Goal: Task Accomplishment & Management: Manage account settings

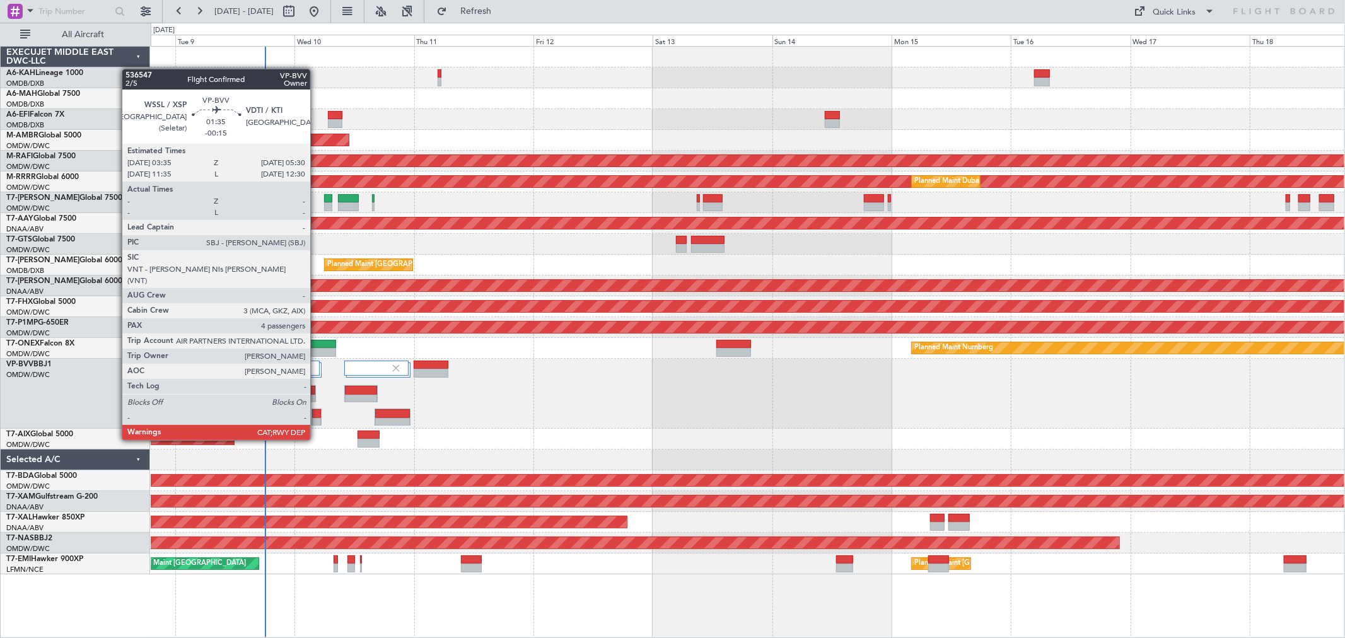
click at [317, 418] on div at bounding box center [316, 422] width 9 height 9
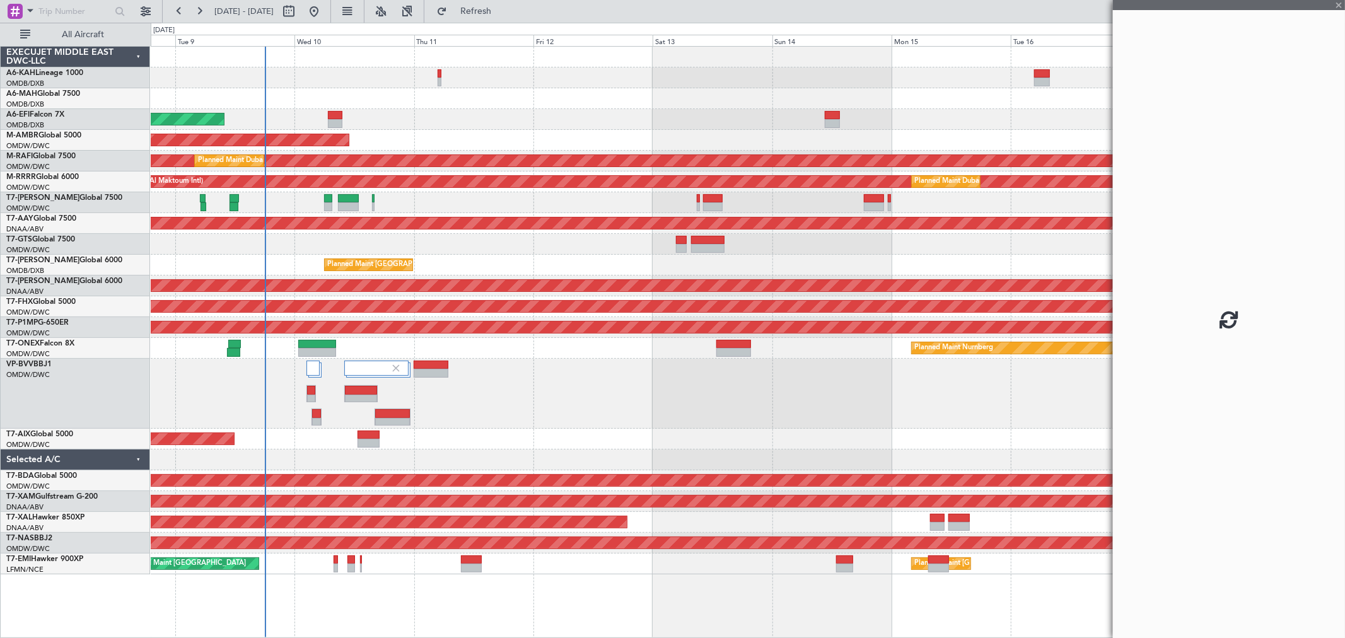
click at [317, 418] on div at bounding box center [316, 422] width 9 height 9
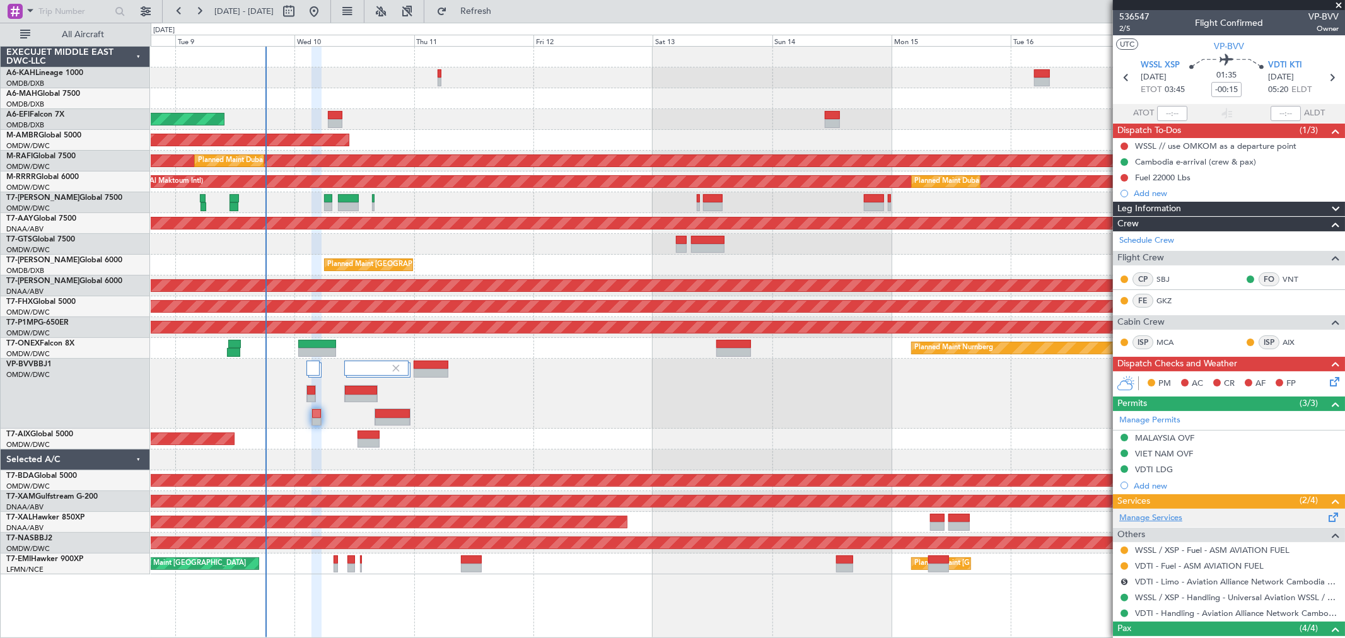
click at [1139, 516] on link "Manage Services" at bounding box center [1151, 518] width 63 height 13
click at [1124, 553] on button at bounding box center [1125, 551] width 8 height 8
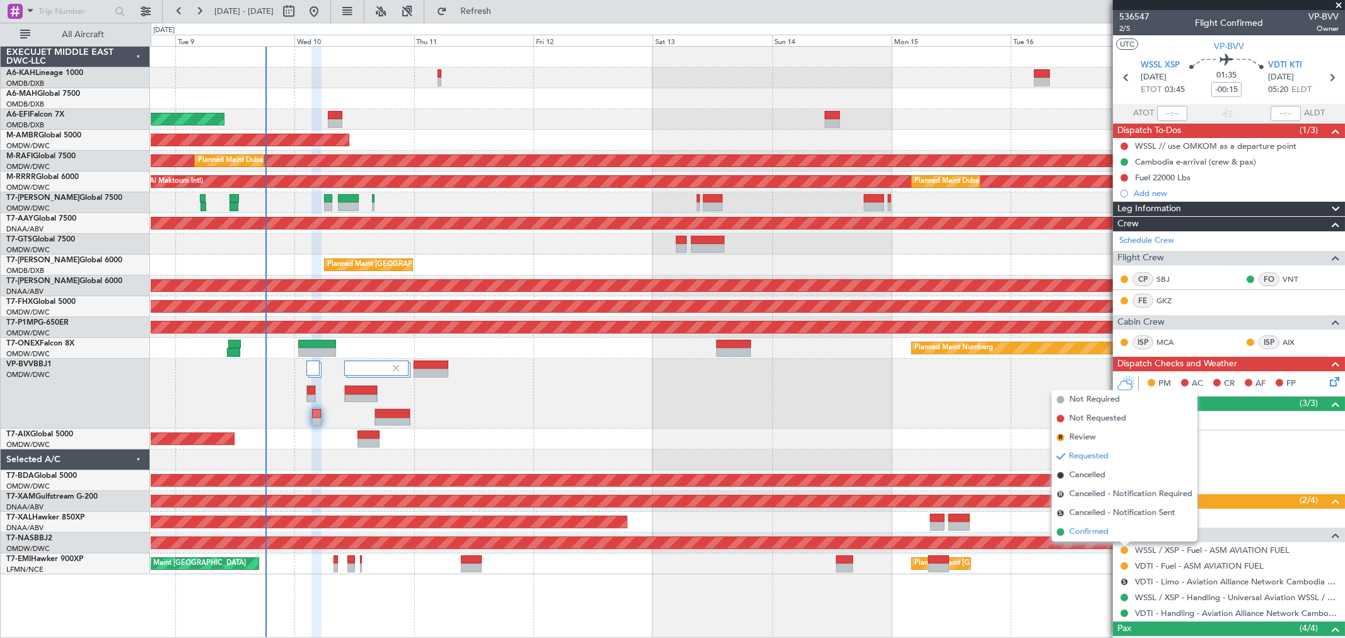
click at [1106, 533] on span "Confirmed" at bounding box center [1089, 532] width 39 height 13
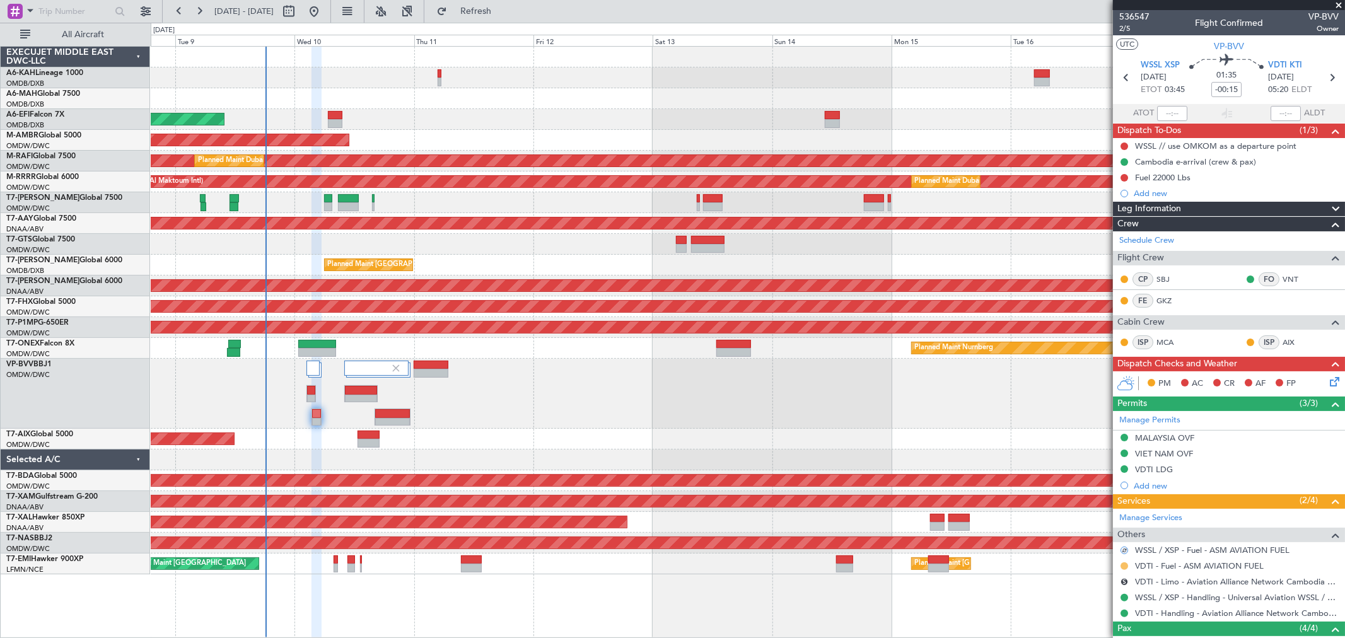
click at [1127, 568] on button at bounding box center [1125, 567] width 8 height 8
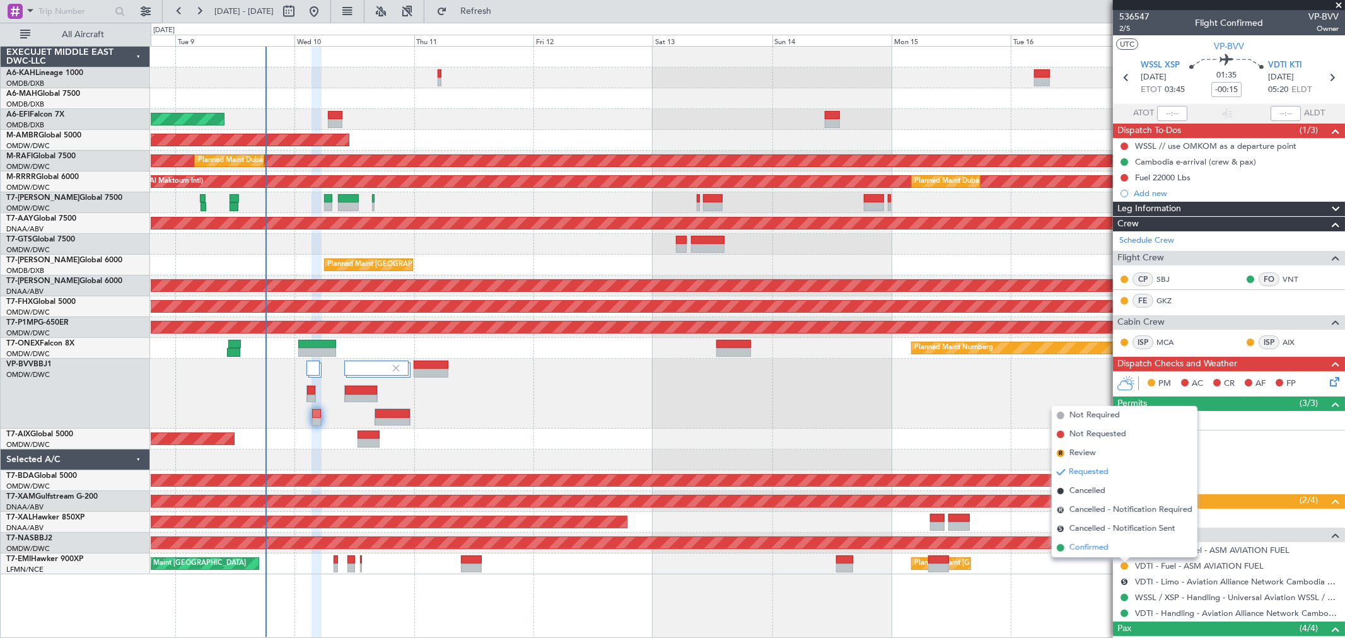
click at [1081, 553] on span "Confirmed" at bounding box center [1089, 548] width 39 height 13
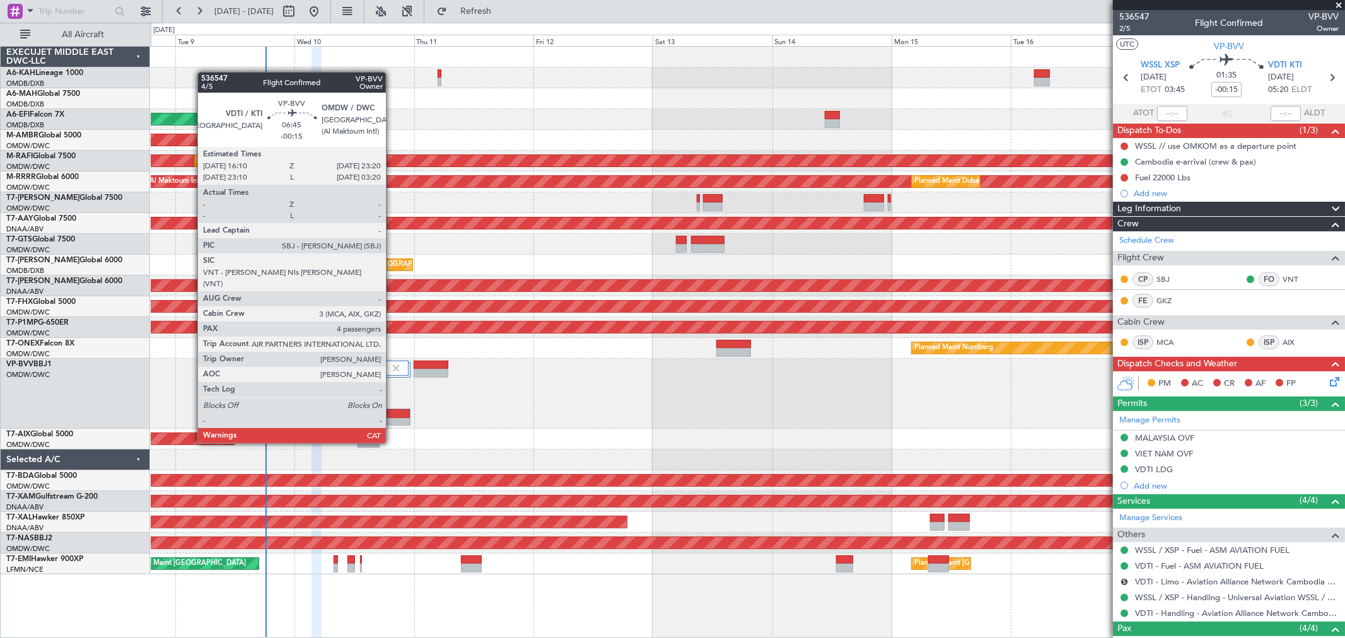
click at [392, 420] on div at bounding box center [392, 422] width 35 height 9
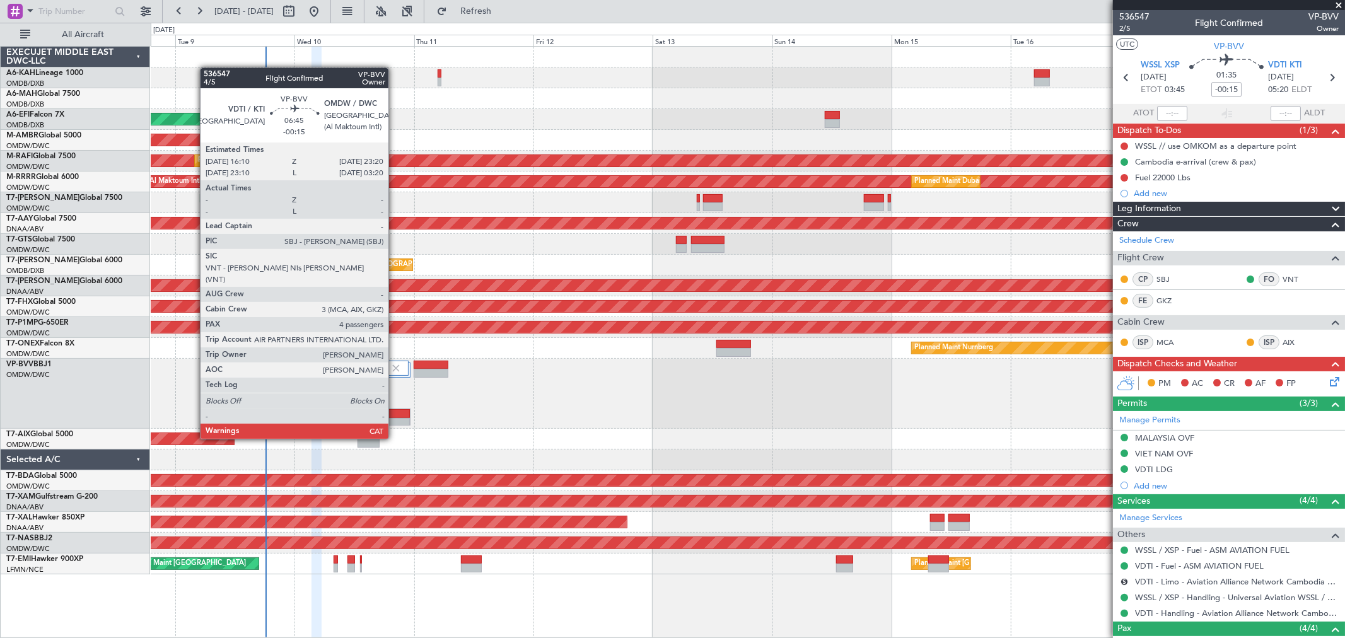
click at [395, 414] on div at bounding box center [392, 413] width 35 height 9
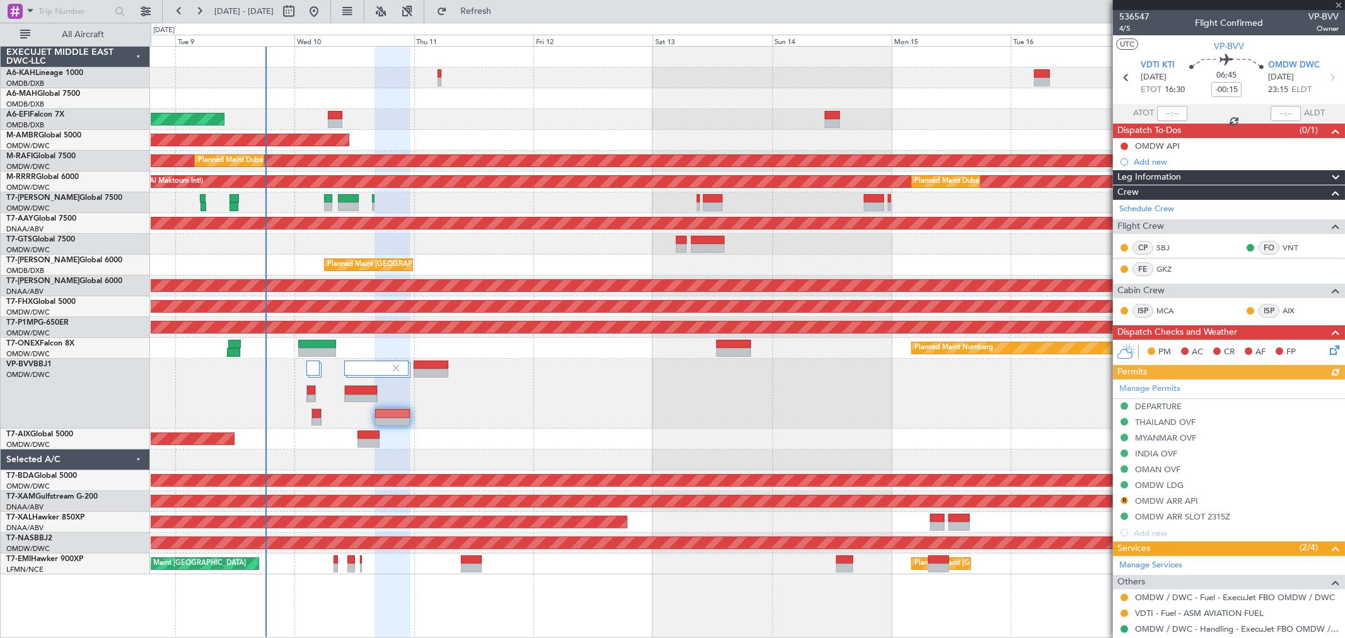
scroll to position [164, 0]
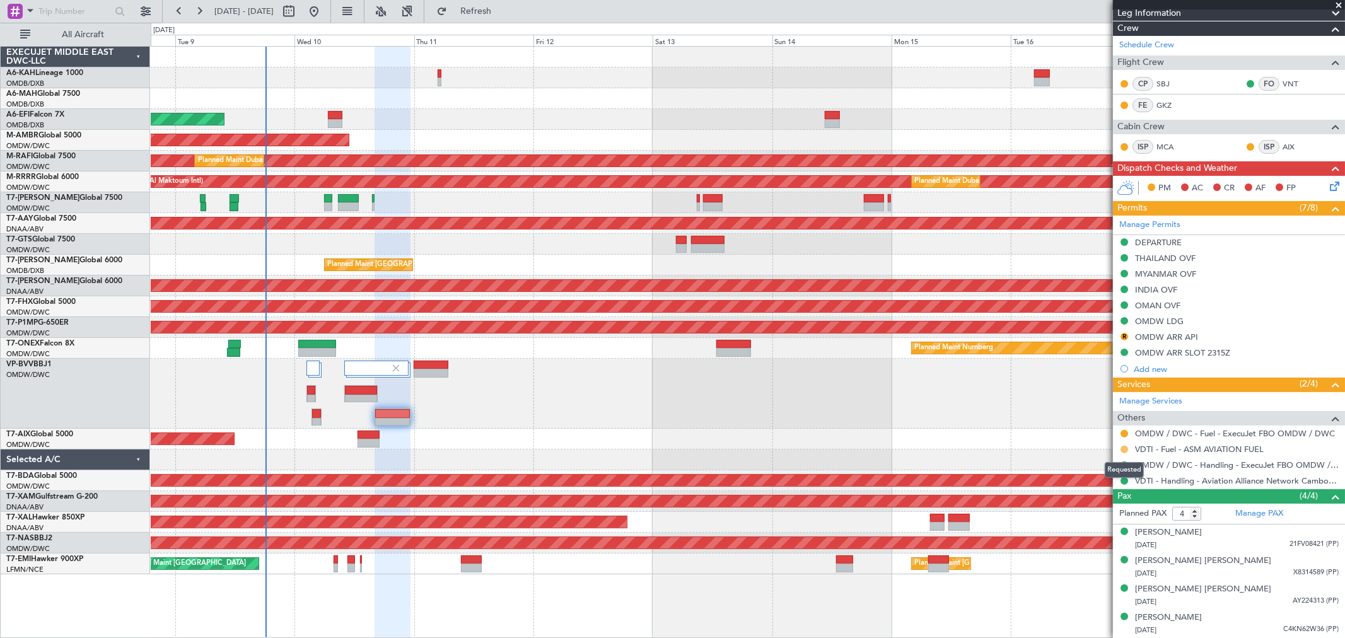
click at [1123, 448] on button at bounding box center [1125, 450] width 8 height 8
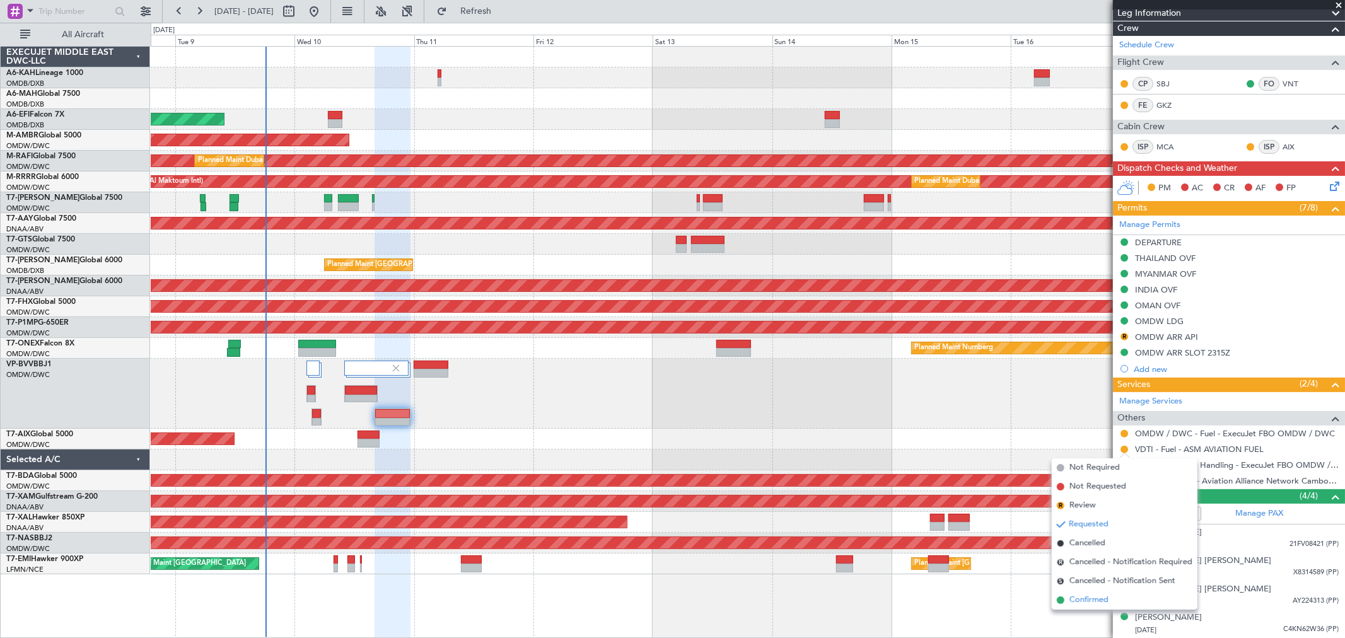
click at [1079, 601] on span "Confirmed" at bounding box center [1089, 600] width 39 height 13
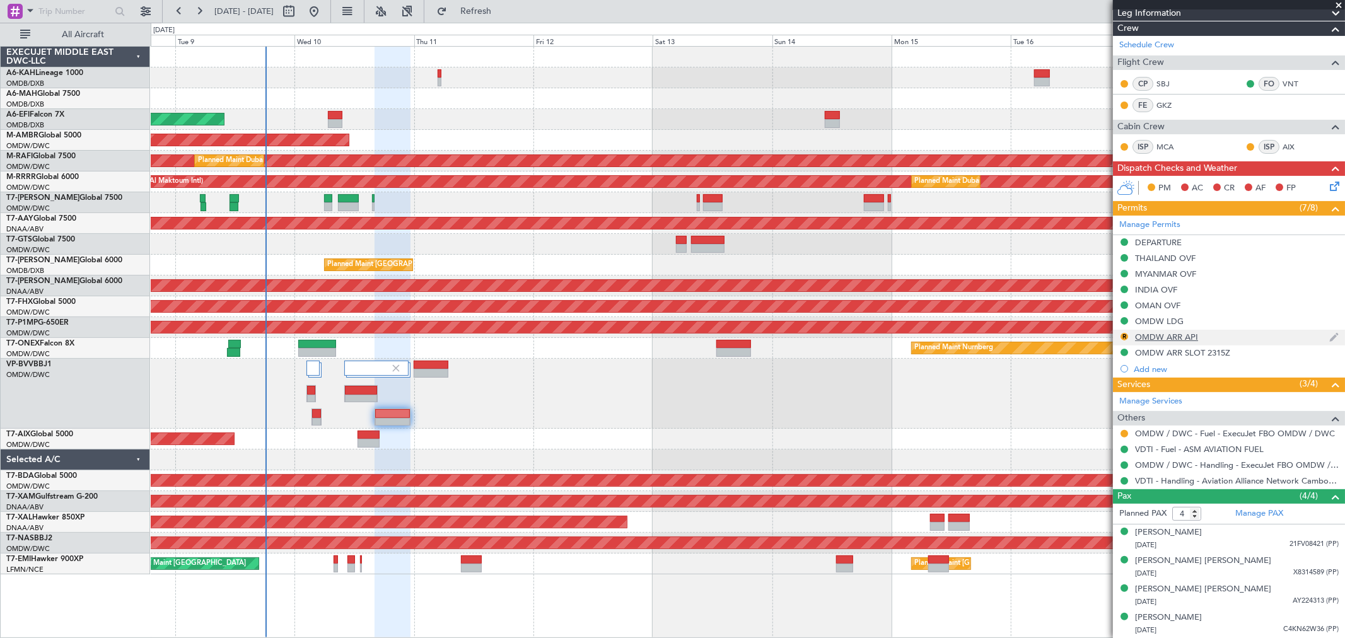
click at [1166, 338] on div "OMDW ARR API" at bounding box center [1166, 337] width 63 height 11
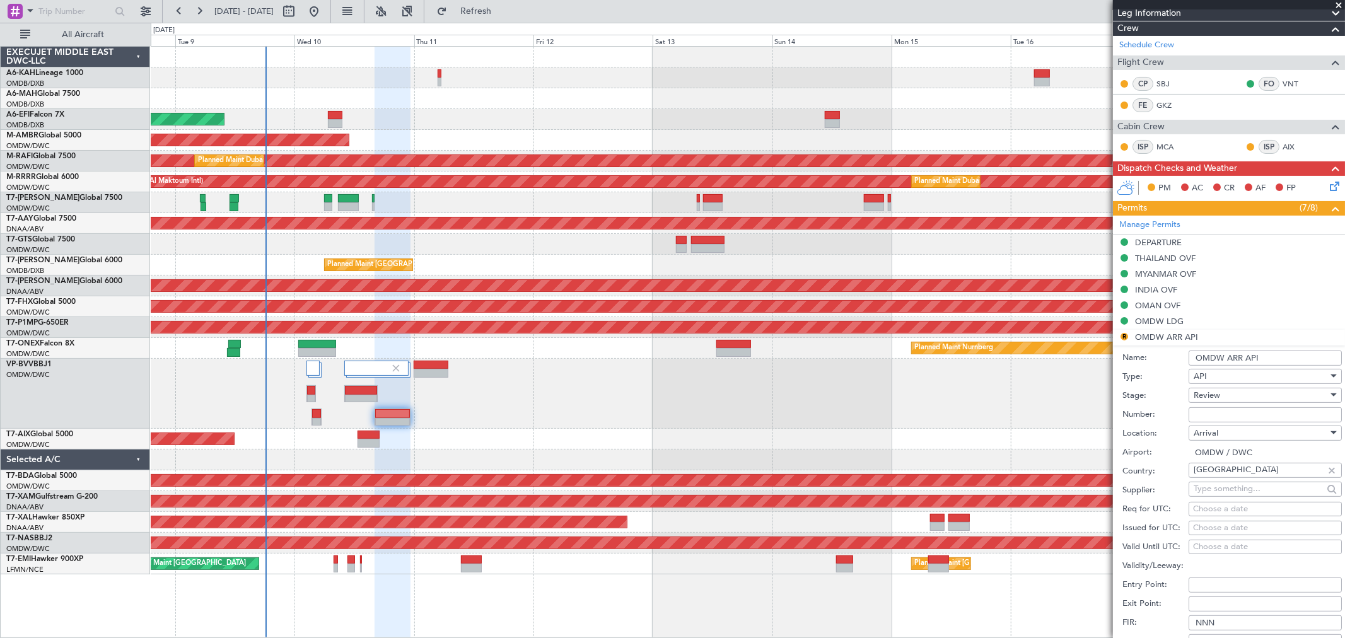
click at [1195, 411] on input "Number:" at bounding box center [1265, 414] width 153 height 15
type input "FILED AND SAVED IN [GEOGRAPHIC_DATA]"
click at [1231, 399] on div "Review" at bounding box center [1261, 395] width 134 height 19
click at [1227, 494] on span "Received OK" at bounding box center [1260, 497] width 131 height 19
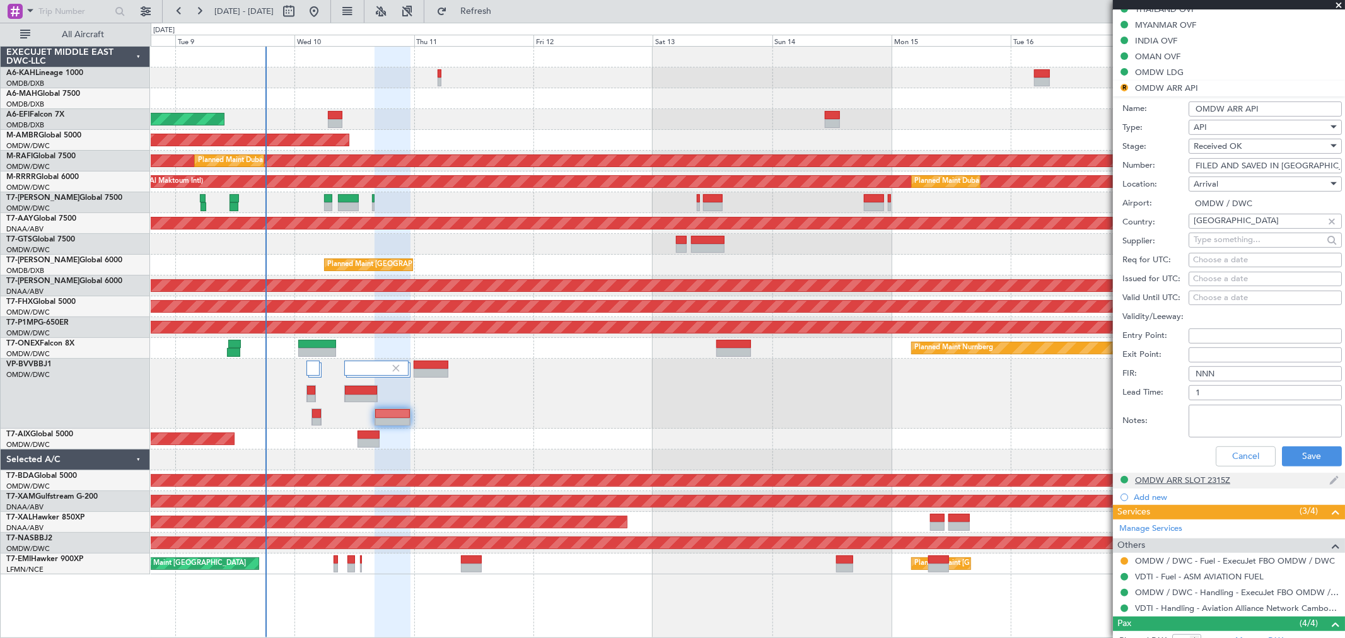
scroll to position [444, 0]
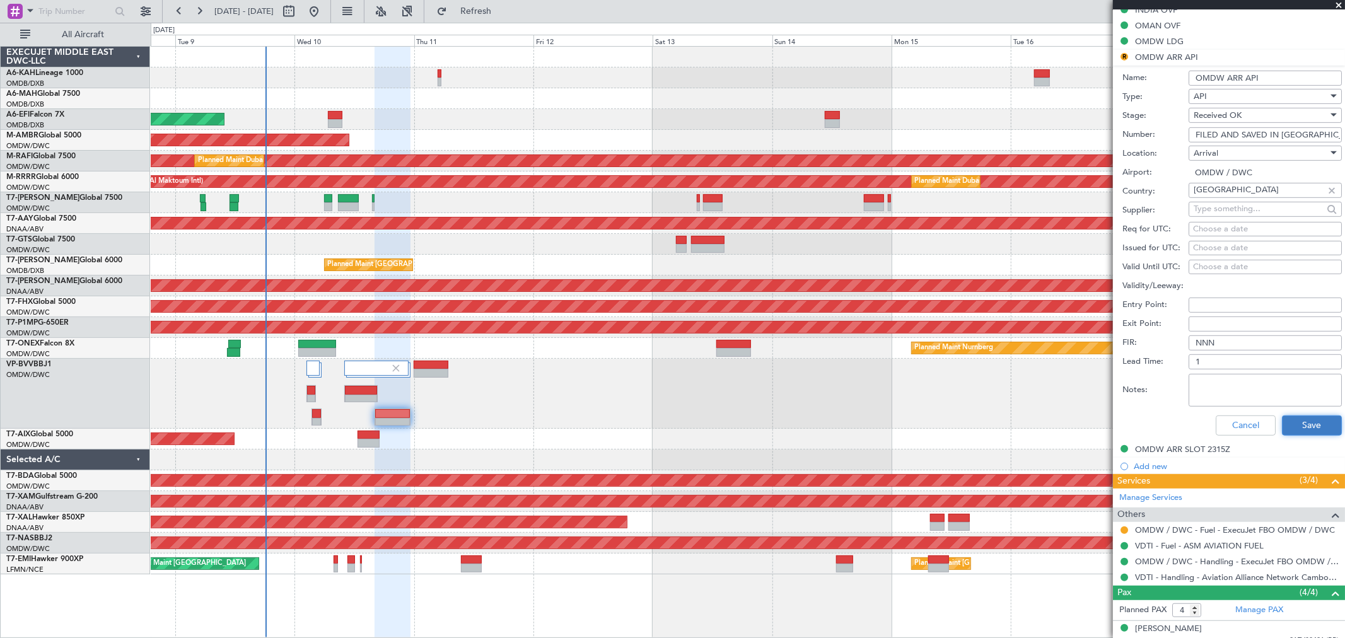
click at [1287, 433] on button "Save" at bounding box center [1312, 426] width 60 height 20
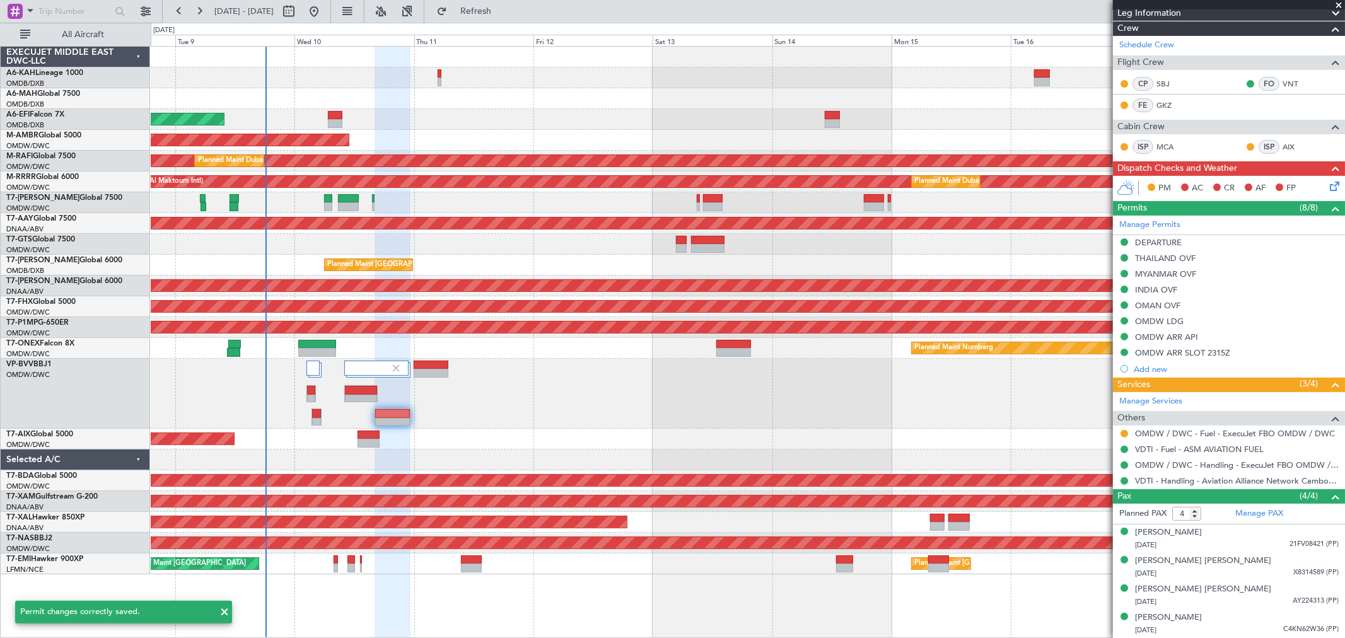
scroll to position [164, 0]
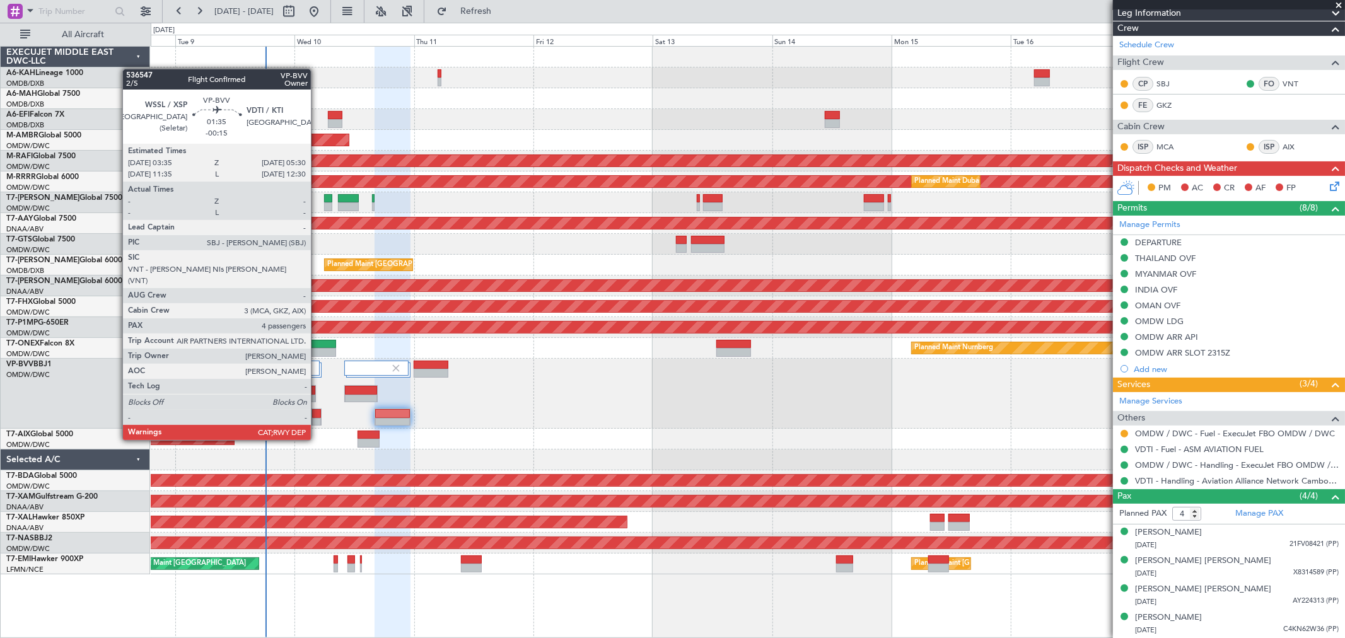
click at [317, 418] on div at bounding box center [316, 422] width 9 height 9
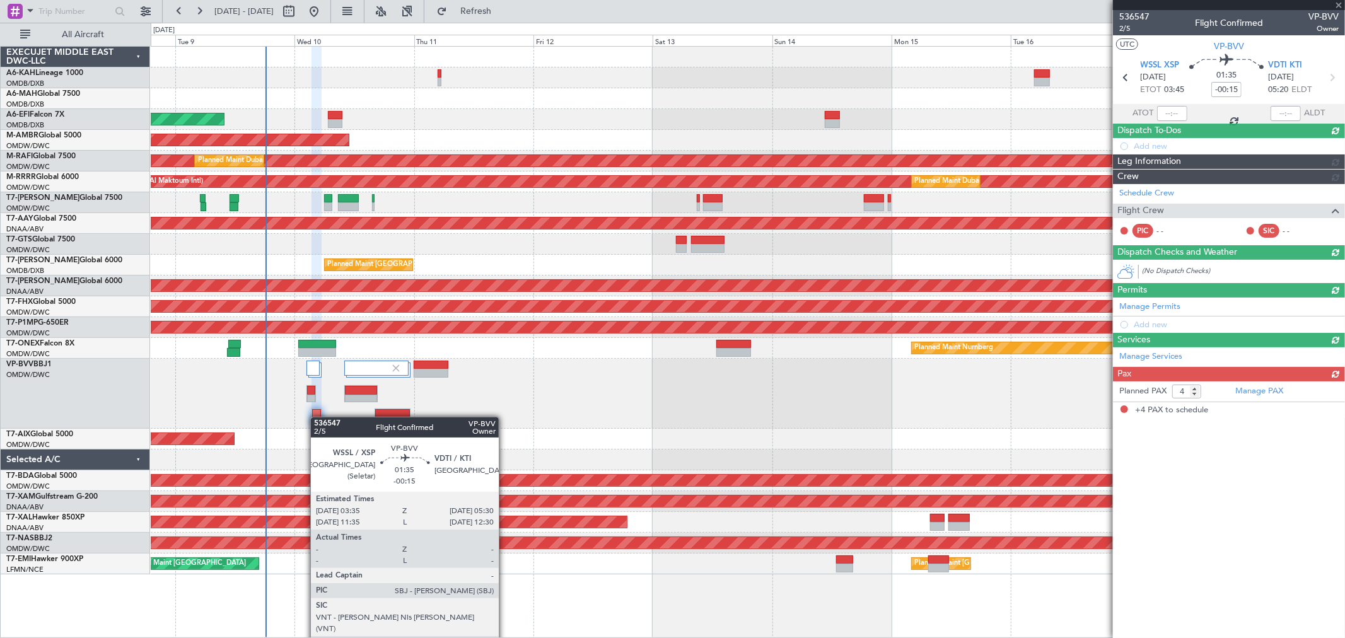
scroll to position [0, 0]
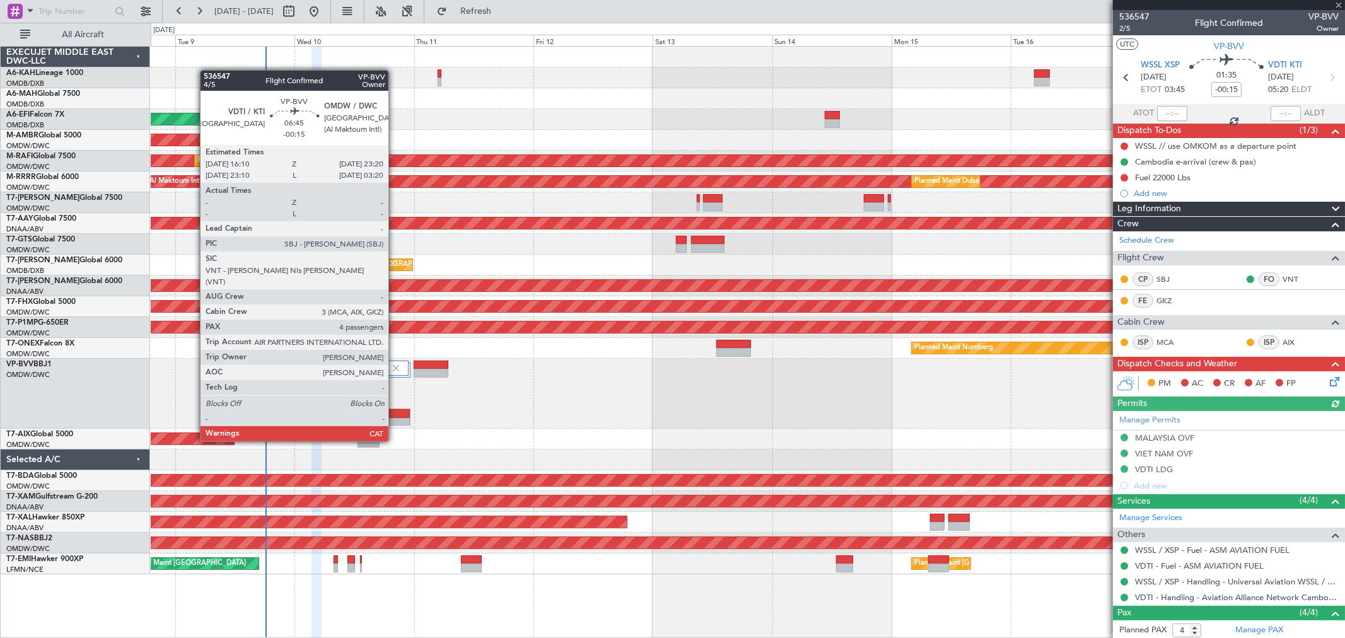
click at [394, 419] on div at bounding box center [392, 422] width 35 height 9
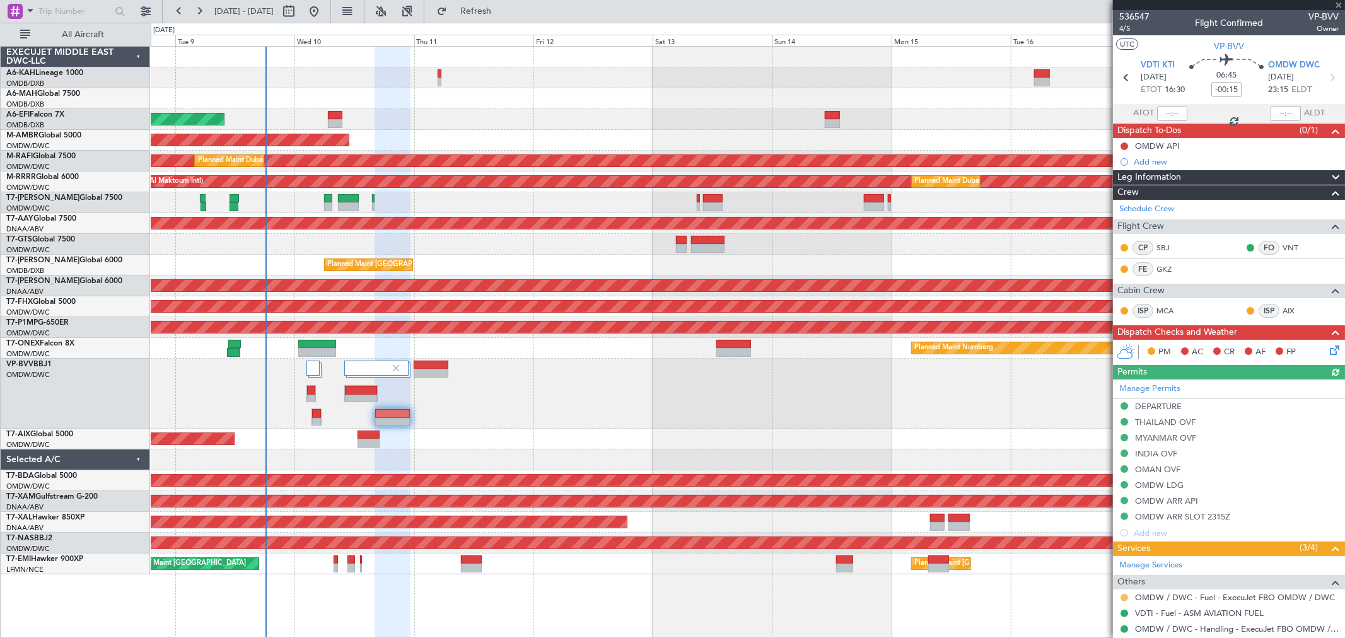
click at [1123, 594] on mat-tooltip-component "Requested" at bounding box center [1124, 577] width 57 height 33
click at [1125, 597] on button at bounding box center [1125, 598] width 8 height 8
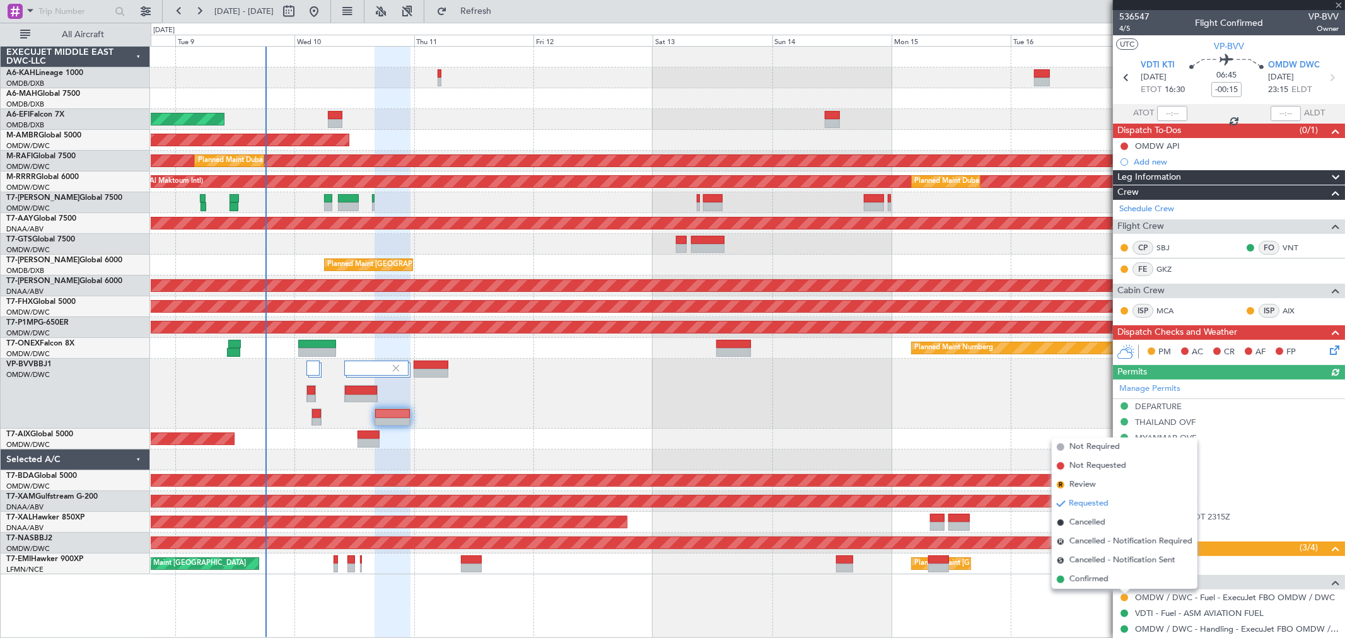
click at [1073, 577] on span "Confirmed" at bounding box center [1089, 579] width 39 height 13
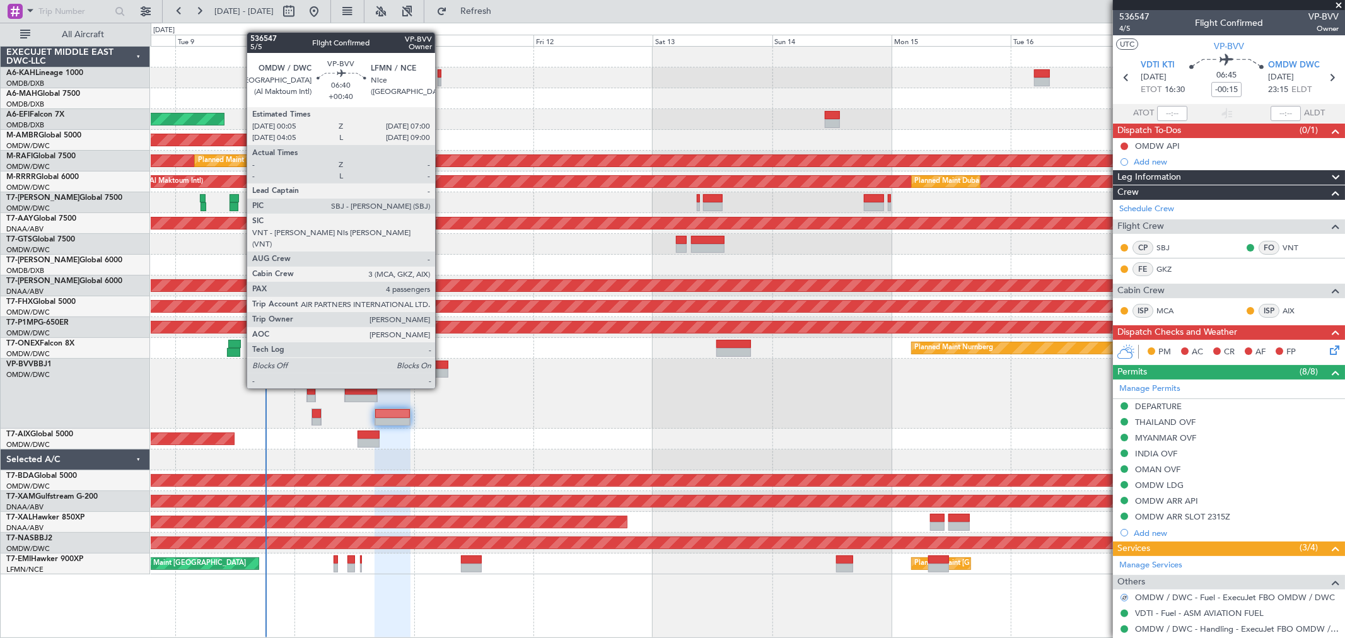
click at [442, 365] on div at bounding box center [431, 365] width 35 height 9
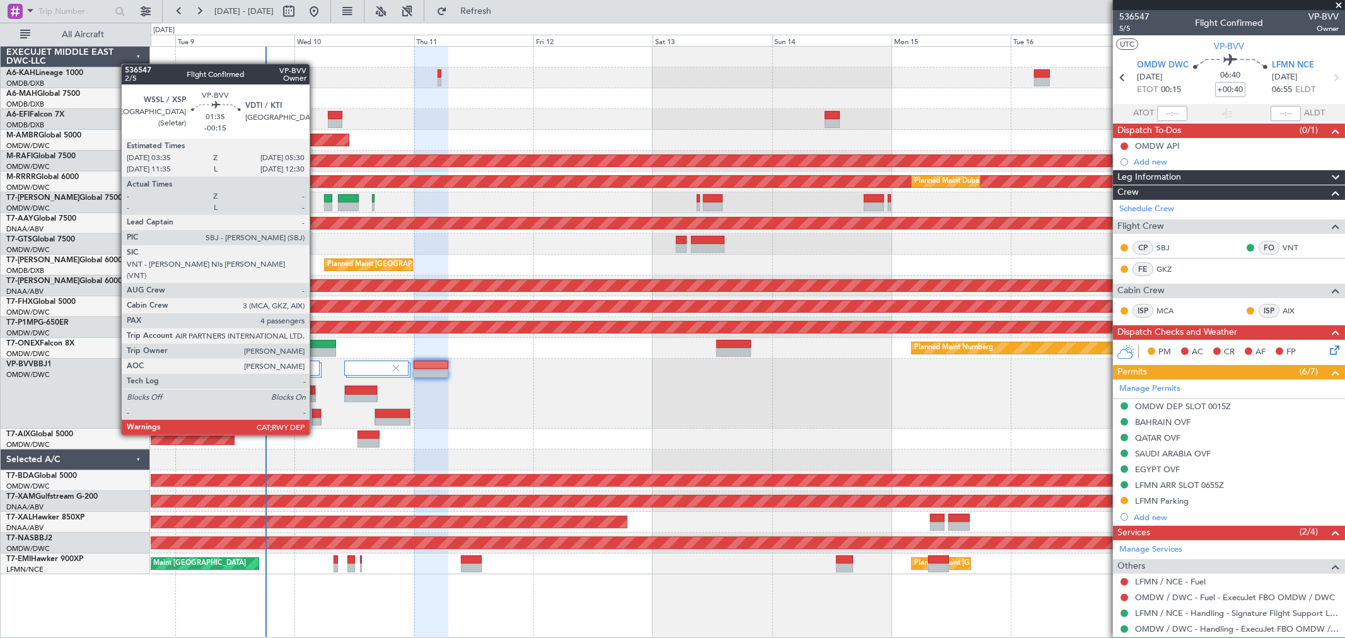
click at [316, 413] on div at bounding box center [316, 413] width 9 height 9
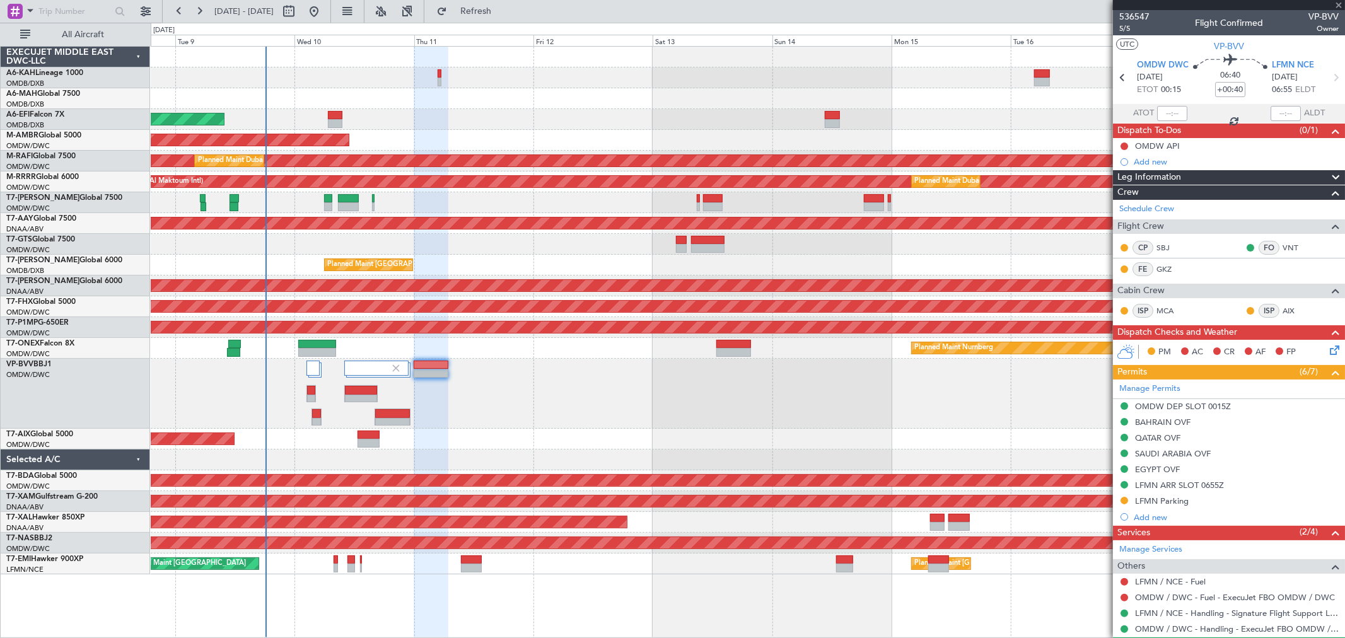
type input "-00:15"
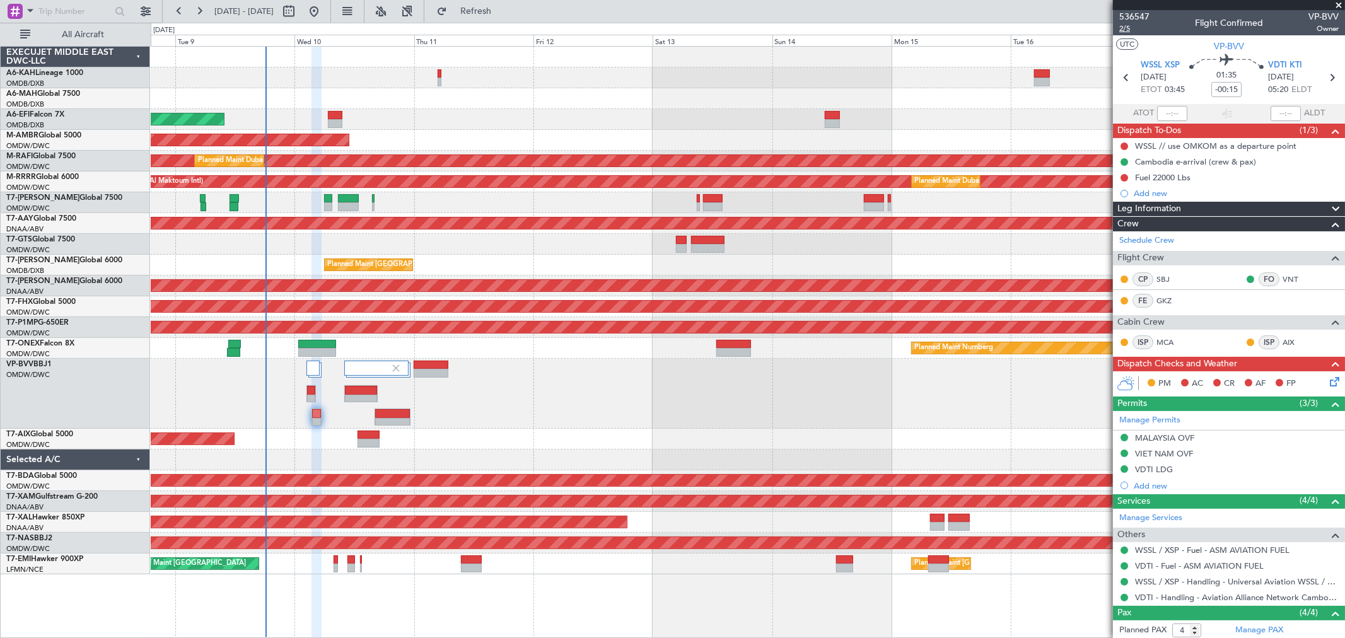
click at [1133, 29] on span "2/5" at bounding box center [1135, 28] width 30 height 11
click at [903, 88] on div at bounding box center [748, 98] width 1194 height 21
click at [1273, 67] on span "VDTI KTI" at bounding box center [1285, 65] width 34 height 13
click at [1161, 416] on link "Manage Permits" at bounding box center [1150, 420] width 61 height 13
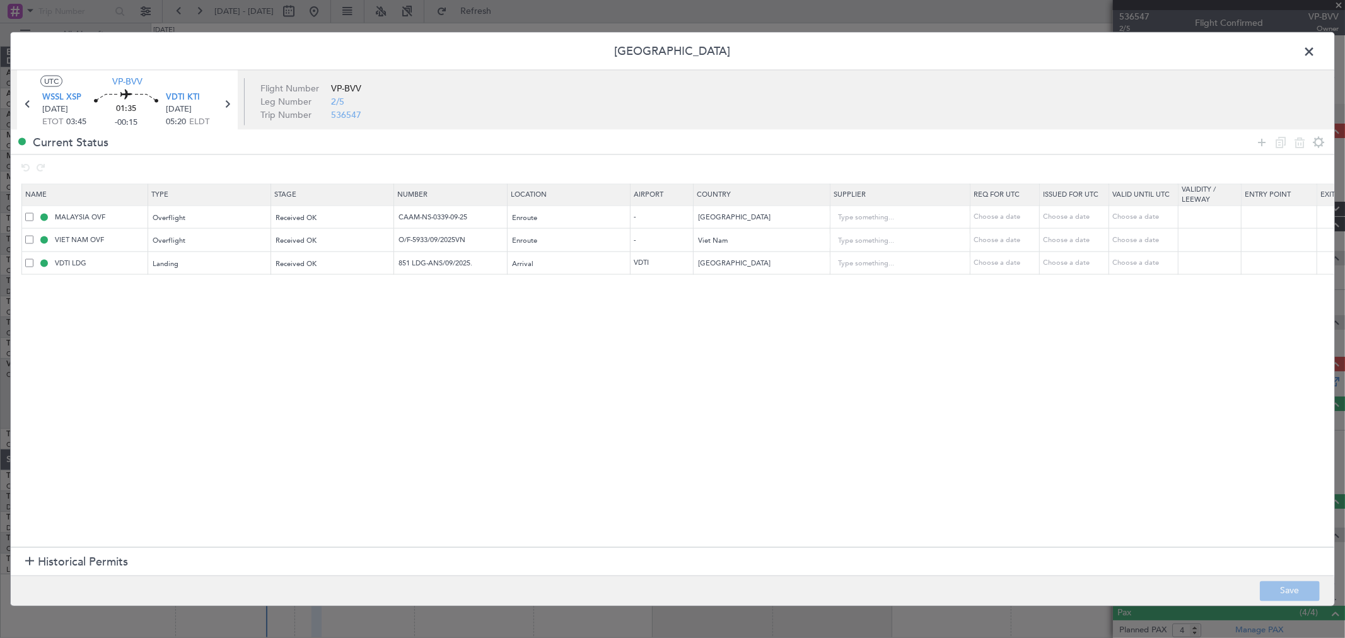
click at [473, 223] on td "CAAM-NS-0339-09-25" at bounding box center [451, 217] width 114 height 23
drag, startPoint x: 464, startPoint y: 216, endPoint x: 377, endPoint y: 218, distance: 87.1
click at [377, 218] on tr "MALAYSIA OVF Overflight Received OK CAAM-NS-0339-09-25 Enroute - [GEOGRAPHIC_DA…" at bounding box center [826, 217] width 1609 height 23
click at [475, 240] on input "O/F-5933/09/2025VN" at bounding box center [452, 240] width 110 height 11
drag, startPoint x: 329, startPoint y: 267, endPoint x: 261, endPoint y: 286, distance: 70.5
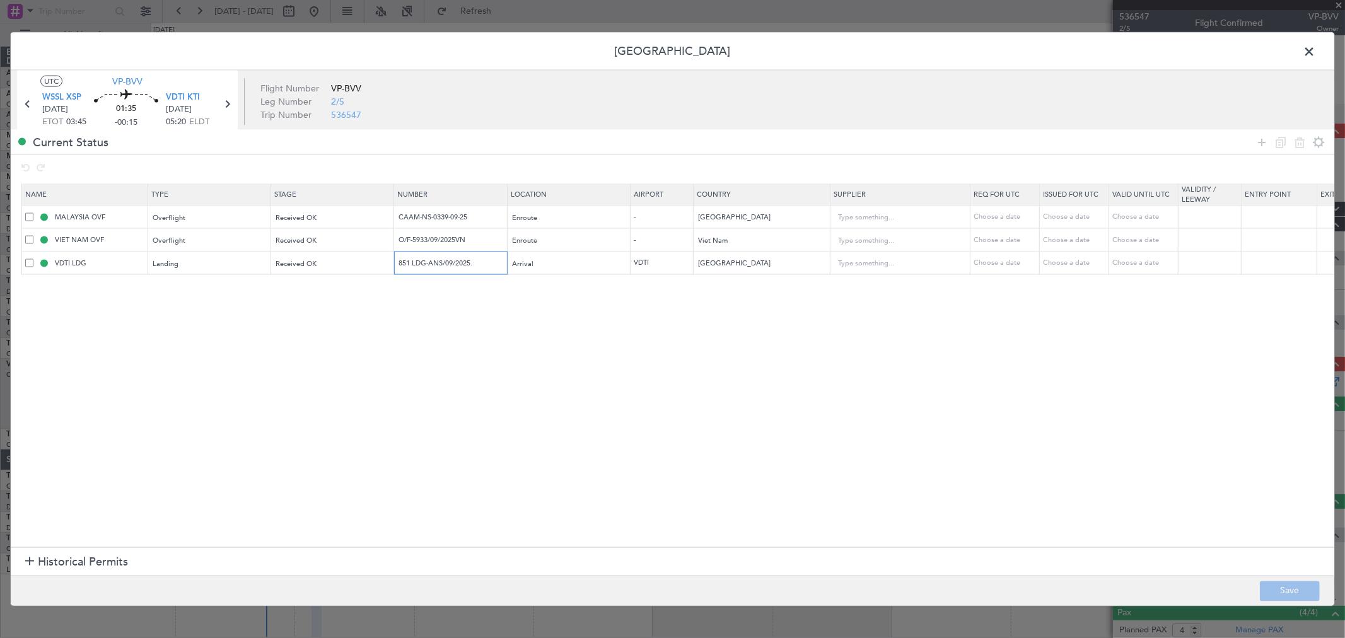
click at [253, 272] on tr "VDTI LDG Landing Received OK 851 LDG-ANS/09/2025. Arrival VDTI [GEOGRAPHIC_DATA…" at bounding box center [826, 263] width 1609 height 23
click at [1316, 57] on span at bounding box center [1316, 54] width 0 height 25
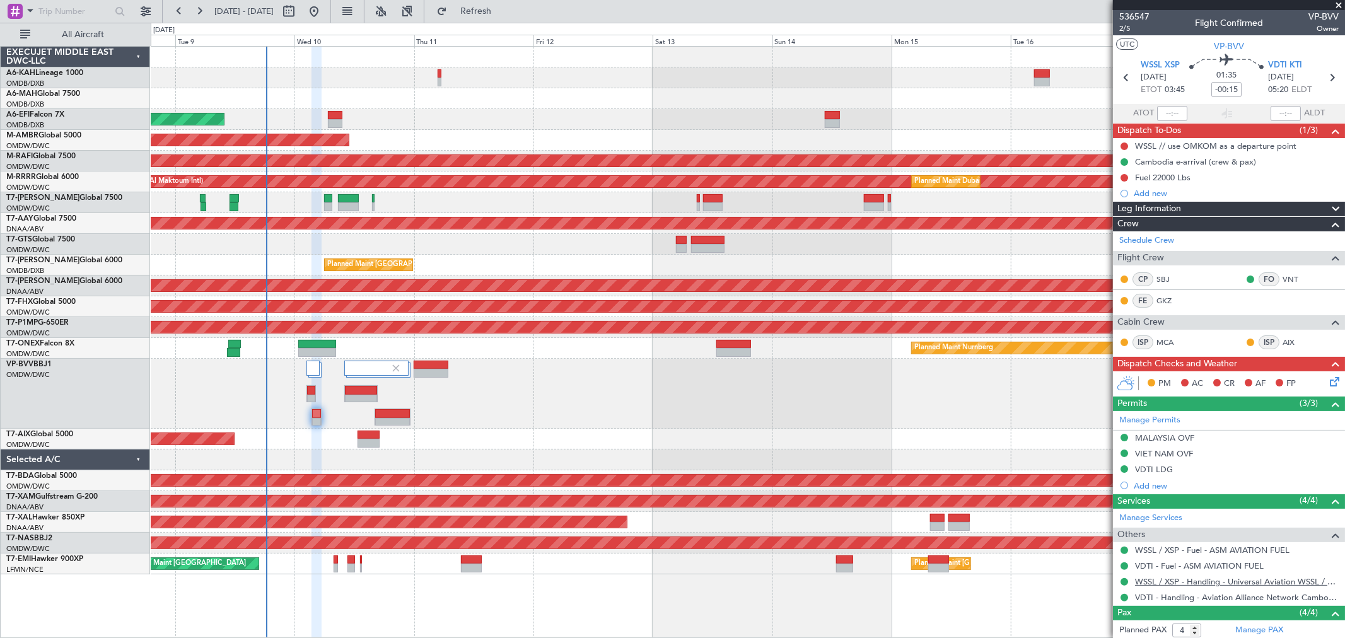
click at [1172, 582] on link "WSSL / XSP - Handling - Universal Aviation WSSL / XSP" at bounding box center [1237, 582] width 204 height 11
drag, startPoint x: 1127, startPoint y: 146, endPoint x: 1125, endPoint y: 153, distance: 7.7
click at [1126, 146] on button at bounding box center [1125, 147] width 8 height 8
click at [1123, 202] on span "Completed" at bounding box center [1130, 202] width 42 height 13
click at [1123, 177] on button at bounding box center [1125, 178] width 8 height 8
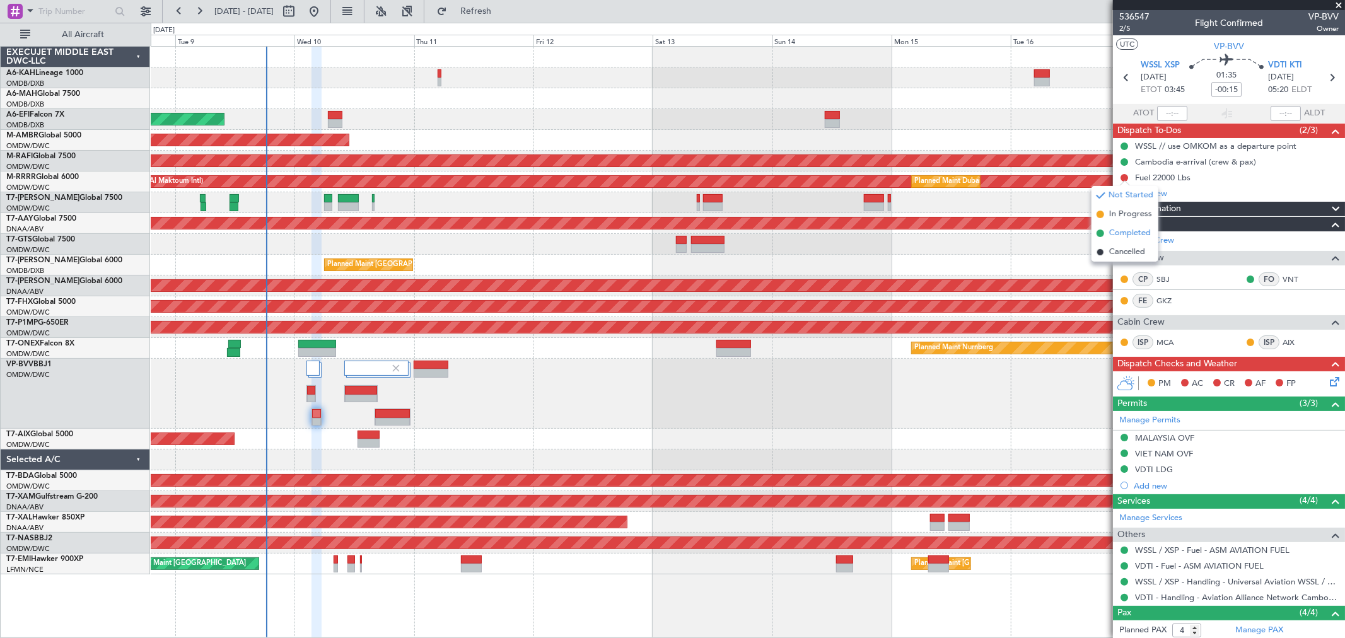
click at [1119, 229] on span "Completed" at bounding box center [1130, 233] width 42 height 13
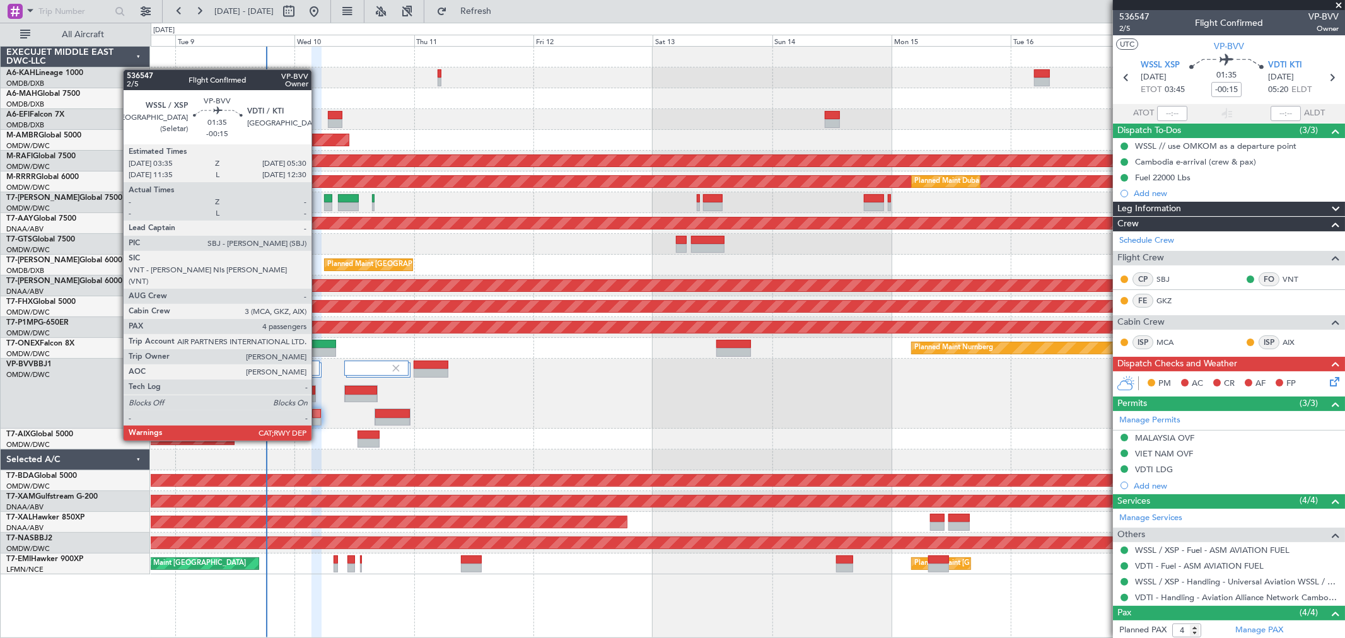
click at [318, 418] on div at bounding box center [316, 422] width 9 height 9
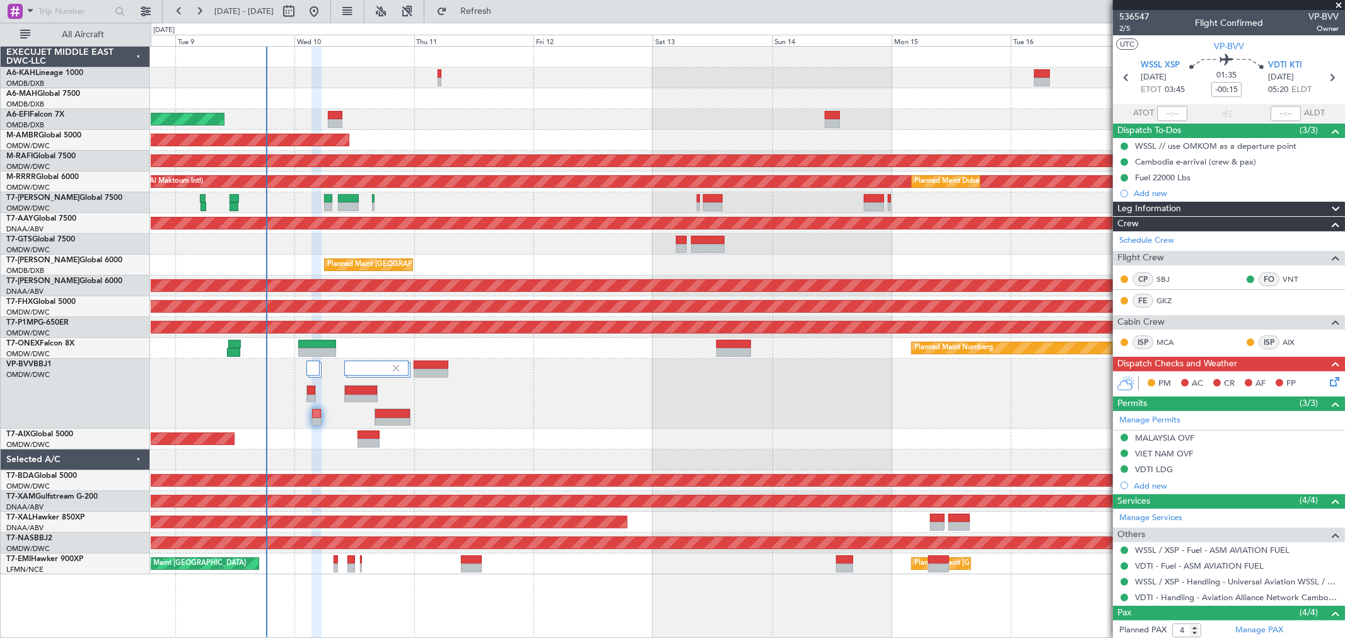
click at [1330, 385] on icon at bounding box center [1333, 380] width 10 height 10
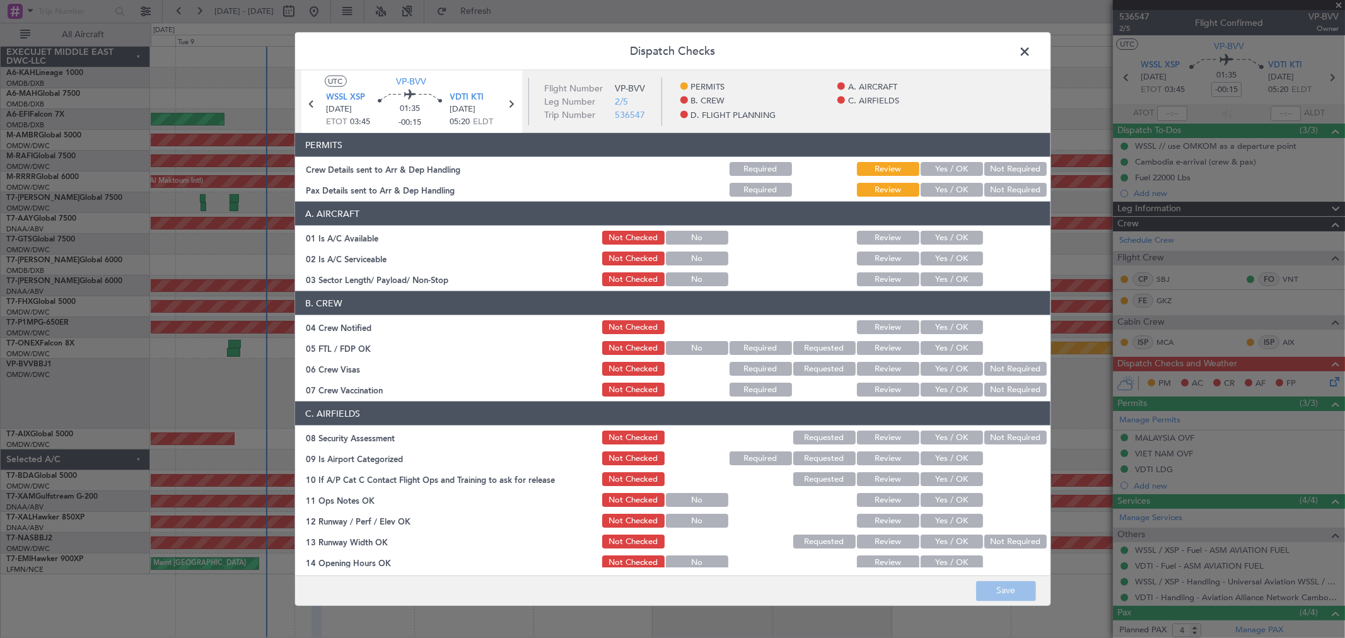
click at [948, 169] on button "Yes / OK" at bounding box center [952, 169] width 62 height 14
click at [944, 190] on button "Yes / OK" at bounding box center [952, 190] width 62 height 14
click at [944, 240] on button "Yes / OK" at bounding box center [952, 238] width 62 height 14
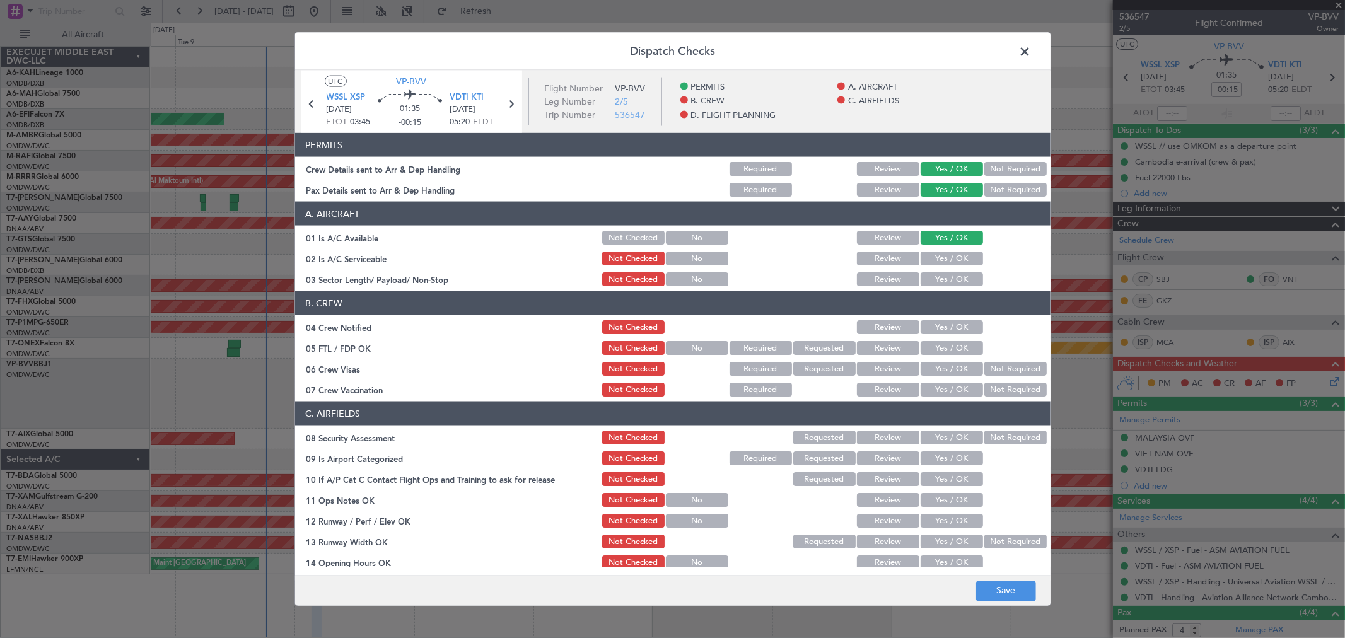
drag, startPoint x: 942, startPoint y: 257, endPoint x: 941, endPoint y: 269, distance: 12.0
click at [941, 257] on button "Yes / OK" at bounding box center [952, 259] width 62 height 14
click at [940, 279] on button "Yes / OK" at bounding box center [952, 279] width 62 height 14
click at [936, 323] on button "Yes / OK" at bounding box center [952, 327] width 62 height 14
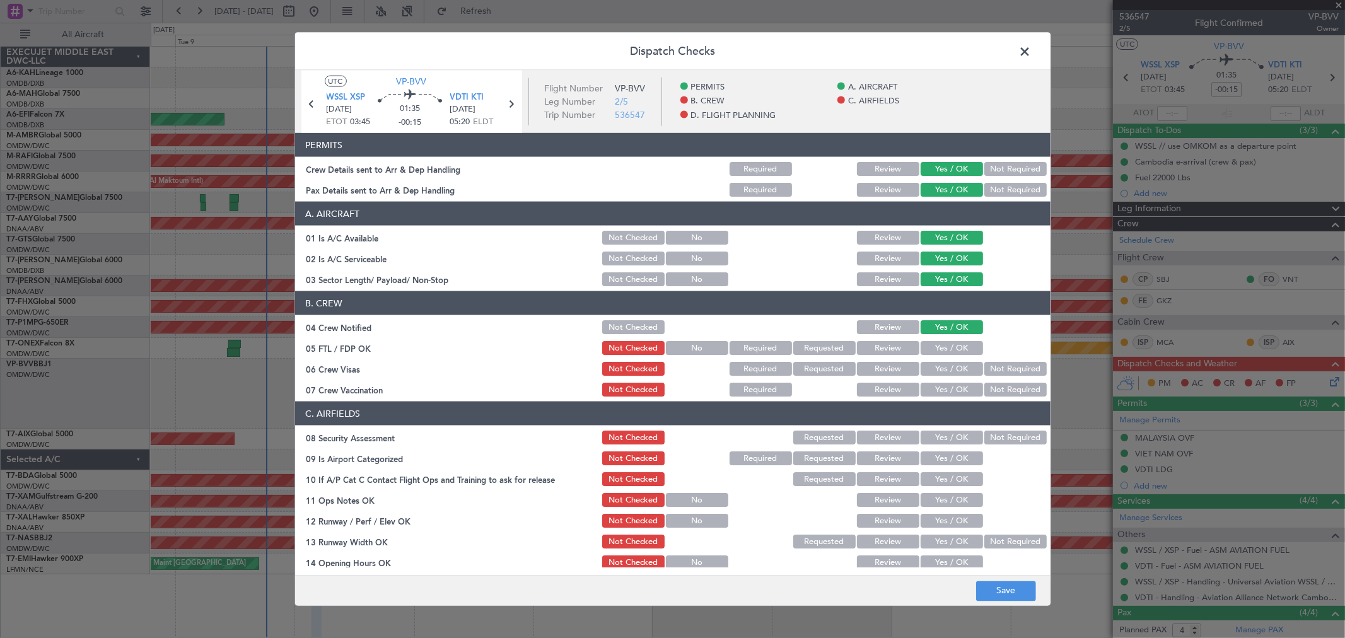
click at [942, 345] on button "Yes / OK" at bounding box center [952, 348] width 62 height 14
click at [944, 358] on section "B. CREW 04 Crew Notified Not Checked Review Yes / OK 05 FTL / FDP OK Not Checke…" at bounding box center [673, 344] width 756 height 107
click at [941, 363] on button "Yes / OK" at bounding box center [952, 369] width 62 height 14
drag, startPoint x: 936, startPoint y: 389, endPoint x: 939, endPoint y: 419, distance: 29.8
click at [936, 391] on button "Yes / OK" at bounding box center [952, 390] width 62 height 14
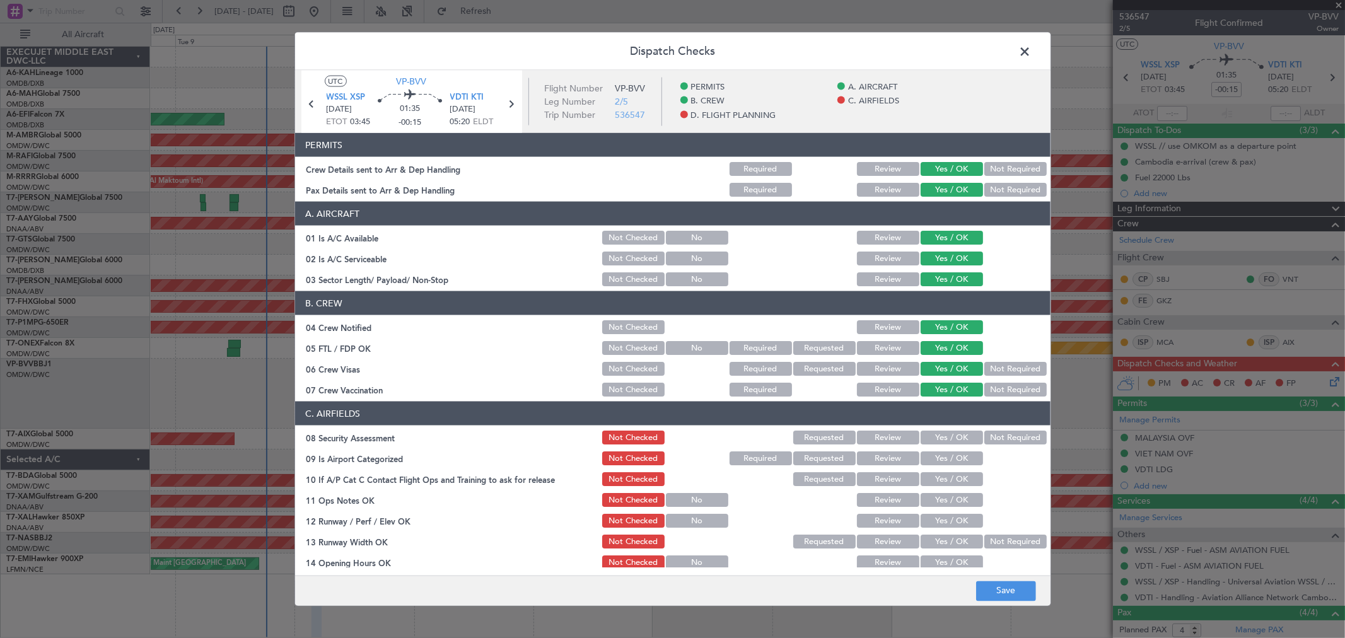
click at [936, 438] on button "Yes / OK" at bounding box center [952, 438] width 62 height 14
drag, startPoint x: 937, startPoint y: 455, endPoint x: 935, endPoint y: 480, distance: 24.7
click at [937, 457] on button "Yes / OK" at bounding box center [952, 459] width 62 height 14
drag, startPoint x: 935, startPoint y: 480, endPoint x: 939, endPoint y: 494, distance: 14.4
click at [935, 481] on button "Yes / OK" at bounding box center [952, 479] width 62 height 14
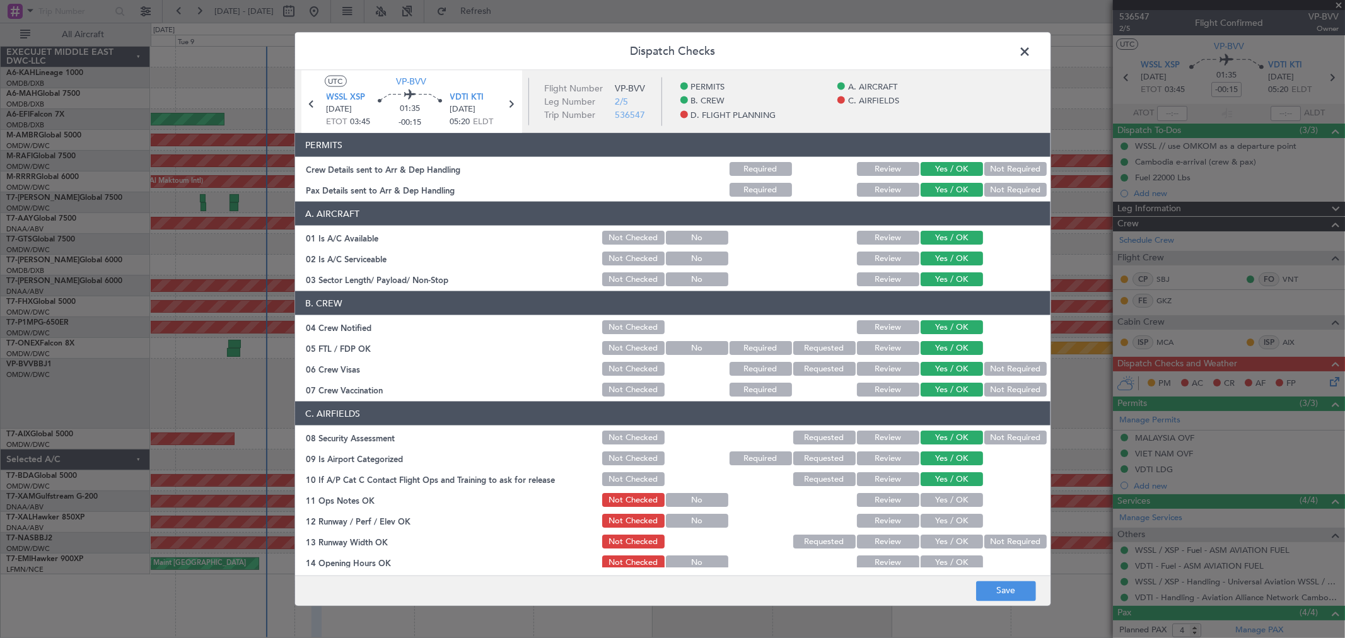
click at [939, 500] on button "Yes / OK" at bounding box center [952, 500] width 62 height 14
click at [940, 511] on section "C. AIRFIELDS 08 Security Assessment Not Checked Requested Review Yes / OK Not R…" at bounding box center [673, 601] width 756 height 399
click at [942, 522] on button "Yes / OK" at bounding box center [952, 521] width 62 height 14
click at [942, 538] on button "Yes / OK" at bounding box center [952, 542] width 62 height 14
click at [939, 555] on div "Yes / OK" at bounding box center [951, 563] width 64 height 18
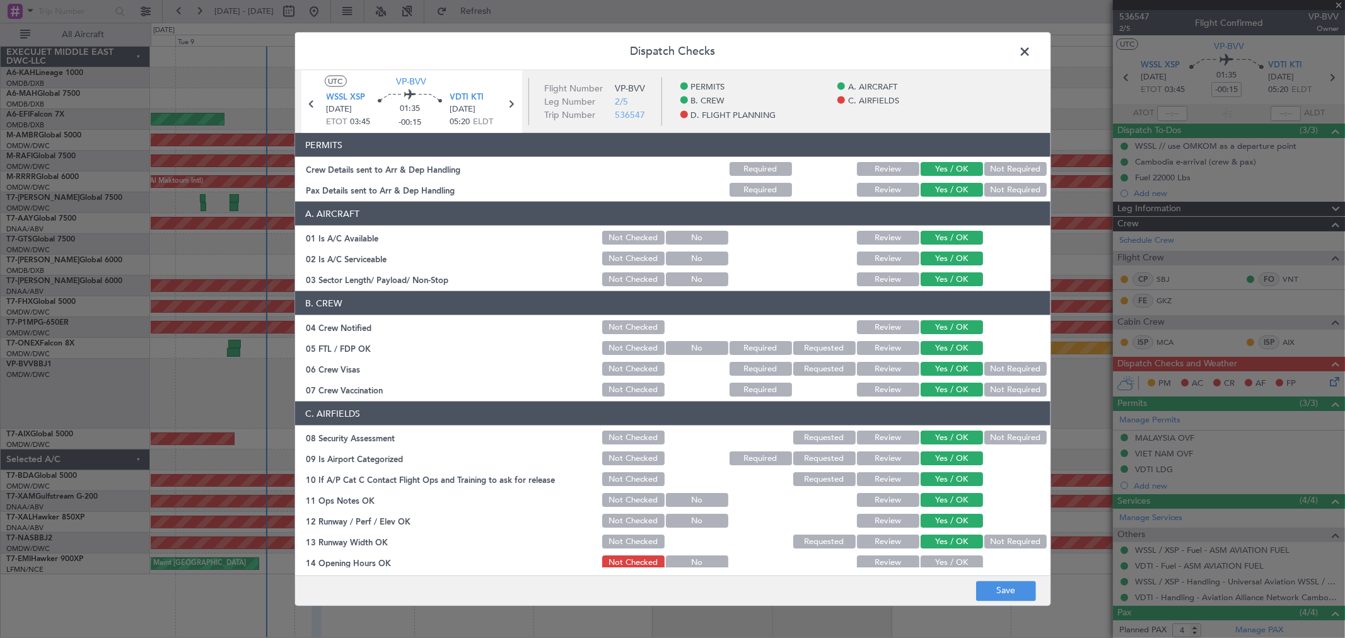
drag, startPoint x: 939, startPoint y: 560, endPoint x: 942, endPoint y: 543, distance: 17.3
click at [938, 558] on button "Yes / OK" at bounding box center [952, 563] width 62 height 14
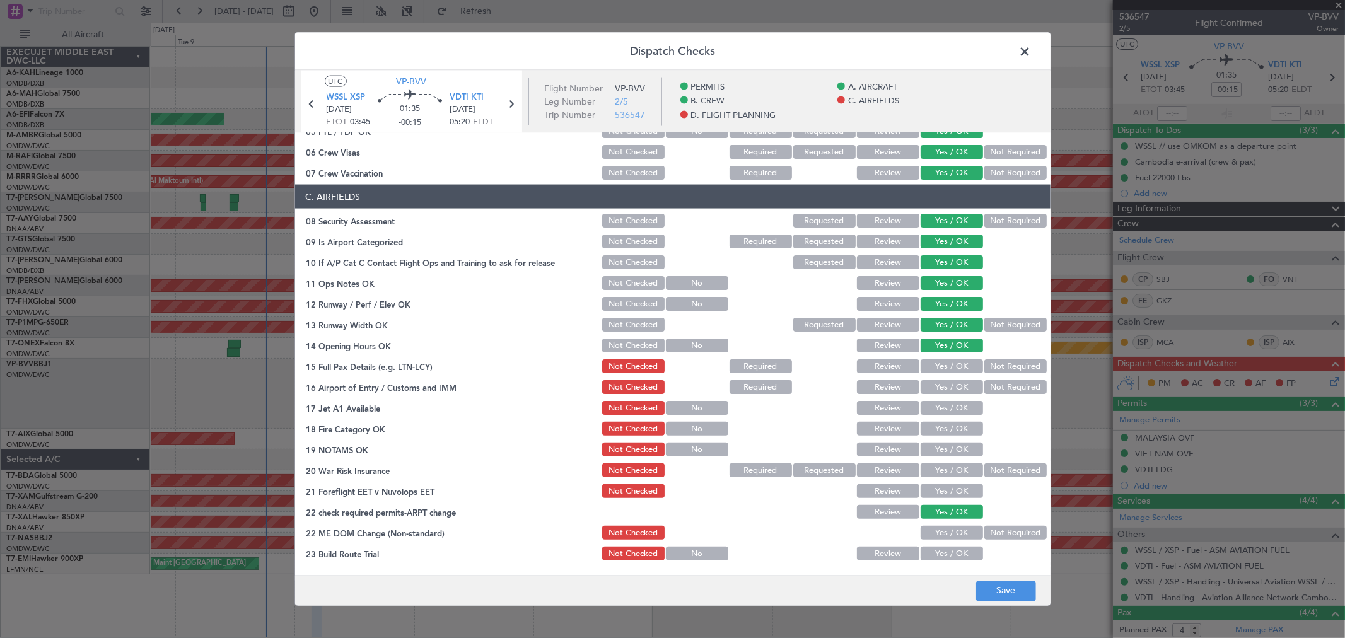
scroll to position [280, 0]
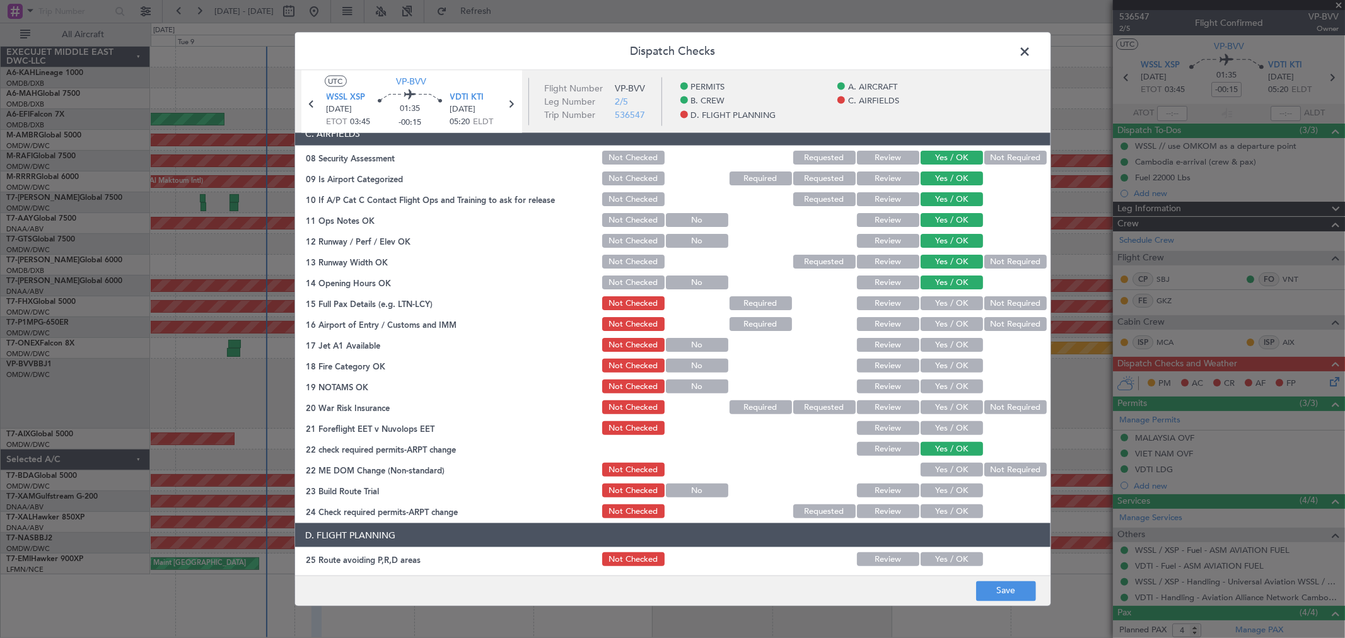
drag, startPoint x: 945, startPoint y: 305, endPoint x: 941, endPoint y: 325, distance: 20.5
click at [945, 305] on button "Yes / OK" at bounding box center [952, 303] width 62 height 14
drag, startPoint x: 940, startPoint y: 325, endPoint x: 940, endPoint y: 335, distance: 10.1
click at [940, 326] on button "Yes / OK" at bounding box center [952, 324] width 62 height 14
drag, startPoint x: 937, startPoint y: 347, endPoint x: 935, endPoint y: 370, distance: 23.5
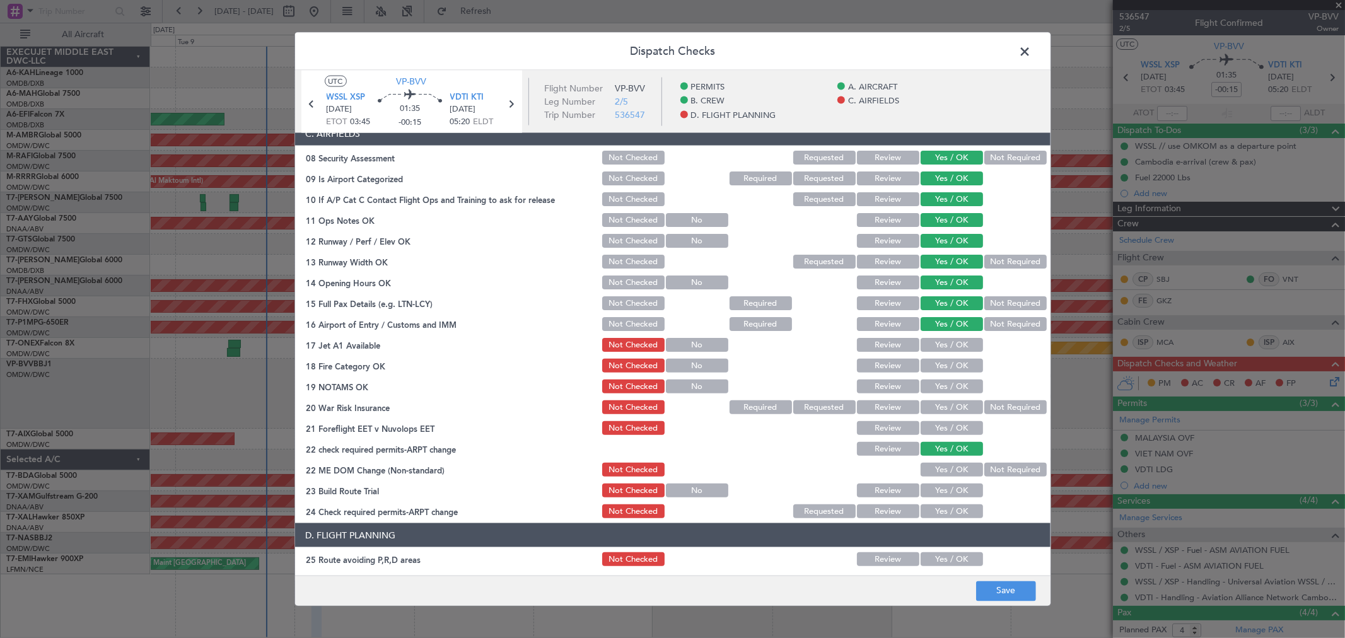
click at [937, 348] on button "Yes / OK" at bounding box center [952, 345] width 62 height 14
drag, startPoint x: 935, startPoint y: 370, endPoint x: 928, endPoint y: 382, distance: 13.0
click at [935, 371] on button "Yes / OK" at bounding box center [952, 366] width 62 height 14
click at [937, 382] on button "Yes / OK" at bounding box center [952, 387] width 62 height 14
click at [934, 413] on button "Yes / OK" at bounding box center [952, 408] width 62 height 14
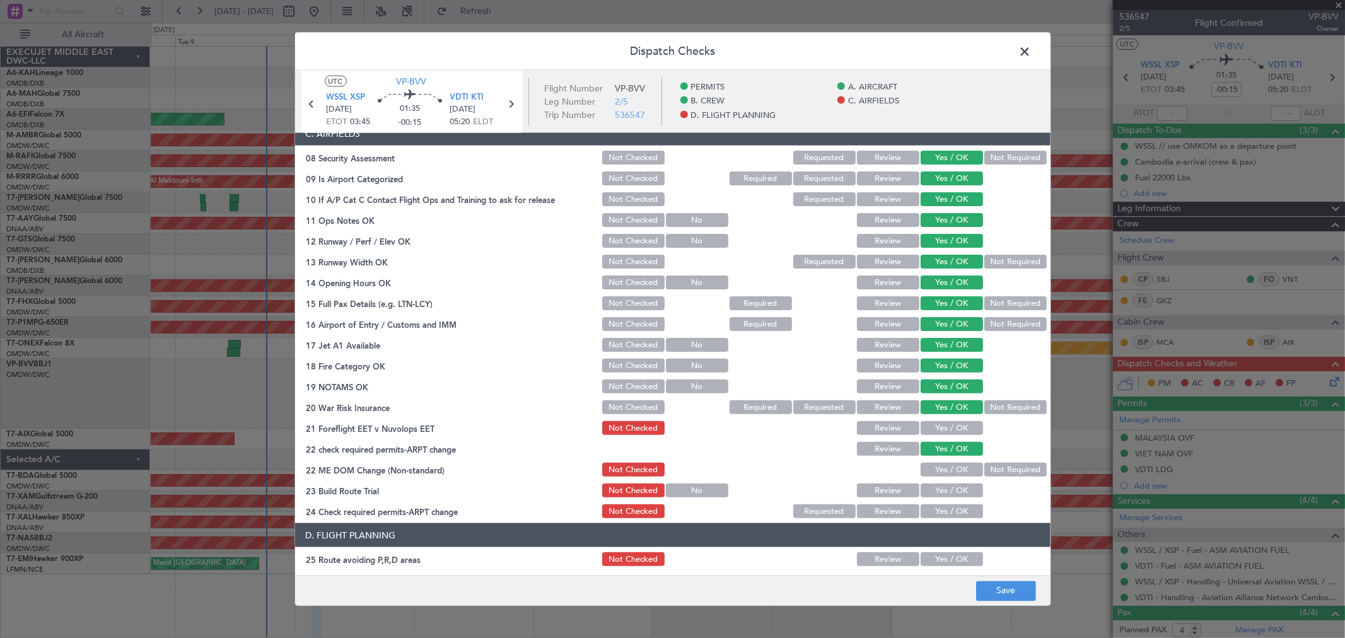
click at [932, 430] on button "Yes / OK" at bounding box center [952, 428] width 62 height 14
click at [939, 476] on div "Yes / OK" at bounding box center [951, 470] width 64 height 18
click at [939, 471] on button "Yes / OK" at bounding box center [952, 470] width 62 height 14
click at [942, 484] on button "Yes / OK" at bounding box center [952, 491] width 62 height 14
click at [941, 509] on button "Yes / OK" at bounding box center [952, 512] width 62 height 14
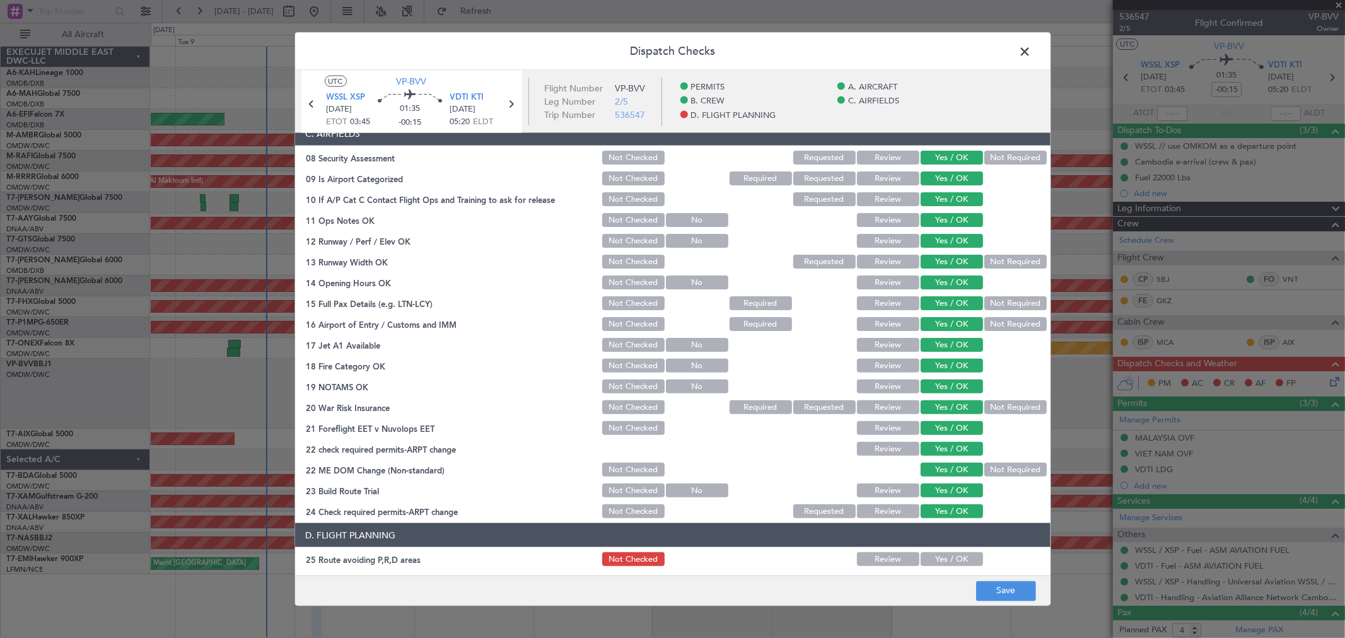
drag, startPoint x: 945, startPoint y: 556, endPoint x: 939, endPoint y: 527, distance: 30.3
click at [944, 557] on button "Yes / OK" at bounding box center [952, 560] width 62 height 14
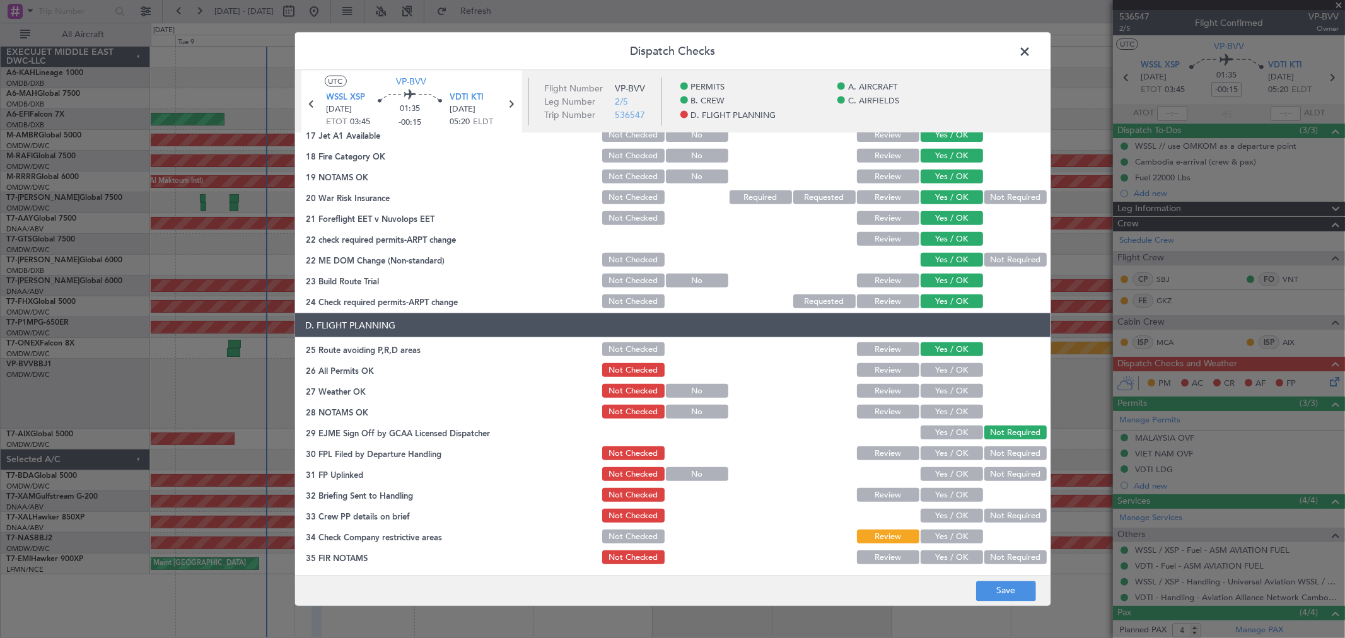
scroll to position [491, 0]
click at [949, 368] on button "Yes / OK" at bounding box center [952, 370] width 62 height 14
drag, startPoint x: 944, startPoint y: 390, endPoint x: 945, endPoint y: 405, distance: 15.2
click at [944, 391] on button "Yes / OK" at bounding box center [952, 390] width 62 height 14
click at [944, 415] on button "Yes / OK" at bounding box center [952, 411] width 62 height 14
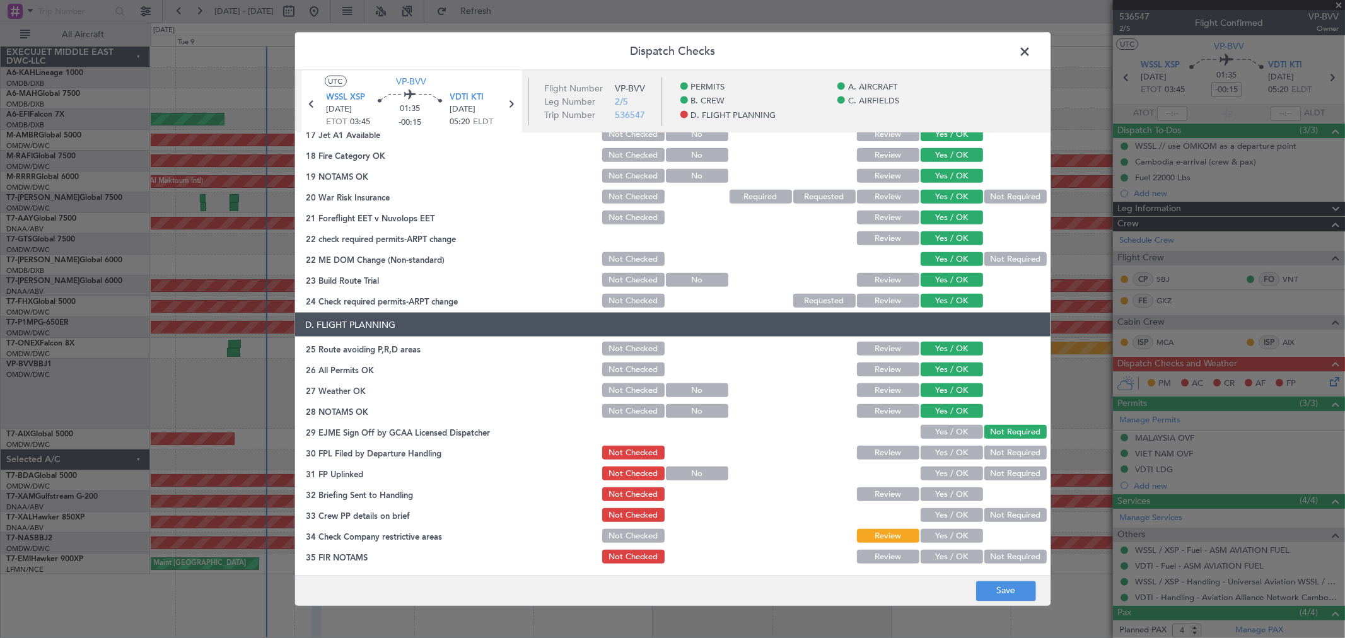
drag, startPoint x: 942, startPoint y: 429, endPoint x: 943, endPoint y: 444, distance: 15.2
click at [942, 430] on button "Yes / OK" at bounding box center [952, 432] width 62 height 14
click at [942, 446] on button "Yes / OK" at bounding box center [952, 453] width 62 height 14
click at [940, 470] on button "Yes / OK" at bounding box center [952, 474] width 62 height 14
click at [940, 496] on button "Yes / OK" at bounding box center [952, 495] width 62 height 14
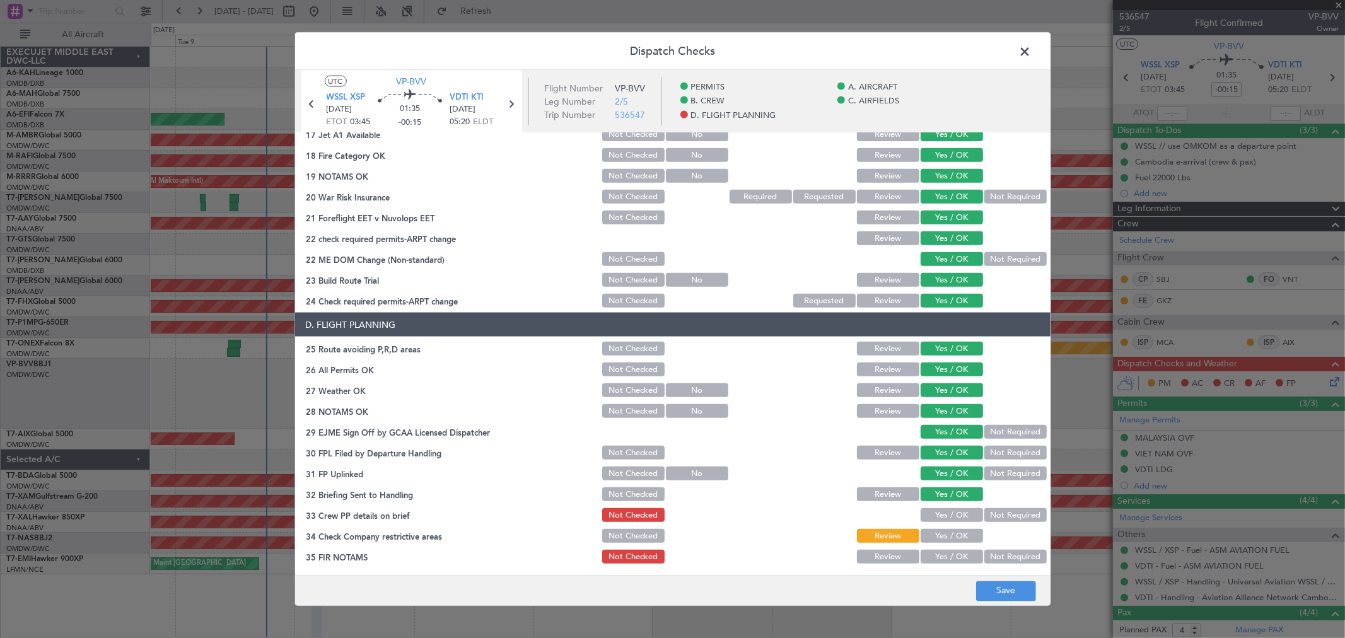
click at [942, 511] on button "Yes / OK" at bounding box center [952, 515] width 62 height 14
click at [929, 544] on section "D. FLIGHT PLANNING 25 Route avoiding P,R,D areas Not Checked Review Yes / OK 26…" at bounding box center [673, 439] width 756 height 253
click at [947, 529] on button "Yes / OK" at bounding box center [952, 536] width 62 height 14
click at [942, 550] on button "Yes / OK" at bounding box center [952, 557] width 62 height 14
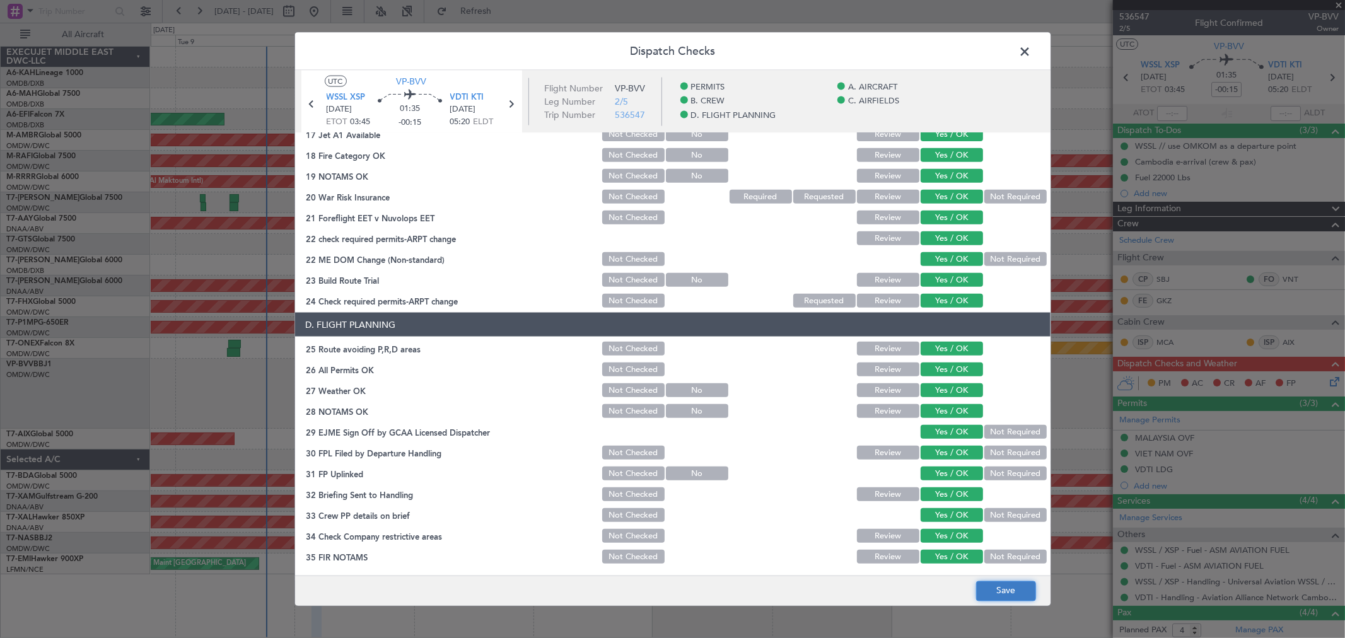
click at [1022, 590] on button "Save" at bounding box center [1006, 591] width 60 height 20
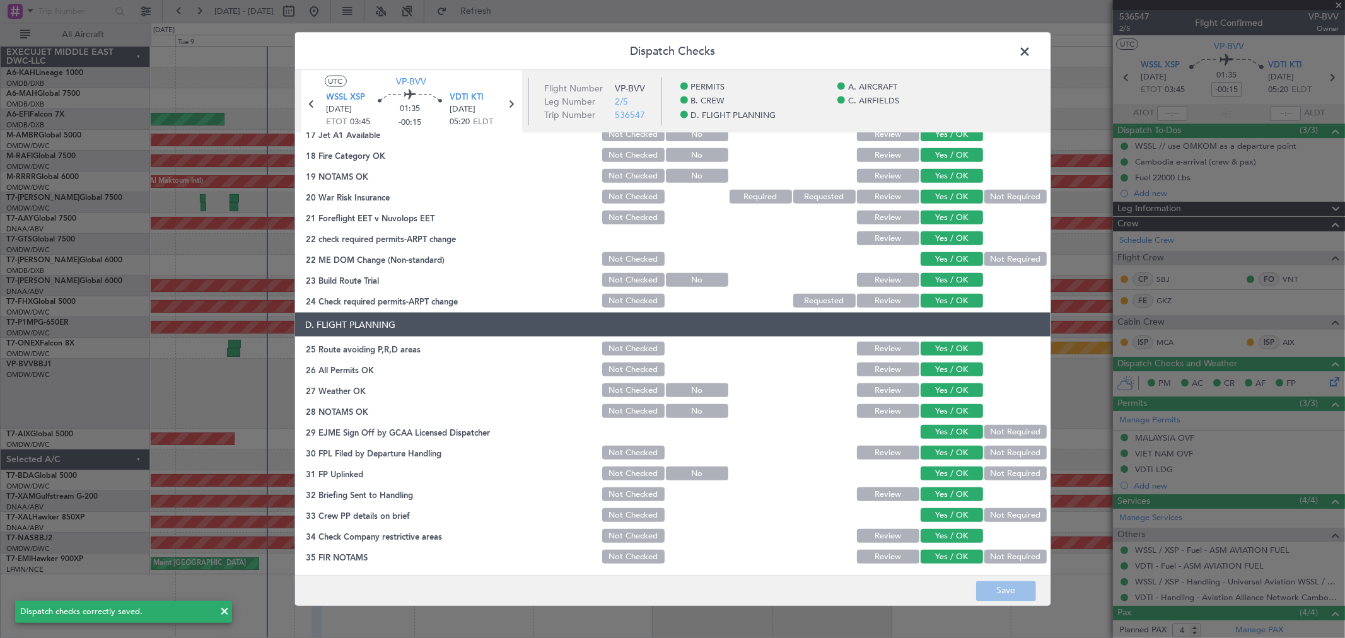
click at [1032, 45] on span at bounding box center [1032, 54] width 0 height 25
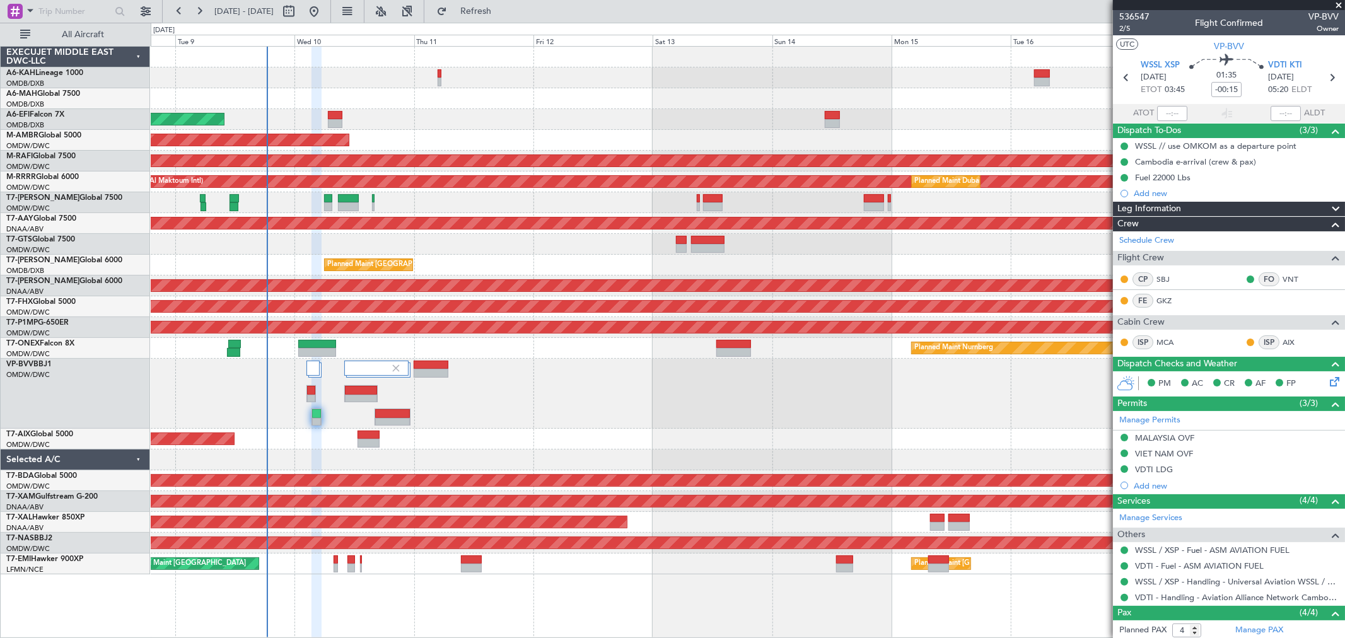
click at [409, 85] on div at bounding box center [748, 77] width 1194 height 21
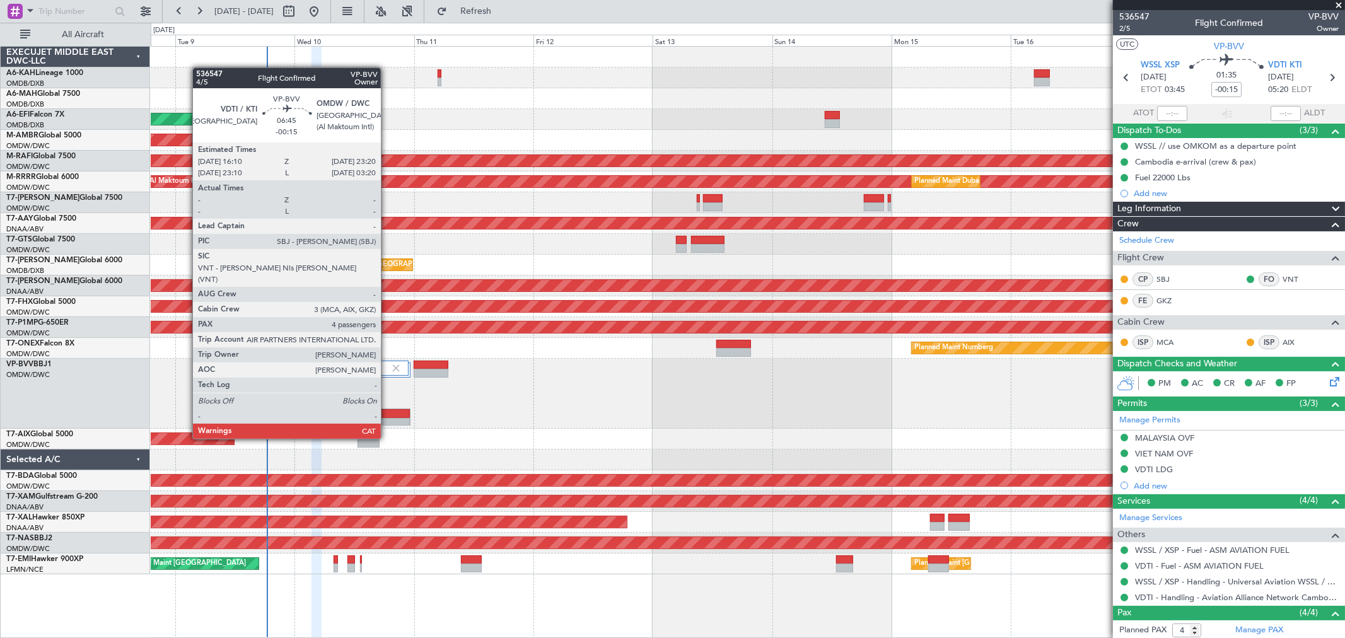
click at [387, 414] on div at bounding box center [392, 413] width 35 height 9
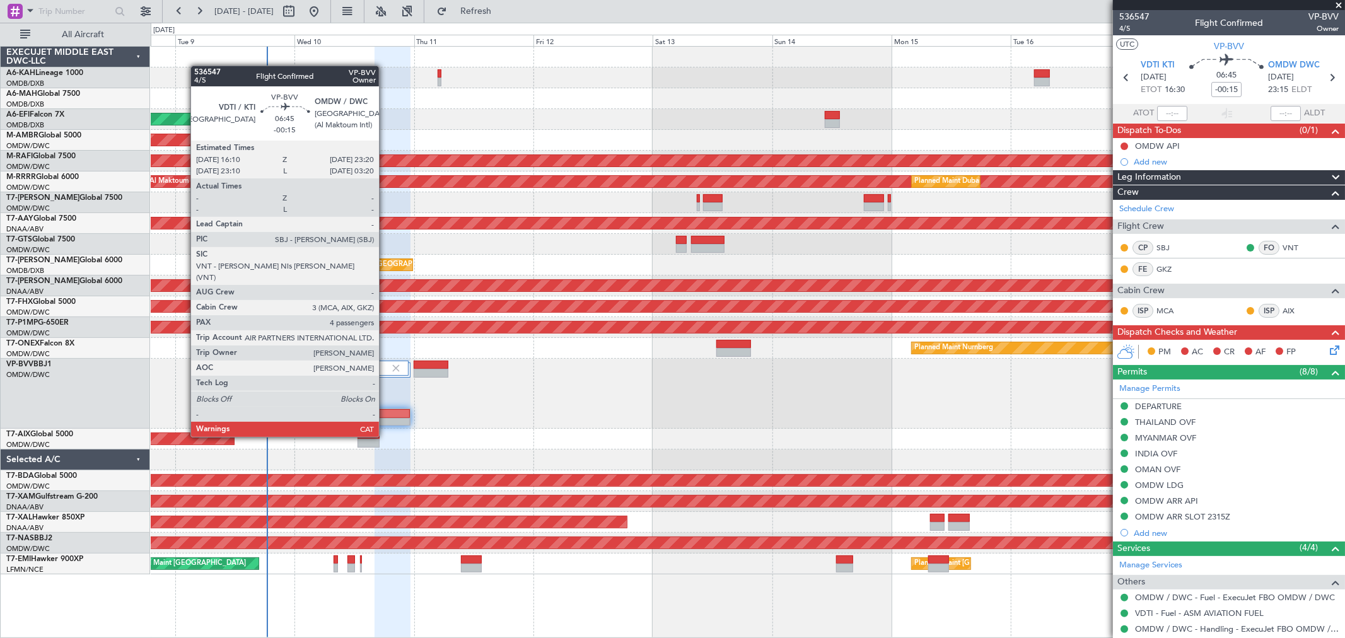
click at [385, 414] on div at bounding box center [392, 413] width 35 height 9
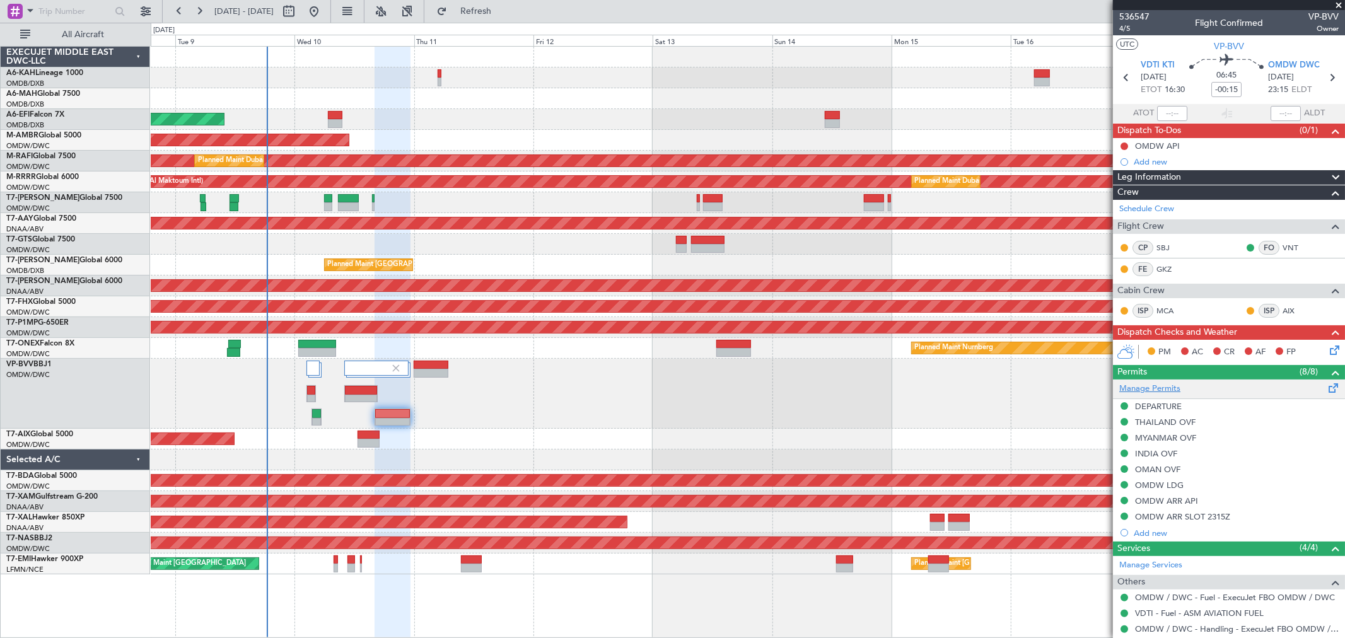
click at [1156, 387] on link "Manage Permits" at bounding box center [1150, 389] width 61 height 13
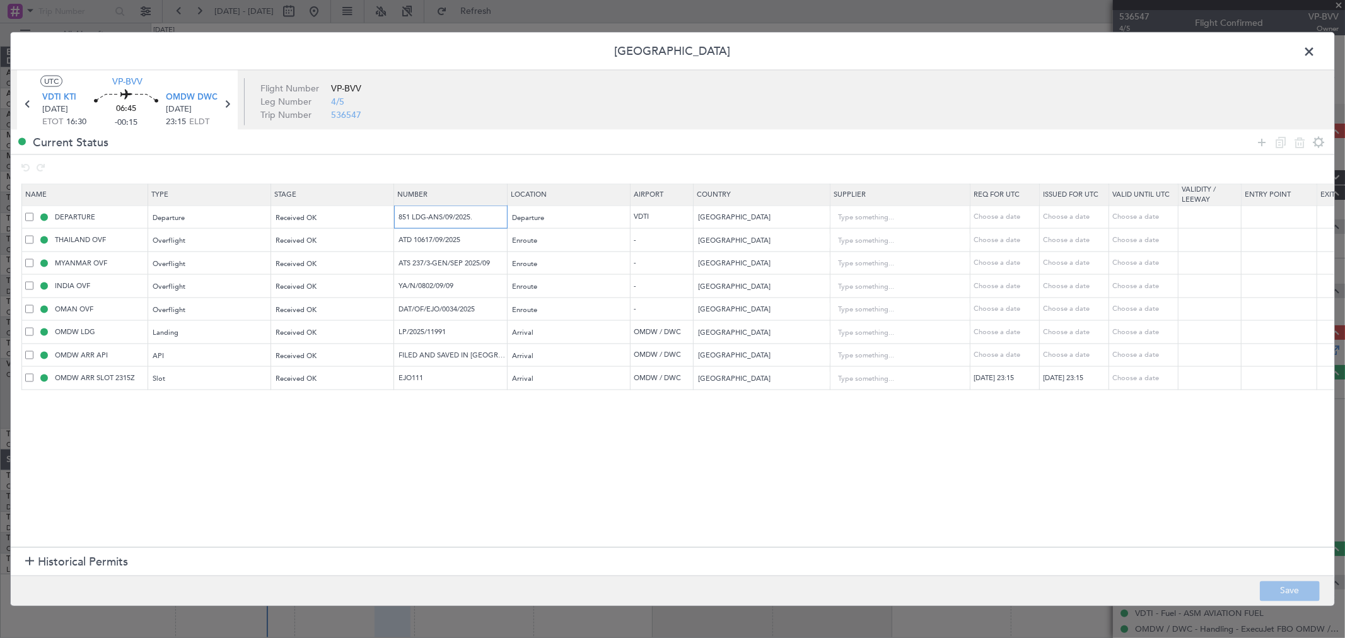
click at [430, 216] on input "851 LDG-ANS/09/2025." at bounding box center [452, 216] width 110 height 11
click at [469, 240] on input "ATD 10617/09/2025" at bounding box center [452, 240] width 110 height 11
click at [453, 267] on input "ATS 237/3-GEN/SEP 2025/09" at bounding box center [452, 262] width 110 height 11
click at [452, 287] on input "YA/N/0802/09/09" at bounding box center [452, 286] width 110 height 11
click at [426, 308] on input "DAT/OF/EJO/0034/2025" at bounding box center [452, 308] width 110 height 11
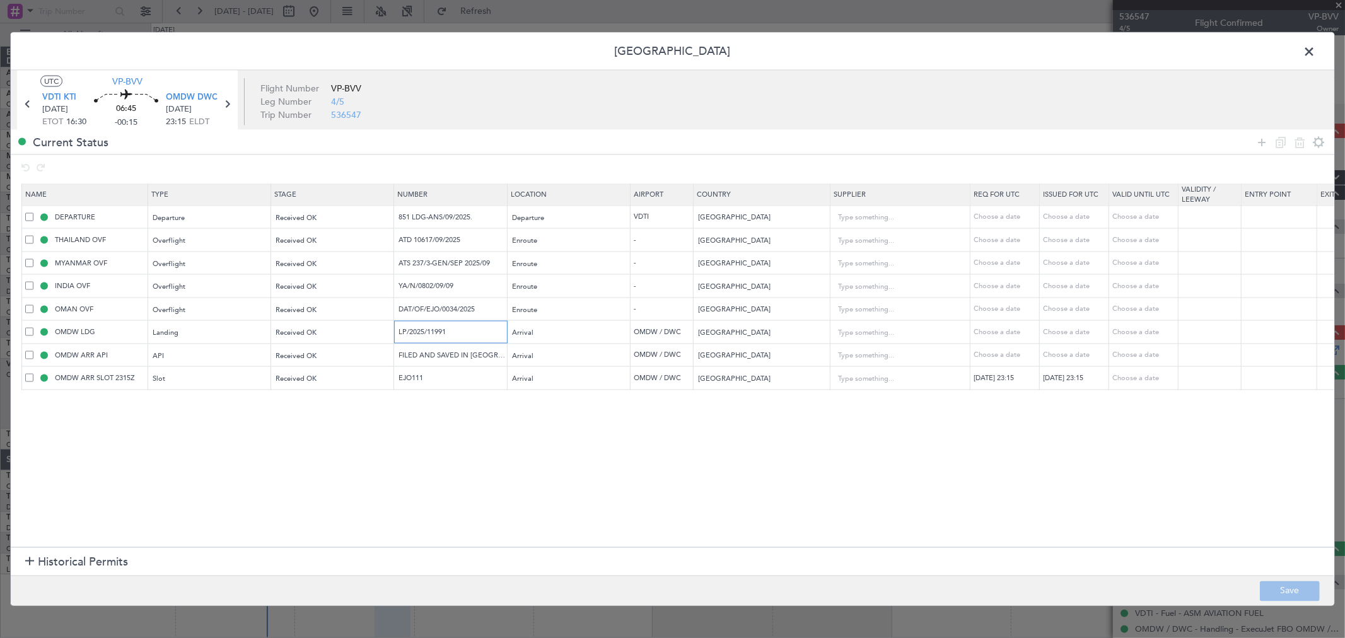
click at [417, 329] on input "LP/2025/11991" at bounding box center [452, 332] width 110 height 11
click at [428, 378] on input "EJO111" at bounding box center [452, 378] width 110 height 11
click at [1316, 57] on span at bounding box center [1316, 54] width 0 height 25
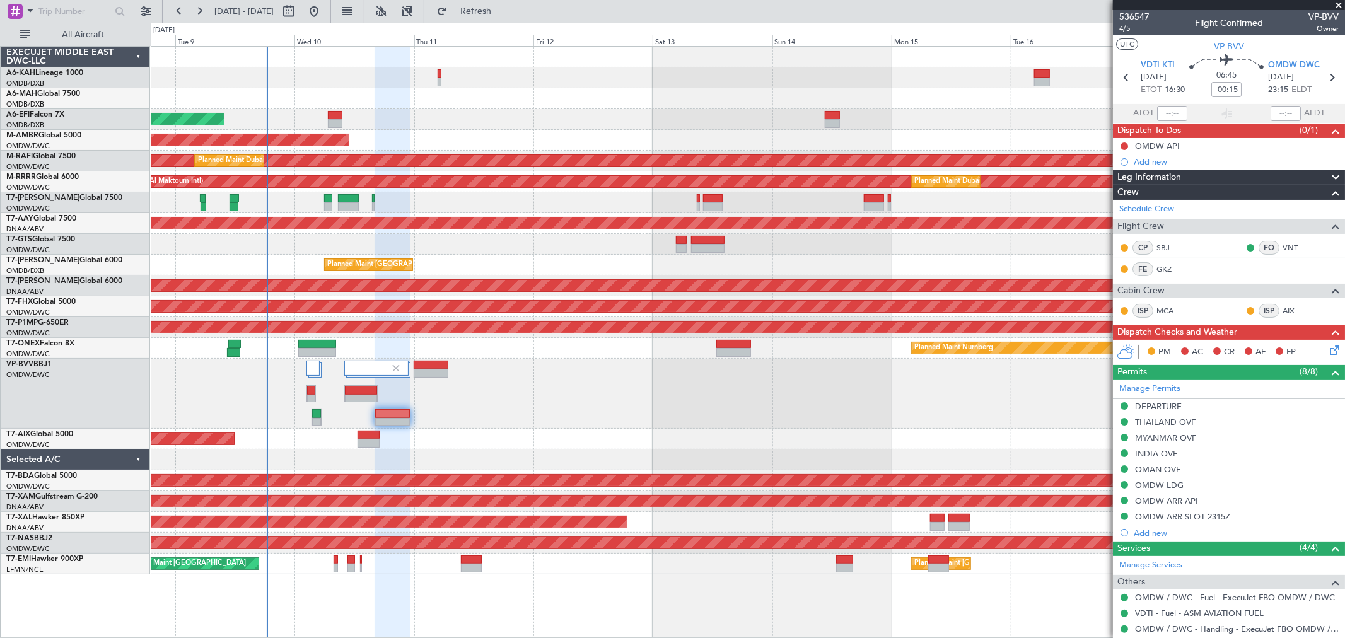
click at [1123, 147] on mat-tooltip-component "Actual Take-Off Time" at bounding box center [1140, 135] width 89 height 33
click at [1123, 147] on button at bounding box center [1125, 147] width 8 height 8
click at [1121, 202] on span "Completed" at bounding box center [1130, 202] width 42 height 13
click at [1131, 30] on span "4/5" at bounding box center [1135, 28] width 30 height 11
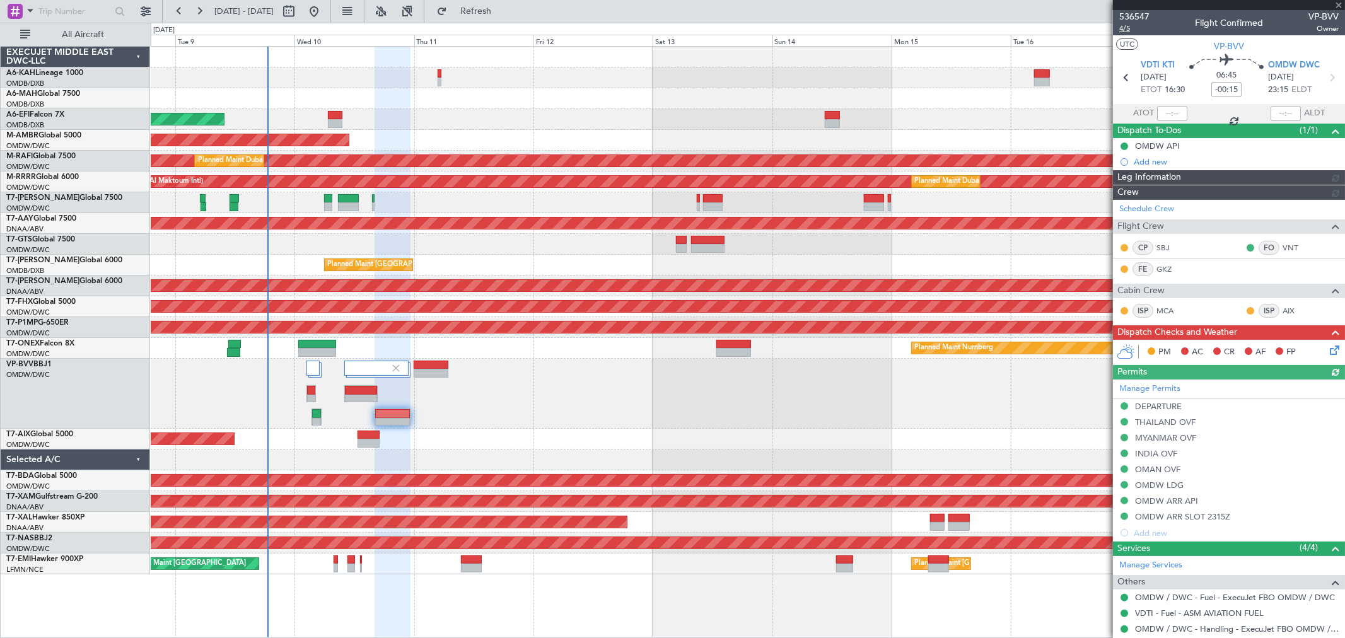
type input "[PERSON_NAME] ([PERSON_NAME])"
type input "7239"
click at [1328, 348] on icon at bounding box center [1333, 348] width 10 height 10
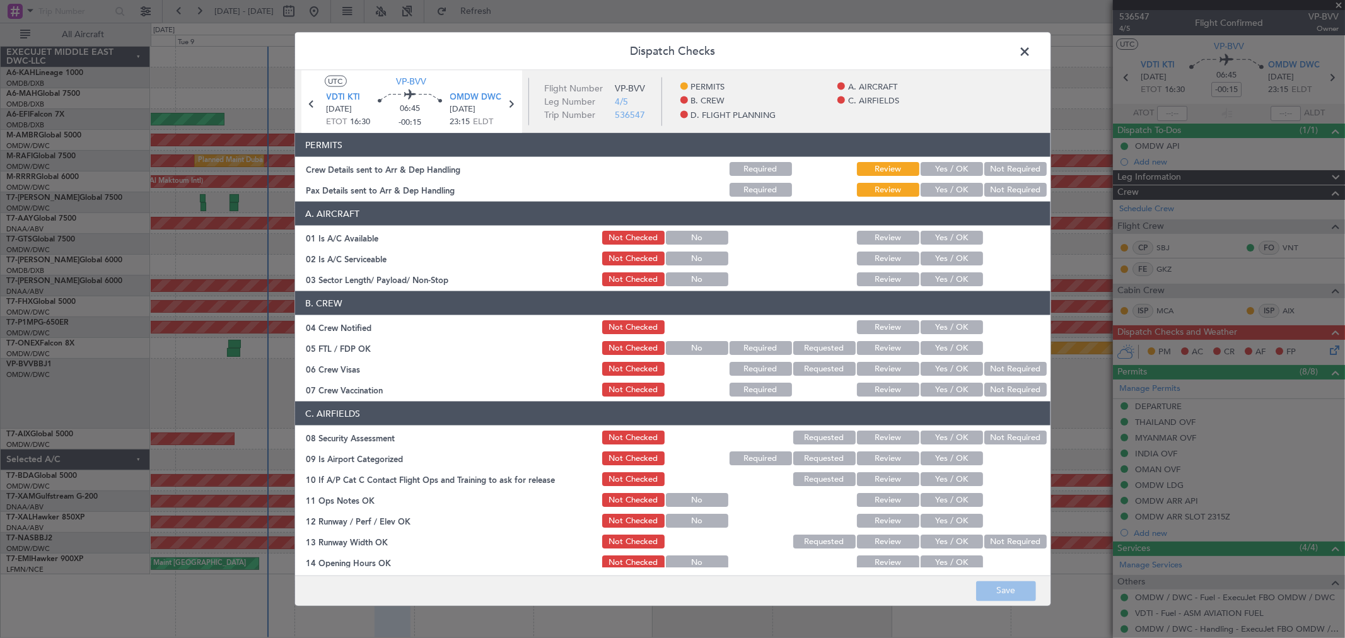
click at [921, 165] on button "Yes / OK" at bounding box center [952, 169] width 62 height 14
click at [942, 189] on button "Yes / OK" at bounding box center [952, 190] width 62 height 14
click at [948, 234] on button "Yes / OK" at bounding box center [952, 238] width 62 height 14
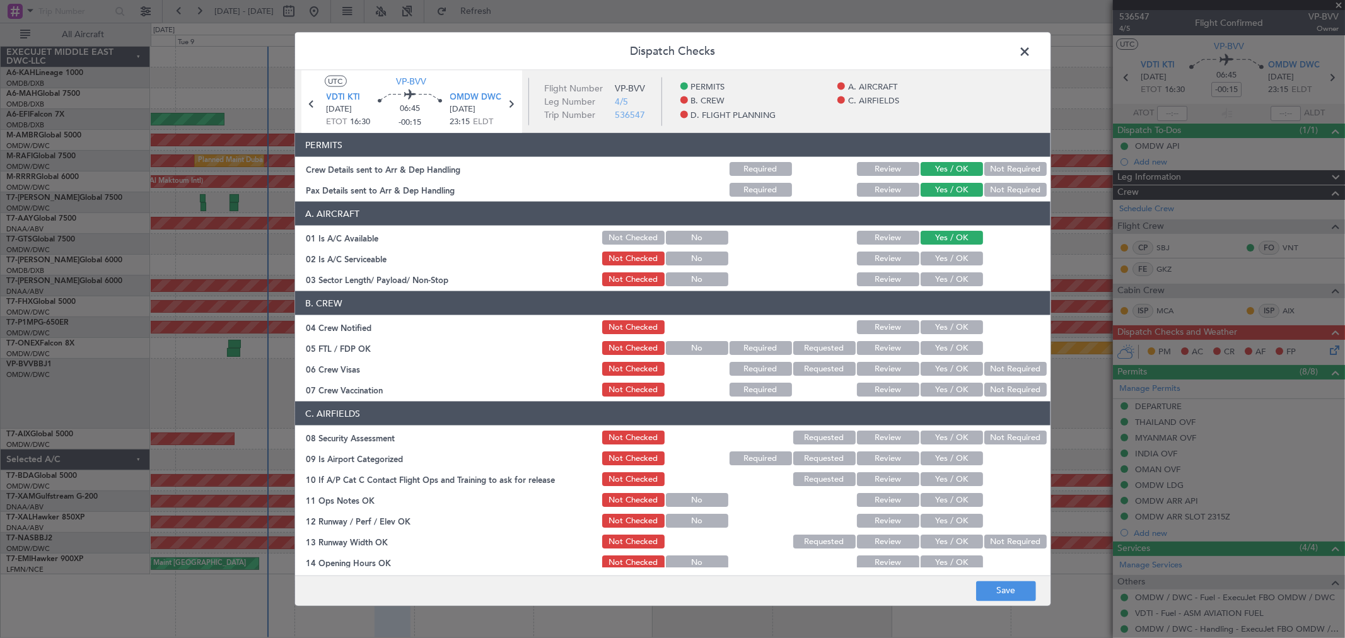
click at [943, 256] on button "Yes / OK" at bounding box center [952, 259] width 62 height 14
click at [944, 282] on button "Yes / OK" at bounding box center [952, 279] width 62 height 14
drag, startPoint x: 944, startPoint y: 319, endPoint x: 944, endPoint y: 327, distance: 7.6
click at [944, 319] on div "Yes / OK" at bounding box center [951, 328] width 64 height 18
drag, startPoint x: 944, startPoint y: 327, endPoint x: 940, endPoint y: 348, distance: 21.8
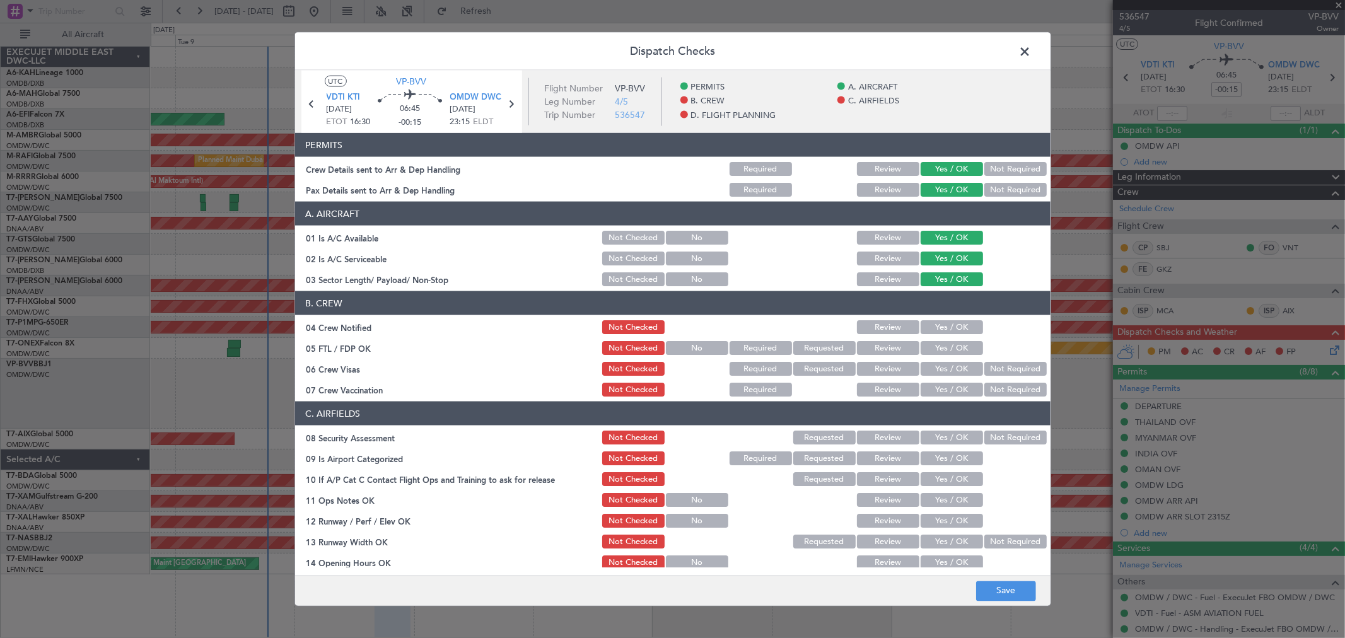
click at [943, 327] on button "Yes / OK" at bounding box center [952, 327] width 62 height 14
drag, startPoint x: 940, startPoint y: 348, endPoint x: 939, endPoint y: 366, distance: 18.3
click at [939, 349] on button "Yes / OK" at bounding box center [952, 348] width 62 height 14
click at [939, 371] on button "Yes / OK" at bounding box center [952, 369] width 62 height 14
click at [943, 385] on button "Yes / OK" at bounding box center [952, 390] width 62 height 14
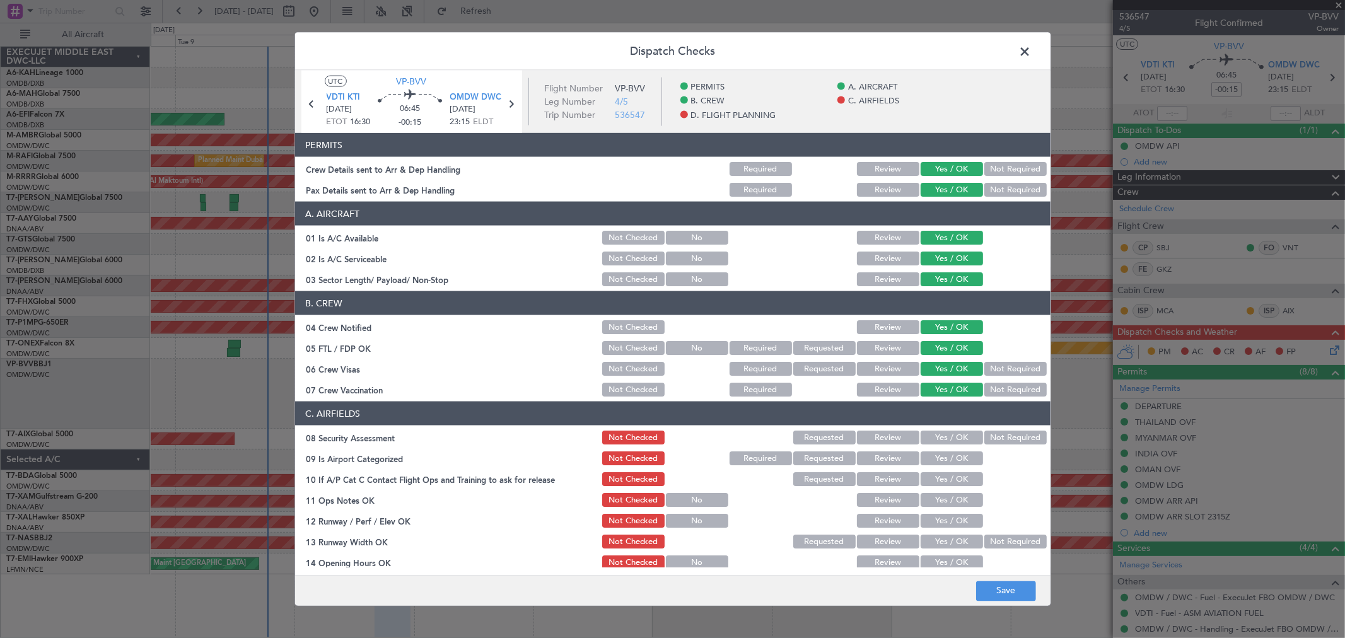
click at [938, 431] on button "Yes / OK" at bounding box center [952, 438] width 62 height 14
click at [938, 443] on button "Yes / OK" at bounding box center [952, 438] width 62 height 14
drag, startPoint x: 937, startPoint y: 450, endPoint x: 940, endPoint y: 462, distance: 11.6
click at [938, 456] on div "Yes / OK" at bounding box center [951, 459] width 64 height 18
click at [940, 462] on button "Yes / OK" at bounding box center [952, 459] width 62 height 14
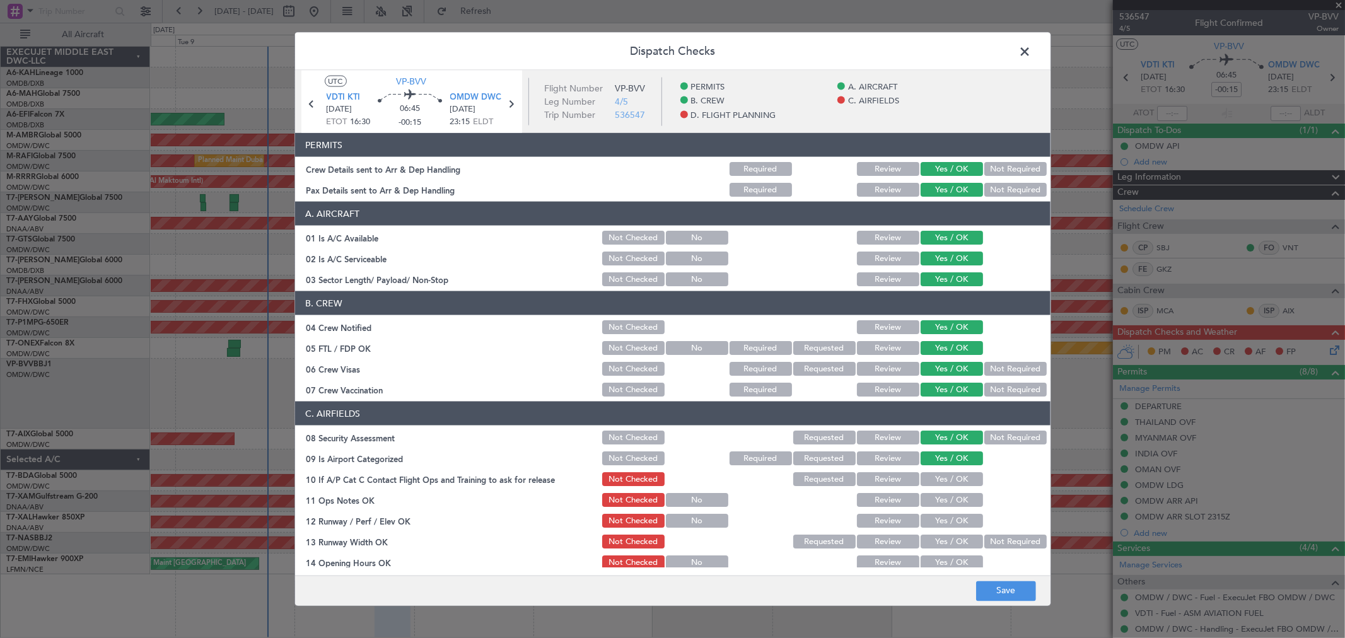
click at [938, 484] on button "Yes / OK" at bounding box center [952, 479] width 62 height 14
click at [937, 502] on button "Yes / OK" at bounding box center [952, 500] width 62 height 14
click at [935, 513] on div "Yes / OK" at bounding box center [951, 521] width 64 height 18
click at [934, 524] on button "Yes / OK" at bounding box center [952, 521] width 62 height 14
click at [935, 537] on div "Yes / OK" at bounding box center [951, 542] width 64 height 18
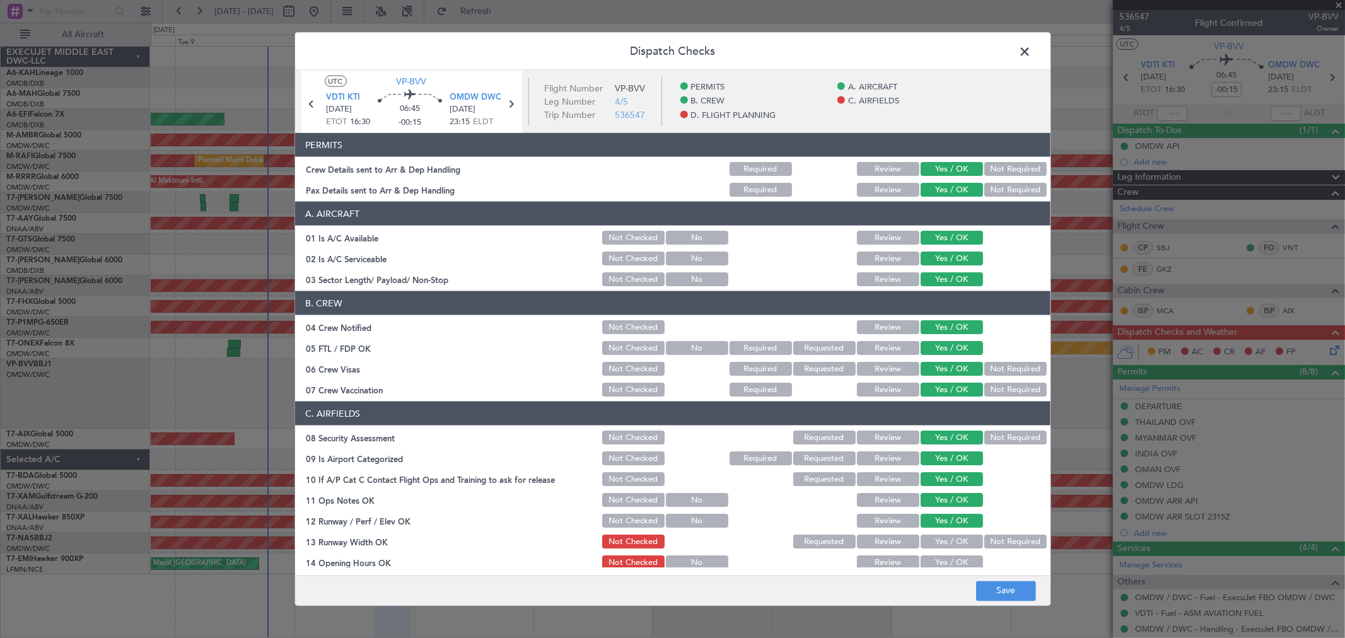
click at [935, 546] on button "Yes / OK" at bounding box center [952, 542] width 62 height 14
drag, startPoint x: 935, startPoint y: 564, endPoint x: 930, endPoint y: 512, distance: 52.0
click at [935, 564] on button "Yes / OK" at bounding box center [952, 563] width 62 height 14
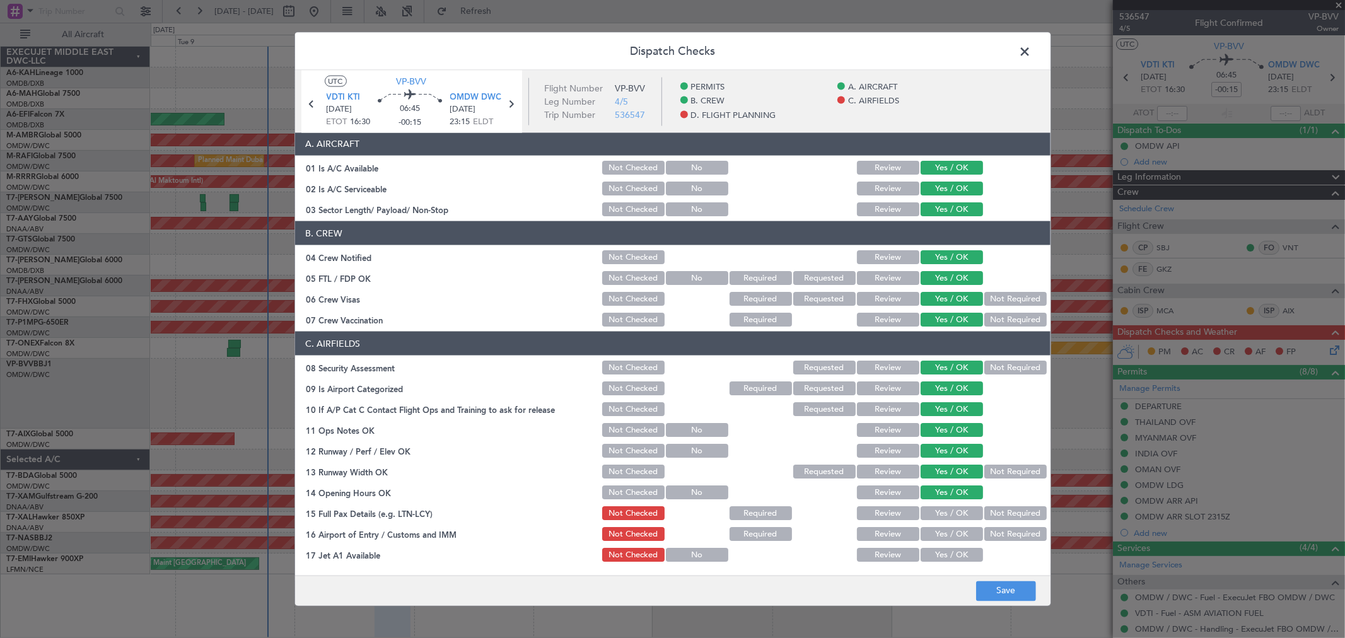
scroll to position [280, 0]
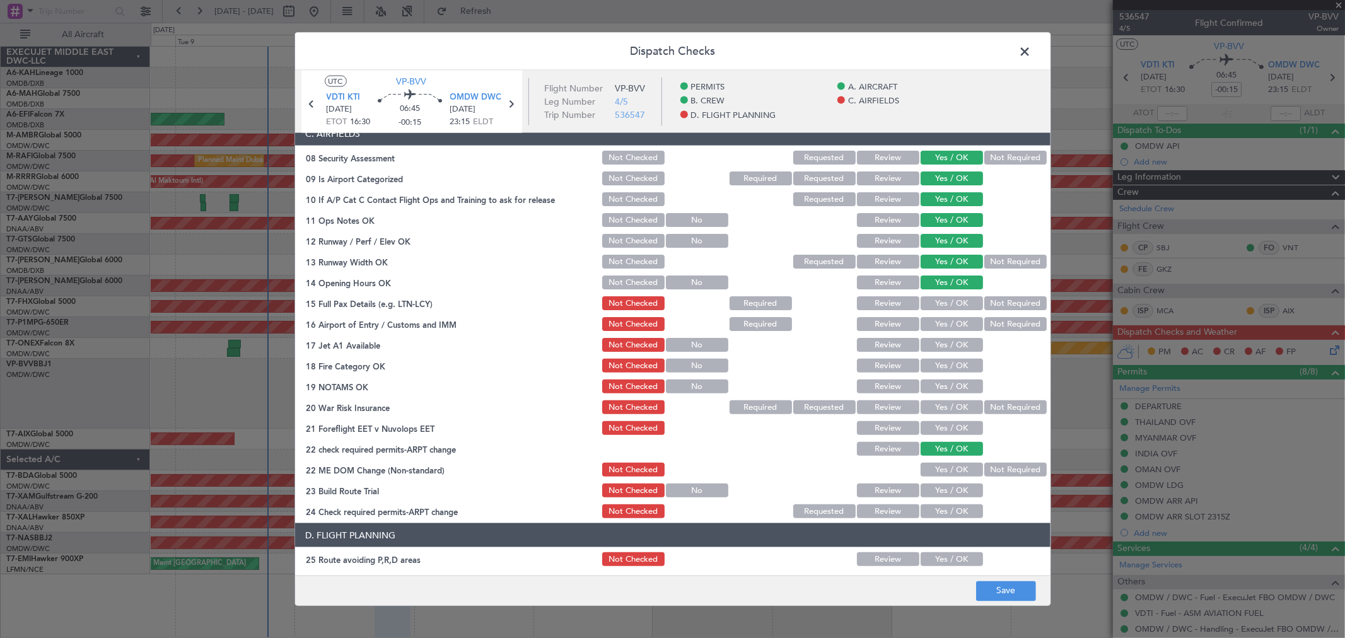
click at [935, 291] on section "C. AIRFIELDS 08 Security Assessment Not Checked Requested Review Yes / OK Not R…" at bounding box center [673, 321] width 756 height 399
drag, startPoint x: 935, startPoint y: 303, endPoint x: 937, endPoint y: 322, distance: 19.6
click at [935, 303] on button "Yes / OK" at bounding box center [952, 303] width 62 height 14
click at [937, 324] on button "Yes / OK" at bounding box center [952, 324] width 62 height 14
click at [939, 338] on button "Yes / OK" at bounding box center [952, 345] width 62 height 14
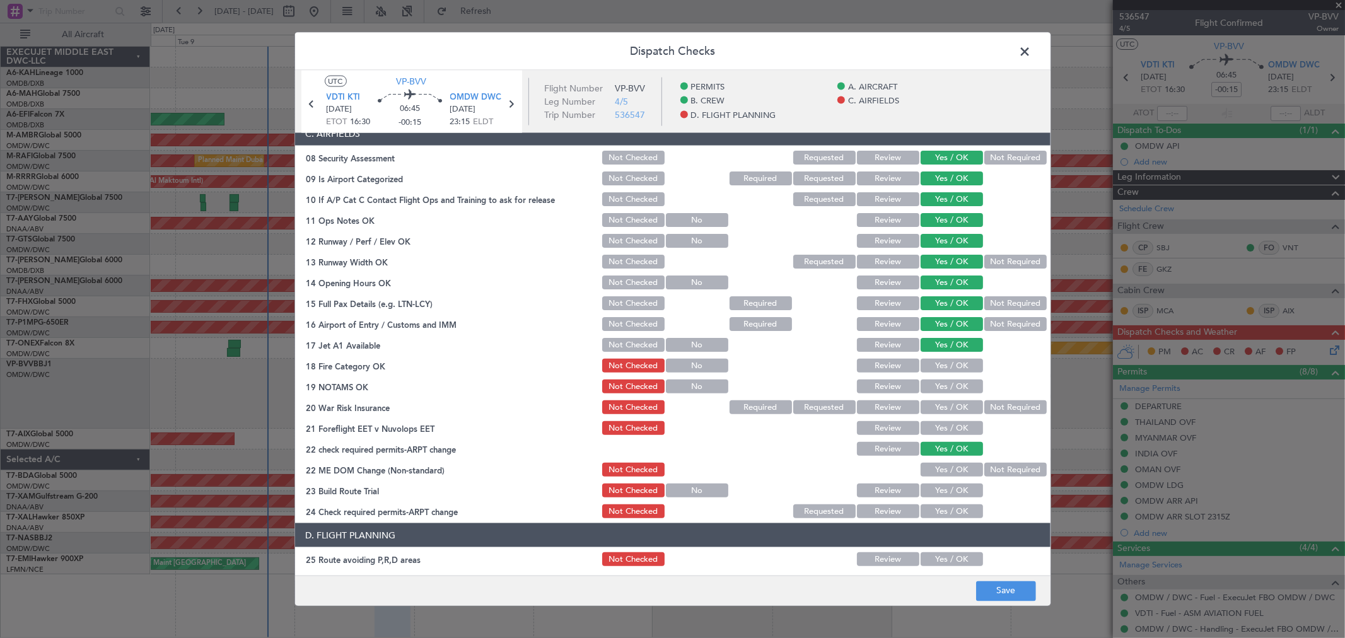
click at [940, 366] on button "Yes / OK" at bounding box center [952, 366] width 62 height 14
drag, startPoint x: 940, startPoint y: 391, endPoint x: 940, endPoint y: 406, distance: 15.2
click at [940, 392] on button "Yes / OK" at bounding box center [952, 387] width 62 height 14
click at [940, 406] on button "Yes / OK" at bounding box center [952, 408] width 62 height 14
click at [936, 431] on button "Yes / OK" at bounding box center [952, 428] width 62 height 14
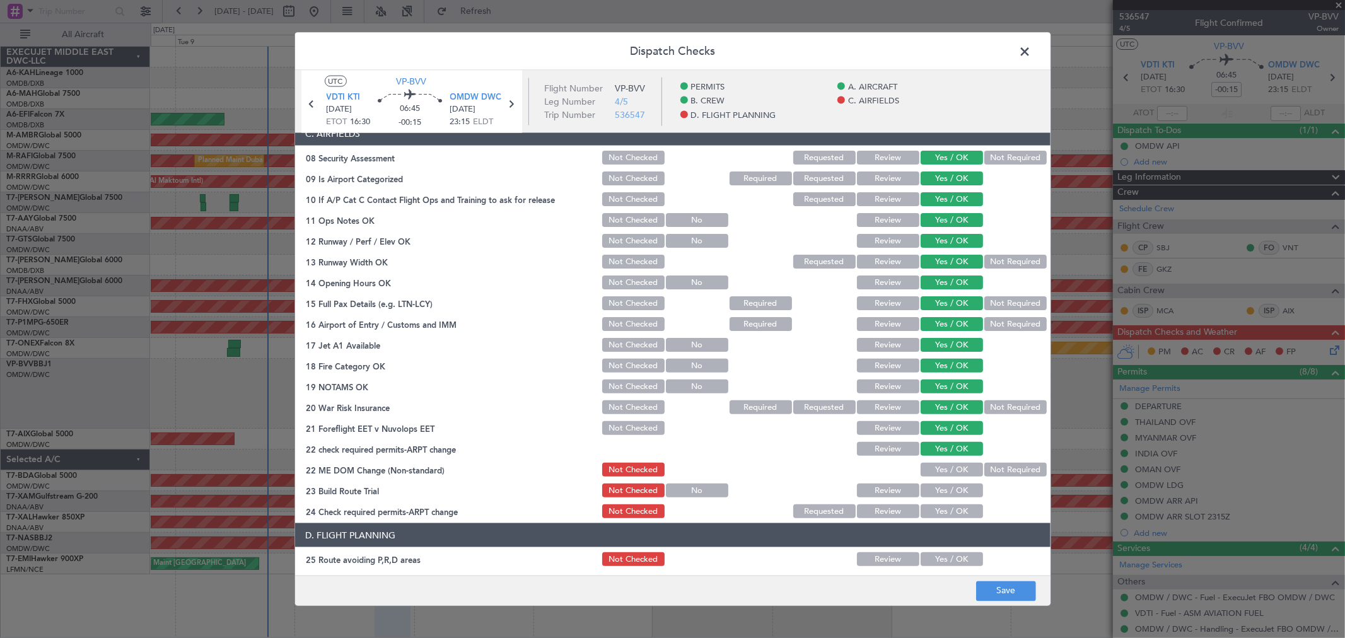
click at [938, 463] on button "Yes / OK" at bounding box center [952, 470] width 62 height 14
click at [935, 488] on button "Yes / OK" at bounding box center [952, 491] width 62 height 14
click at [934, 505] on button "Yes / OK" at bounding box center [952, 512] width 62 height 14
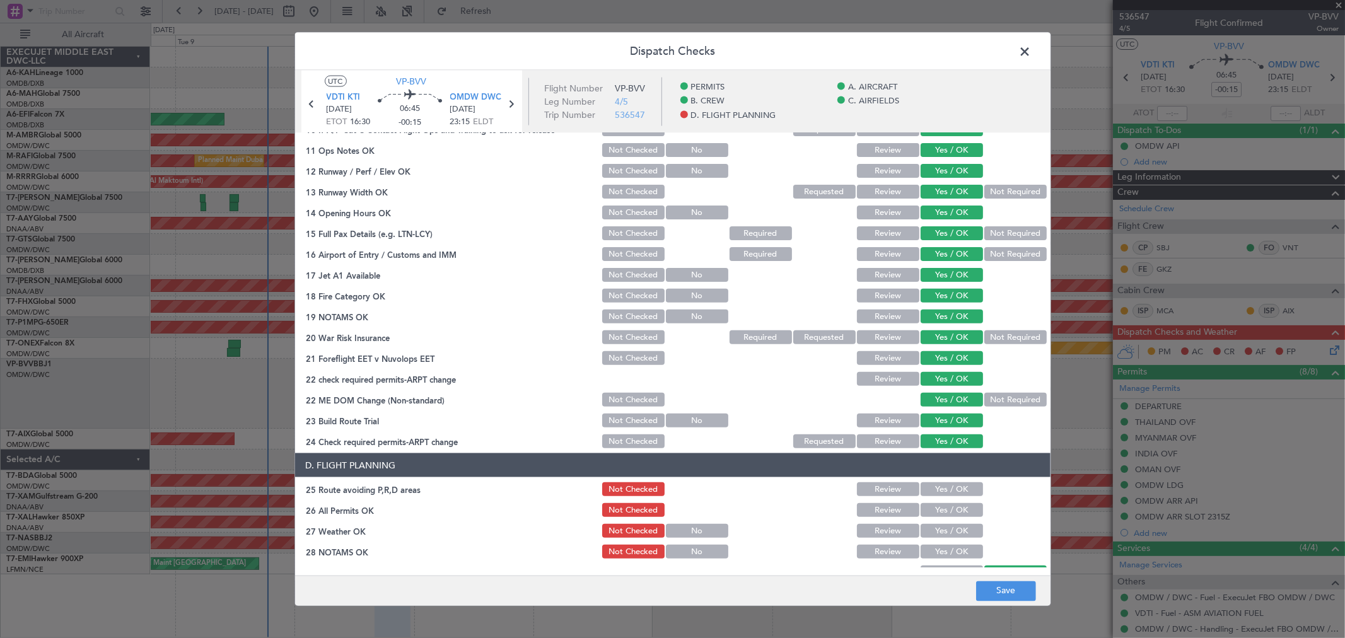
scroll to position [490, 0]
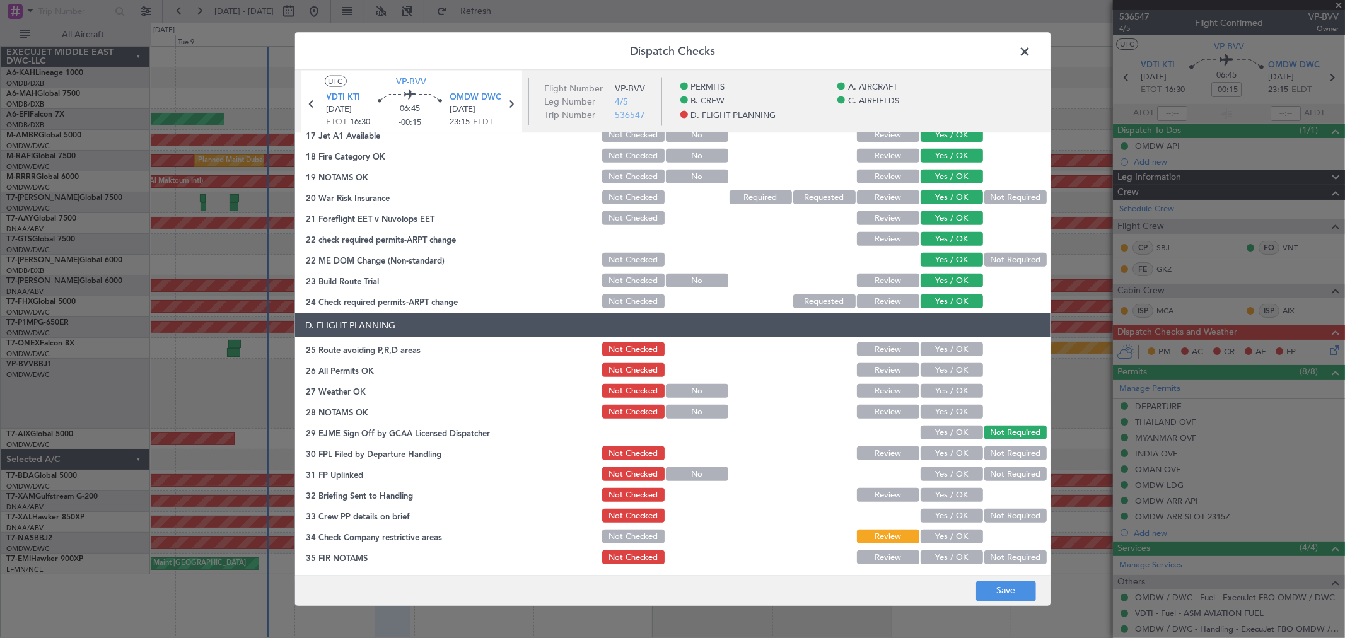
click at [930, 345] on button "Yes / OK" at bounding box center [952, 349] width 62 height 14
drag, startPoint x: 930, startPoint y: 361, endPoint x: 928, endPoint y: 372, distance: 11.5
click at [930, 361] on div "Yes / OK" at bounding box center [951, 370] width 64 height 18
click at [928, 375] on button "Yes / OK" at bounding box center [952, 370] width 62 height 14
click at [934, 389] on button "Yes / OK" at bounding box center [952, 391] width 62 height 14
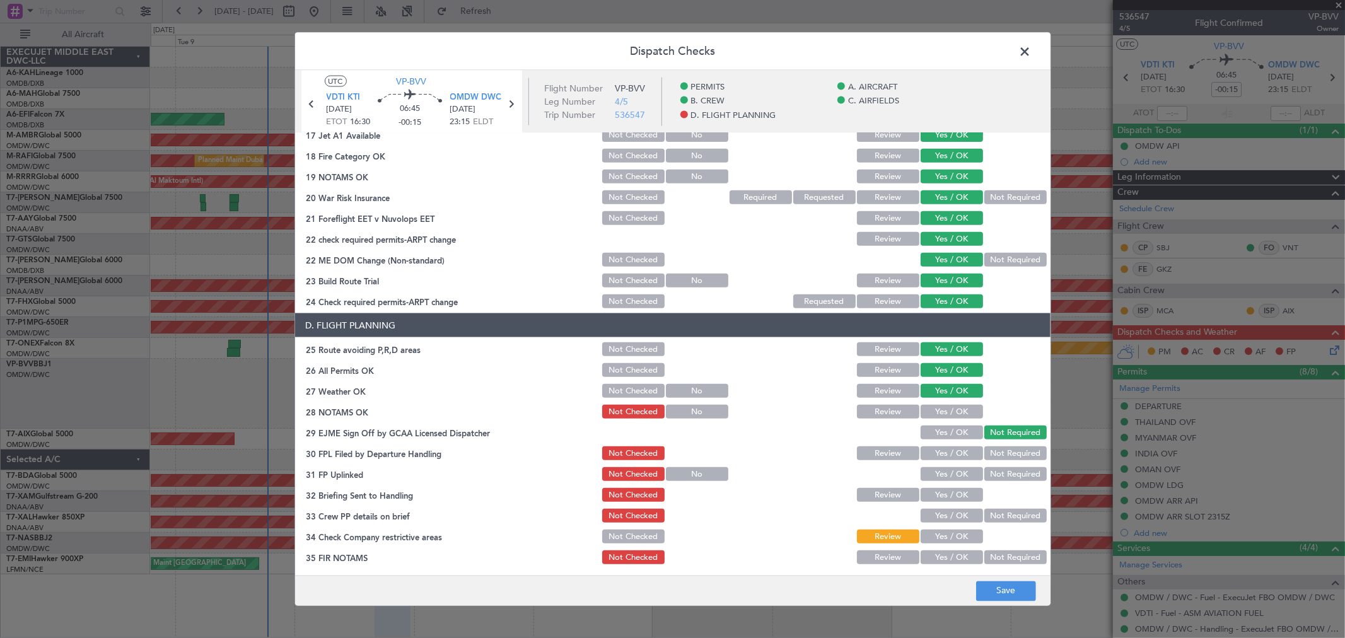
drag, startPoint x: 935, startPoint y: 406, endPoint x: 935, endPoint y: 421, distance: 14.5
click at [935, 407] on button "Yes / OK" at bounding box center [952, 412] width 62 height 14
drag, startPoint x: 935, startPoint y: 421, endPoint x: 935, endPoint y: 435, distance: 14.5
click at [935, 423] on section "D. FLIGHT PLANNING 25 Route avoiding P,R,D areas Not Checked Review Yes / OK 26…" at bounding box center [673, 439] width 756 height 253
click at [935, 435] on button "Yes / OK" at bounding box center [952, 433] width 62 height 14
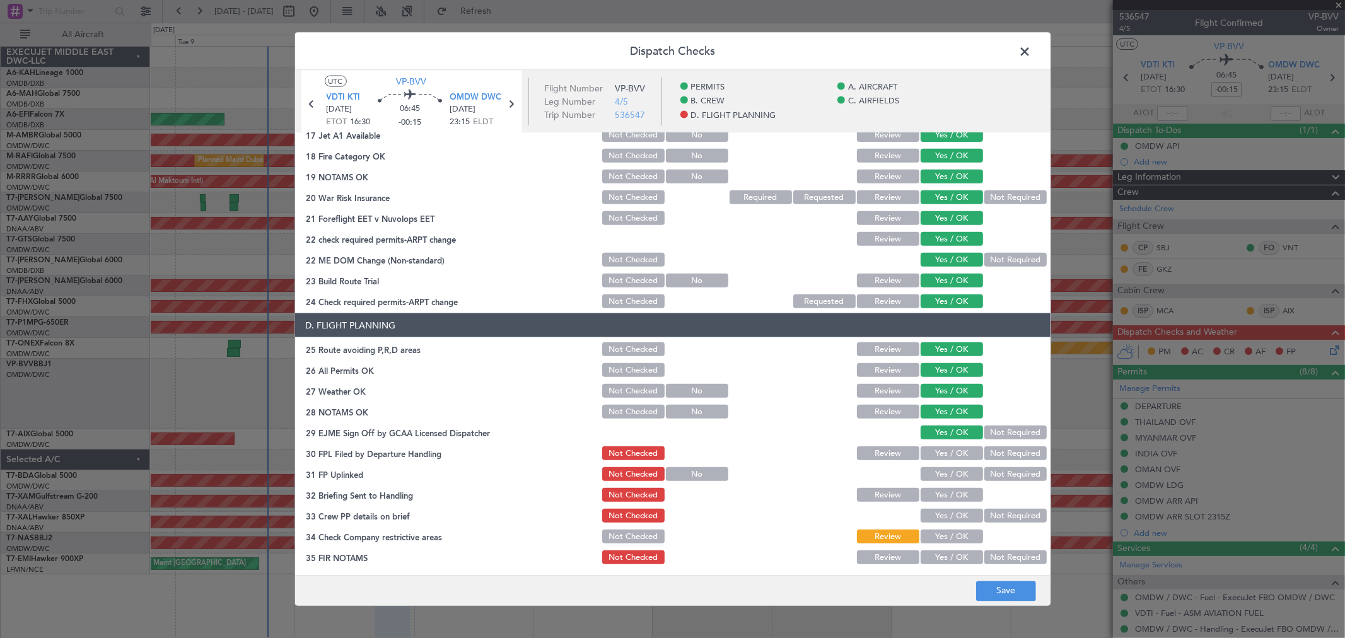
click at [942, 458] on button "Yes / OK" at bounding box center [952, 454] width 62 height 14
click at [941, 477] on button "Yes / OK" at bounding box center [952, 474] width 62 height 14
click at [938, 496] on button "Yes / OK" at bounding box center [952, 495] width 62 height 14
click at [938, 500] on button "Yes / OK" at bounding box center [952, 495] width 62 height 14
click at [937, 509] on button "Yes / OK" at bounding box center [952, 516] width 62 height 14
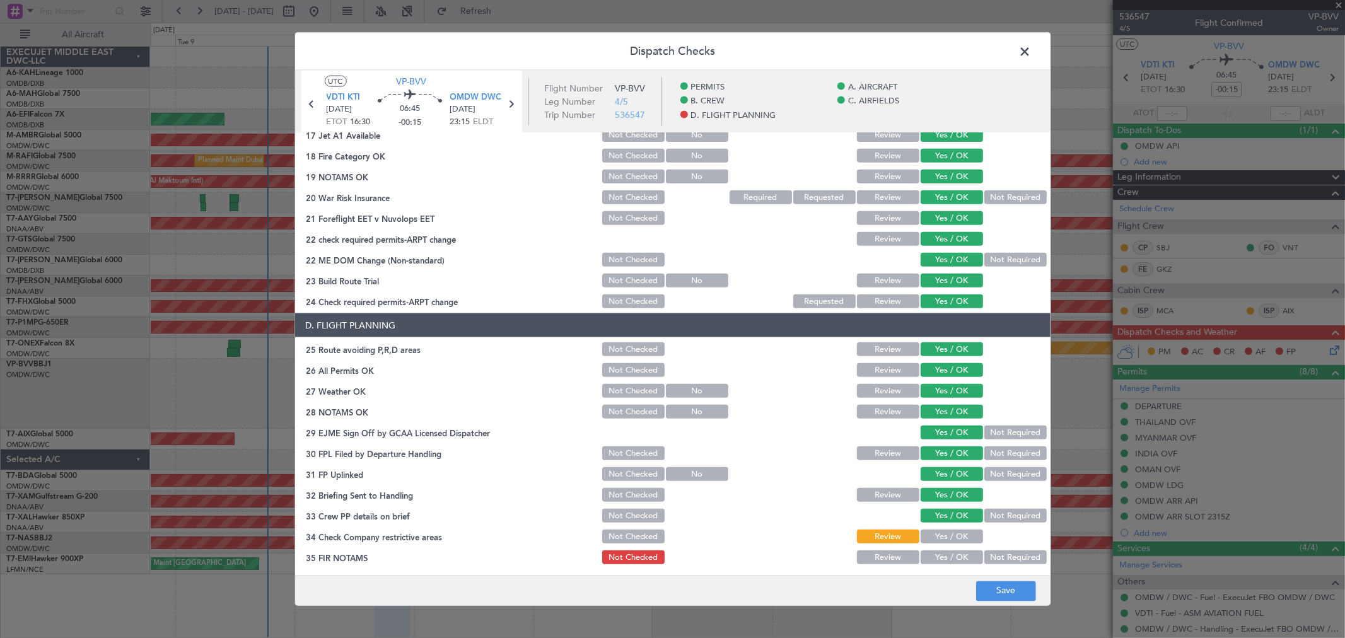
drag, startPoint x: 935, startPoint y: 527, endPoint x: 937, endPoint y: 543, distance: 16.5
click at [935, 528] on div "Yes / OK" at bounding box center [951, 537] width 64 height 18
drag, startPoint x: 935, startPoint y: 541, endPoint x: 936, endPoint y: 549, distance: 8.9
click at [935, 541] on button "Yes / OK" at bounding box center [952, 537] width 62 height 14
click at [935, 553] on button "Yes / OK" at bounding box center [952, 558] width 62 height 14
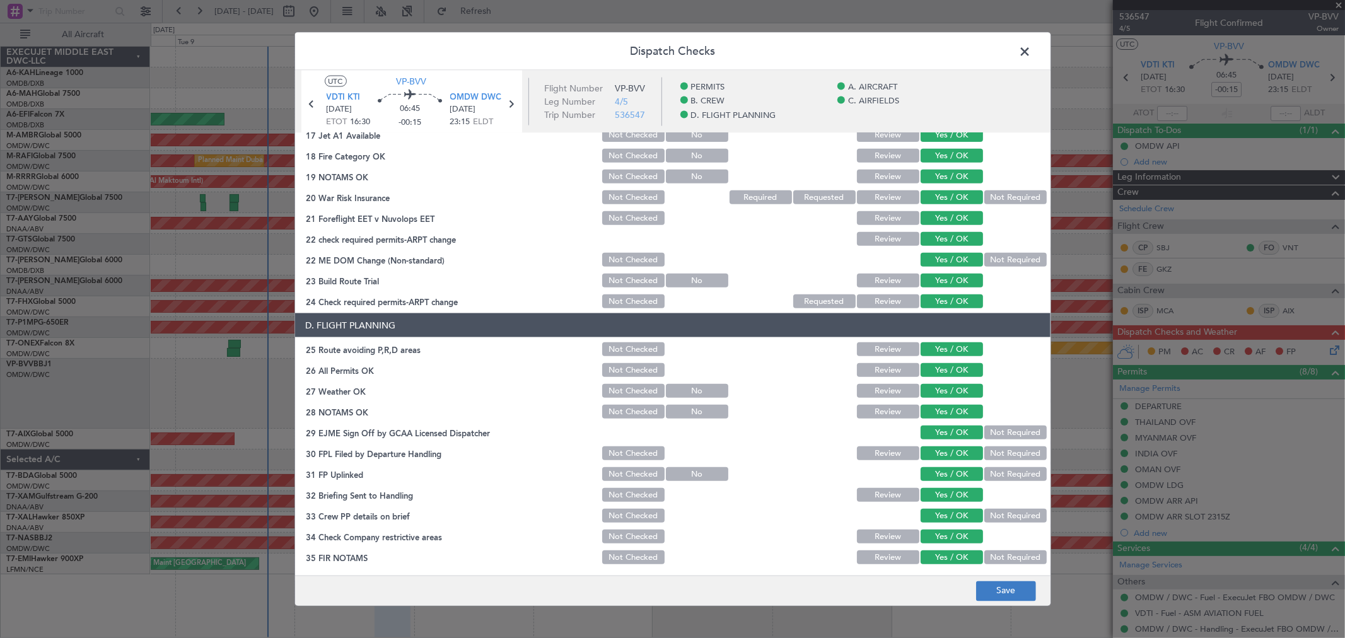
drag, startPoint x: 979, startPoint y: 578, endPoint x: 987, endPoint y: 585, distance: 10.3
click at [979, 580] on footer "Save" at bounding box center [673, 590] width 756 height 30
click at [988, 585] on button "Save" at bounding box center [1006, 591] width 60 height 20
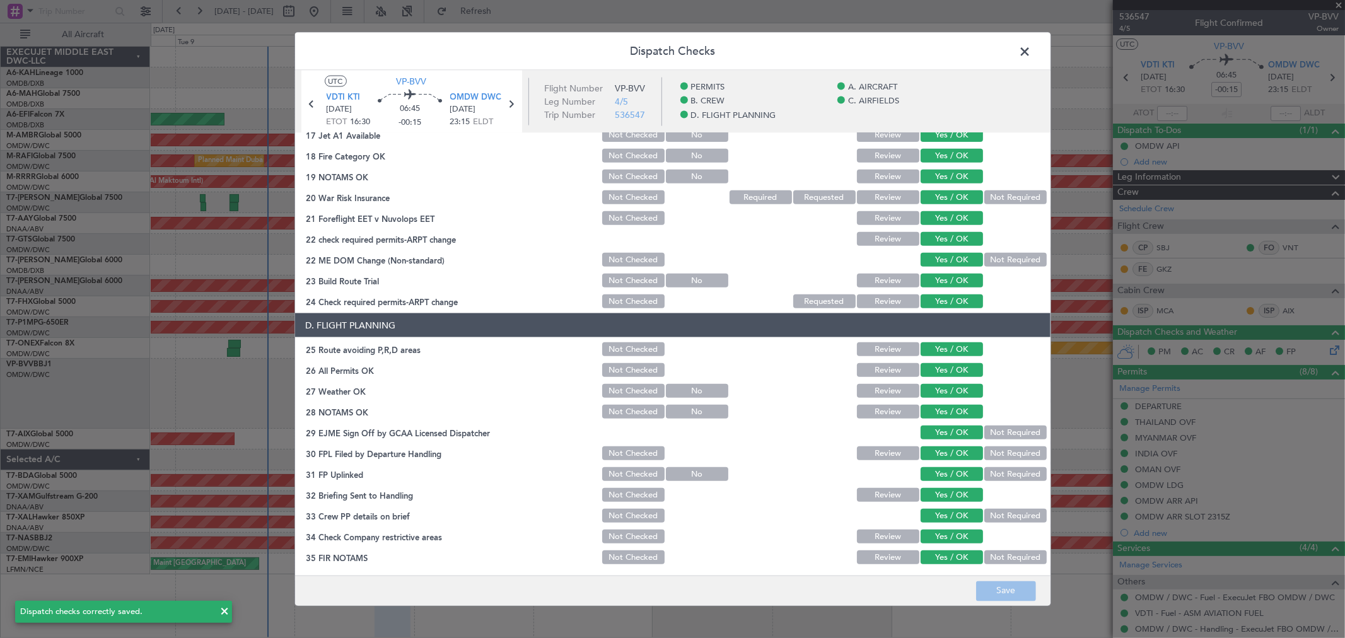
click at [1032, 53] on span at bounding box center [1032, 54] width 0 height 25
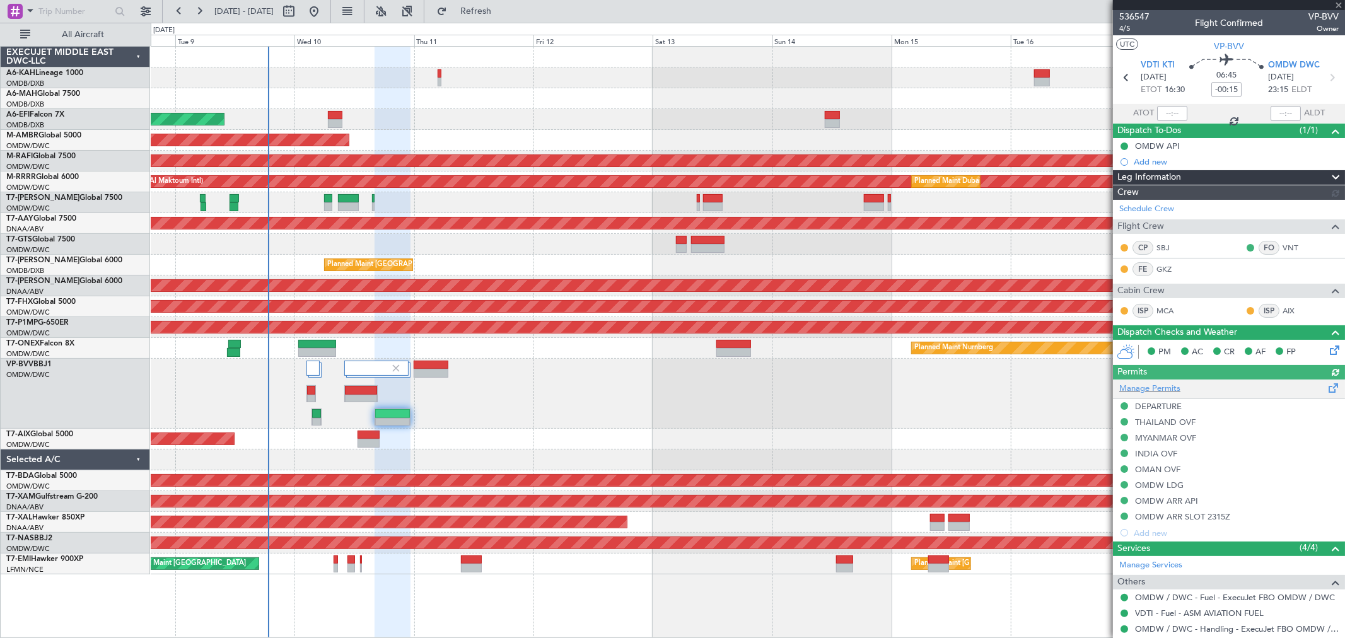
type input "[PERSON_NAME] ([PERSON_NAME])"
type input "7239"
type input "[PERSON_NAME] ([PERSON_NAME])"
type input "7239"
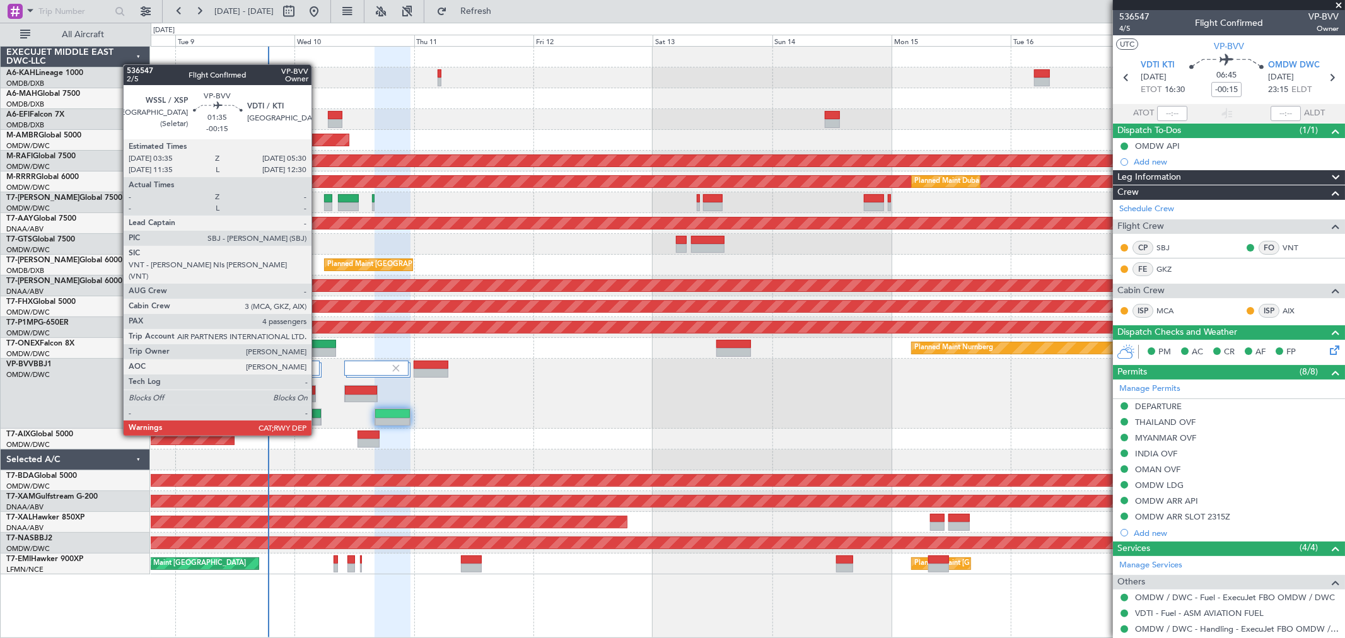
click at [318, 413] on div at bounding box center [316, 413] width 9 height 9
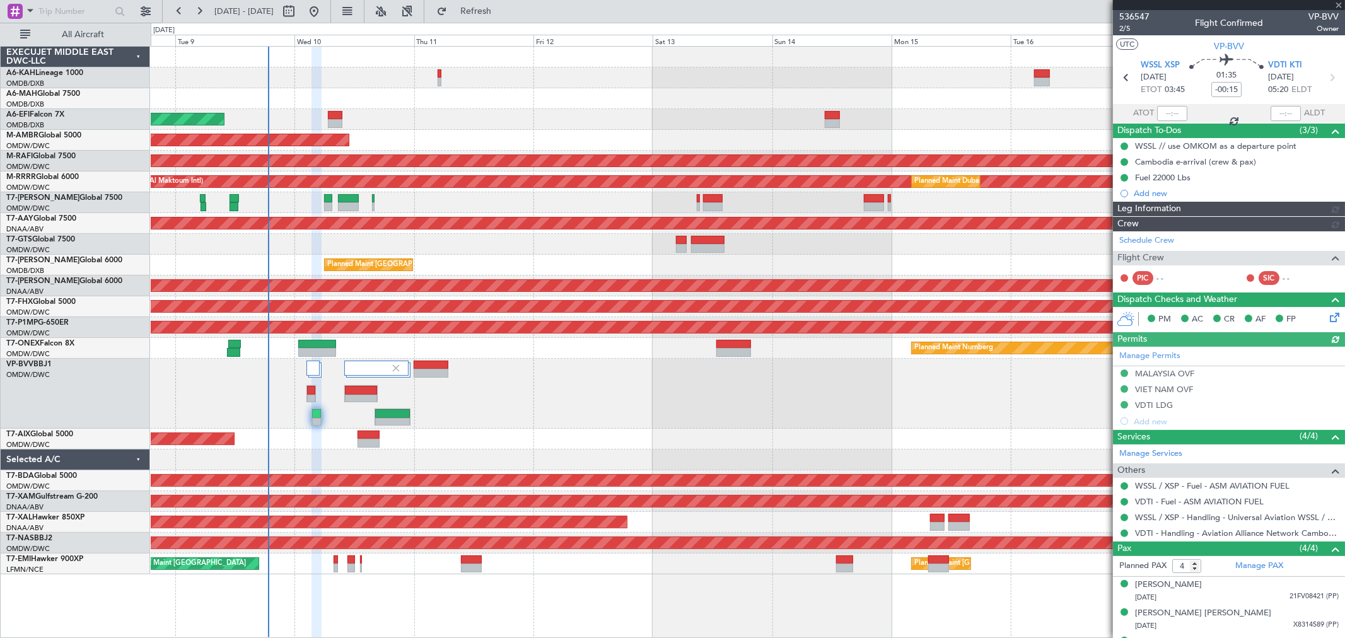
type input "[PERSON_NAME] ([PERSON_NAME])"
type input "7238"
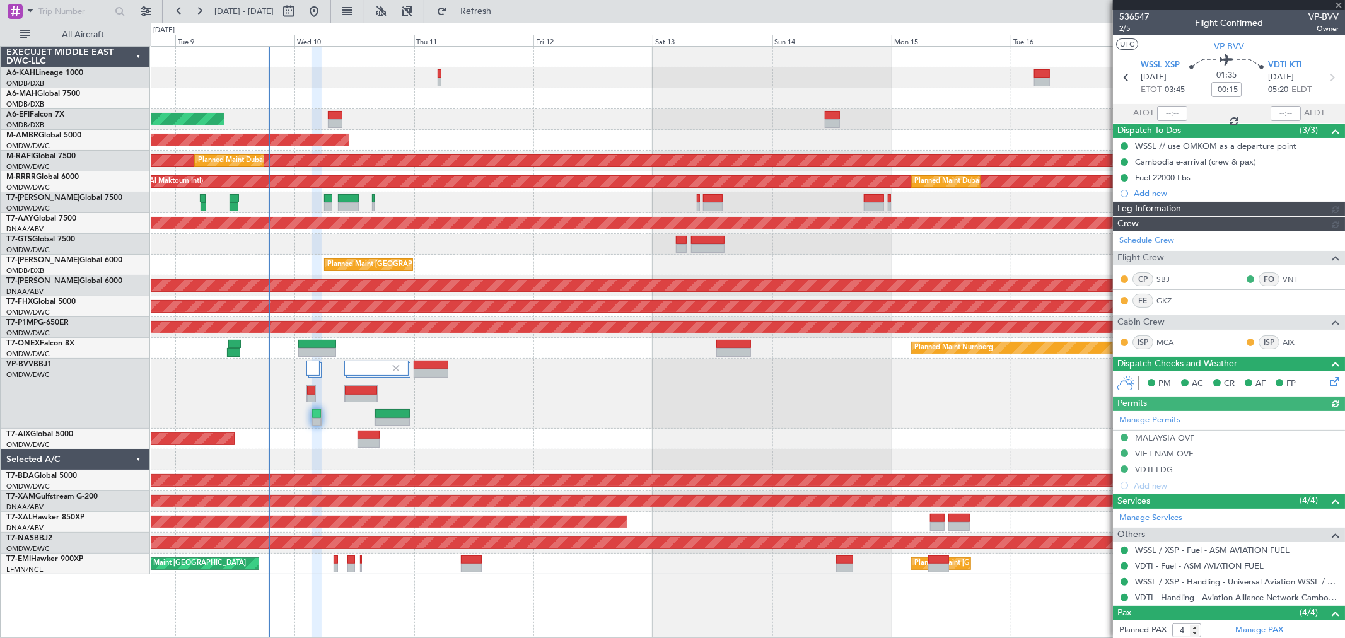
type input "[PERSON_NAME] ([PERSON_NAME])"
type input "7238"
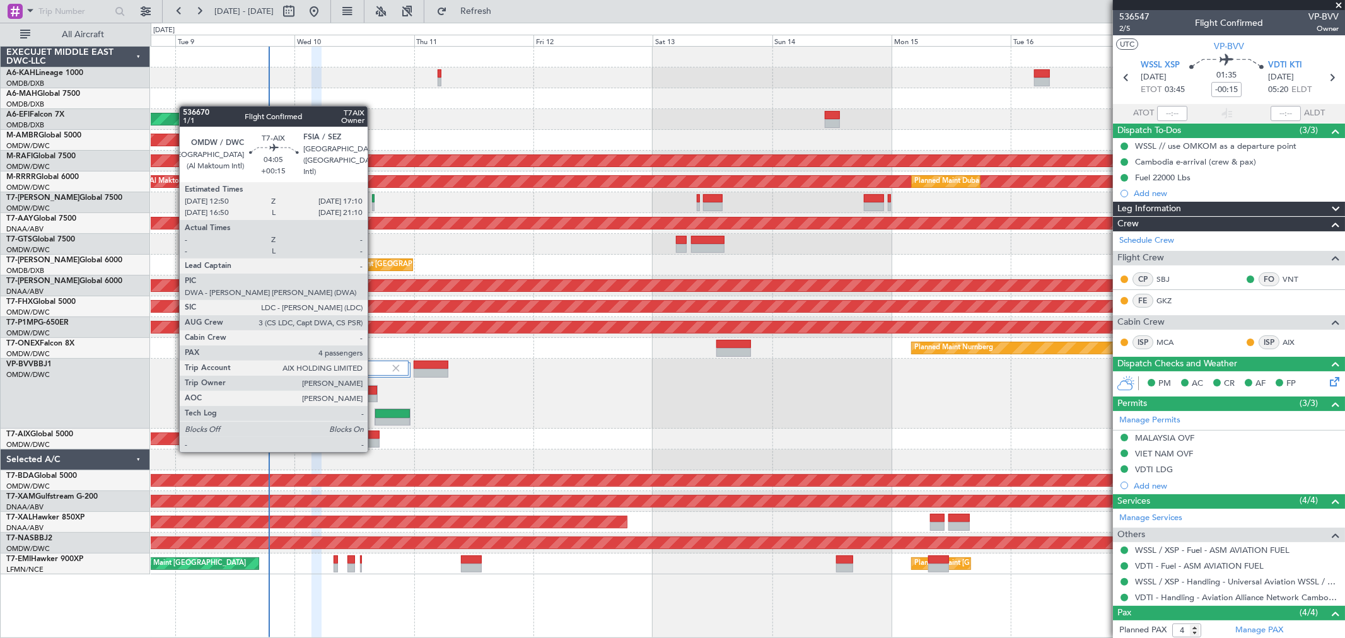
click at [374, 439] on div at bounding box center [369, 443] width 22 height 9
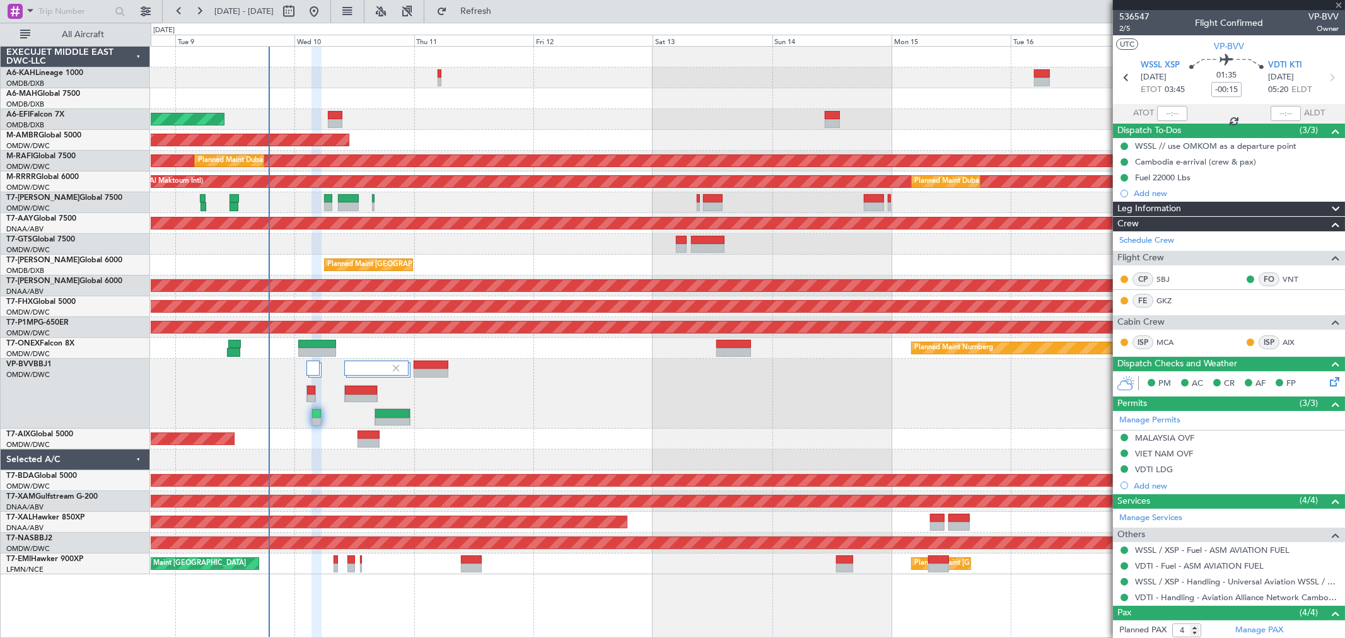
type input "+00:15"
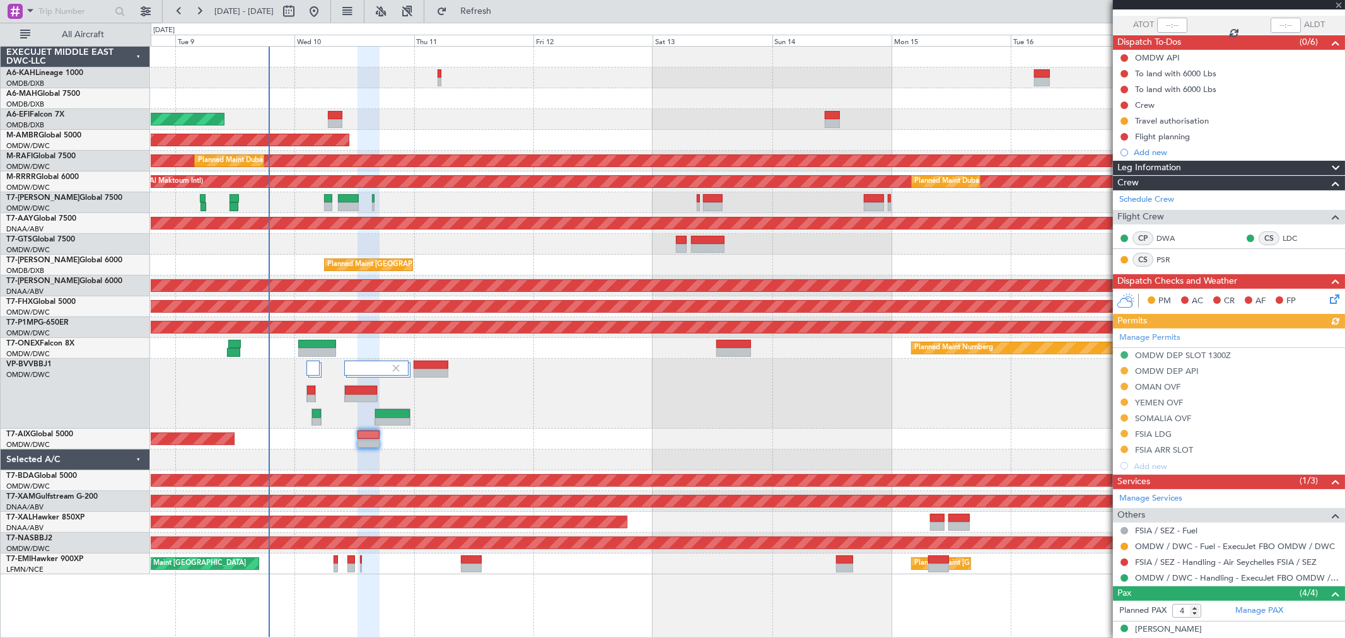
scroll to position [185, 0]
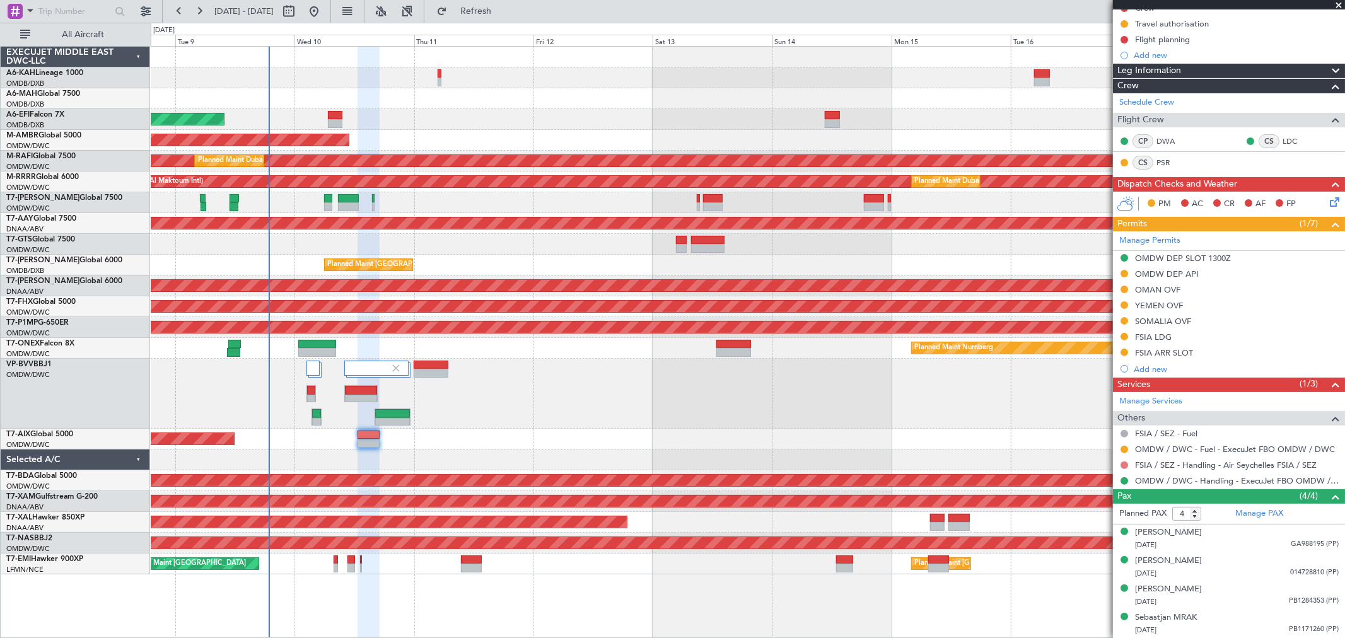
click at [1127, 462] on button at bounding box center [1125, 466] width 8 height 8
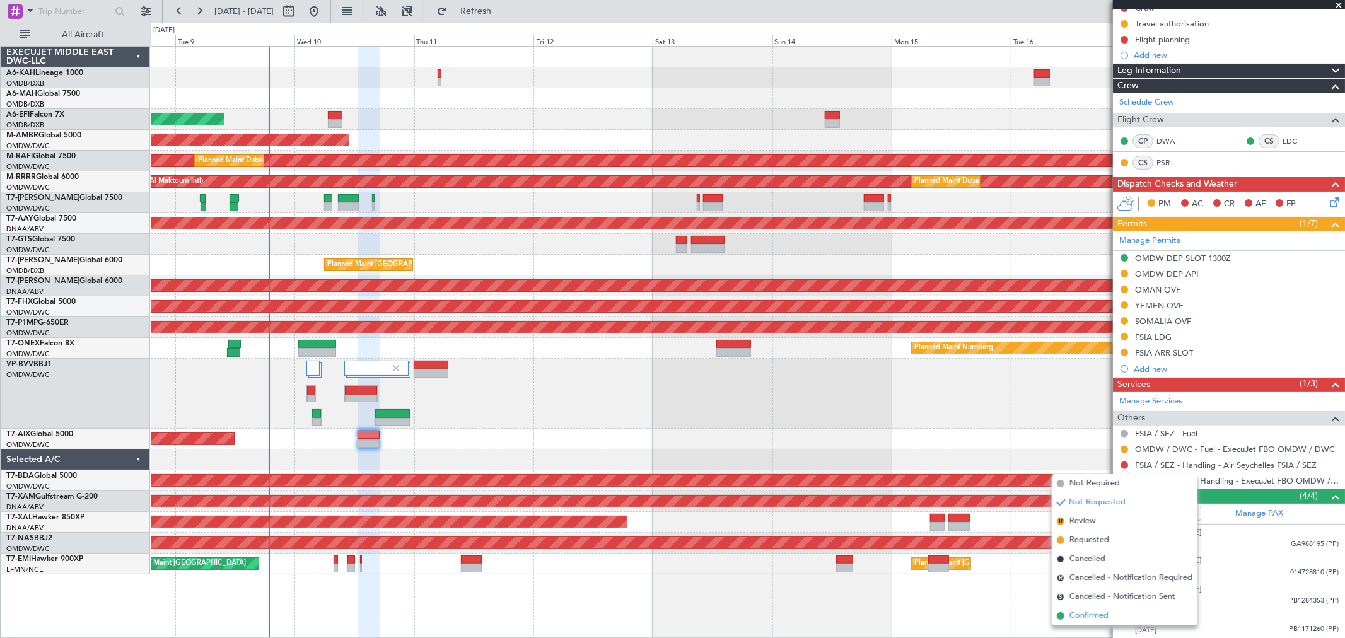
click at [1096, 610] on span "Confirmed" at bounding box center [1089, 616] width 39 height 13
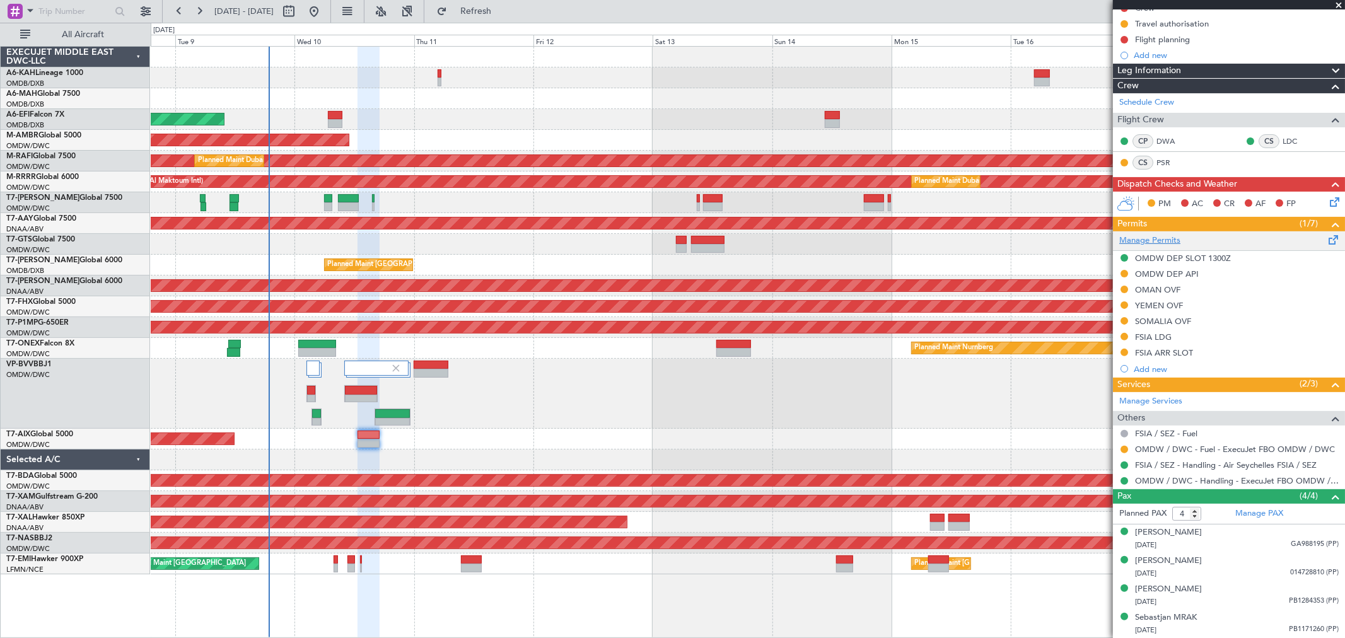
click at [1171, 242] on link "Manage Permits" at bounding box center [1150, 241] width 61 height 13
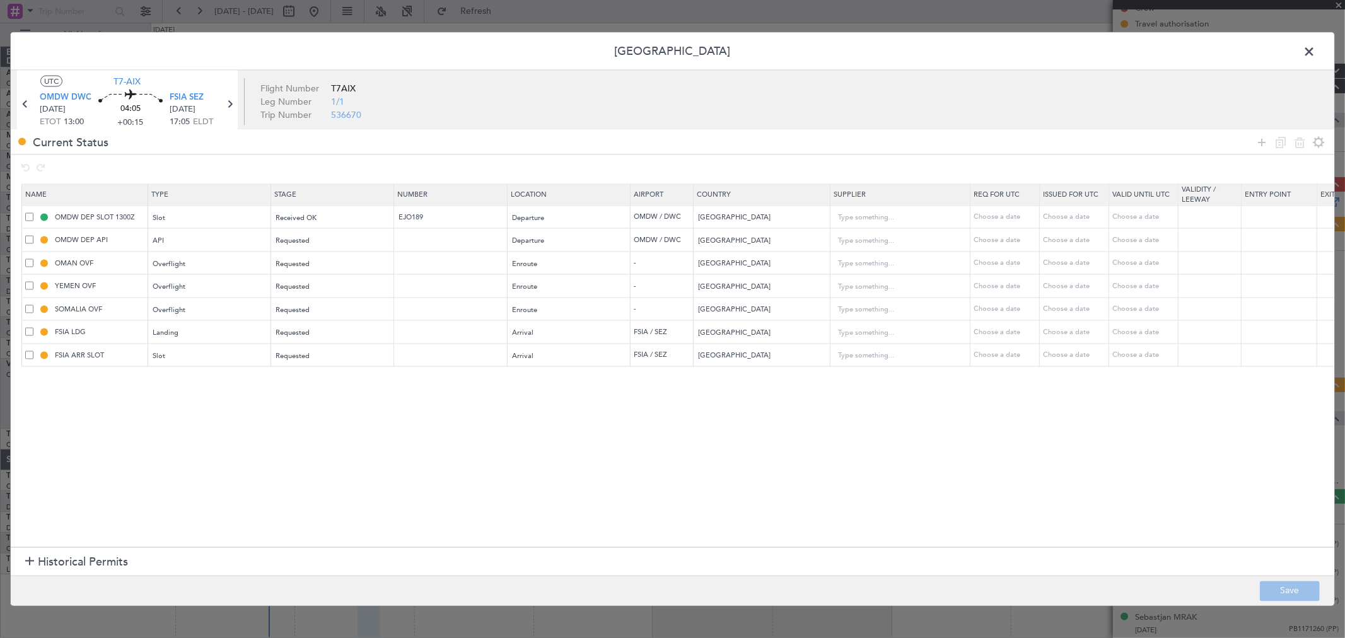
click at [417, 247] on td at bounding box center [451, 239] width 114 height 23
click at [408, 268] on input "text" at bounding box center [452, 262] width 110 height 11
paste input "DAT/OF/EJO/0035/2025"
type input "DAT/OF/EJO/0035/2025"
click at [352, 266] on div "Requested" at bounding box center [328, 263] width 105 height 19
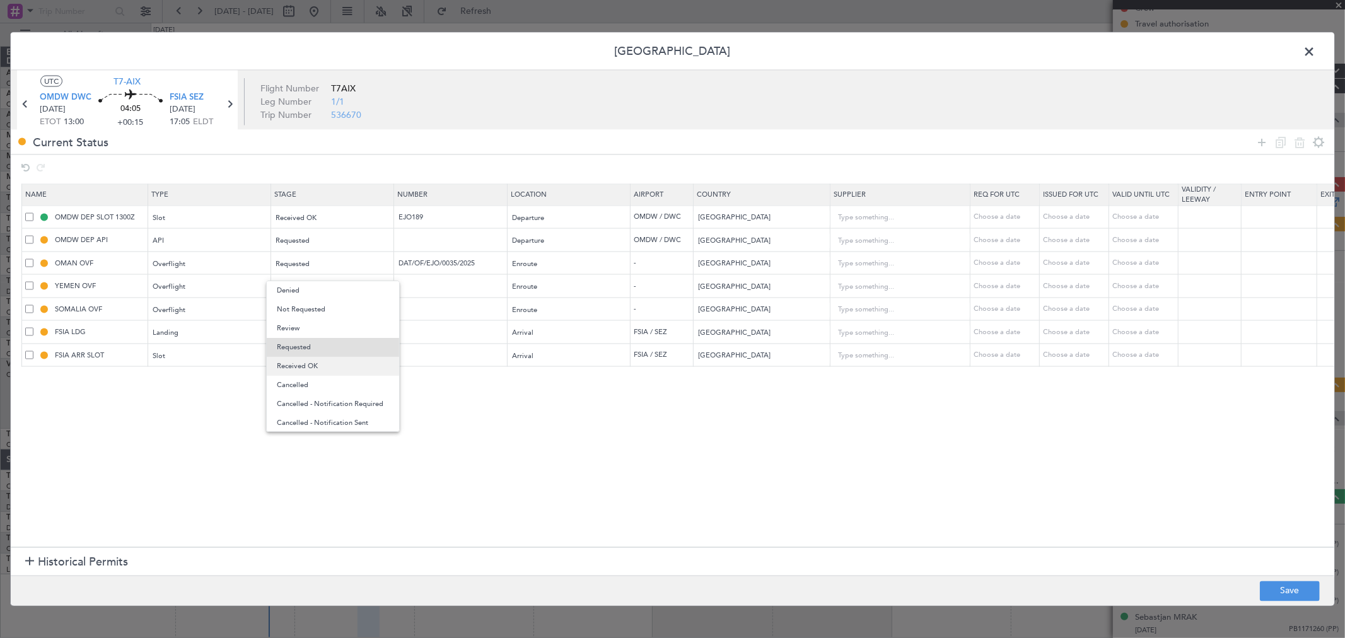
click at [320, 367] on span "Received OK" at bounding box center [333, 366] width 112 height 19
click at [447, 292] on td at bounding box center [451, 285] width 114 height 23
click at [442, 284] on input "text" at bounding box center [452, 286] width 110 height 11
paste input "CAMA_2585"
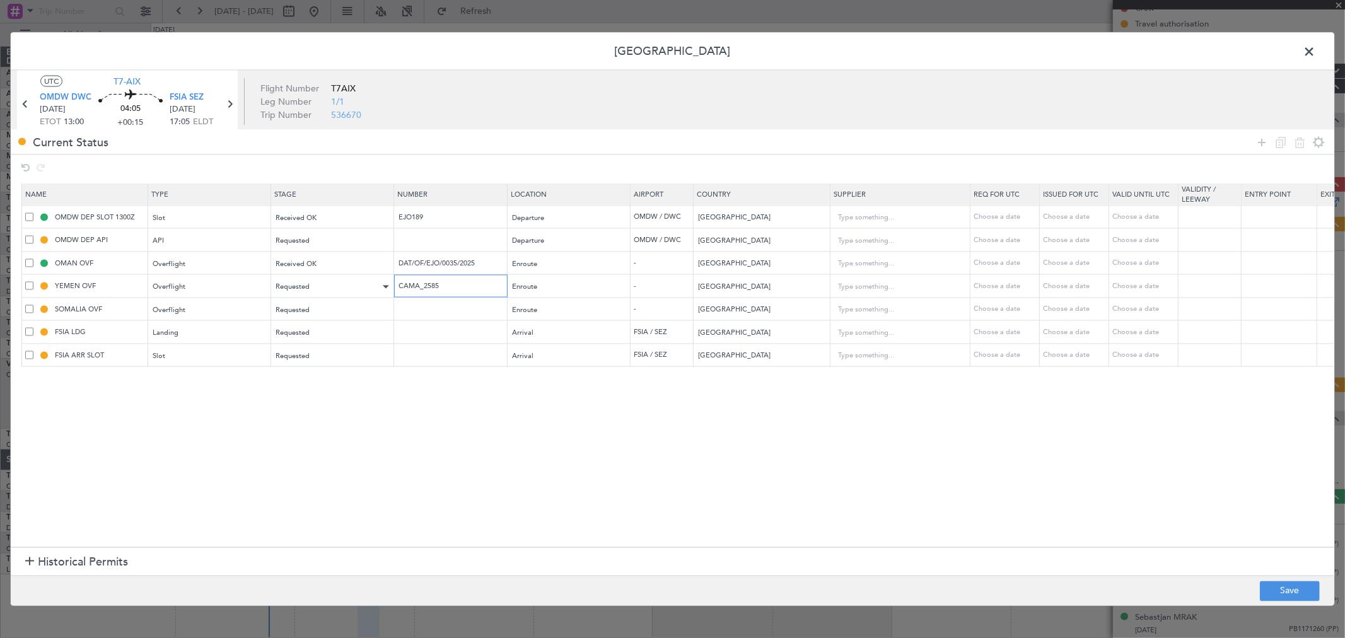
type input "CAMA_2585"
click at [341, 286] on div "Requested" at bounding box center [328, 287] width 105 height 19
click at [328, 387] on span "Received OK" at bounding box center [333, 389] width 112 height 19
click at [1288, 594] on button "Save" at bounding box center [1290, 591] width 60 height 20
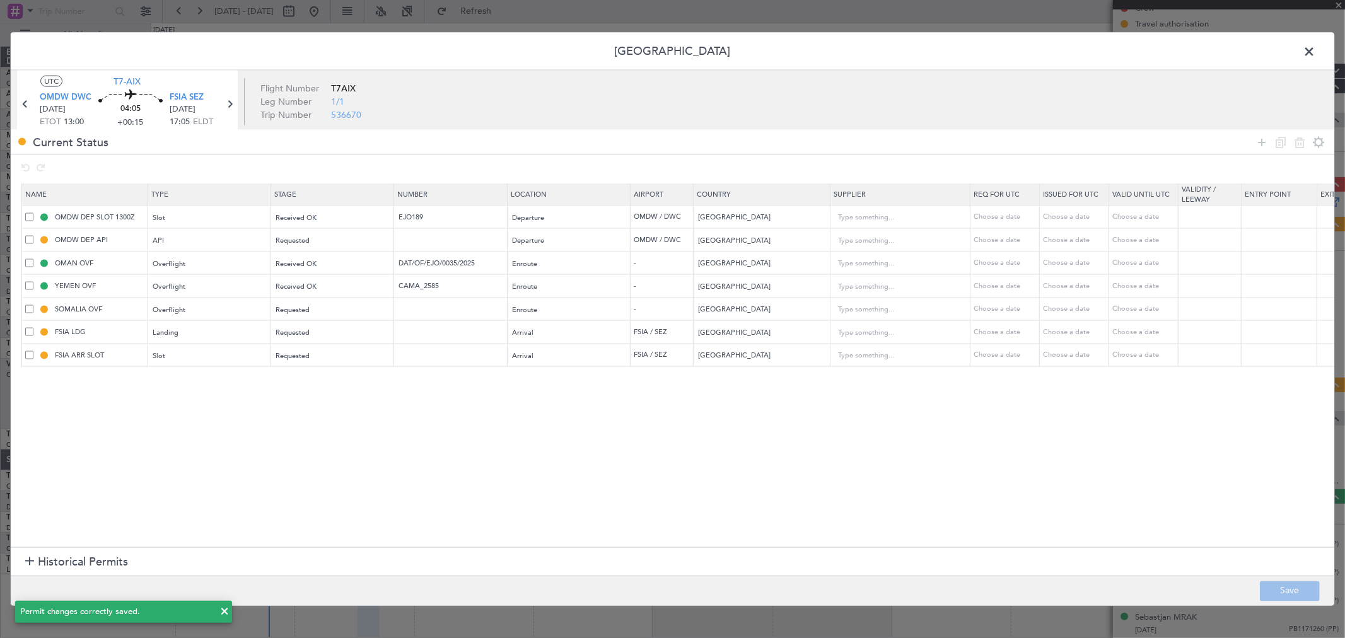
click at [1316, 53] on span at bounding box center [1316, 54] width 0 height 25
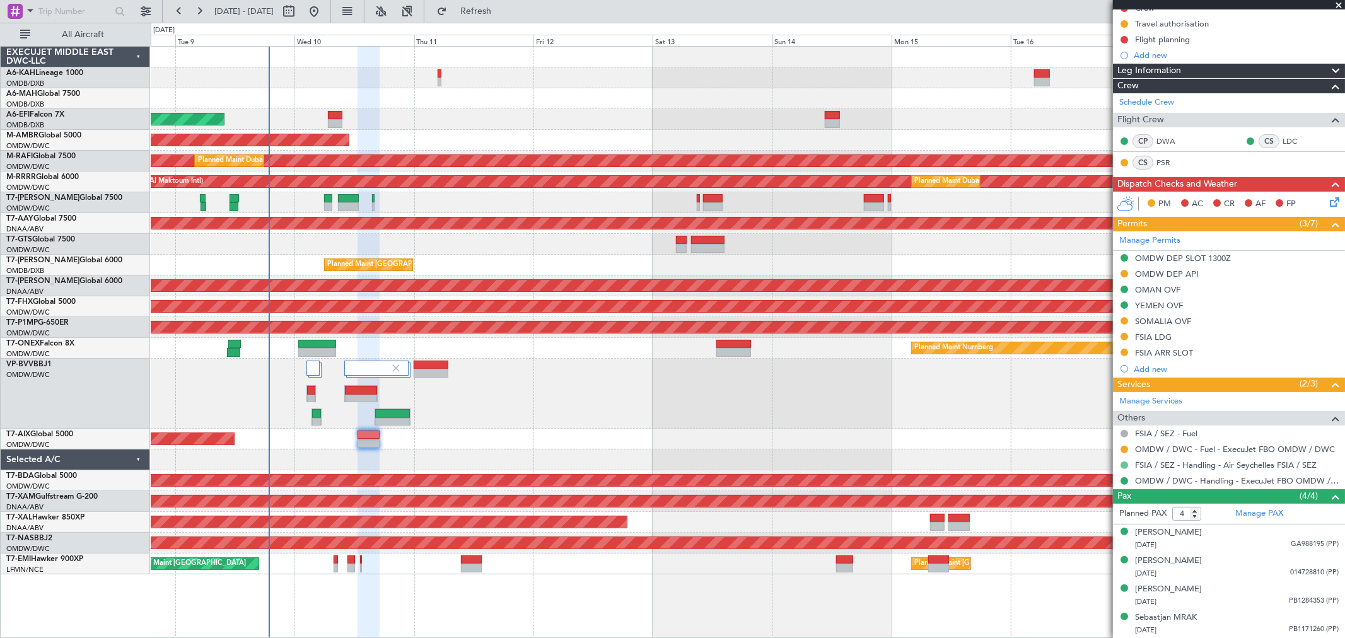
click at [1124, 463] on button at bounding box center [1125, 466] width 8 height 8
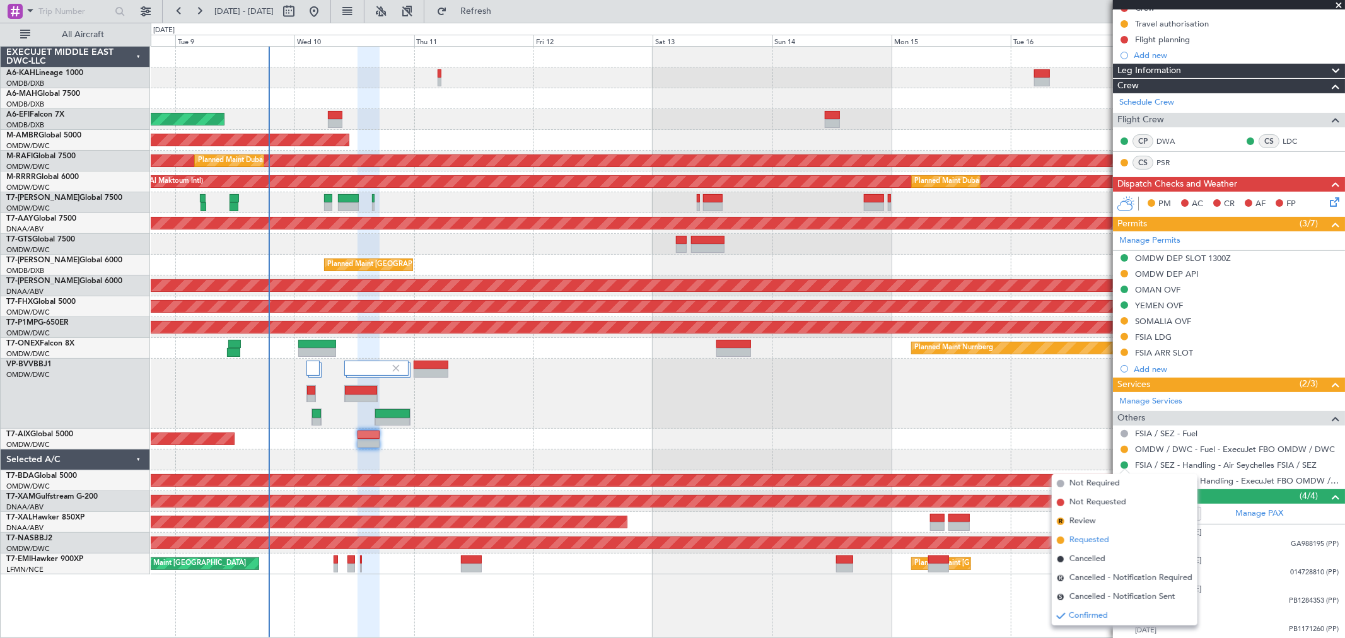
click at [1087, 542] on span "Requested" at bounding box center [1090, 540] width 40 height 13
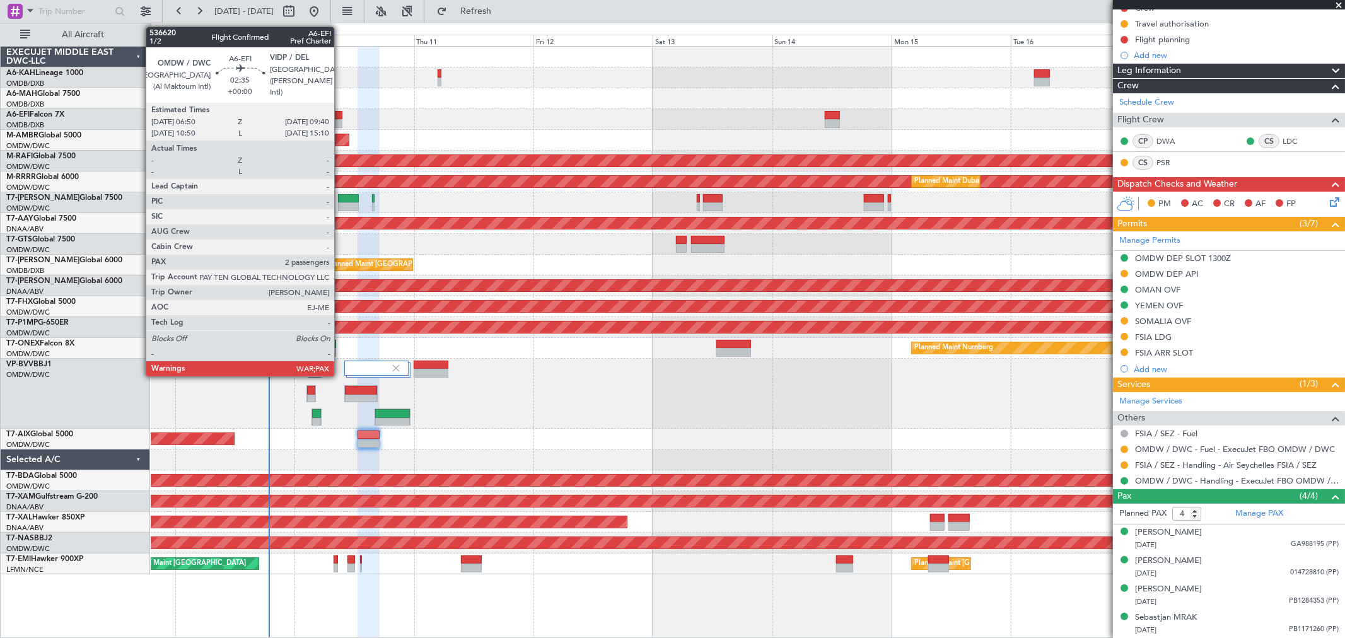
click at [341, 112] on div at bounding box center [335, 115] width 15 height 9
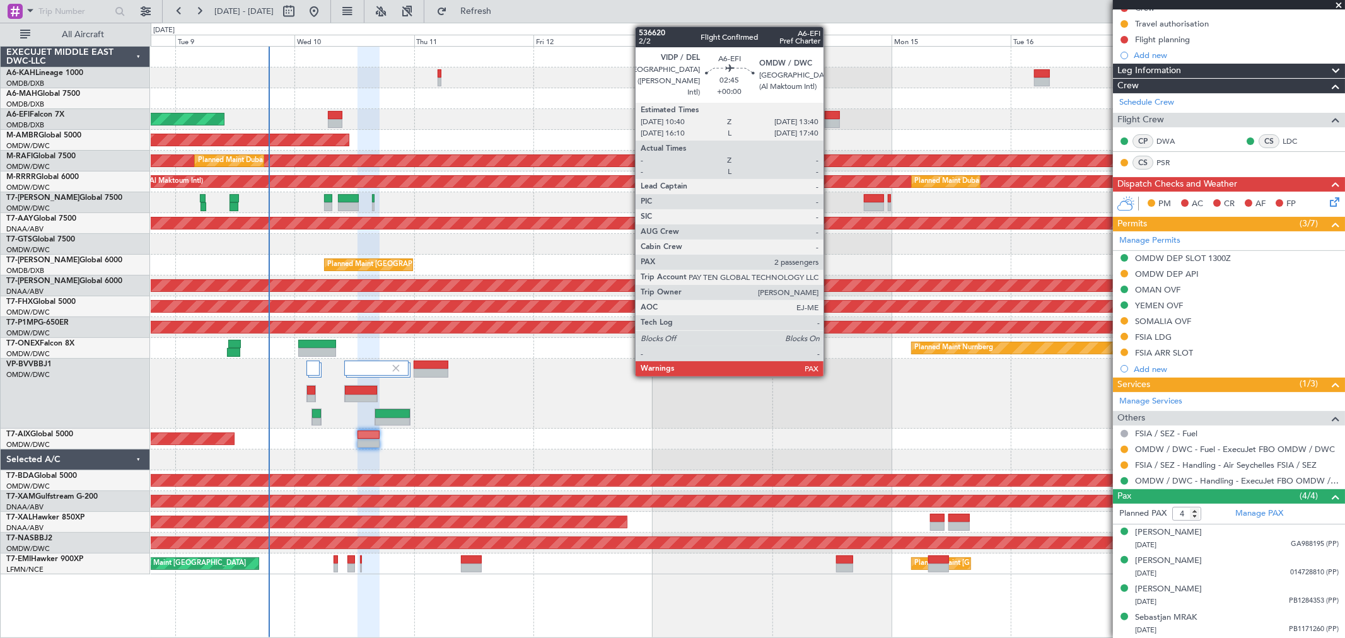
click at [830, 118] on div at bounding box center [832, 115] width 15 height 9
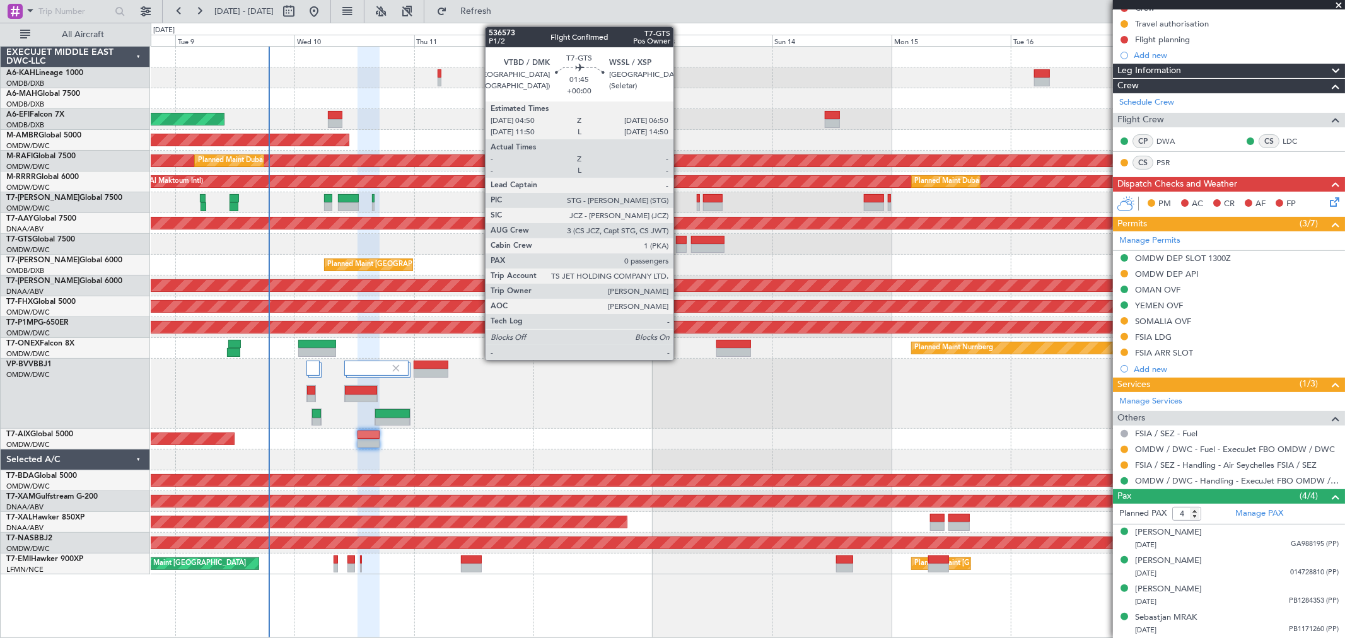
click at [681, 242] on div at bounding box center [681, 240] width 10 height 9
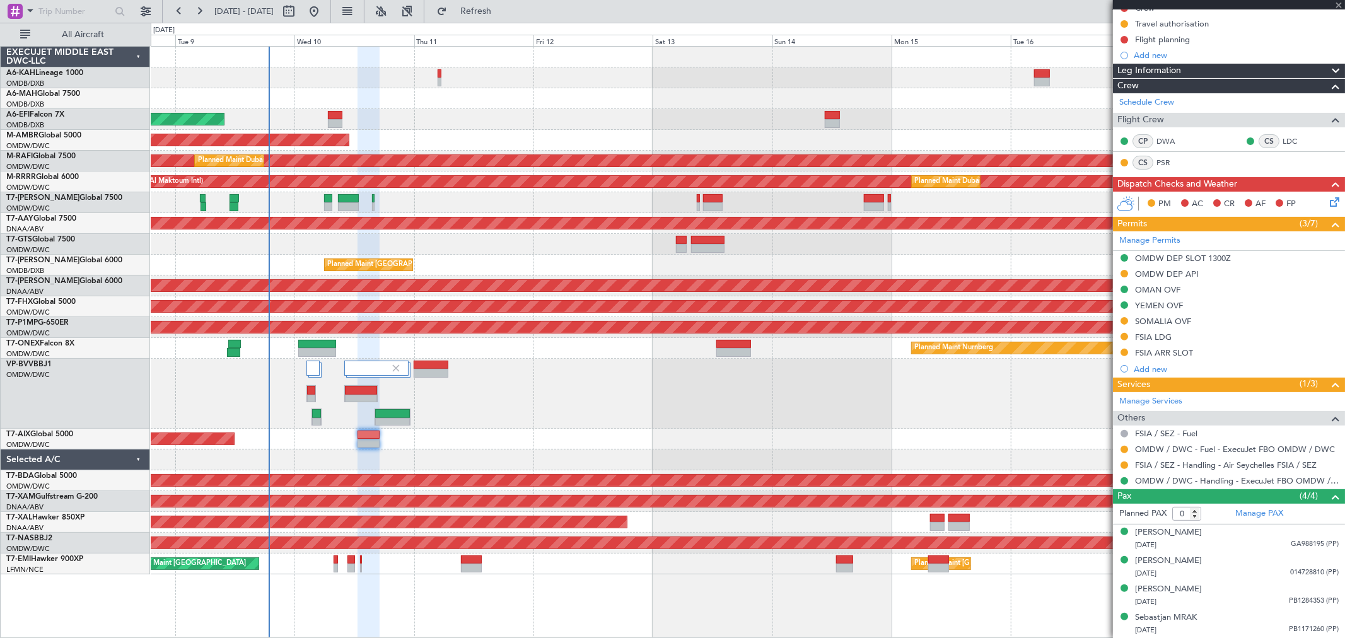
scroll to position [0, 0]
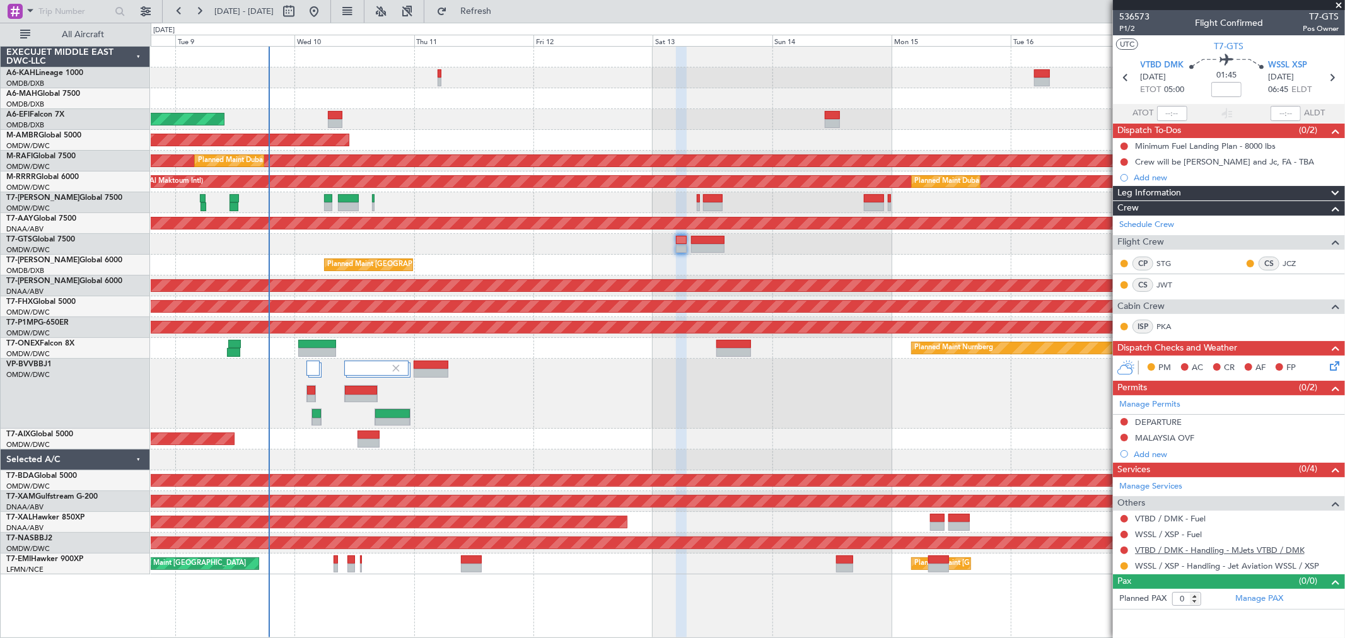
click at [1259, 550] on link "VTBD / DMK - Handling - MJets VTBD / DMK" at bounding box center [1220, 550] width 170 height 11
click at [1125, 437] on button at bounding box center [1125, 438] width 8 height 8
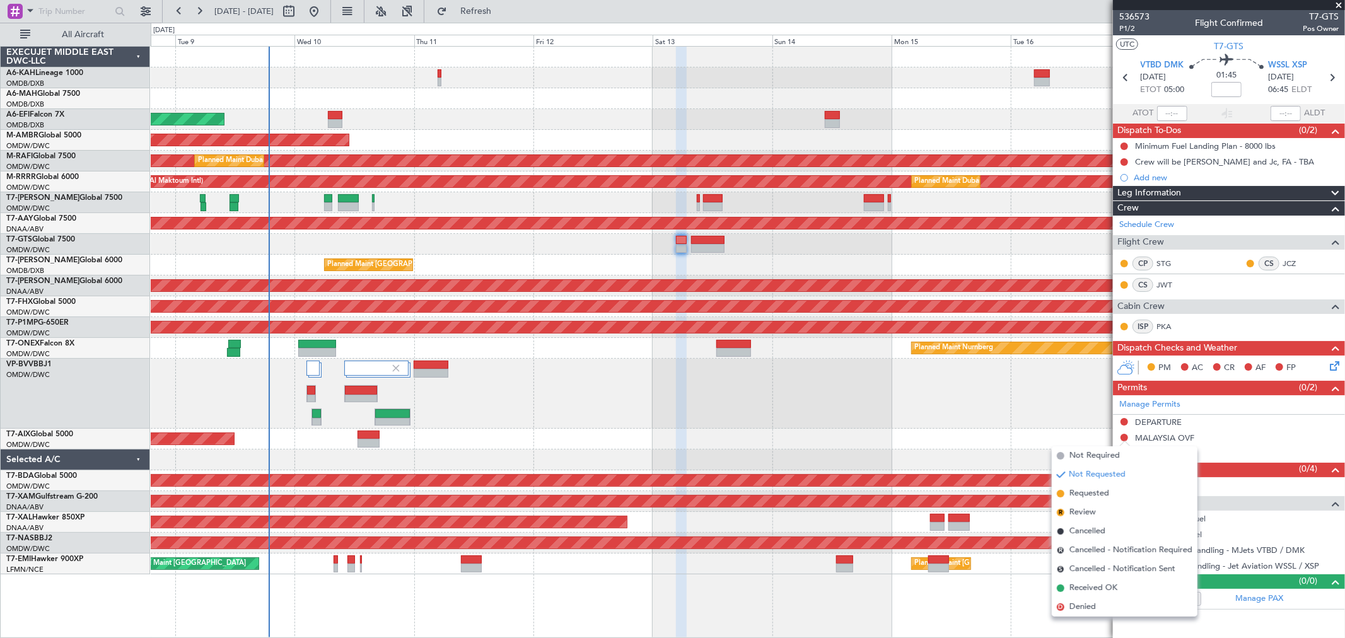
click at [1092, 491] on span "Requested" at bounding box center [1090, 494] width 40 height 13
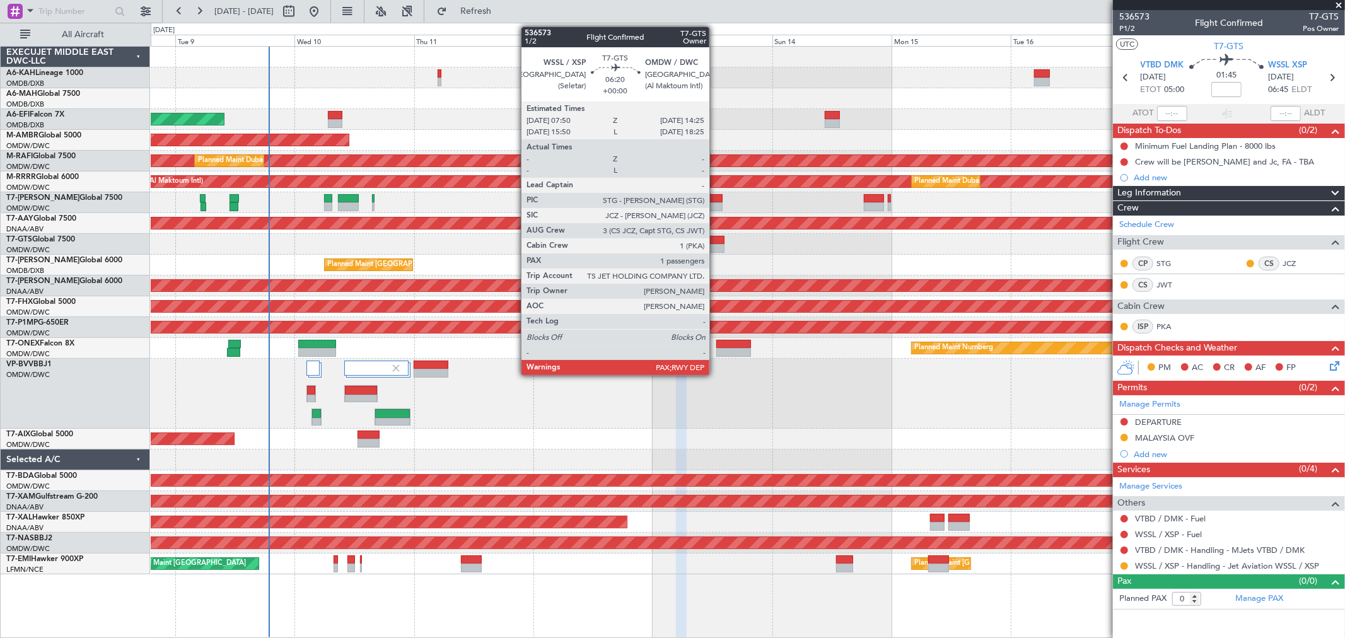
click at [716, 238] on div at bounding box center [707, 240] width 33 height 9
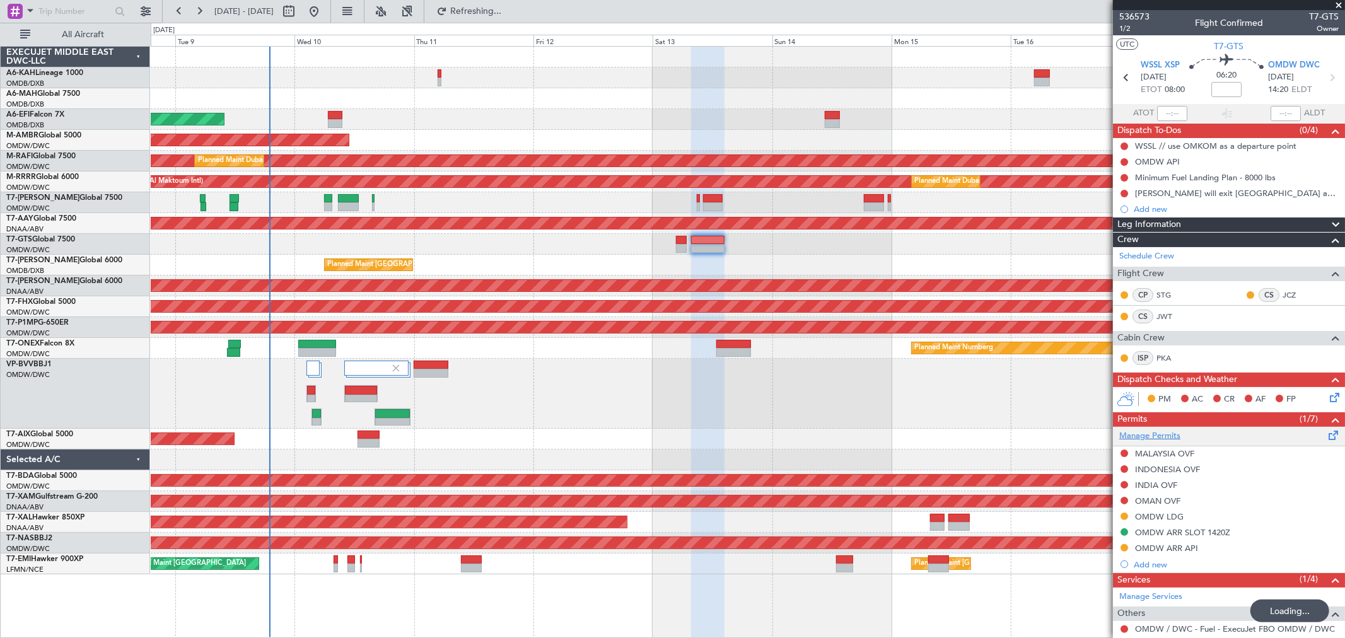
click at [1171, 433] on link "Manage Permits" at bounding box center [1150, 436] width 61 height 13
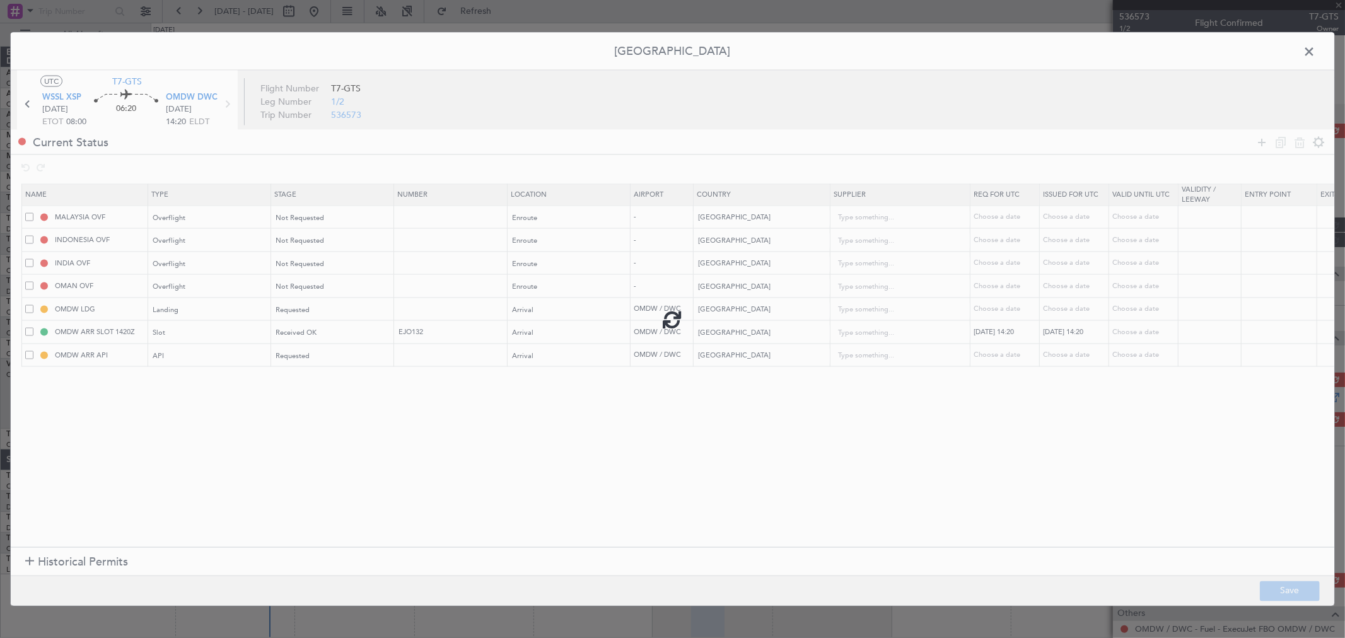
click at [349, 218] on div at bounding box center [673, 319] width 1324 height 573
click at [337, 218] on div "Not Requested" at bounding box center [328, 217] width 105 height 19
drag, startPoint x: 303, startPoint y: 298, endPoint x: 303, endPoint y: 259, distance: 39.7
click at [301, 298] on span "Requested" at bounding box center [333, 301] width 112 height 19
click at [304, 242] on span "Not Requested" at bounding box center [300, 240] width 49 height 9
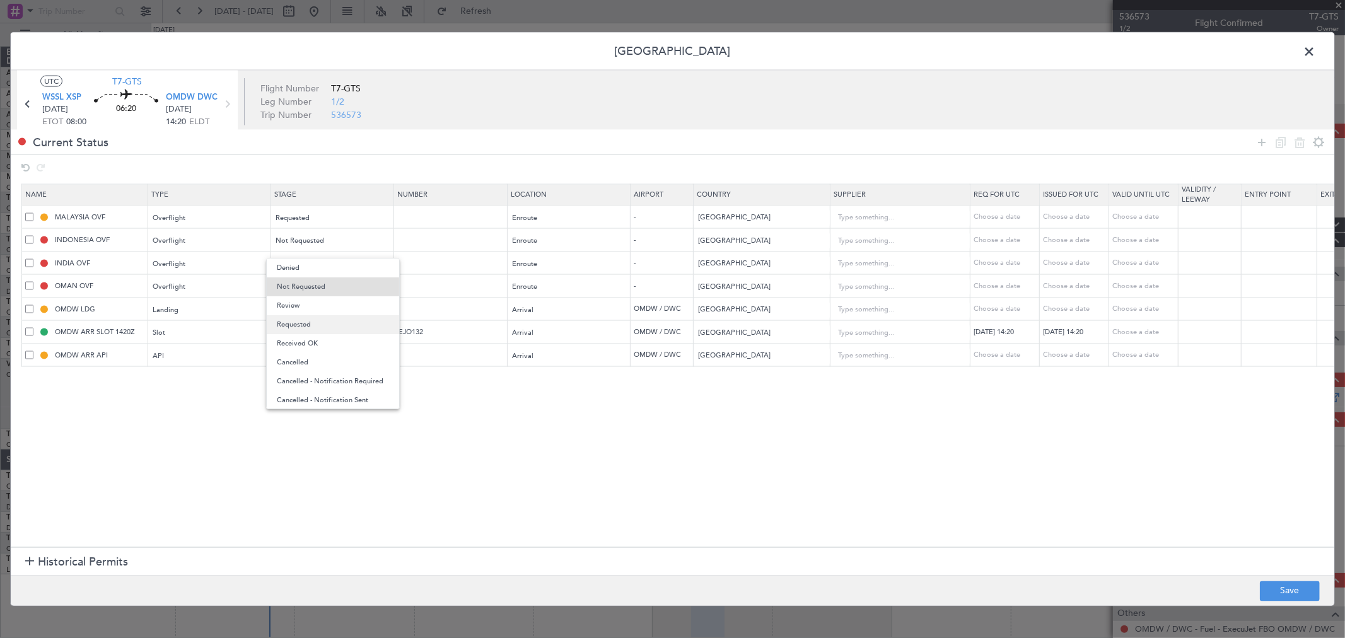
click at [301, 324] on span "Requested" at bounding box center [333, 324] width 112 height 19
click at [443, 429] on section "Name Type Stage Number Location Airport Country Supplier Req For Utc Issued For…" at bounding box center [673, 363] width 1324 height 366
click at [332, 275] on mat-form-field "Not Requested" at bounding box center [332, 286] width 122 height 23
click at [326, 286] on div "Not Requested" at bounding box center [328, 287] width 105 height 19
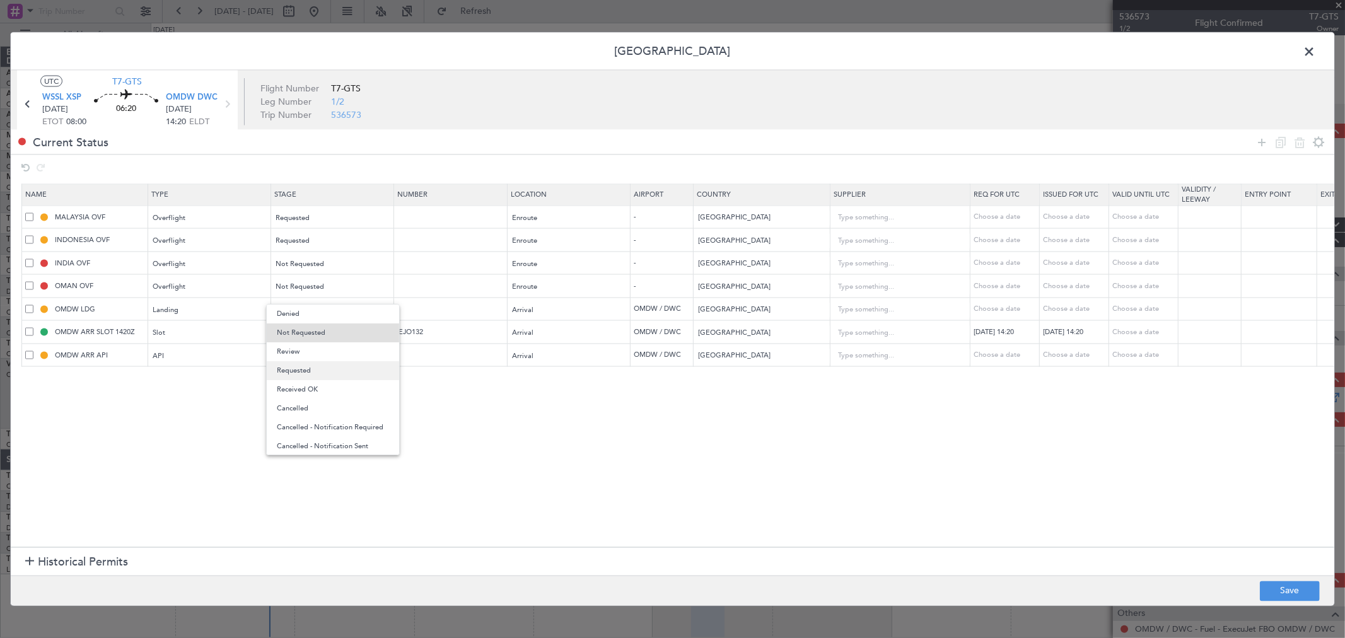
click at [317, 373] on span "Requested" at bounding box center [333, 370] width 112 height 19
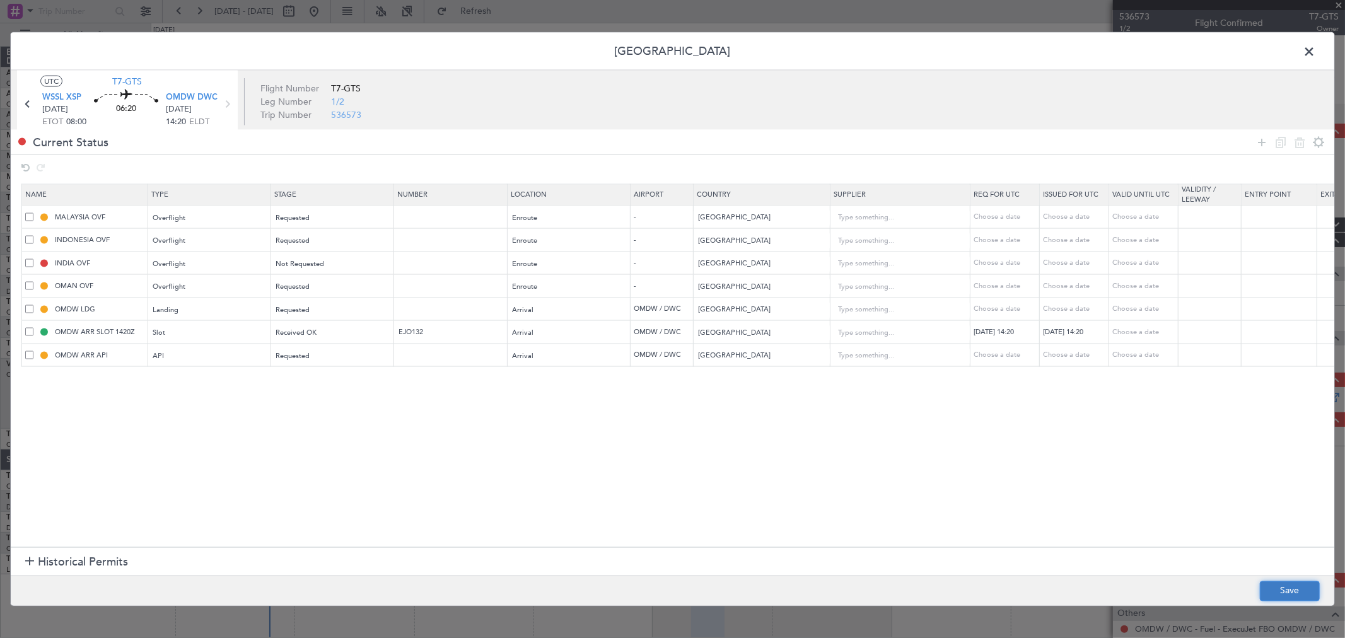
click at [1284, 598] on button "Save" at bounding box center [1290, 591] width 60 height 20
click at [1316, 48] on span at bounding box center [1316, 54] width 0 height 25
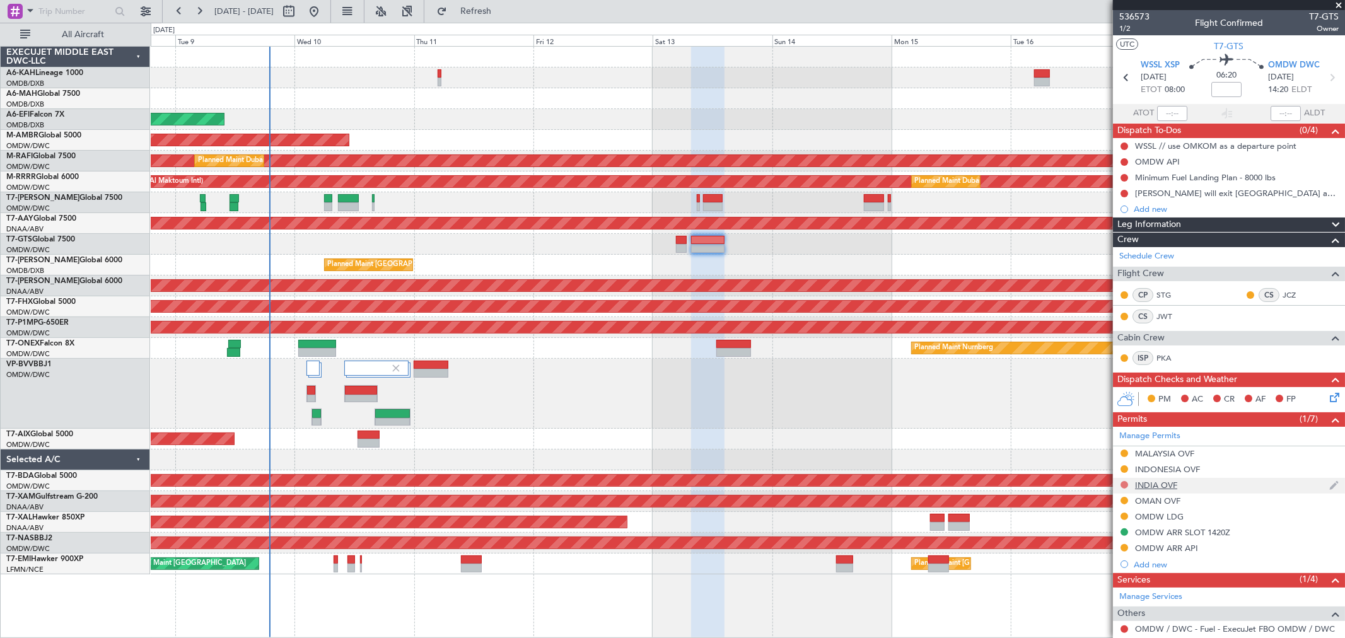
click at [1124, 486] on button at bounding box center [1125, 485] width 8 height 8
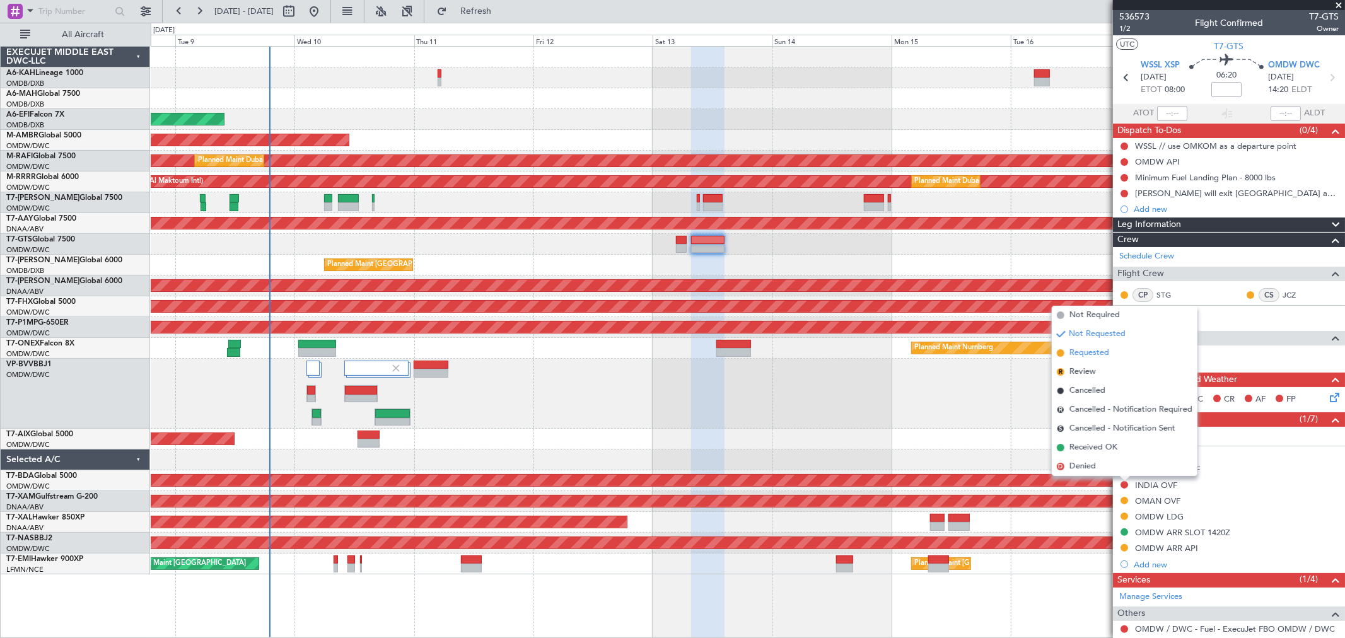
click at [1080, 354] on span "Requested" at bounding box center [1090, 353] width 40 height 13
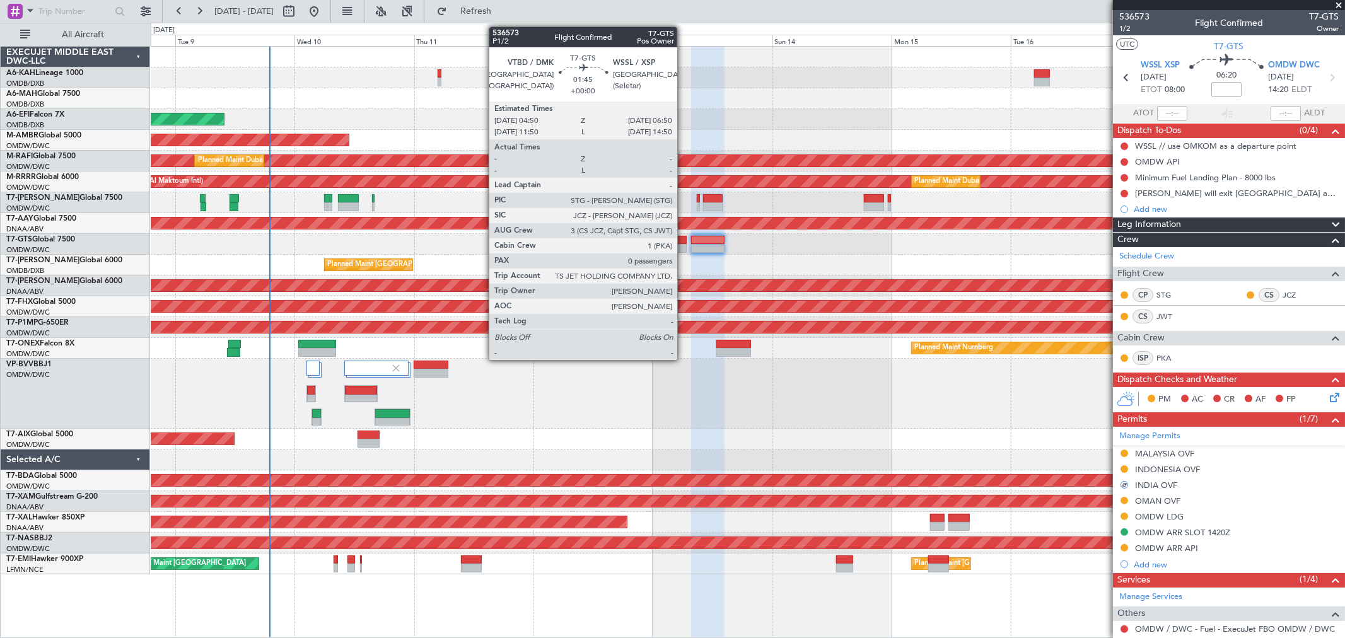
click at [684, 246] on div at bounding box center [681, 248] width 10 height 9
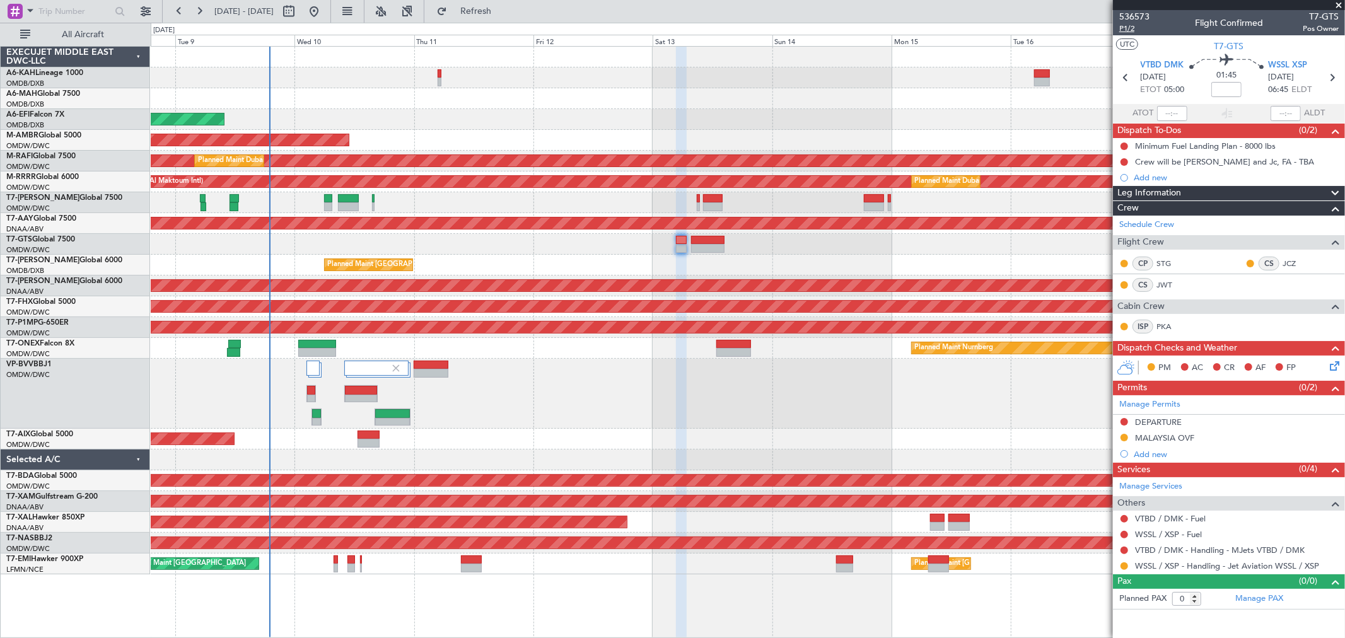
click at [1131, 26] on span "P1/2" at bounding box center [1135, 28] width 30 height 11
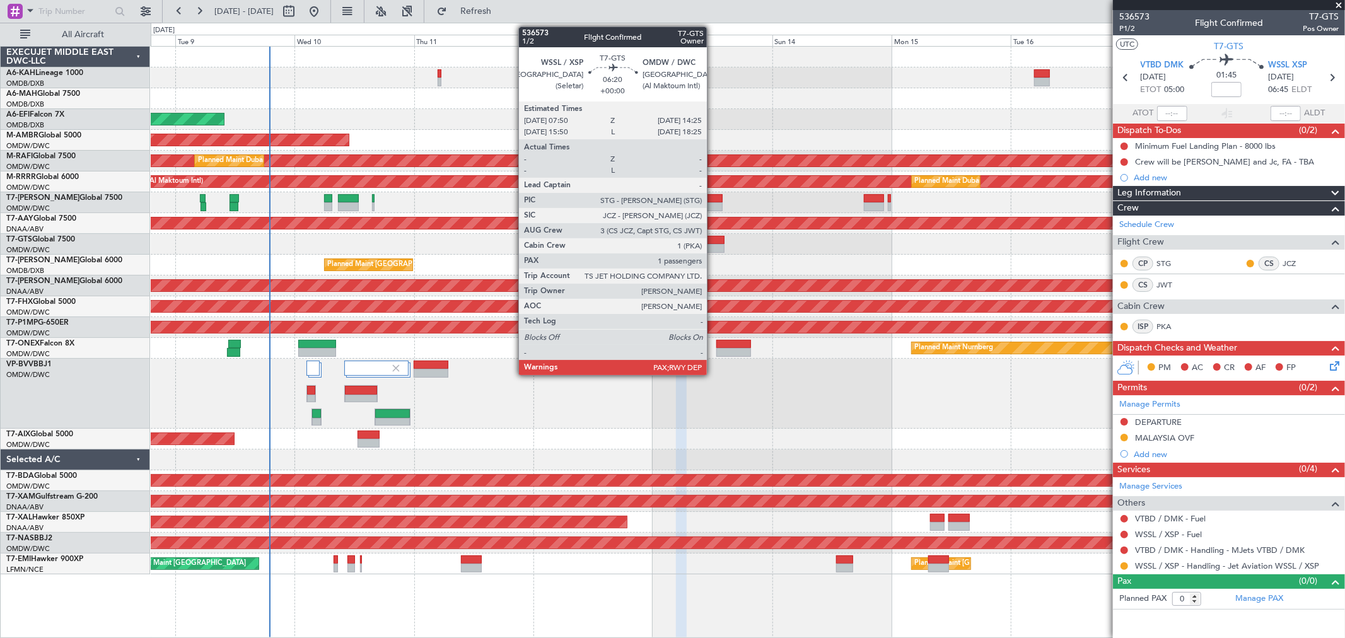
click at [713, 247] on div at bounding box center [707, 248] width 33 height 9
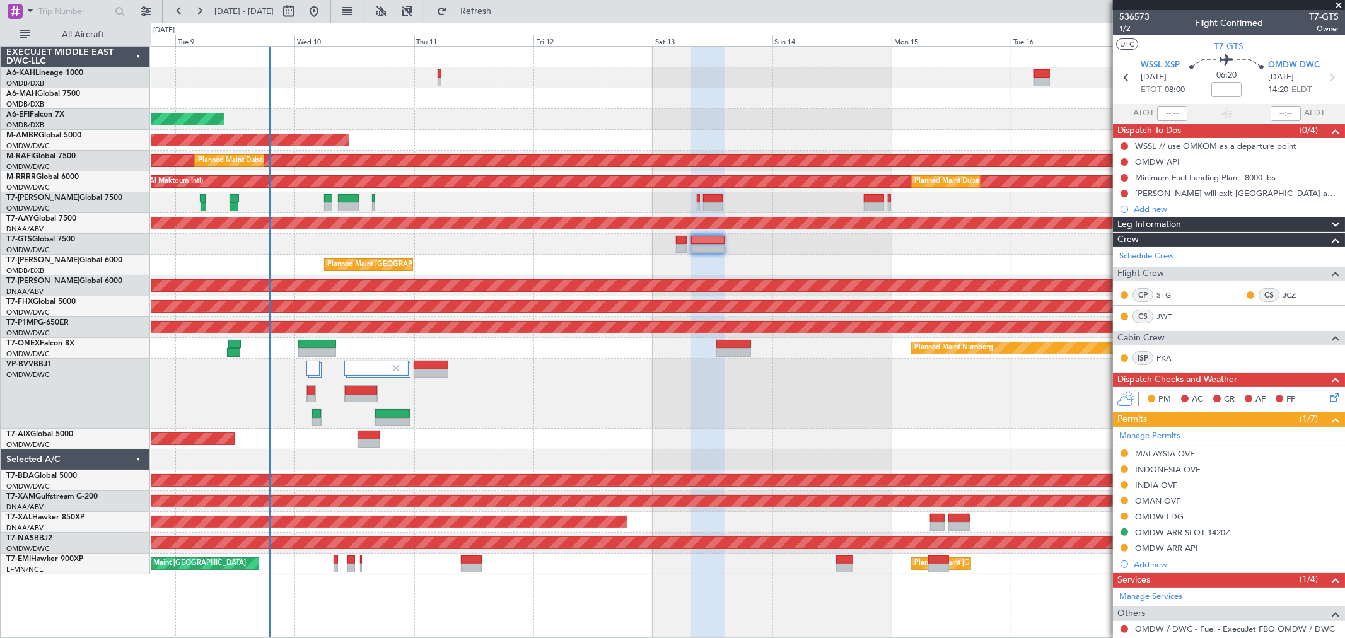
click at [1139, 28] on span "1/2" at bounding box center [1135, 28] width 30 height 11
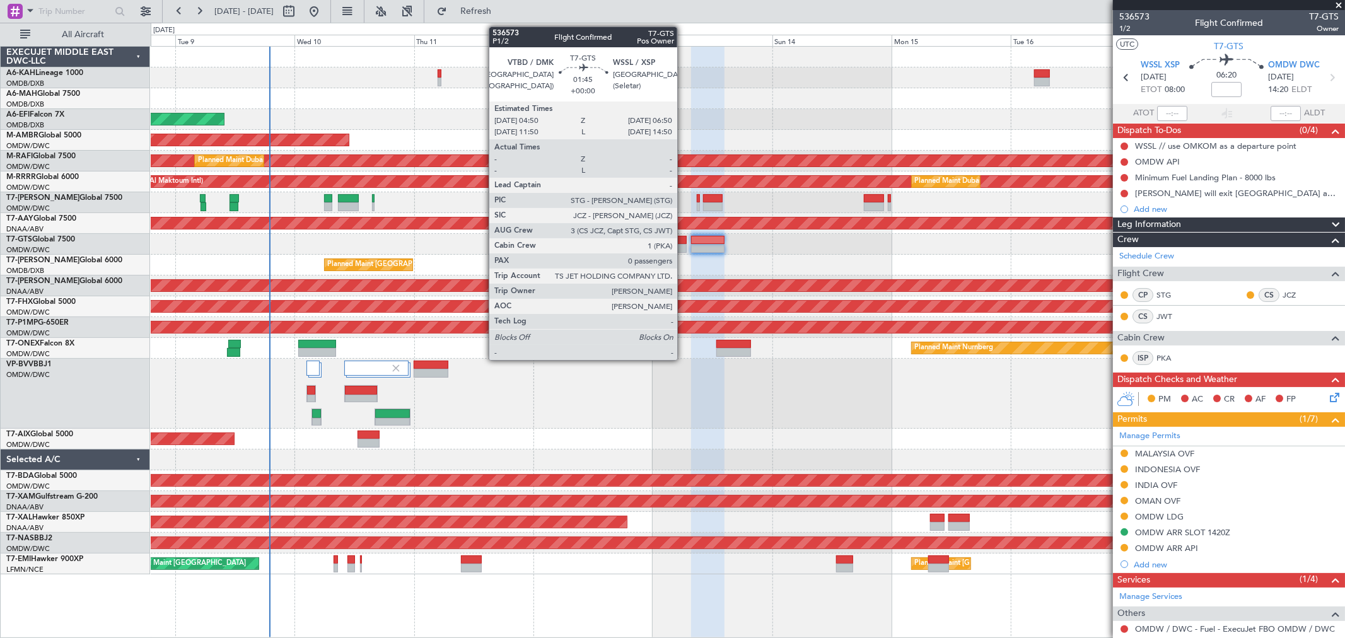
click at [684, 241] on div at bounding box center [681, 240] width 10 height 9
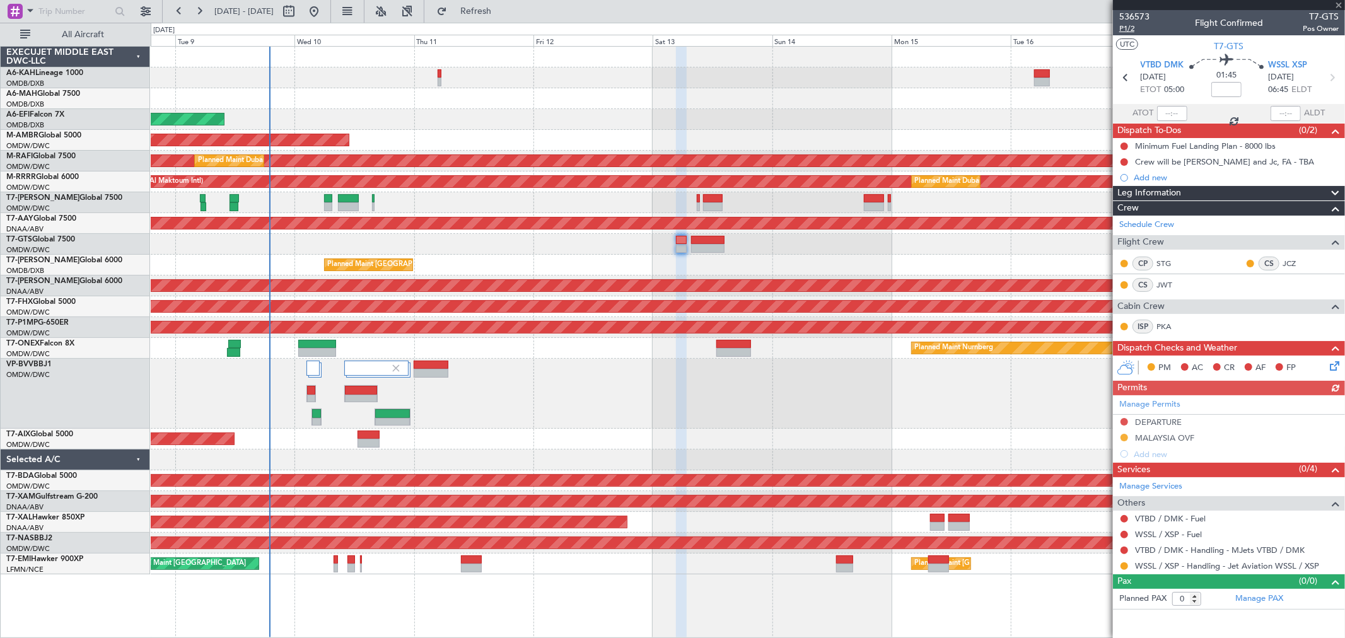
click at [1126, 30] on span "P1/2" at bounding box center [1135, 28] width 30 height 11
click at [1136, 15] on span "536573" at bounding box center [1135, 16] width 30 height 13
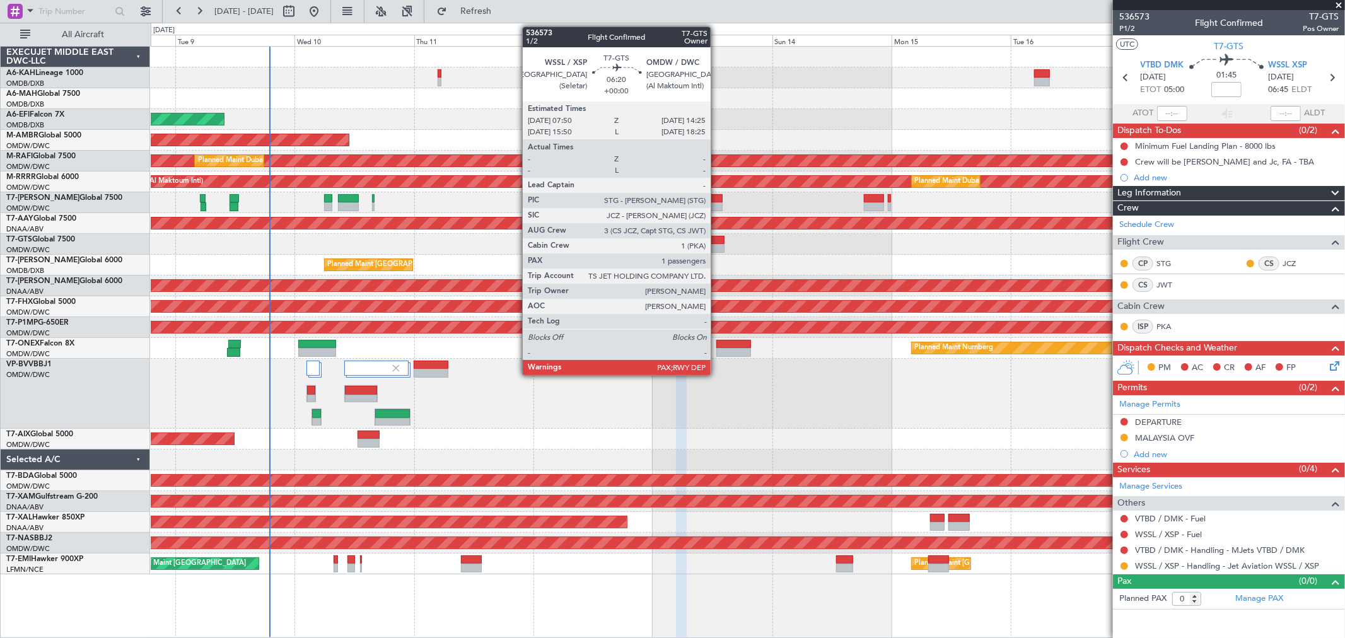
click at [715, 247] on div at bounding box center [707, 248] width 33 height 9
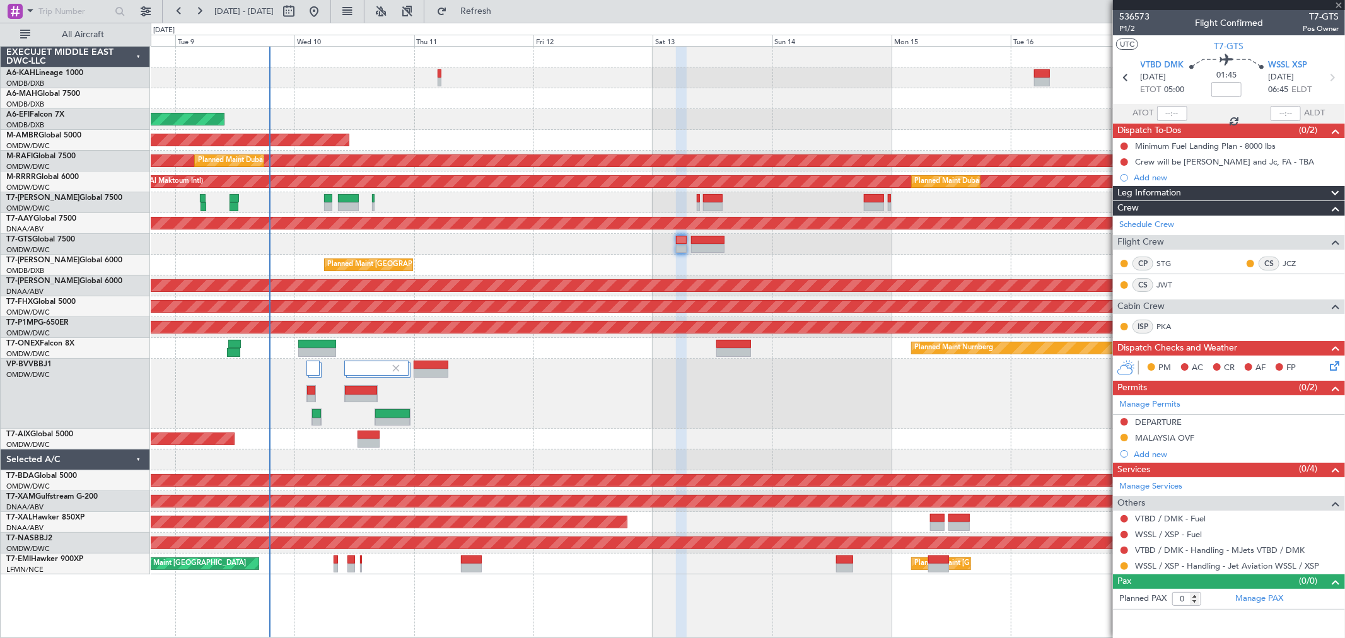
type input "3"
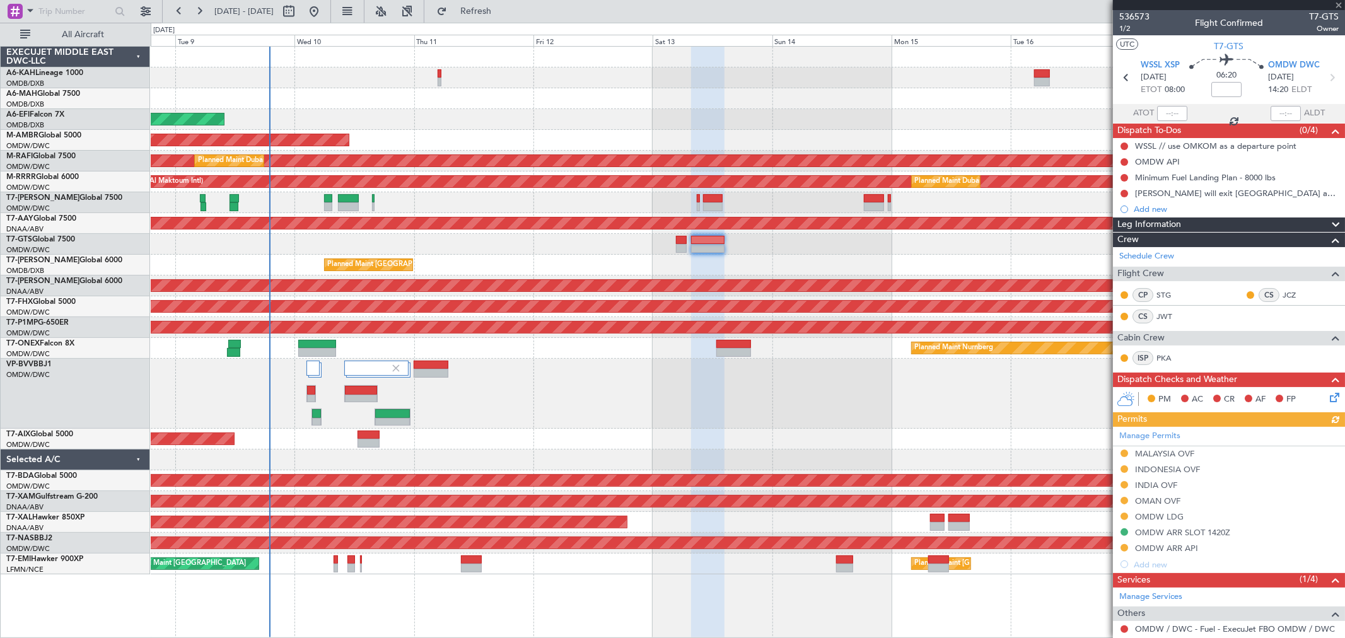
scroll to position [126, 0]
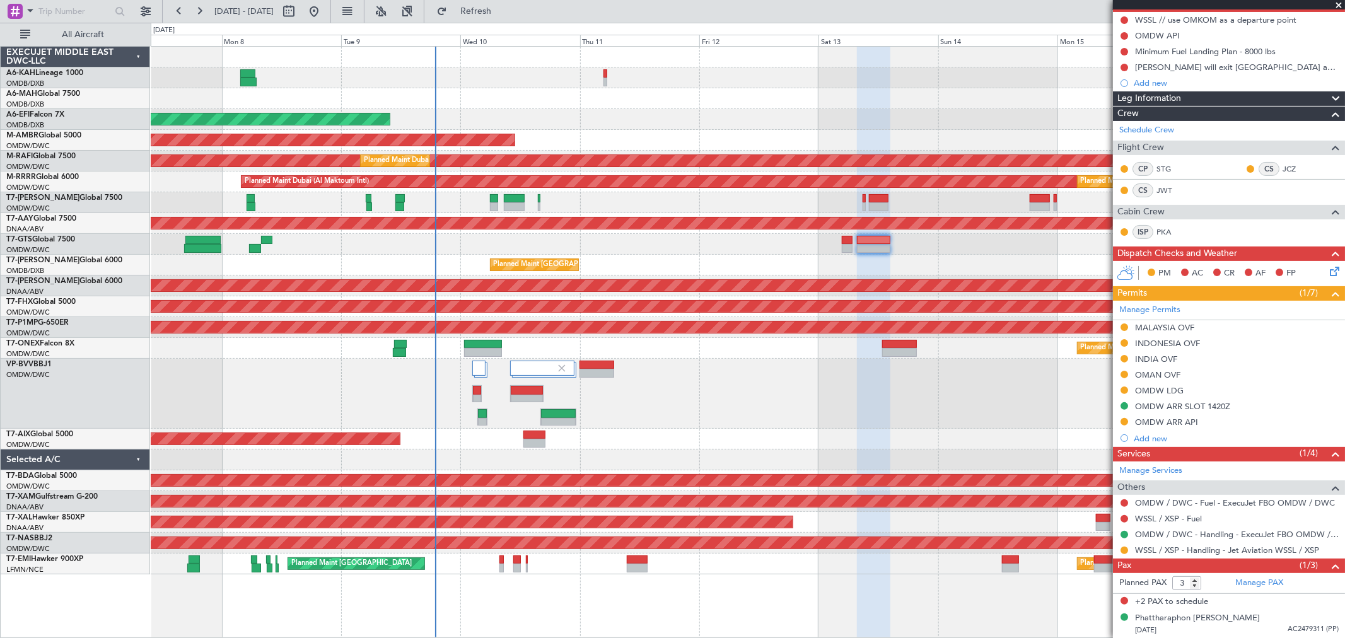
click at [446, 257] on div "Planned Maint [GEOGRAPHIC_DATA] ([GEOGRAPHIC_DATA] Intl) AOG Maint [GEOGRAPHIC_…" at bounding box center [748, 265] width 1194 height 21
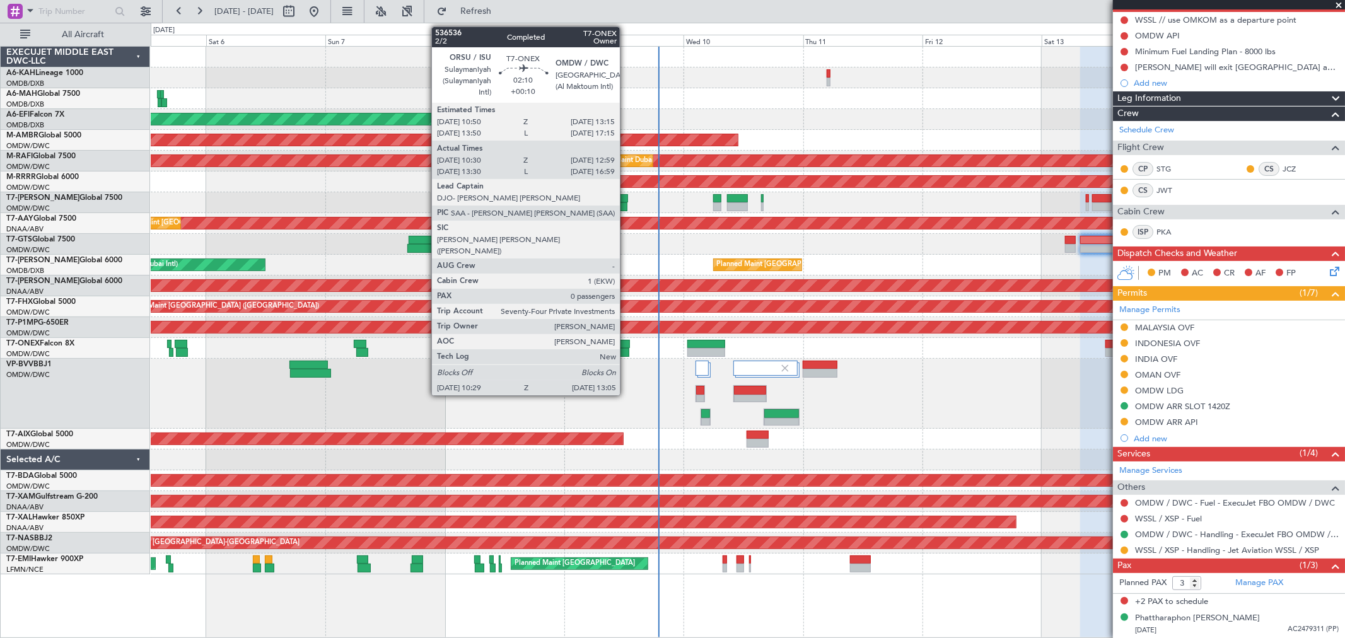
click at [626, 348] on div at bounding box center [622, 352] width 13 height 9
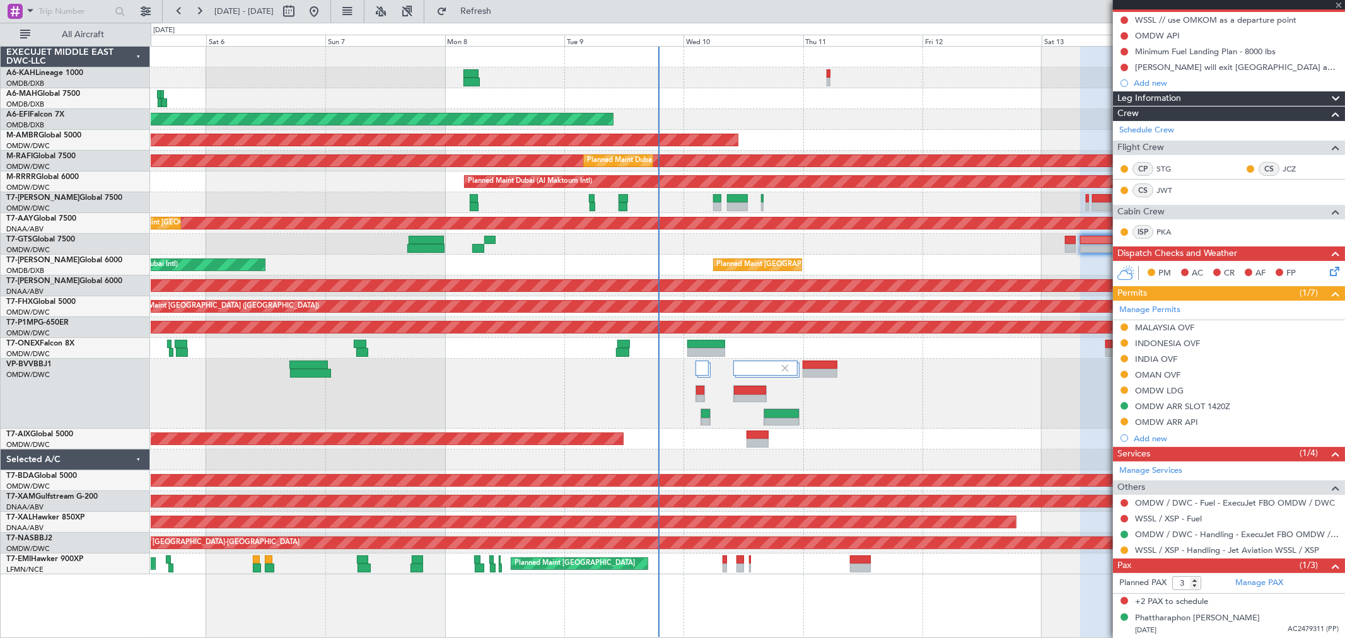
type input "+00:10"
type input "10:40"
type input "12:54"
type input "0"
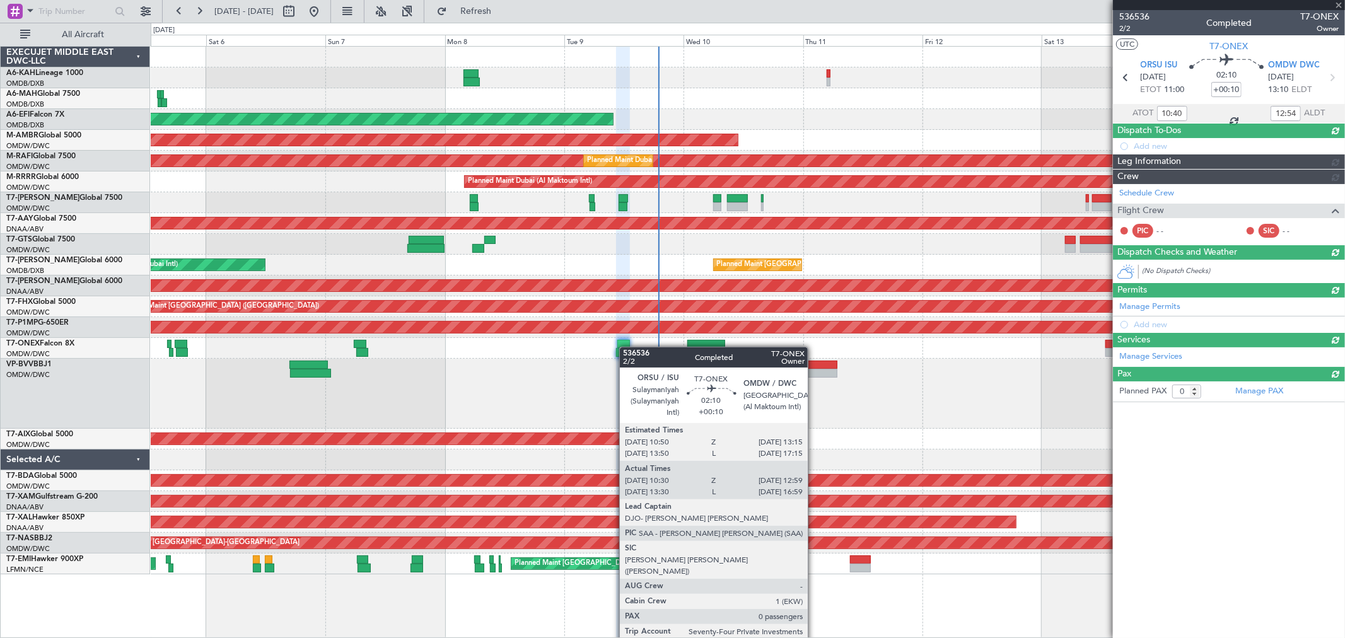
scroll to position [0, 0]
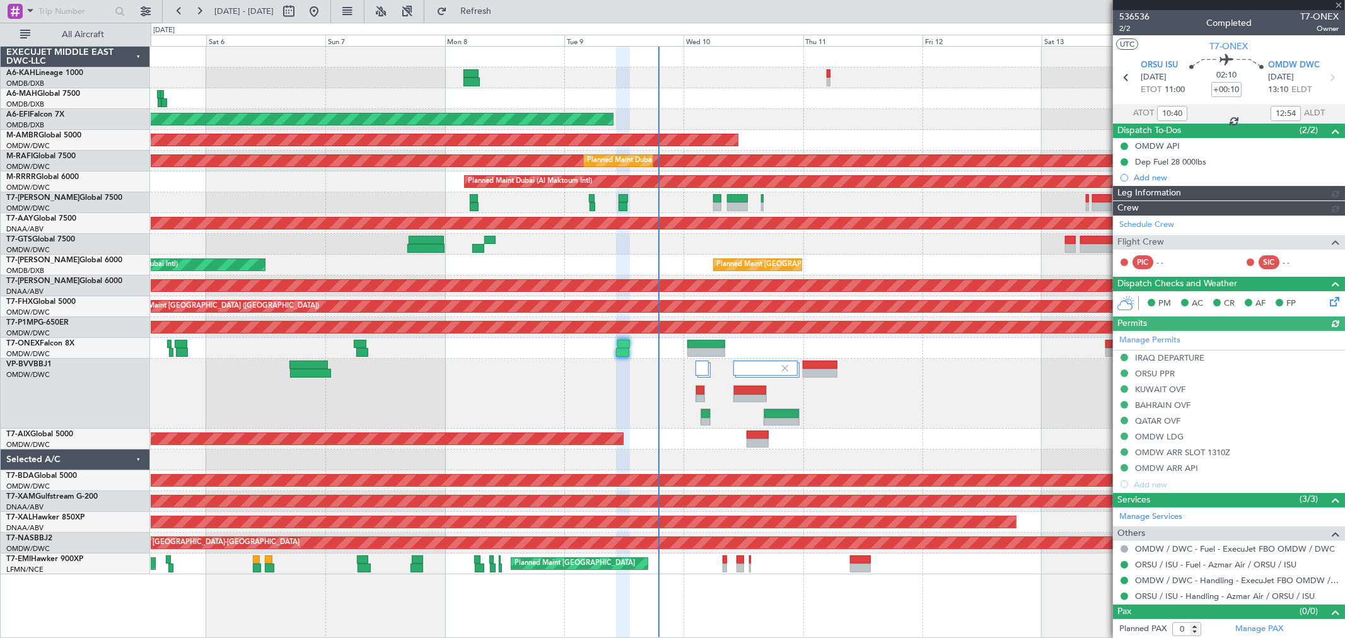
type input "[PERSON_NAME] (ANI)"
type input "7248"
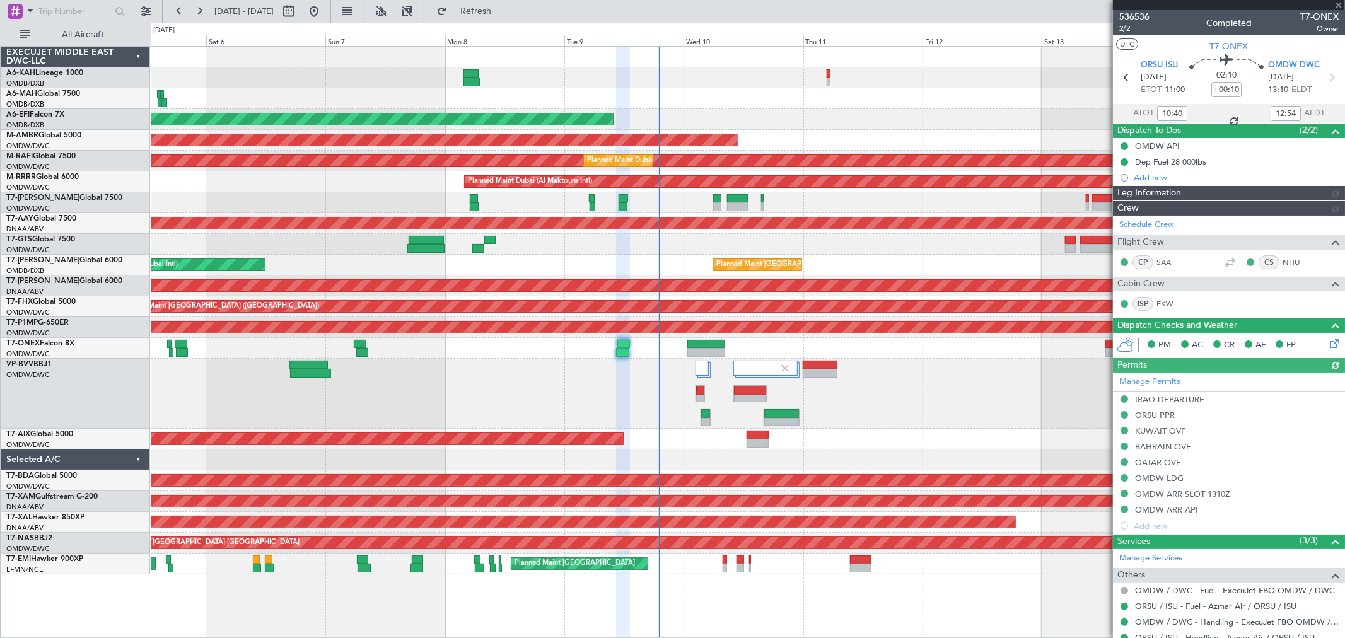
type input "[PERSON_NAME] (ANI)"
type input "7248"
click at [465, 210] on div "Planned Maint Dubai (Al Maktoum Intl)" at bounding box center [748, 202] width 1194 height 21
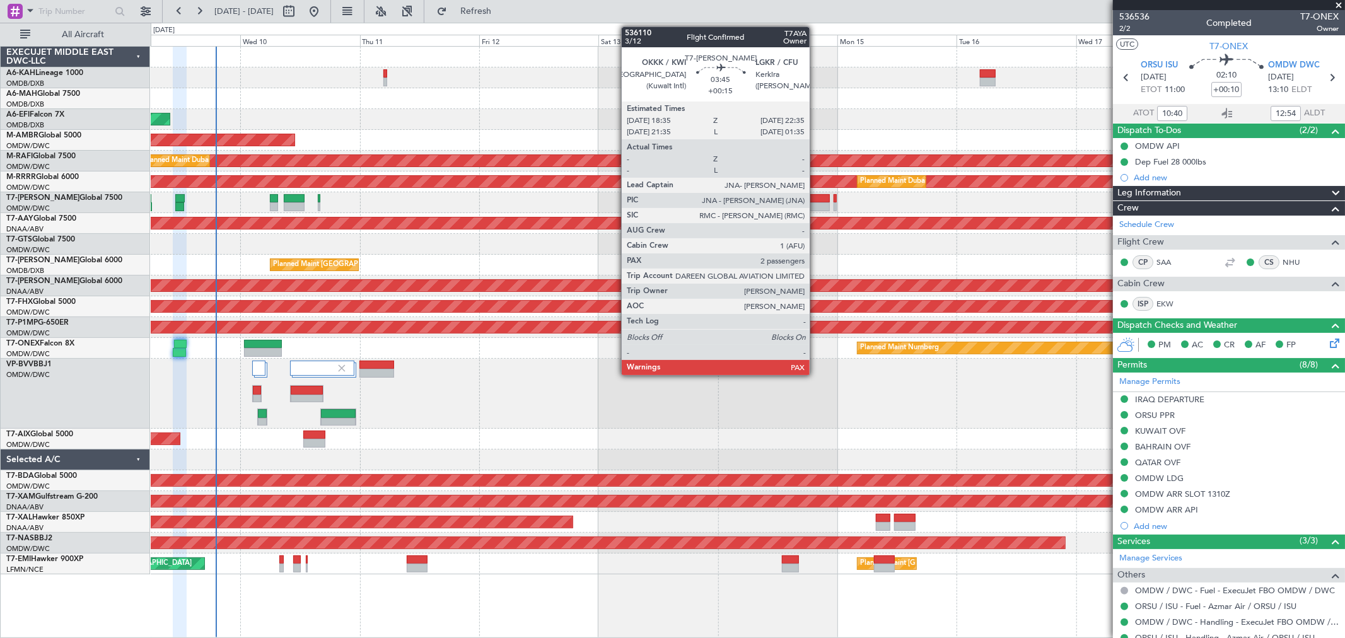
click at [816, 206] on div at bounding box center [820, 206] width 20 height 9
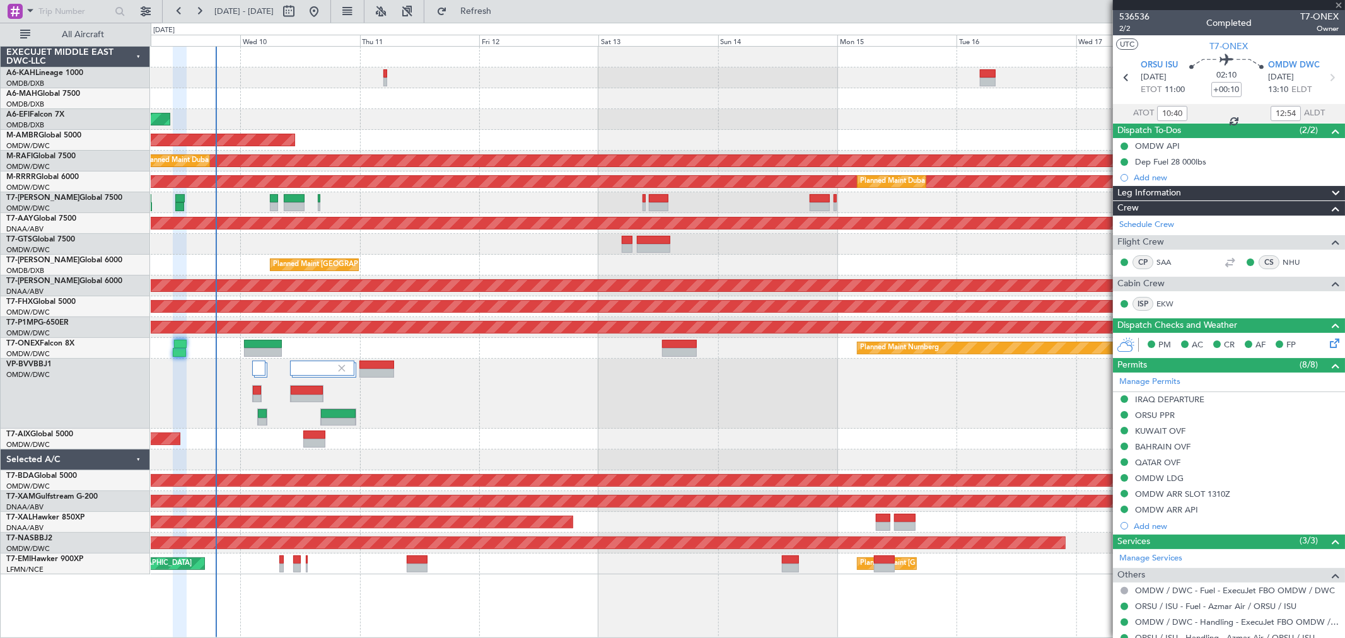
type input "+00:15"
type input "2"
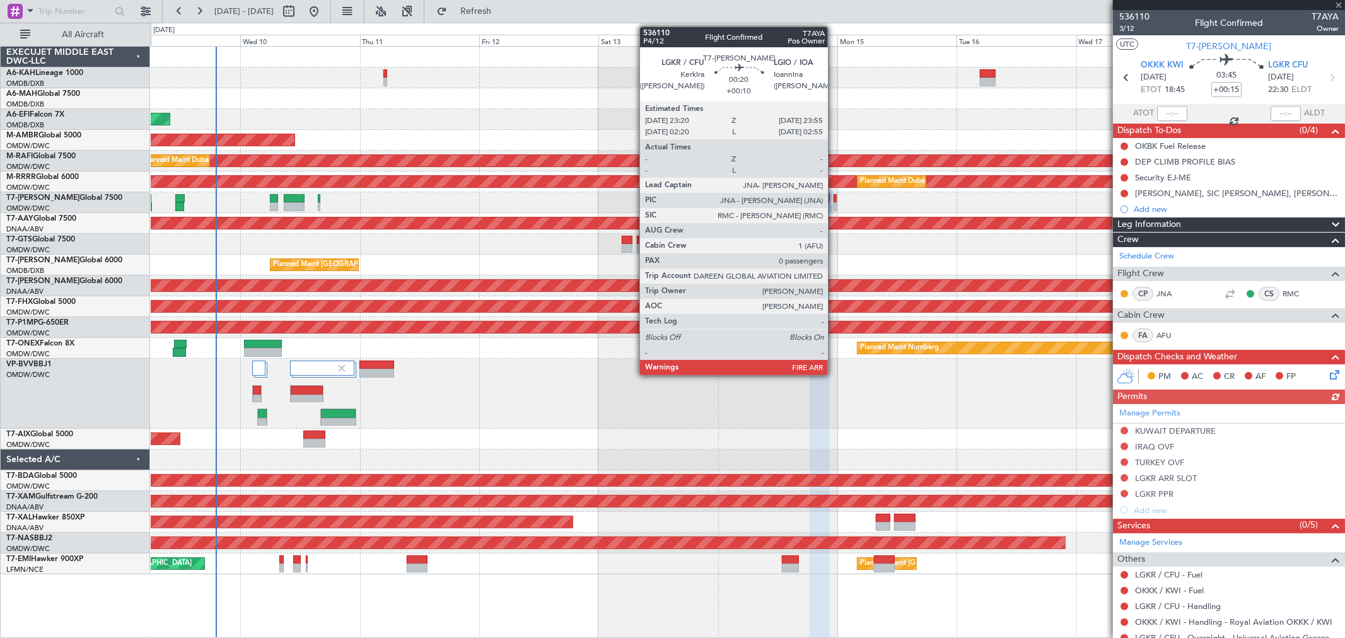
click at [834, 201] on div at bounding box center [835, 198] width 3 height 9
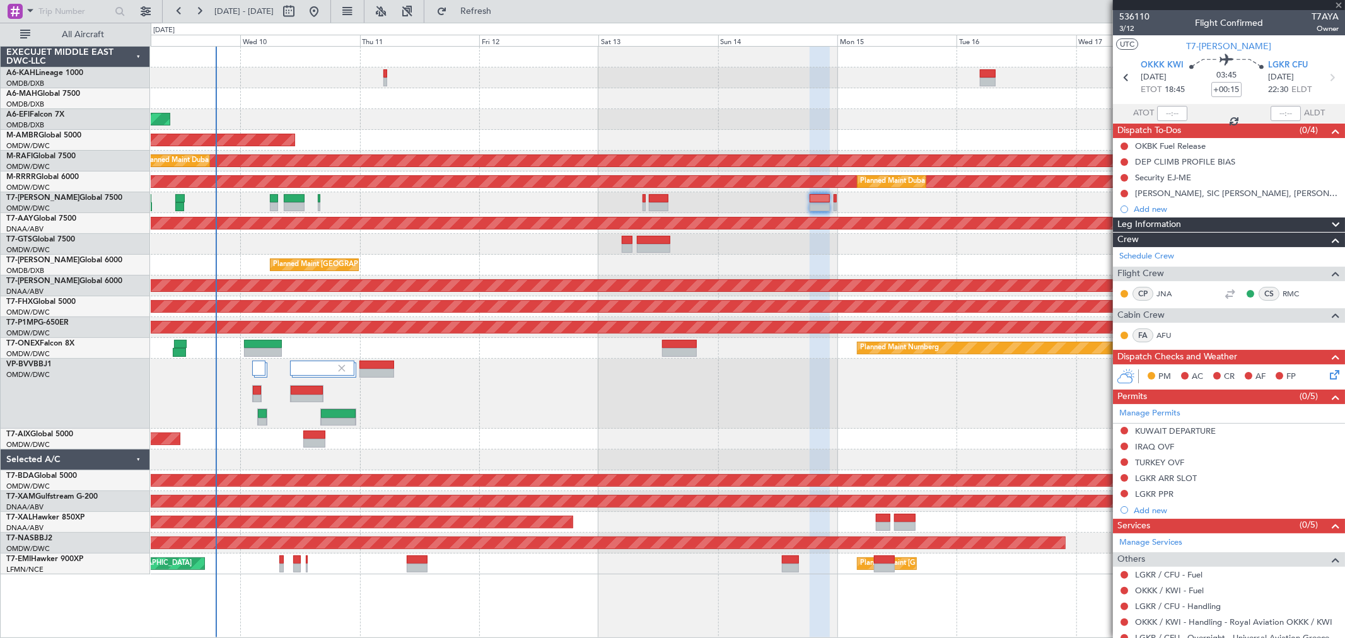
type input "+00:10"
type input "0"
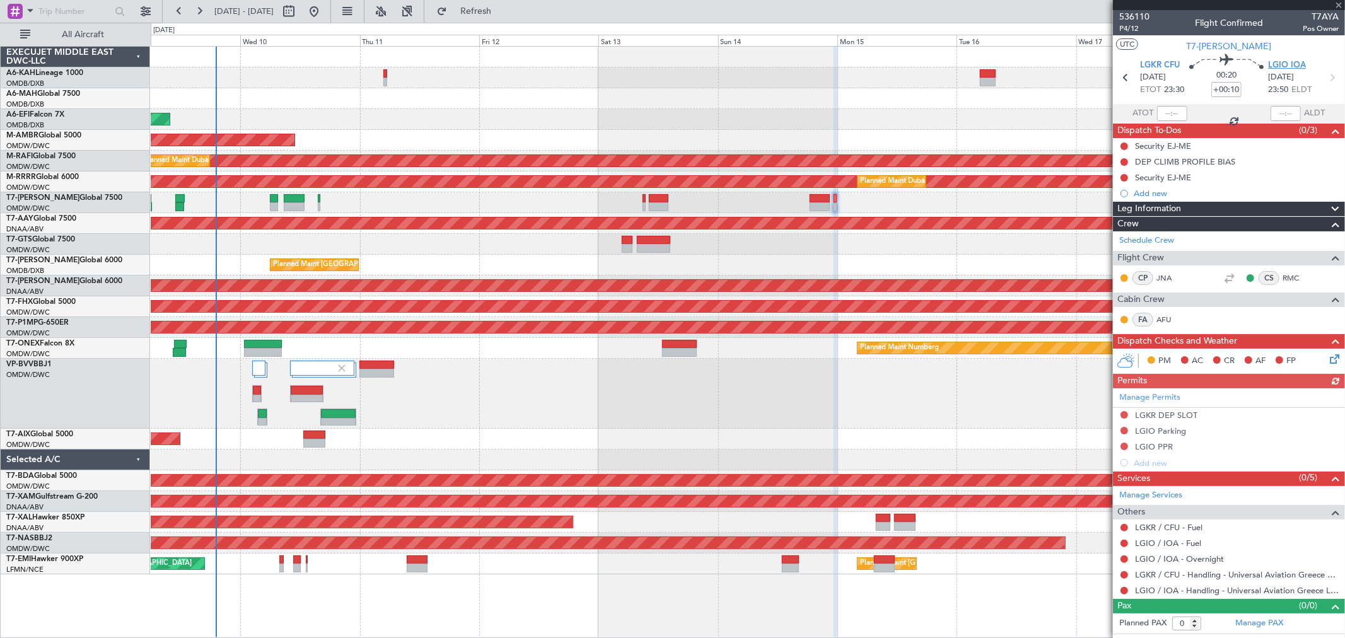
click at [1293, 64] on span "LGIO IOA" at bounding box center [1287, 65] width 38 height 13
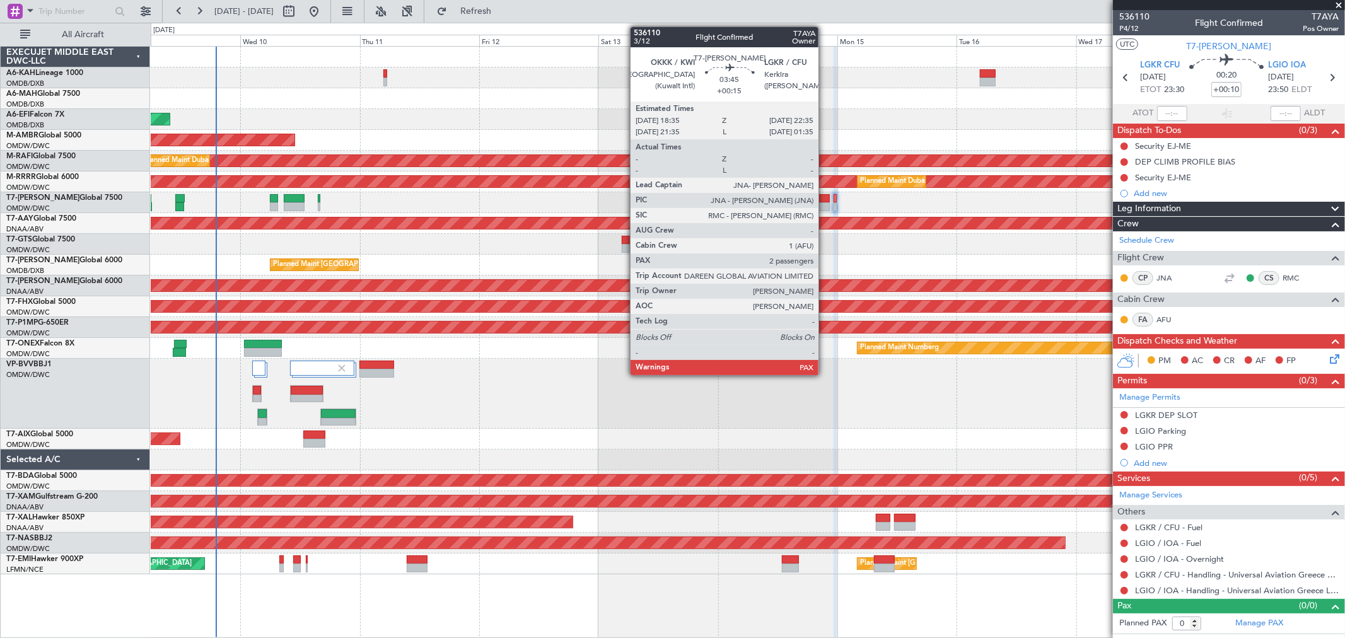
click at [825, 204] on div at bounding box center [820, 206] width 20 height 9
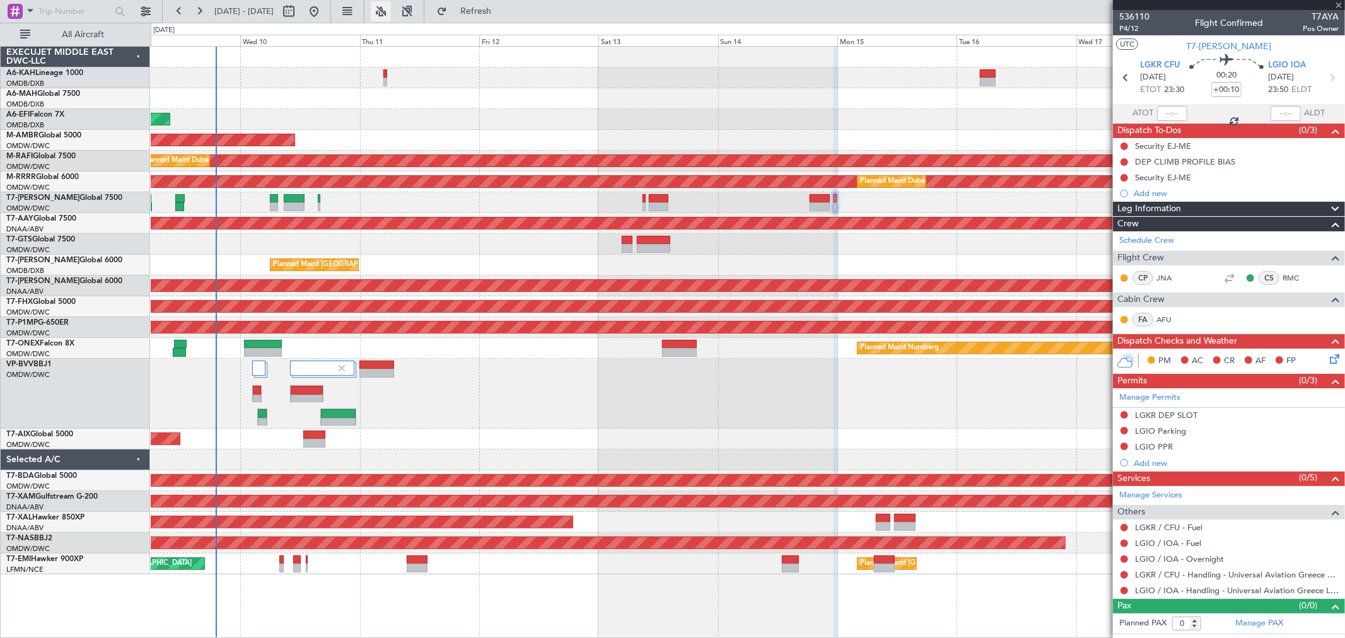
type input "+00:15"
type input "2"
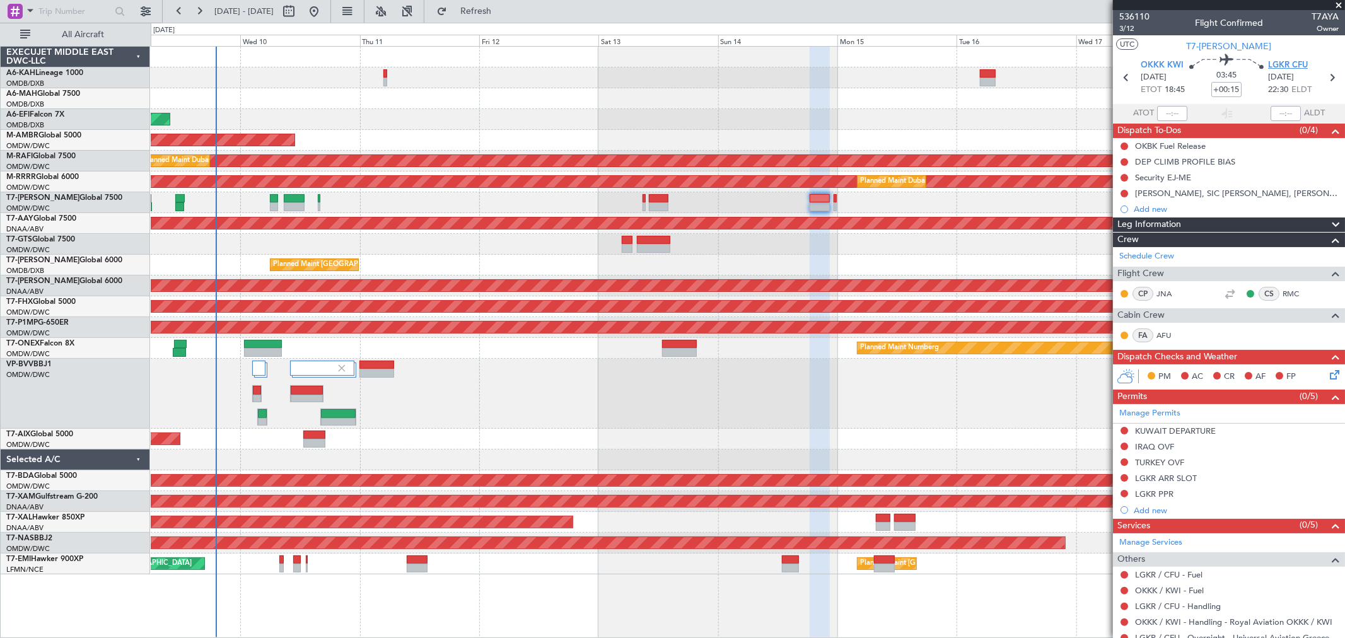
click at [1282, 69] on span "LGKR CFU" at bounding box center [1288, 65] width 40 height 13
click at [732, 210] on div at bounding box center [748, 202] width 1194 height 21
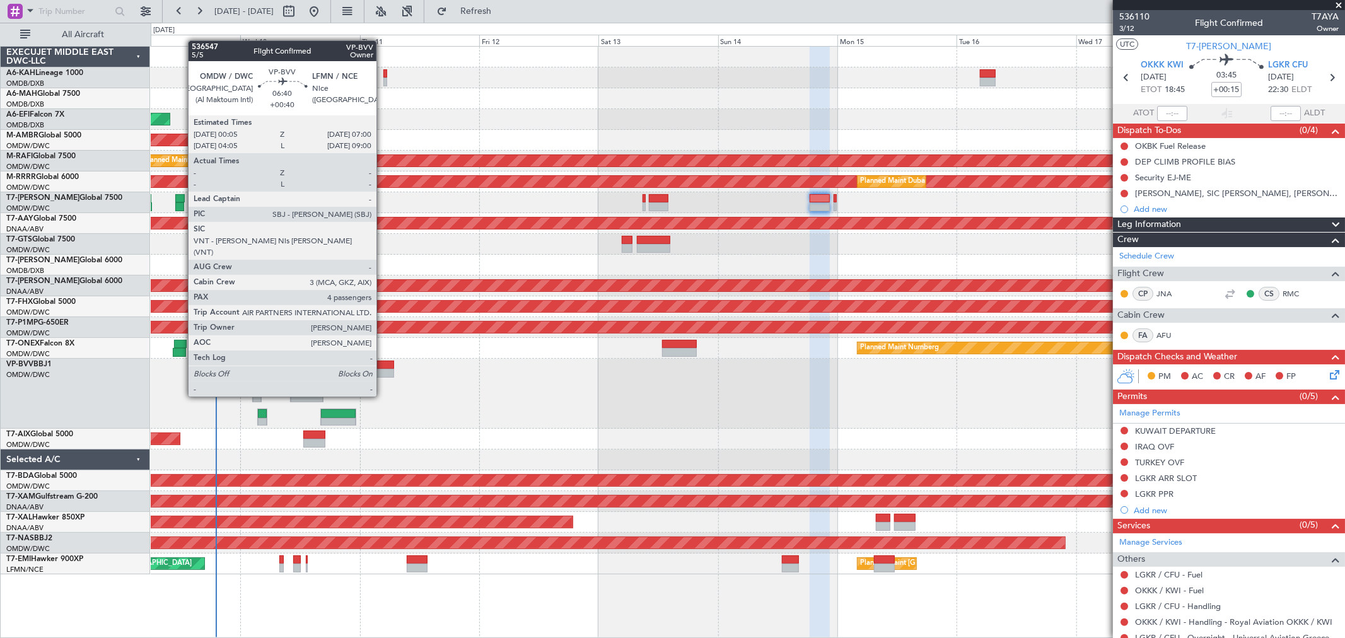
click at [383, 373] on div at bounding box center [377, 373] width 35 height 9
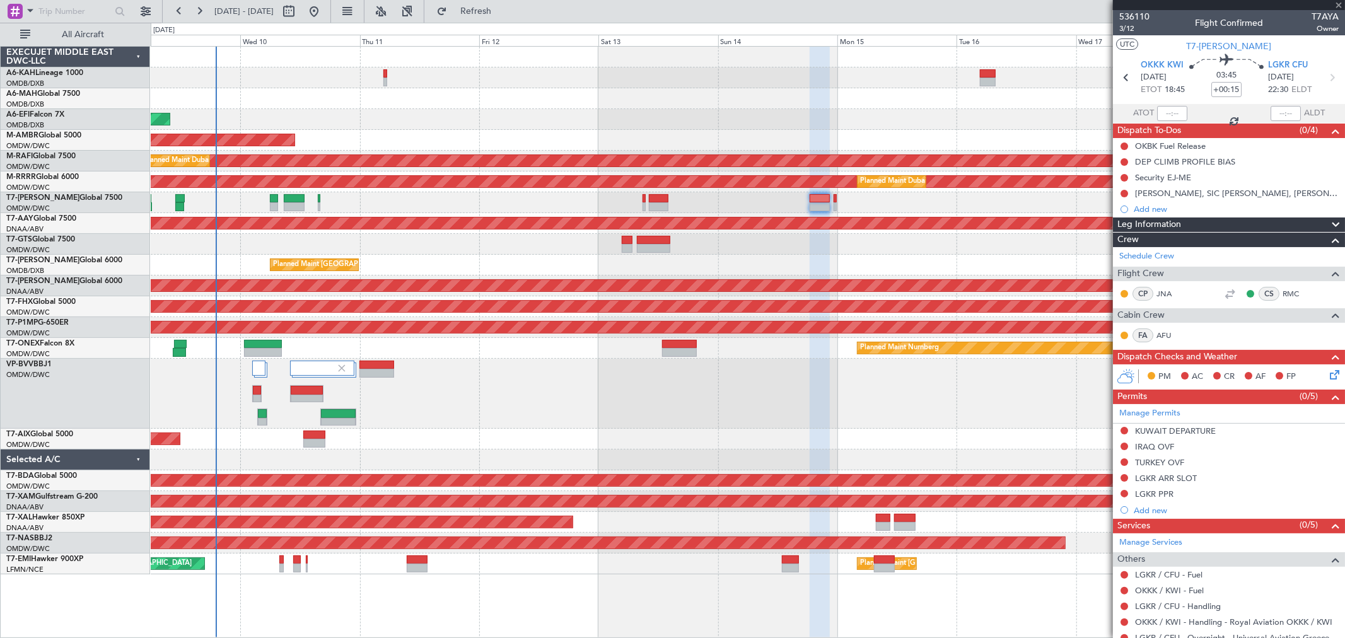
type input "+00:40"
type input "4"
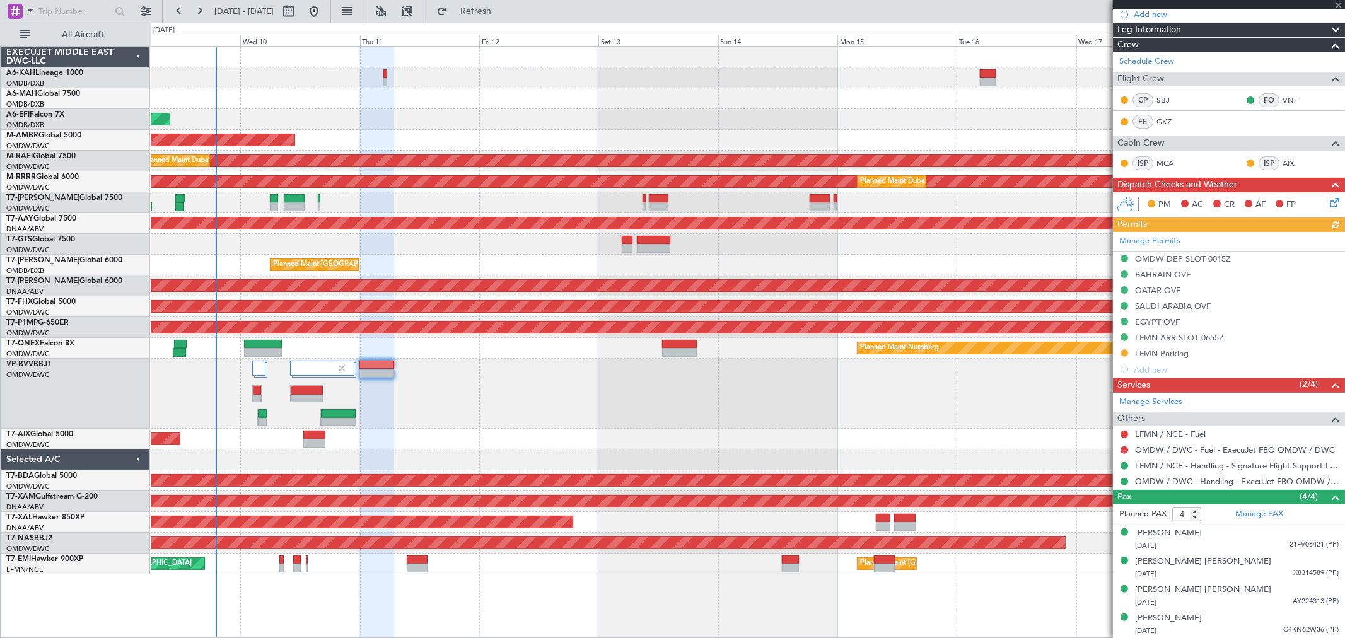
scroll to position [78, 0]
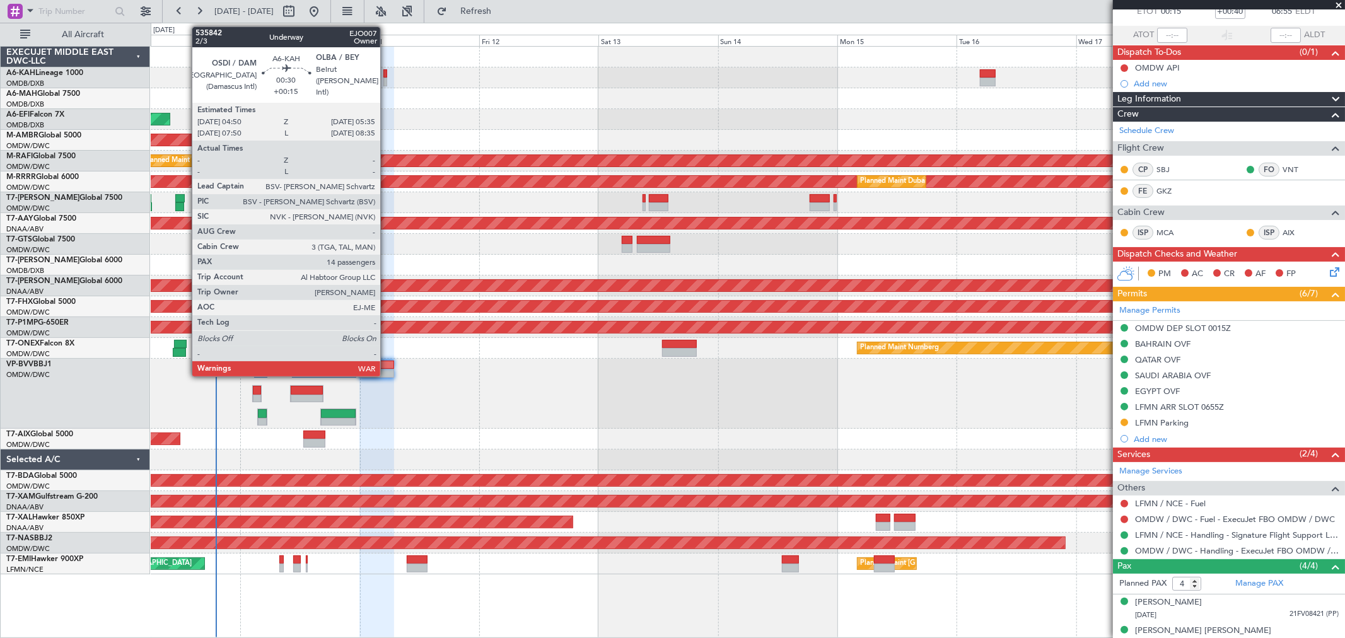
click at [387, 81] on div at bounding box center [385, 82] width 4 height 9
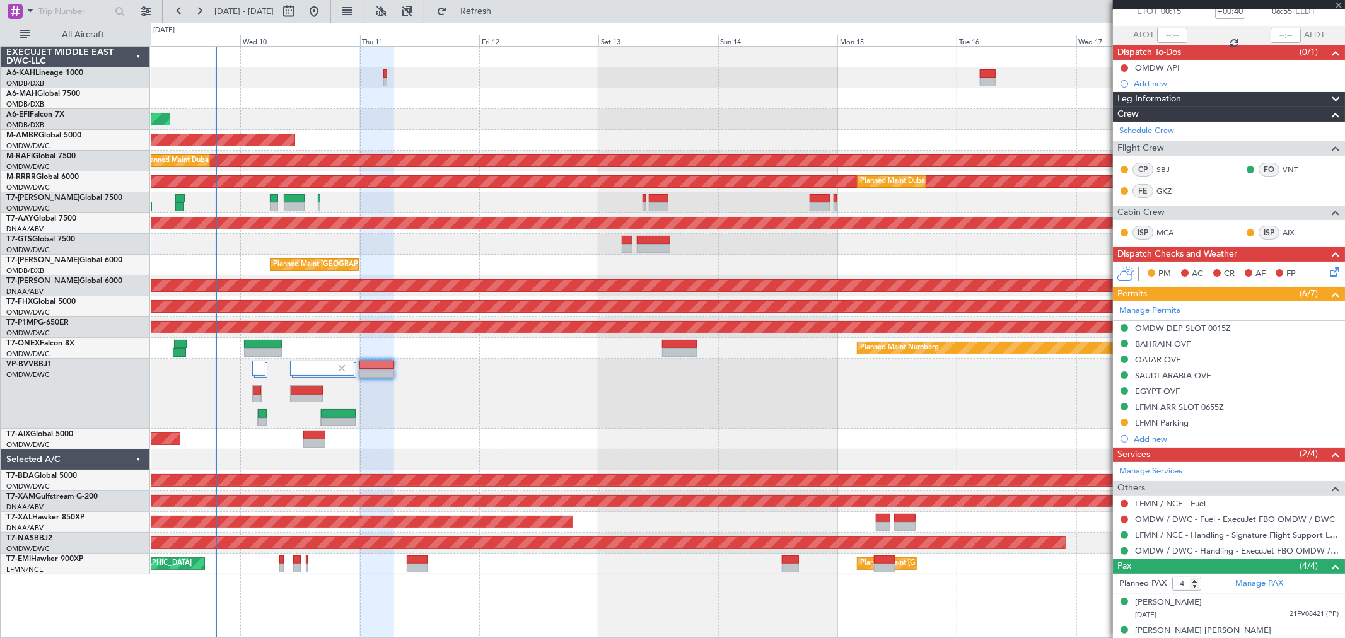
type input "+00:15"
type input "14"
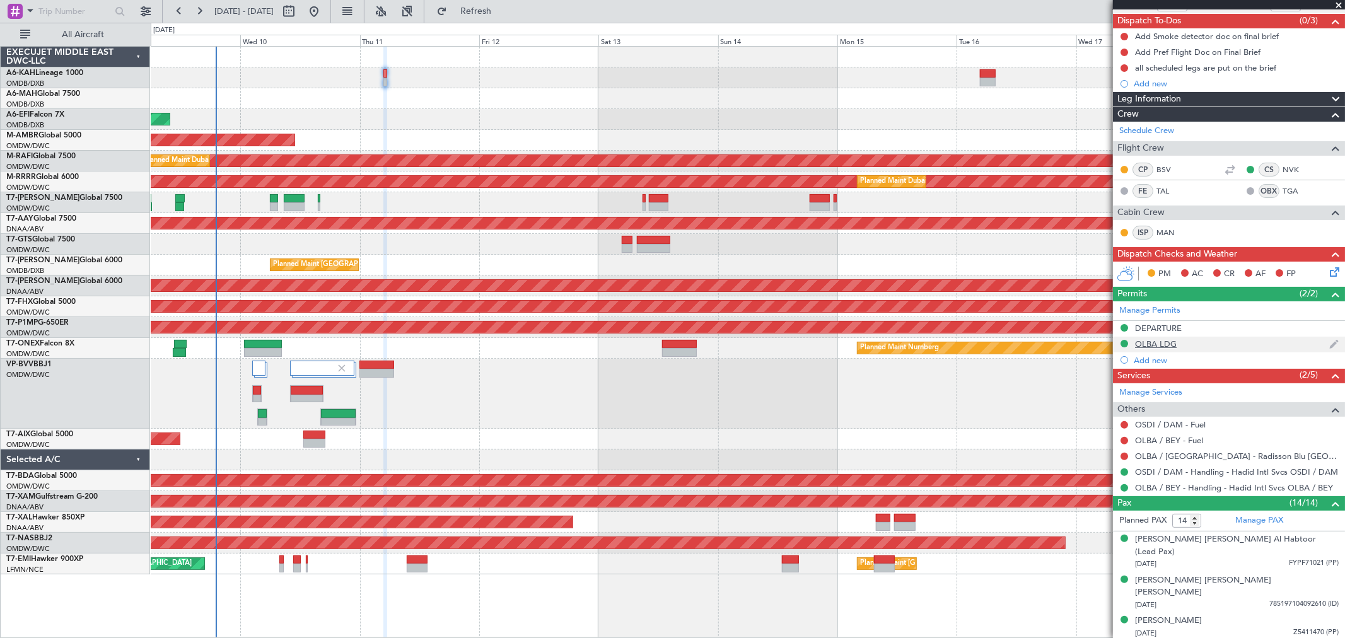
scroll to position [210, 0]
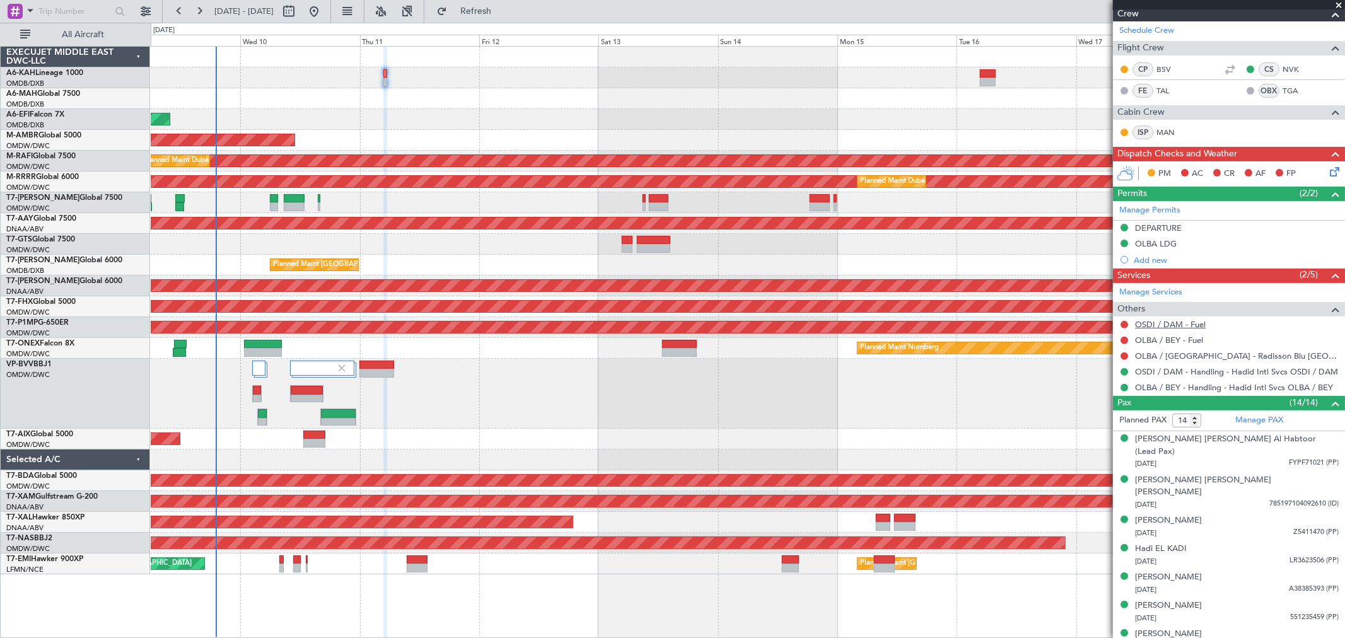
click at [1176, 326] on link "OSDI / DAM - Fuel" at bounding box center [1170, 324] width 71 height 11
click at [1123, 339] on button at bounding box center [1125, 341] width 8 height 8
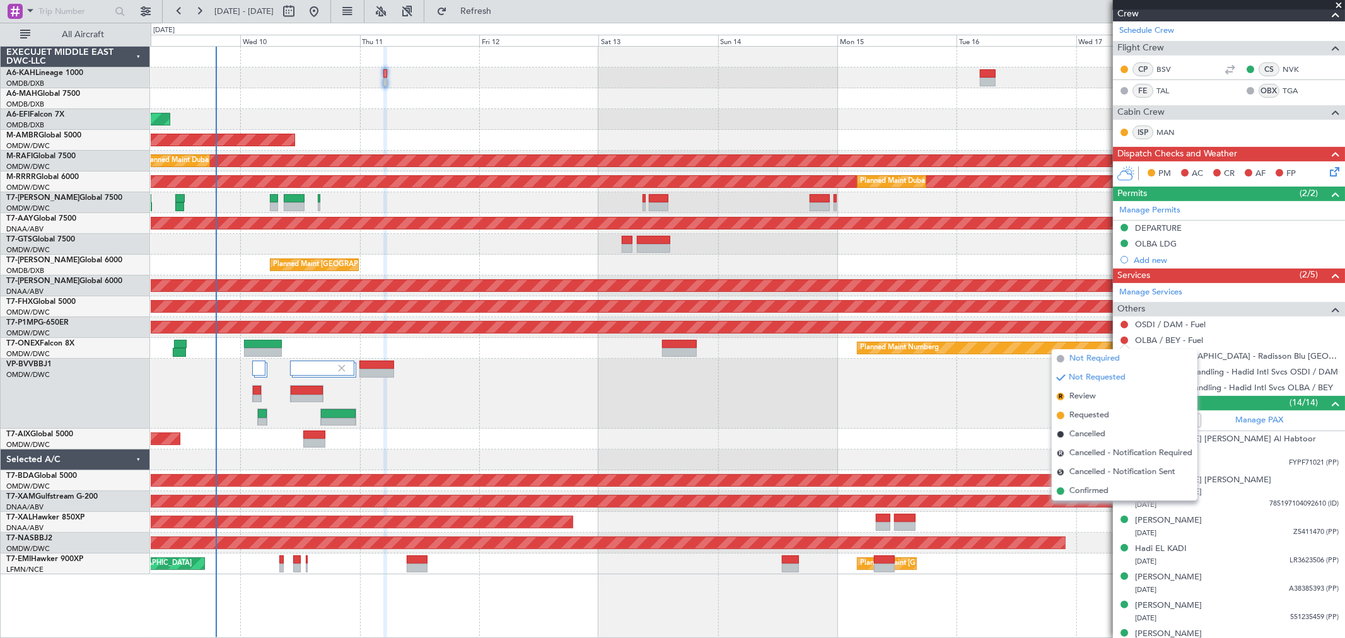
click at [1096, 356] on span "Not Required" at bounding box center [1095, 359] width 50 height 13
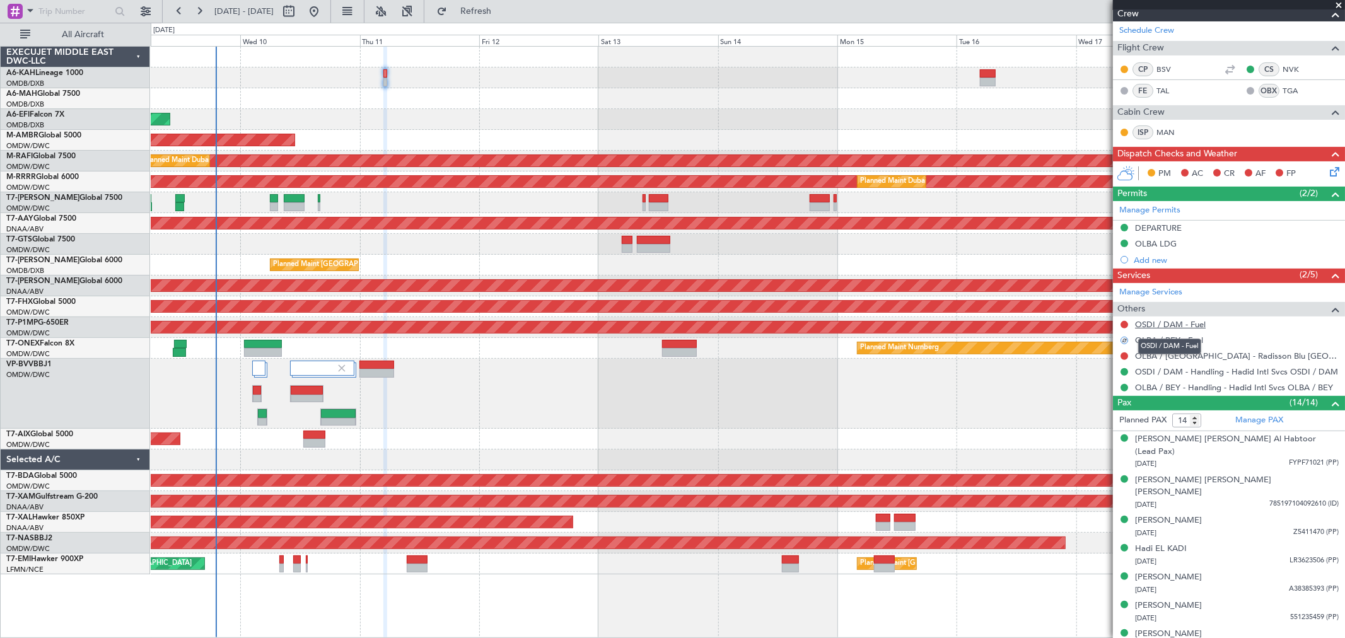
click at [1181, 325] on link "OSDI / DAM - Fuel" at bounding box center [1170, 324] width 71 height 11
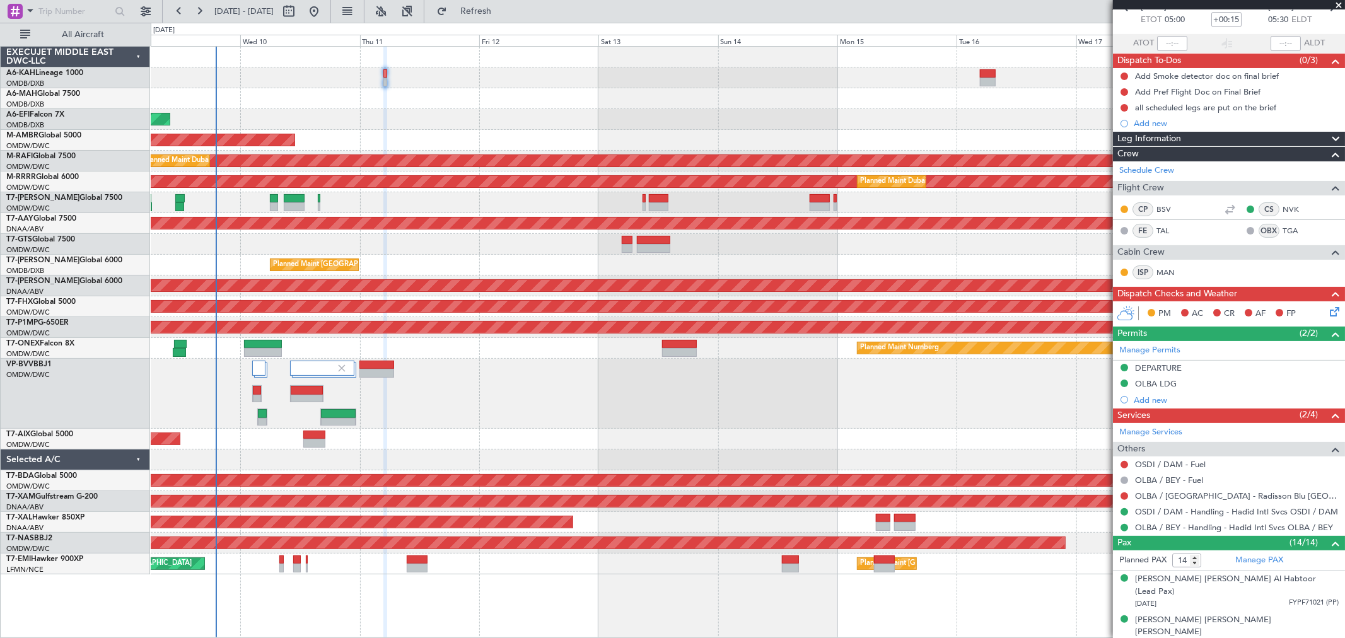
scroll to position [0, 0]
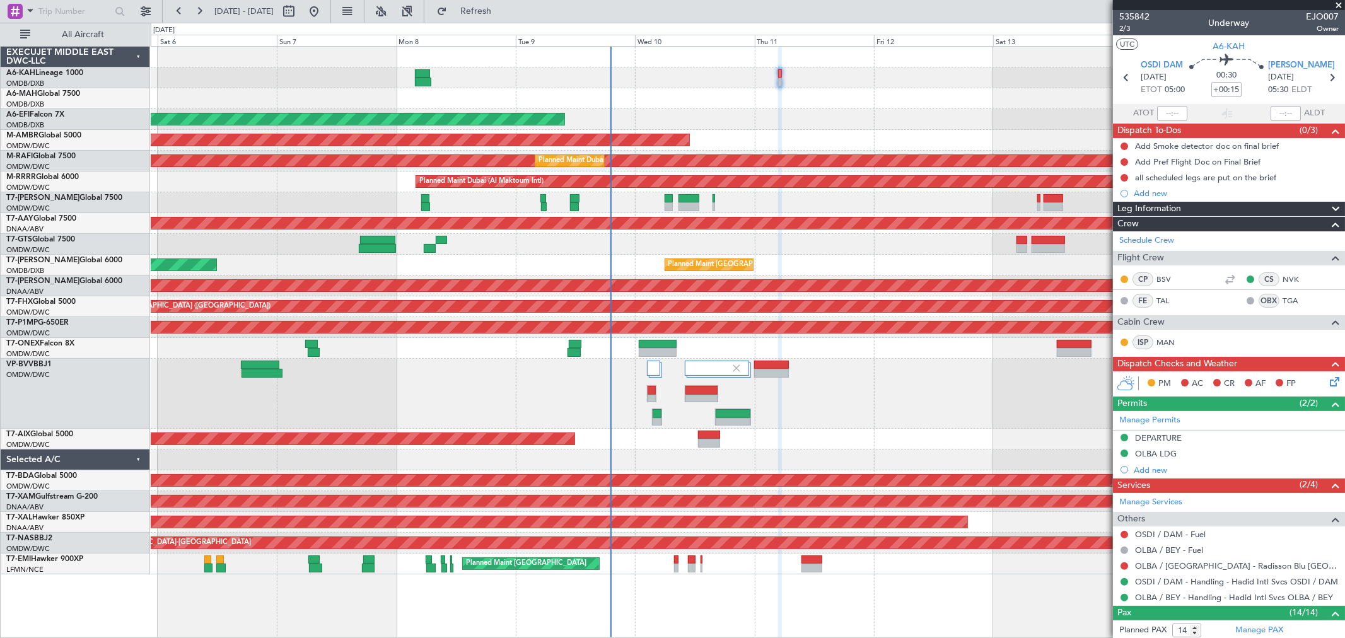
click at [584, 92] on div "Planned Maint Dubai (Al Maktoum Intl) Planned Maint Dubai (Dubai Intl) Planned …" at bounding box center [748, 311] width 1194 height 528
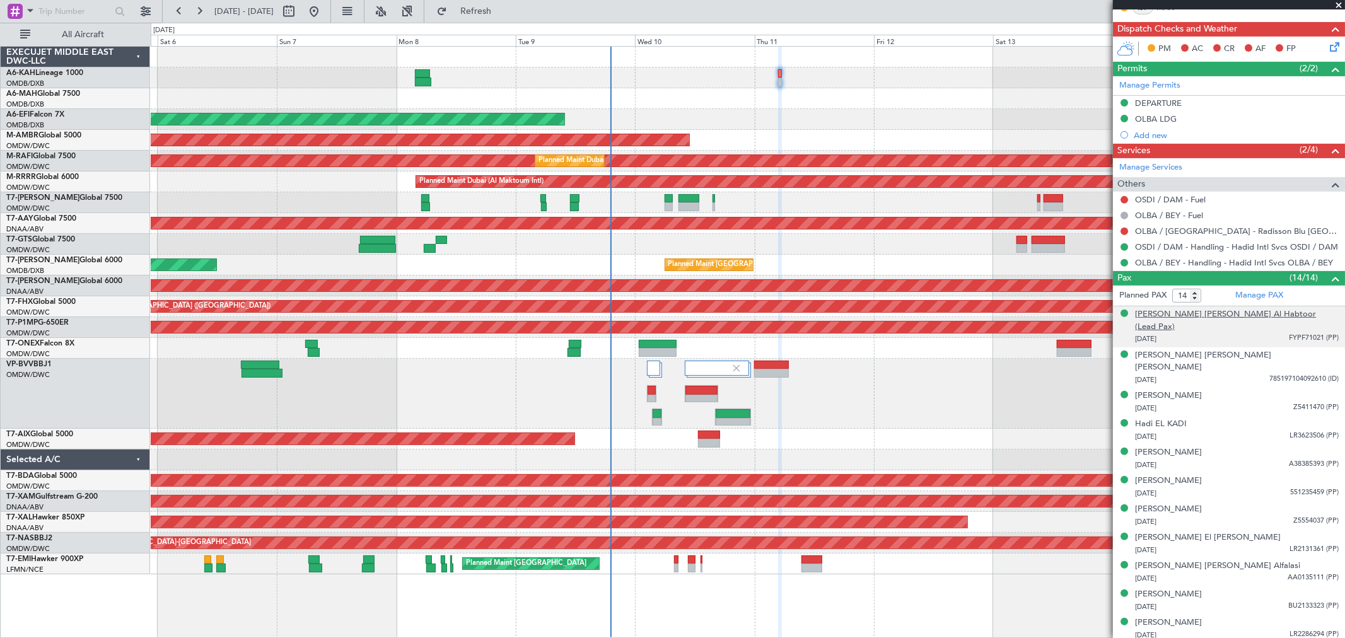
scroll to position [400, 0]
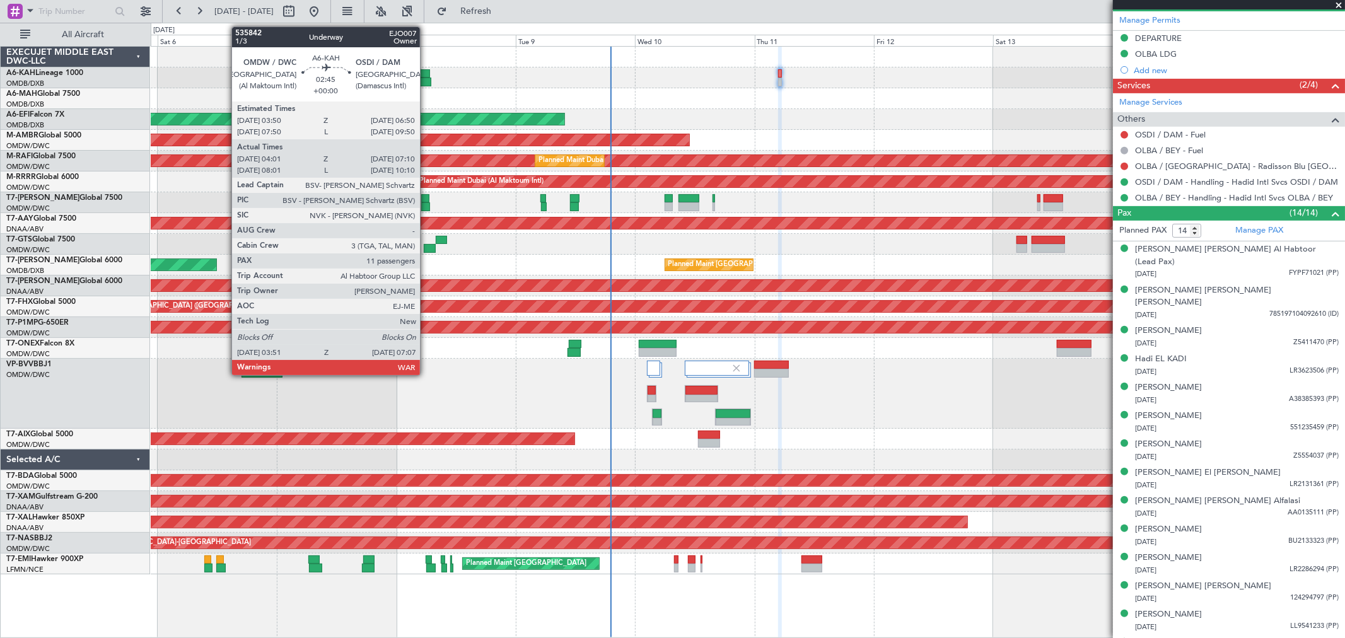
click at [426, 79] on div at bounding box center [423, 82] width 16 height 9
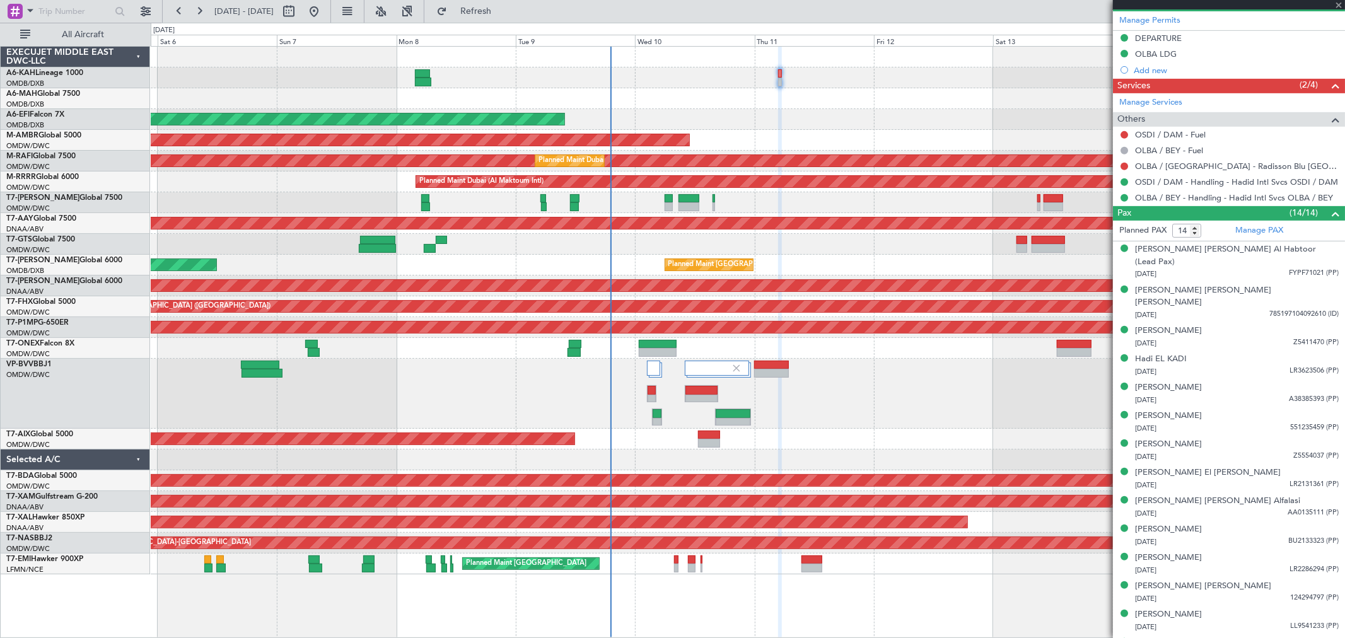
type input "04:11"
type input "07:05"
type input "11"
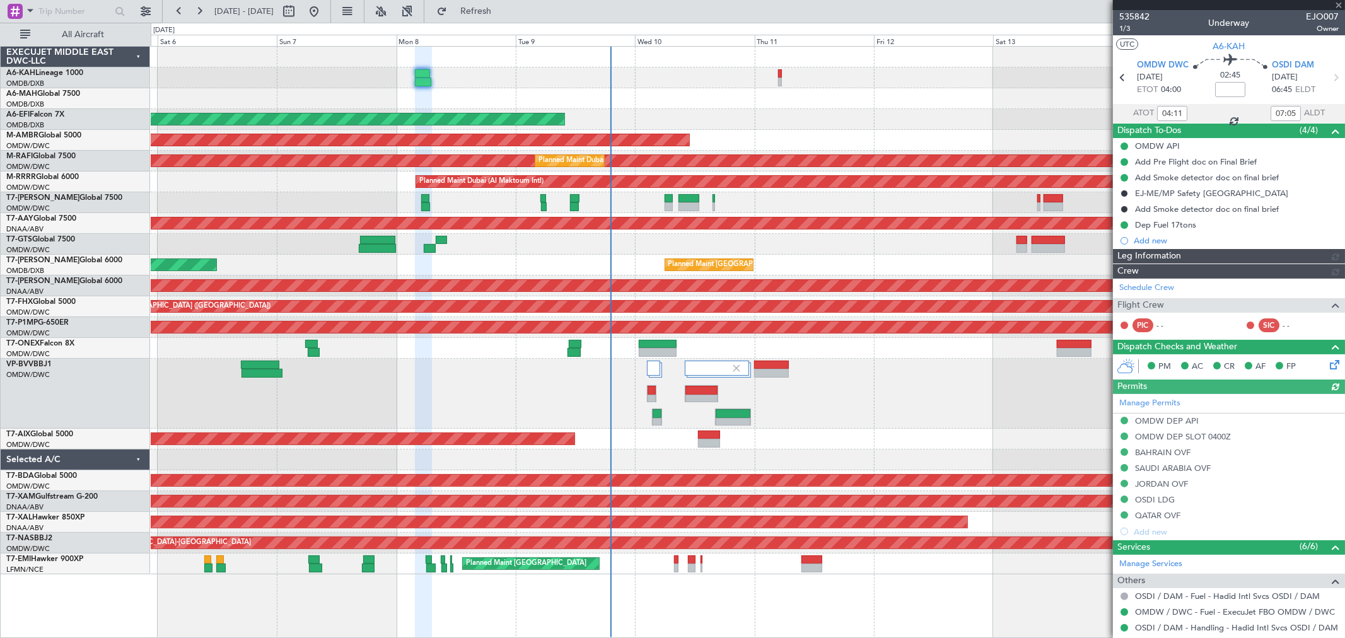
type input "Dherander Fithani (DHF)"
type input "7141"
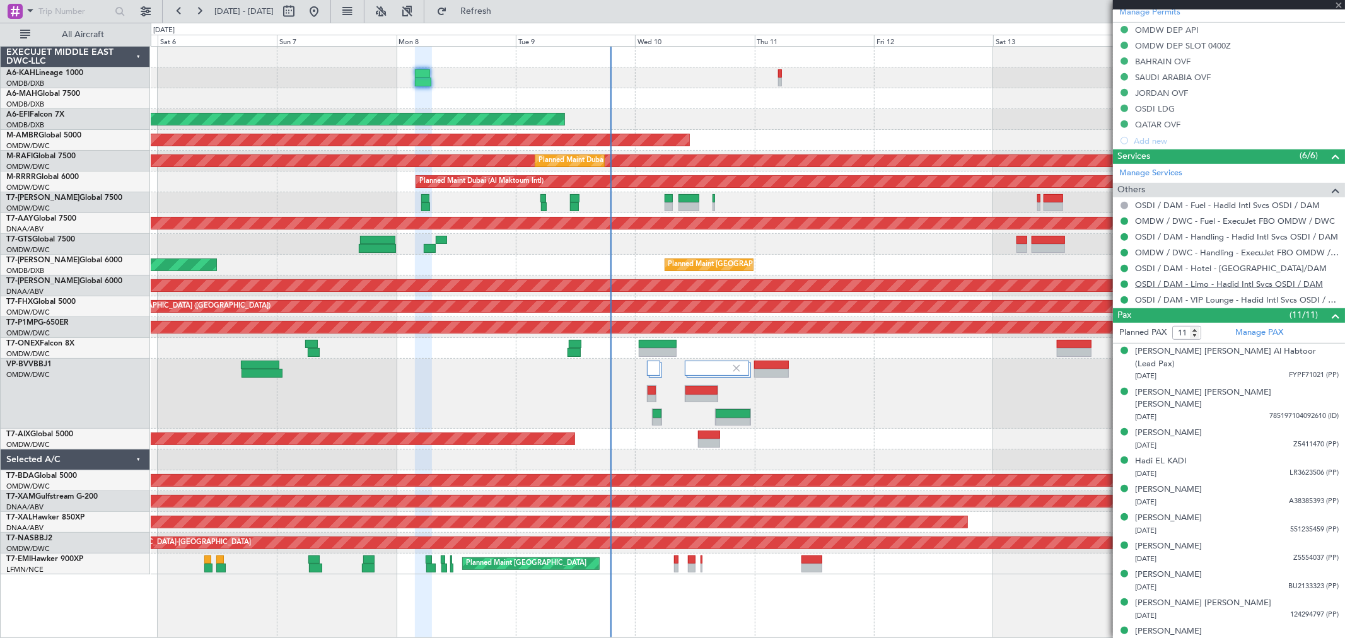
scroll to position [473, 0]
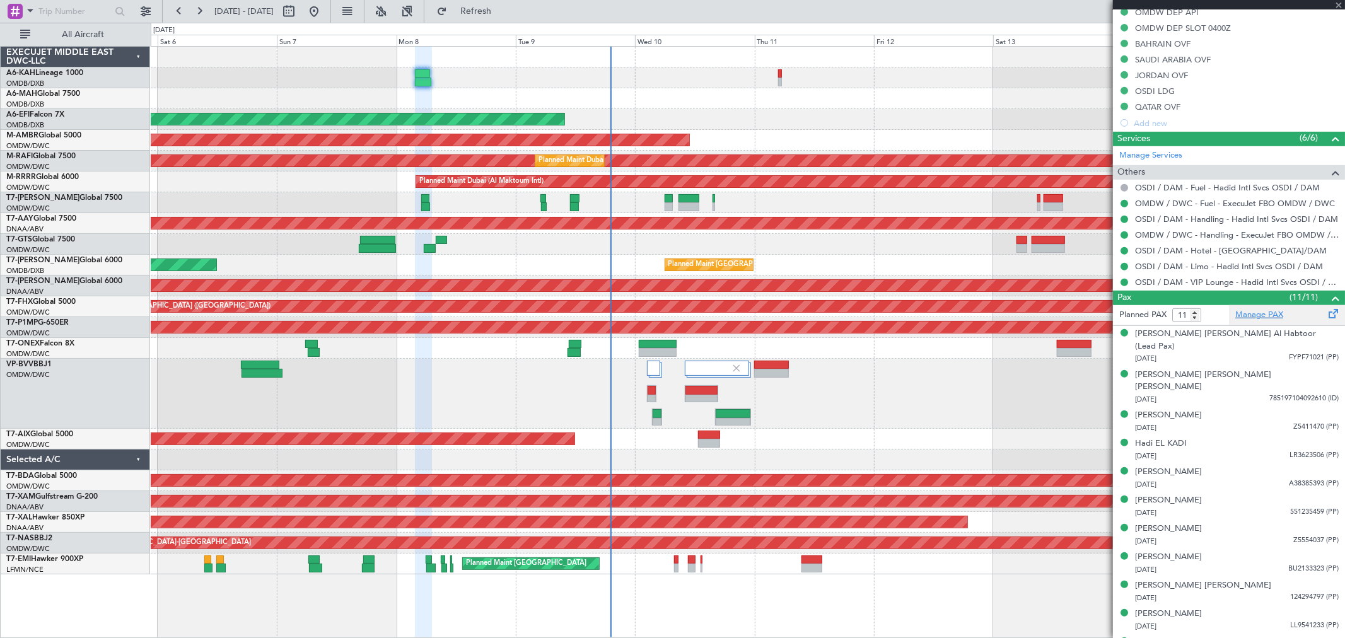
click at [1271, 314] on link "Manage PAX" at bounding box center [1260, 315] width 48 height 13
click at [776, 85] on div "Planned Maint Dubai (Al Maktoum Intl)" at bounding box center [748, 77] width 1194 height 21
click at [779, 86] on div "Planned Maint Dubai (Al Maktoum Intl)" at bounding box center [748, 77] width 1194 height 21
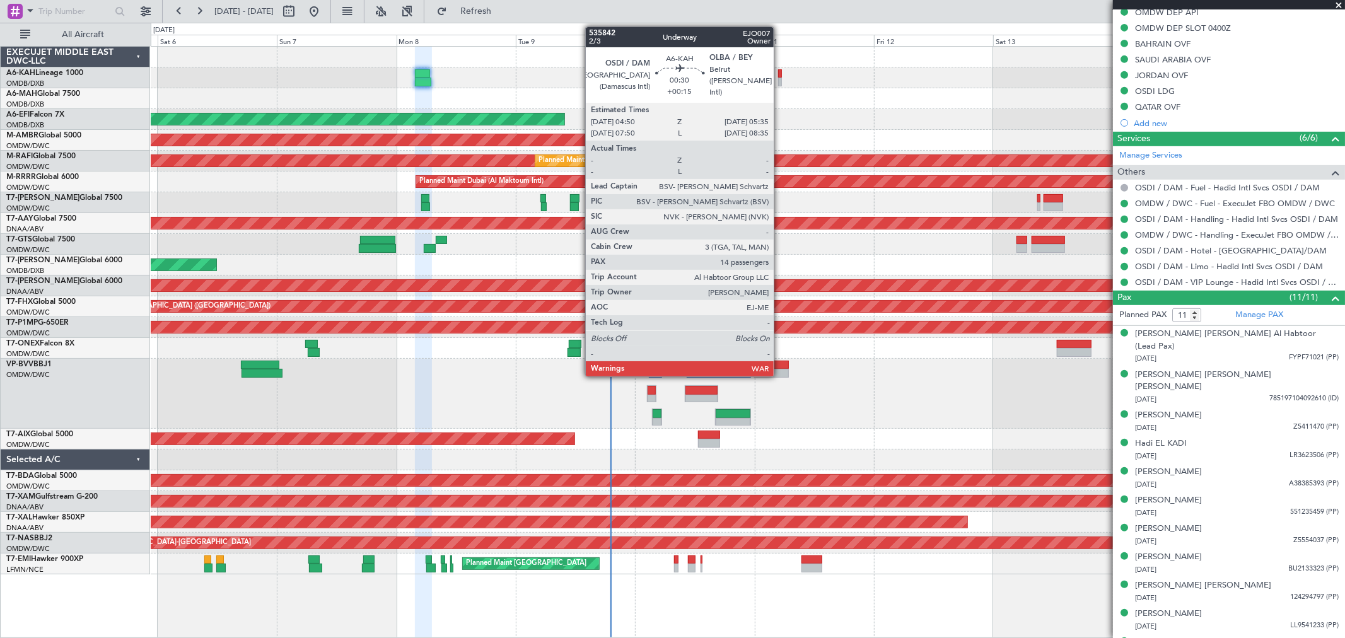
click at [780, 85] on div at bounding box center [780, 82] width 4 height 9
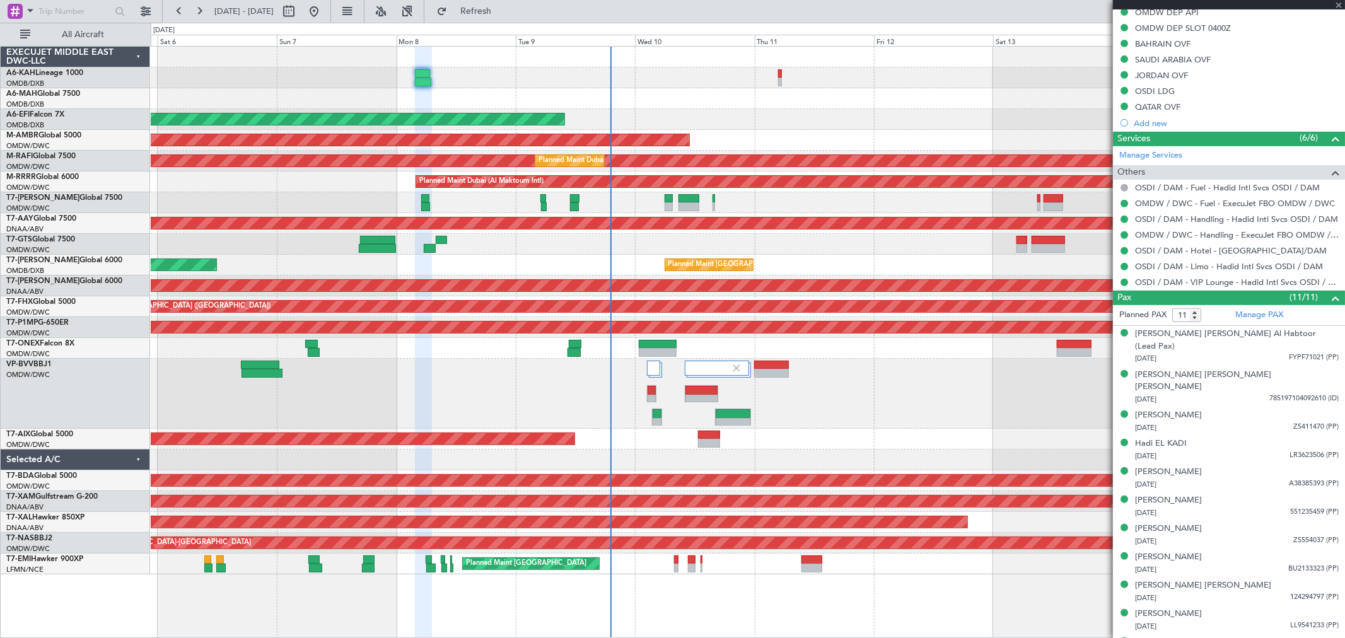
type input "+00:15"
type input "14"
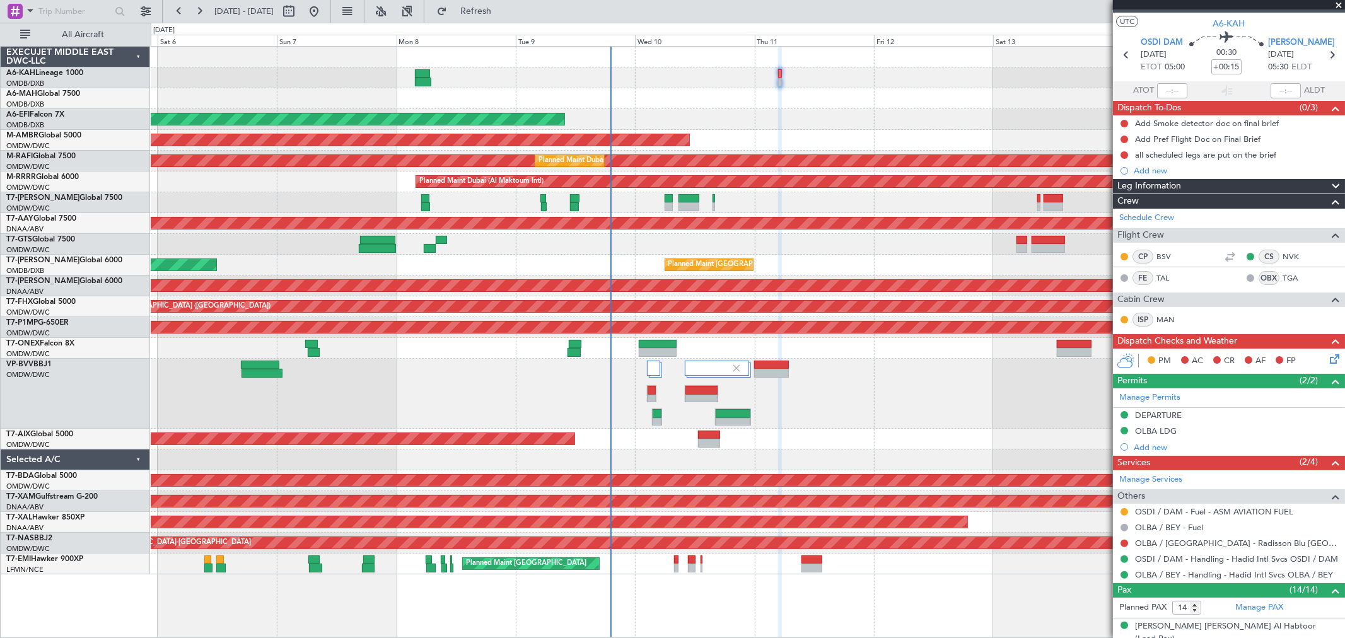
scroll to position [0, 0]
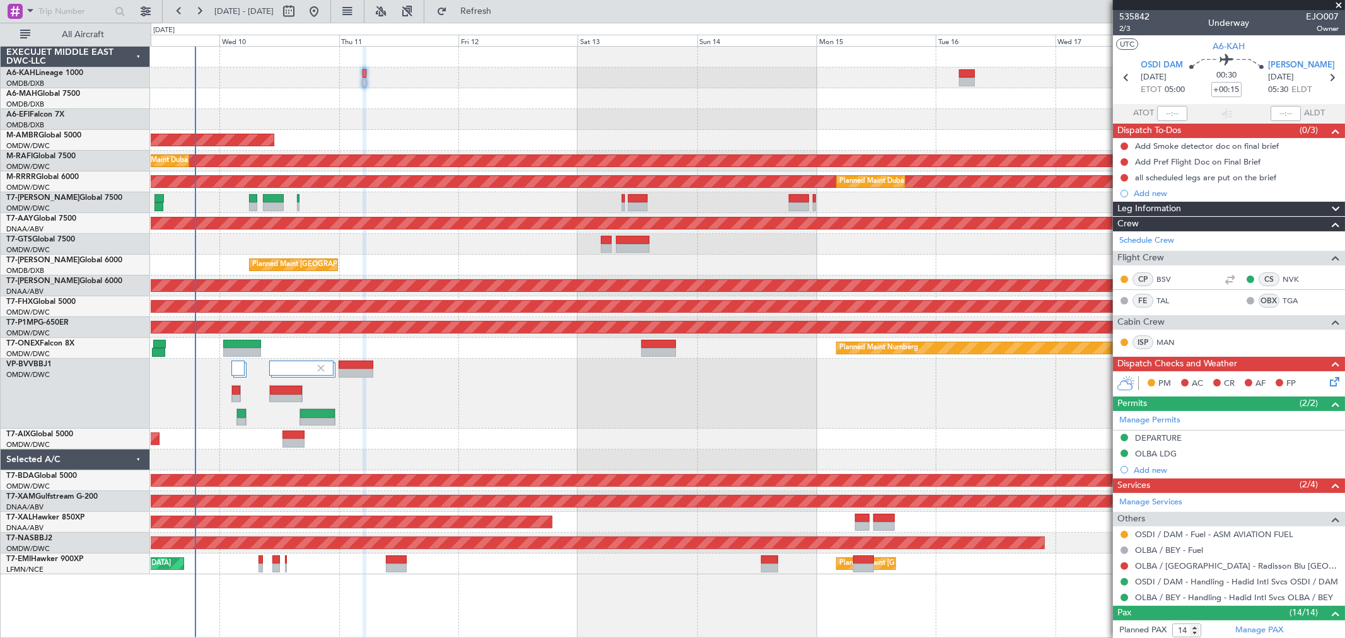
click at [566, 86] on div at bounding box center [748, 77] width 1194 height 21
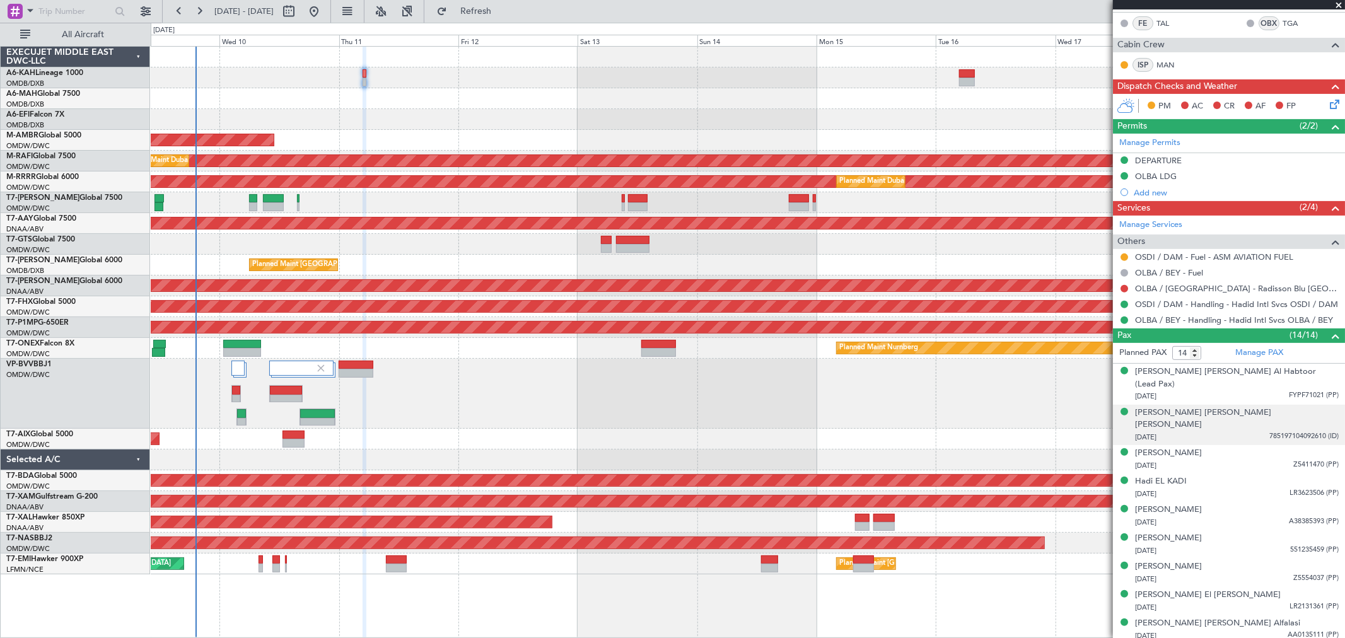
scroll to position [280, 0]
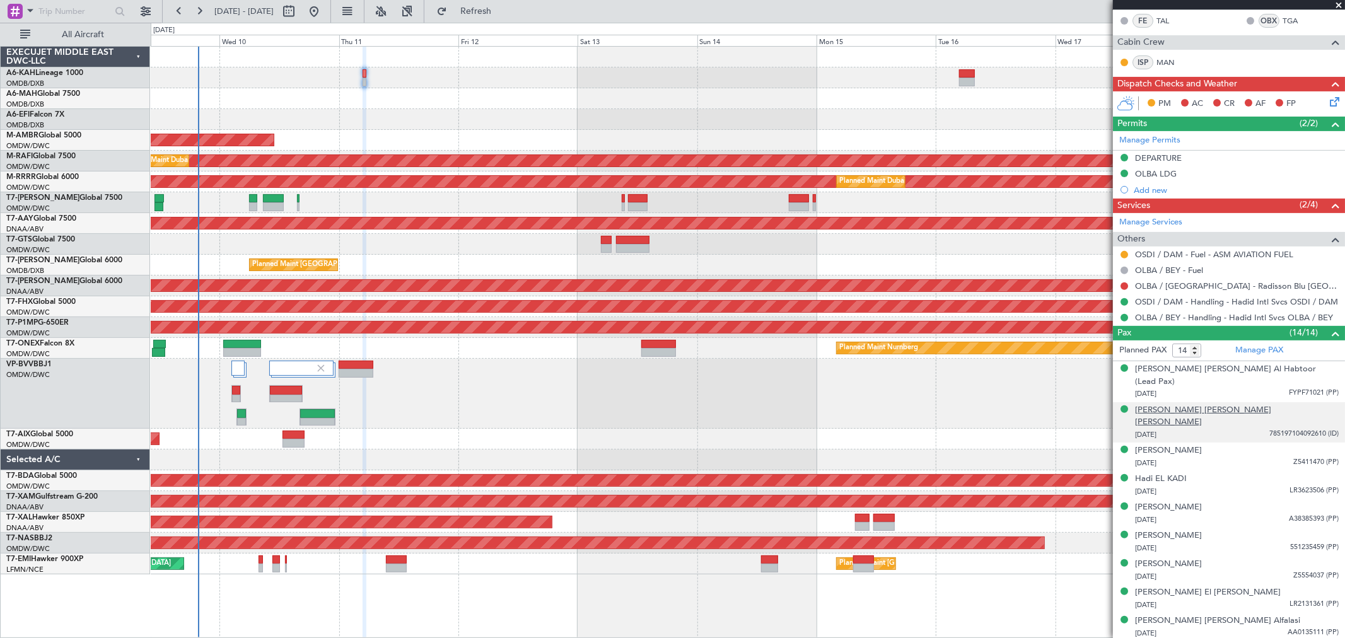
click at [1217, 404] on div "Abdul Salan Mahmoud Abdulla M Almarzooqi" at bounding box center [1237, 416] width 204 height 25
click at [417, 134] on div "Planned Maint Dubai (Al Maktoum Intl) AOG Maint Dubai (Al Maktoum Intl) Planned…" at bounding box center [748, 311] width 1194 height 528
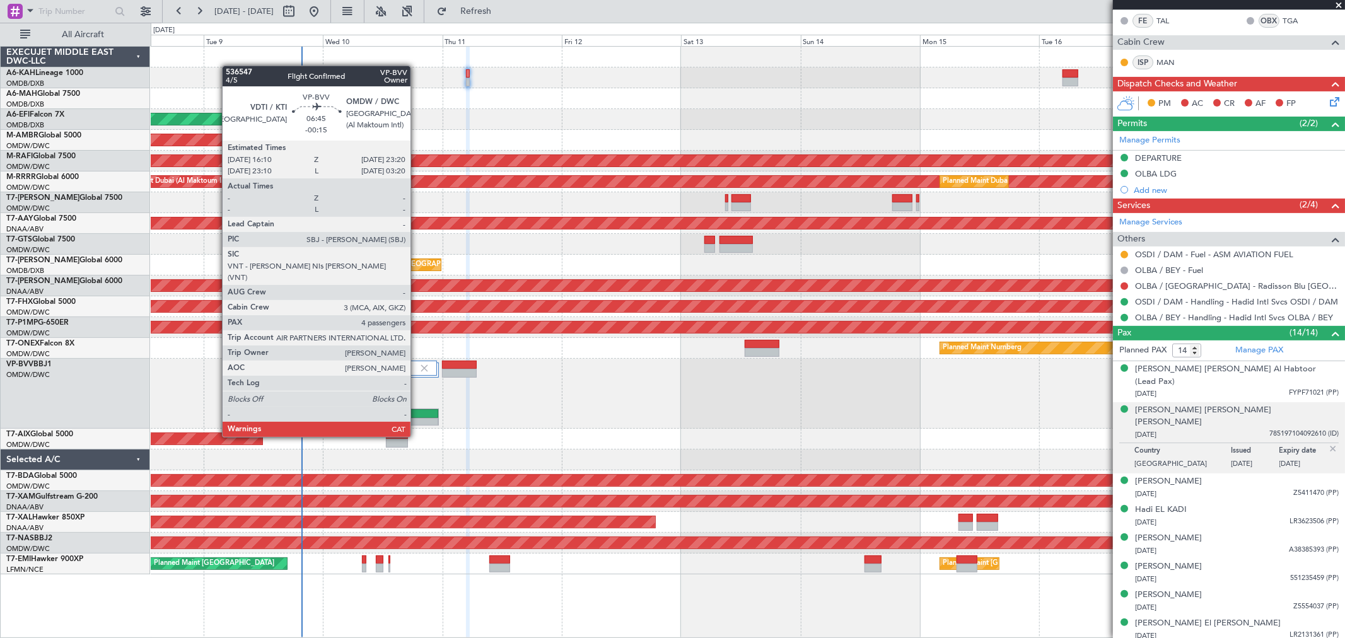
click at [417, 414] on div at bounding box center [421, 413] width 35 height 9
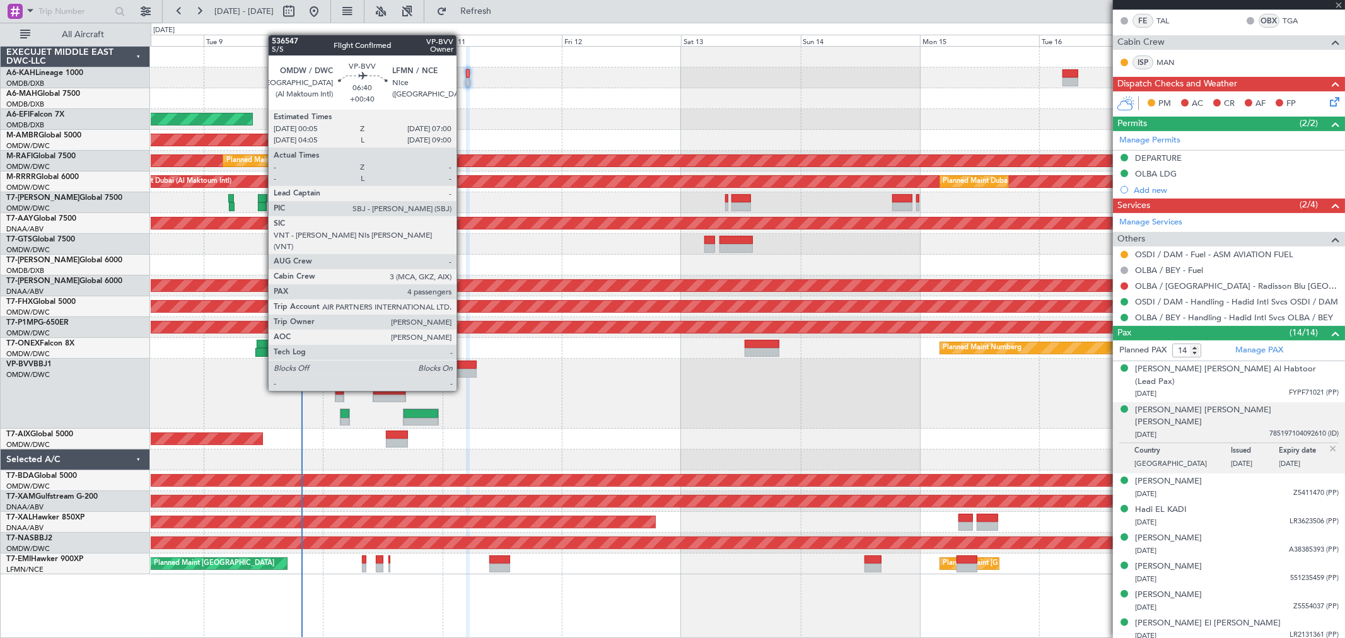
click at [463, 367] on div at bounding box center [459, 365] width 35 height 9
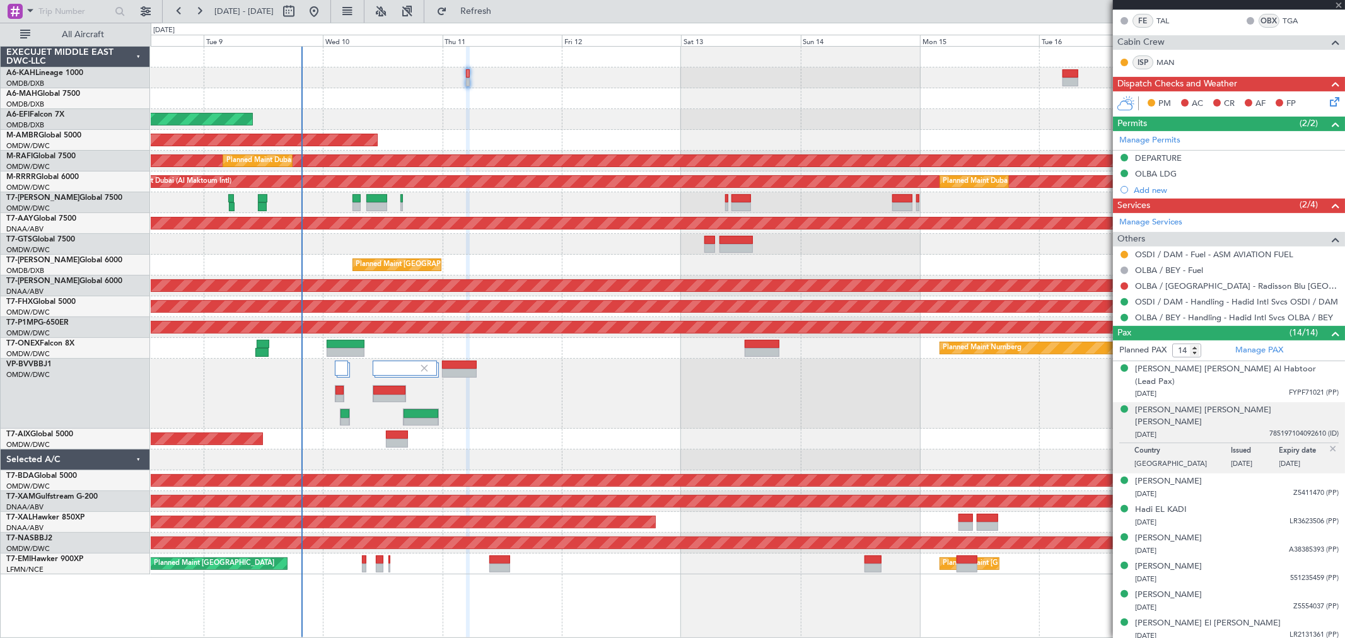
type input "+00:40"
type input "4"
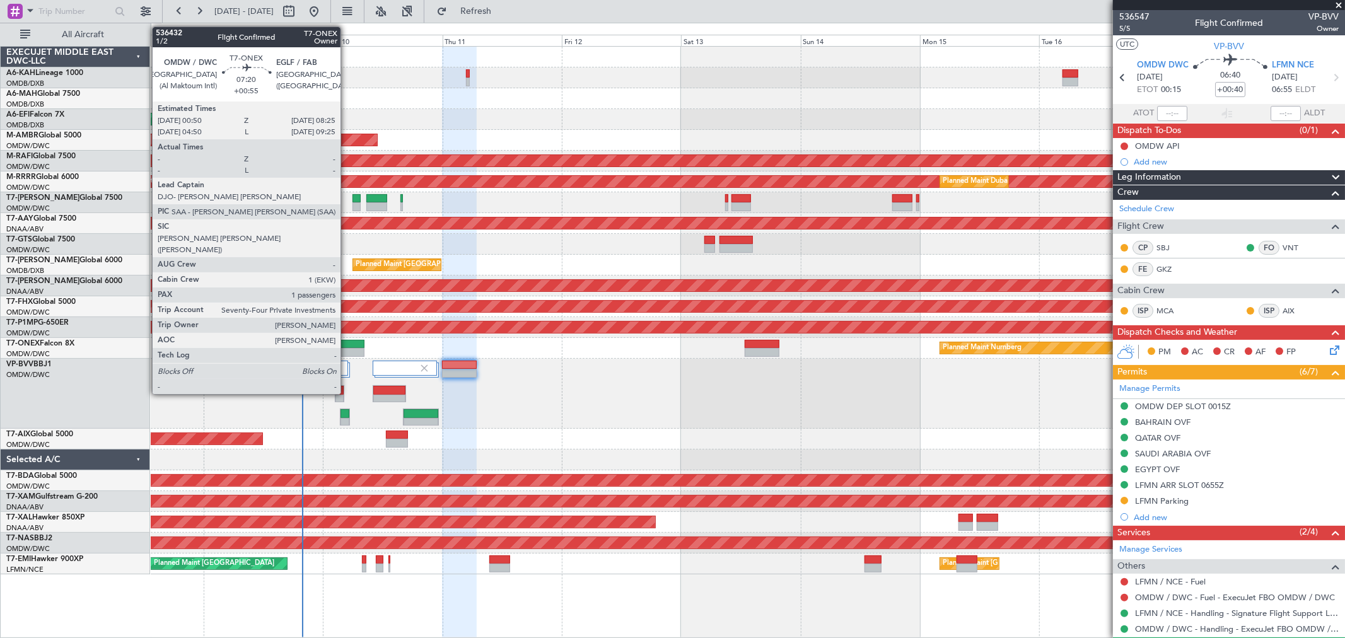
click at [347, 342] on div at bounding box center [346, 344] width 38 height 9
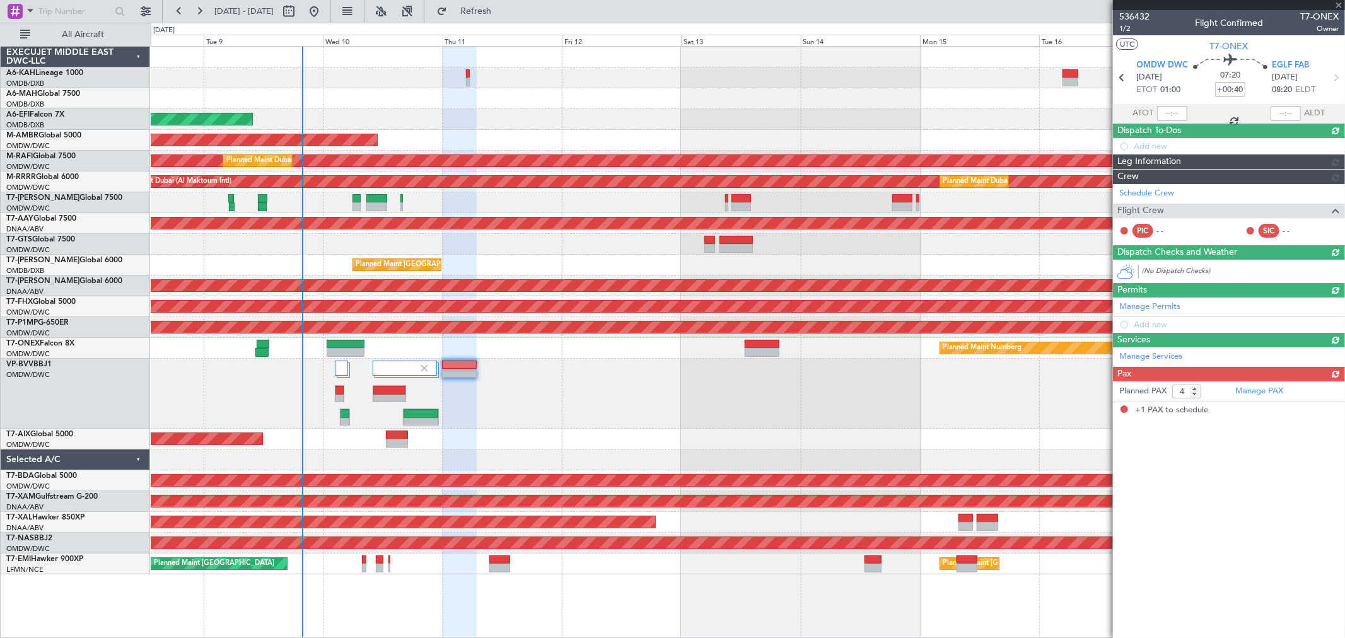
type input "+00:55"
type input "1"
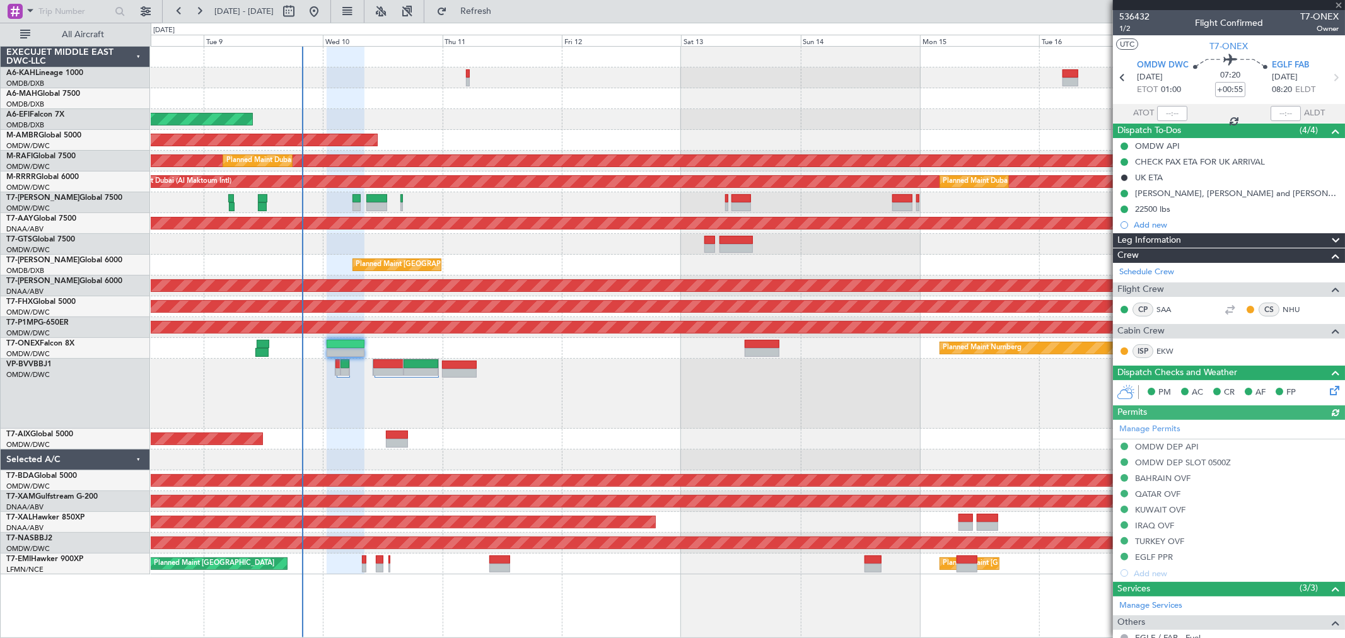
type input "[PERSON_NAME] ([PERSON_NAME])"
type input "7210"
type input "[PERSON_NAME] ([PERSON_NAME])"
type input "7210"
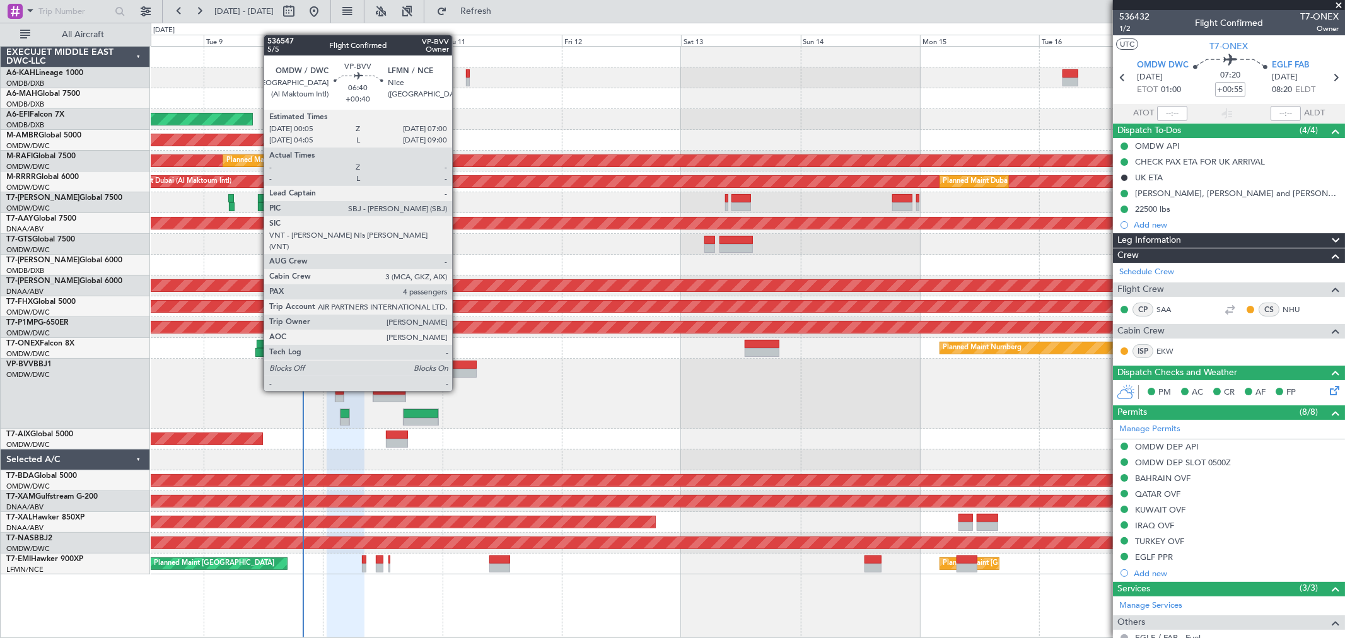
click at [459, 367] on div at bounding box center [459, 365] width 35 height 9
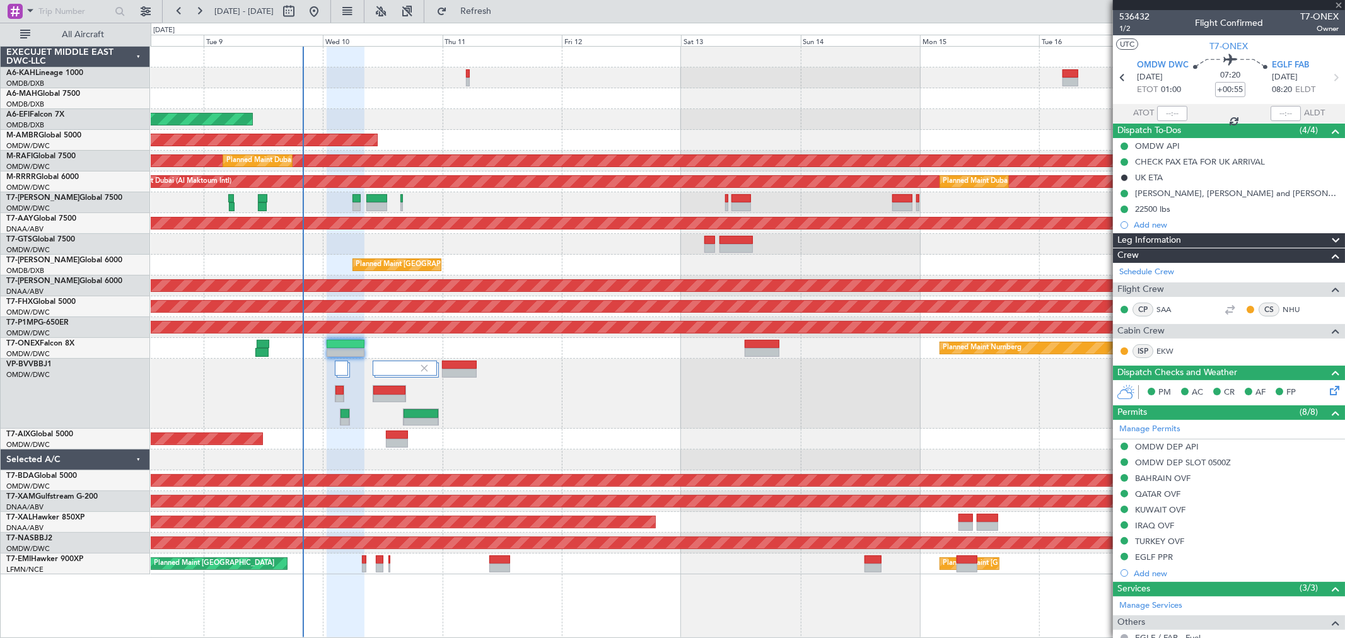
type input "+00:40"
type input "4"
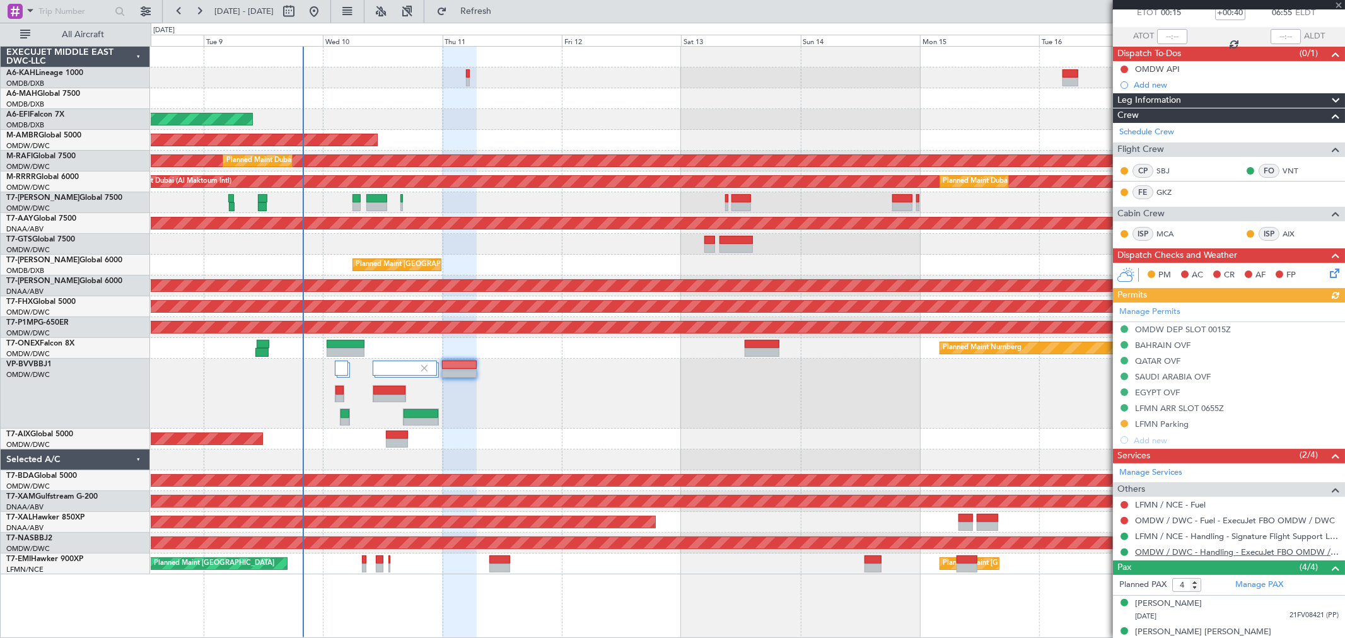
scroll to position [148, 0]
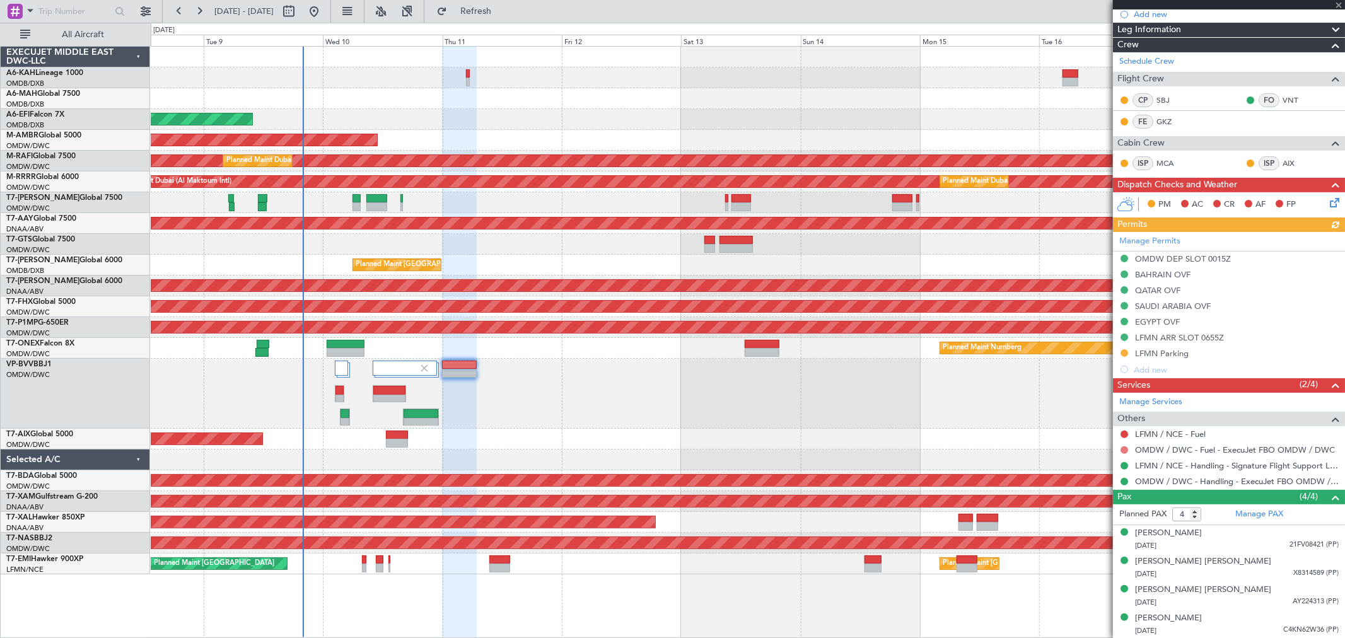
click at [1125, 450] on button at bounding box center [1125, 451] width 8 height 8
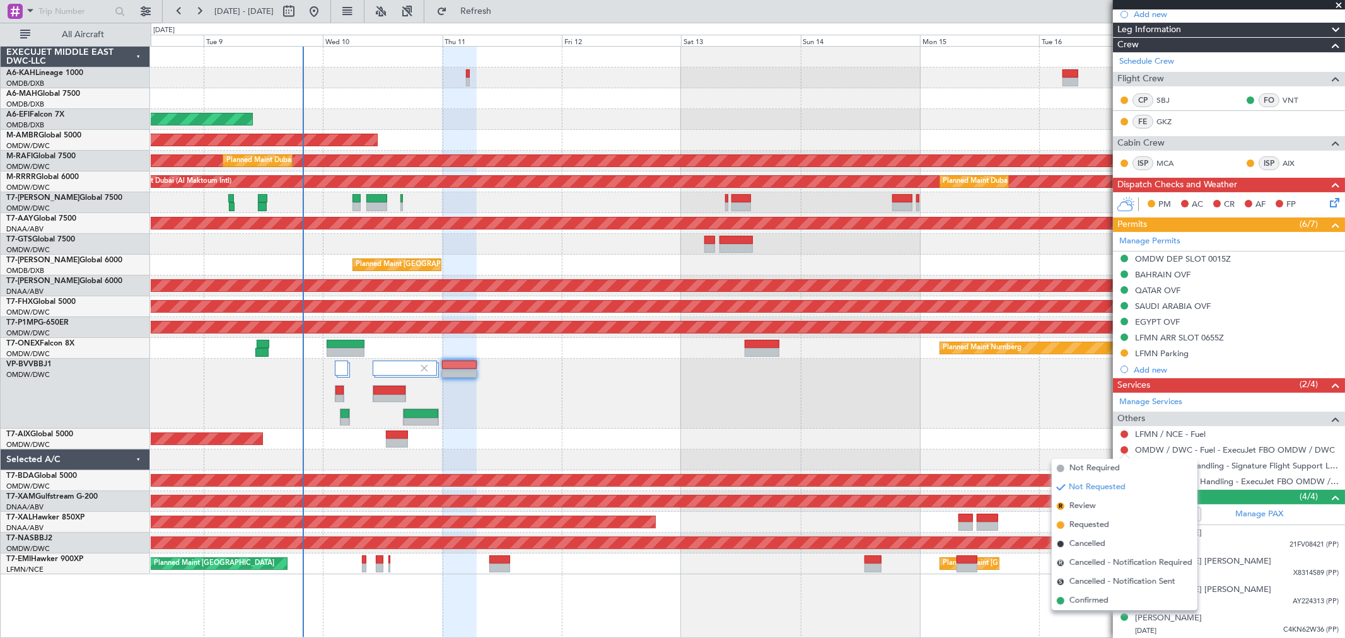
drag, startPoint x: 1076, startPoint y: 595, endPoint x: 1164, endPoint y: 442, distance: 176.6
click at [1076, 593] on li "Confirmed" at bounding box center [1125, 601] width 146 height 19
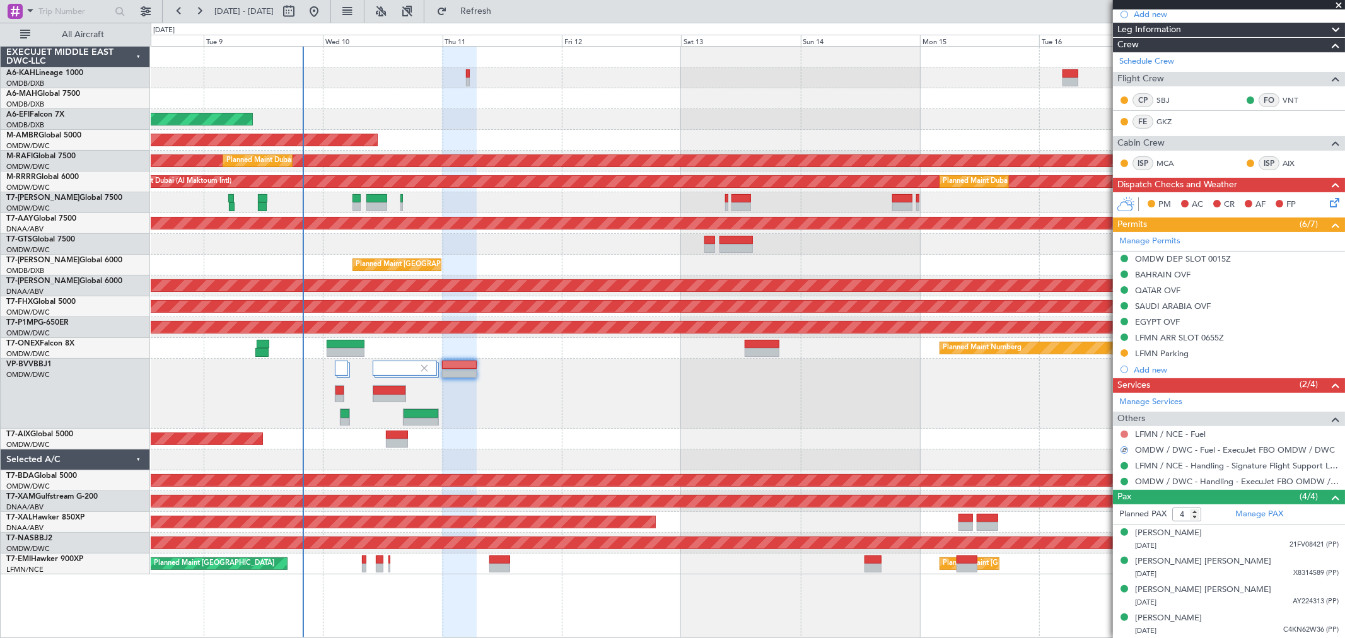
click at [1126, 433] on button at bounding box center [1125, 435] width 8 height 8
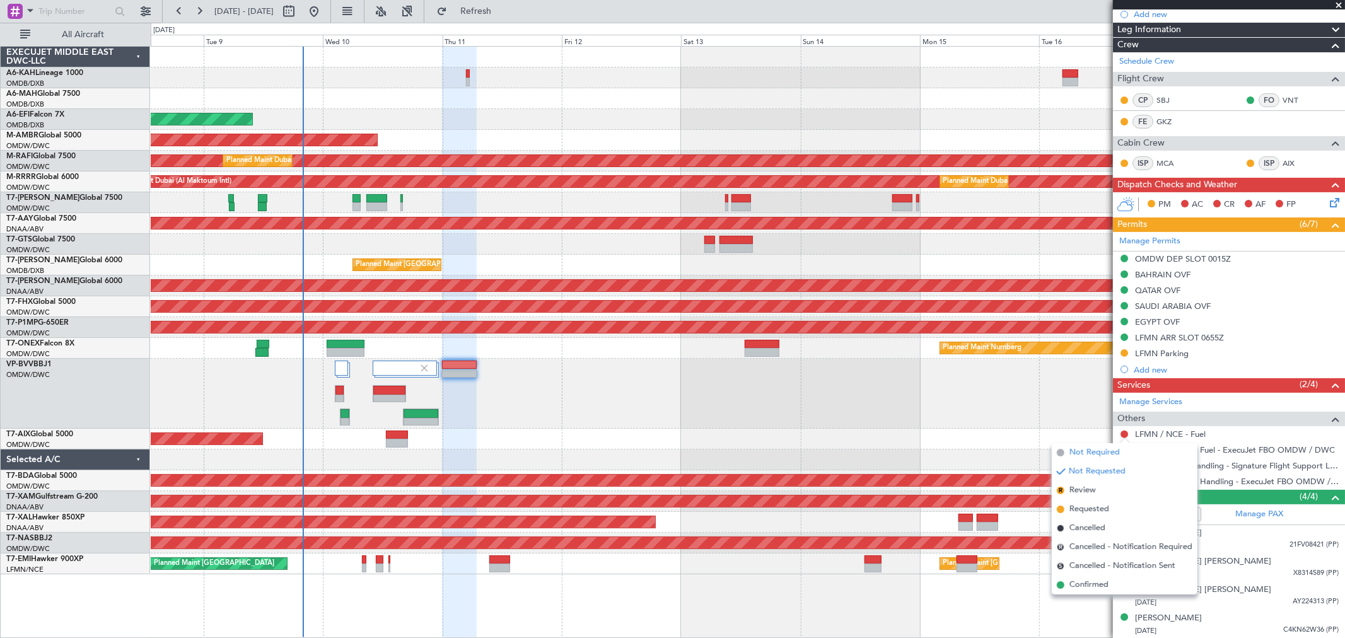
click at [1098, 450] on span "Not Required" at bounding box center [1095, 453] width 50 height 13
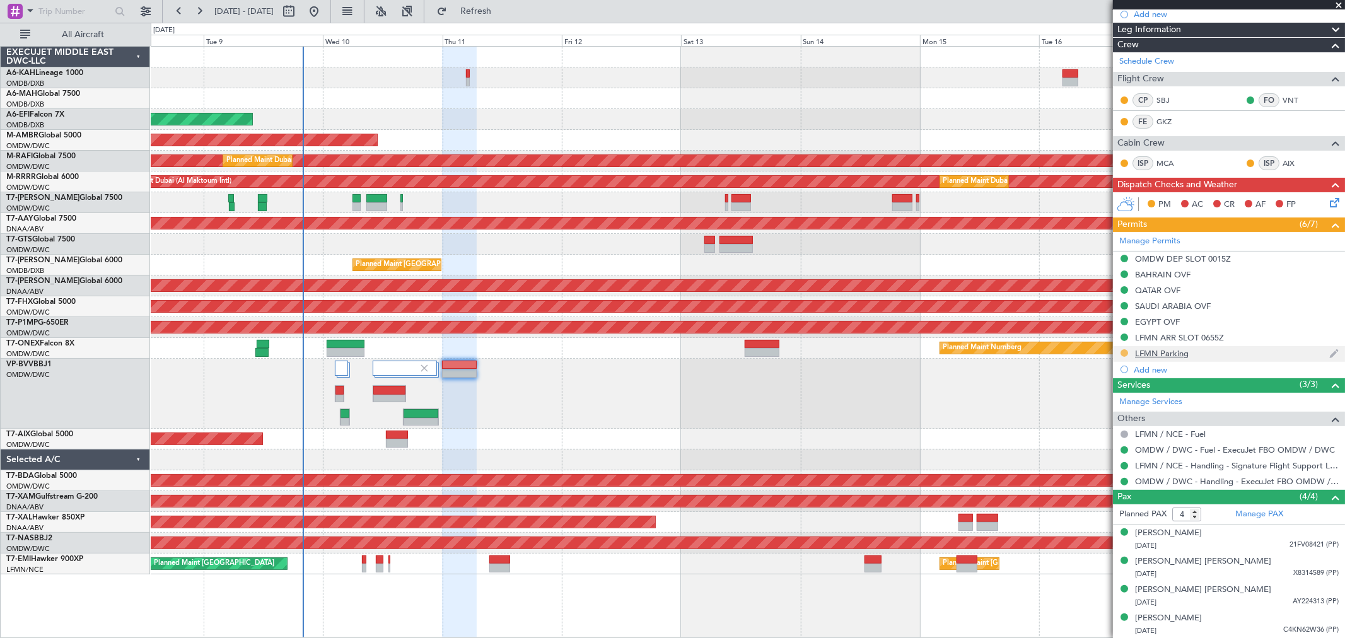
click at [1127, 351] on button at bounding box center [1125, 353] width 8 height 8
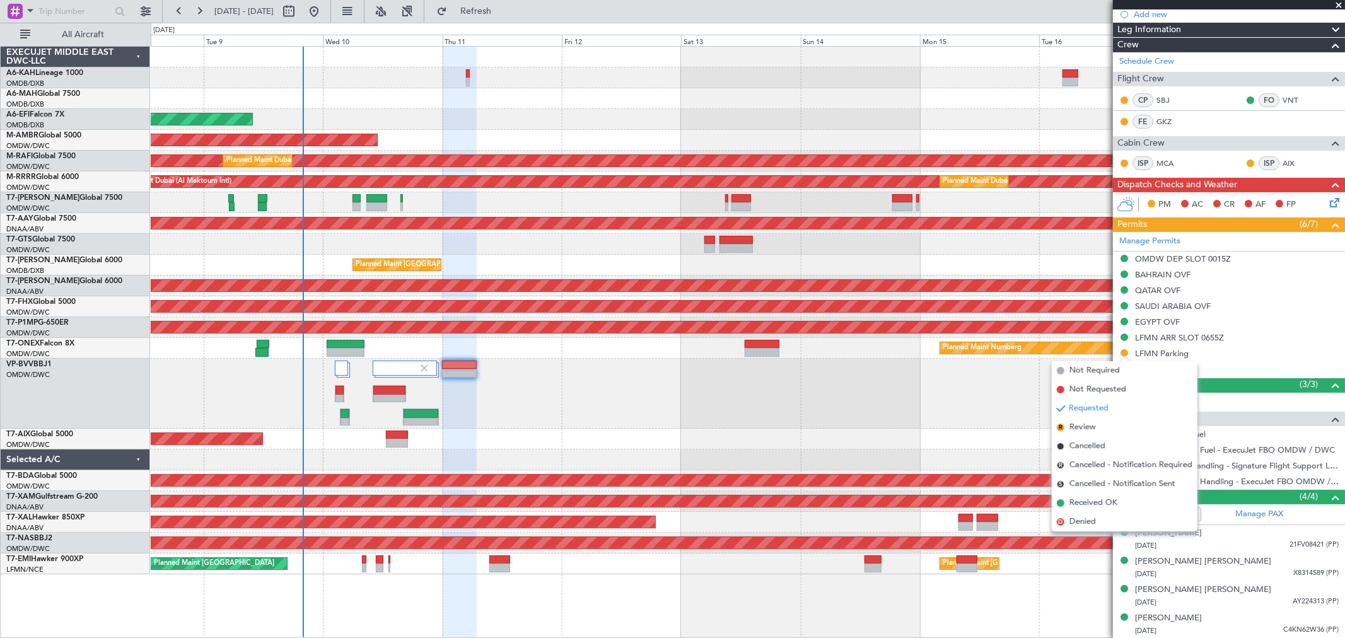
click at [906, 429] on div "AOG Maint" at bounding box center [748, 439] width 1194 height 21
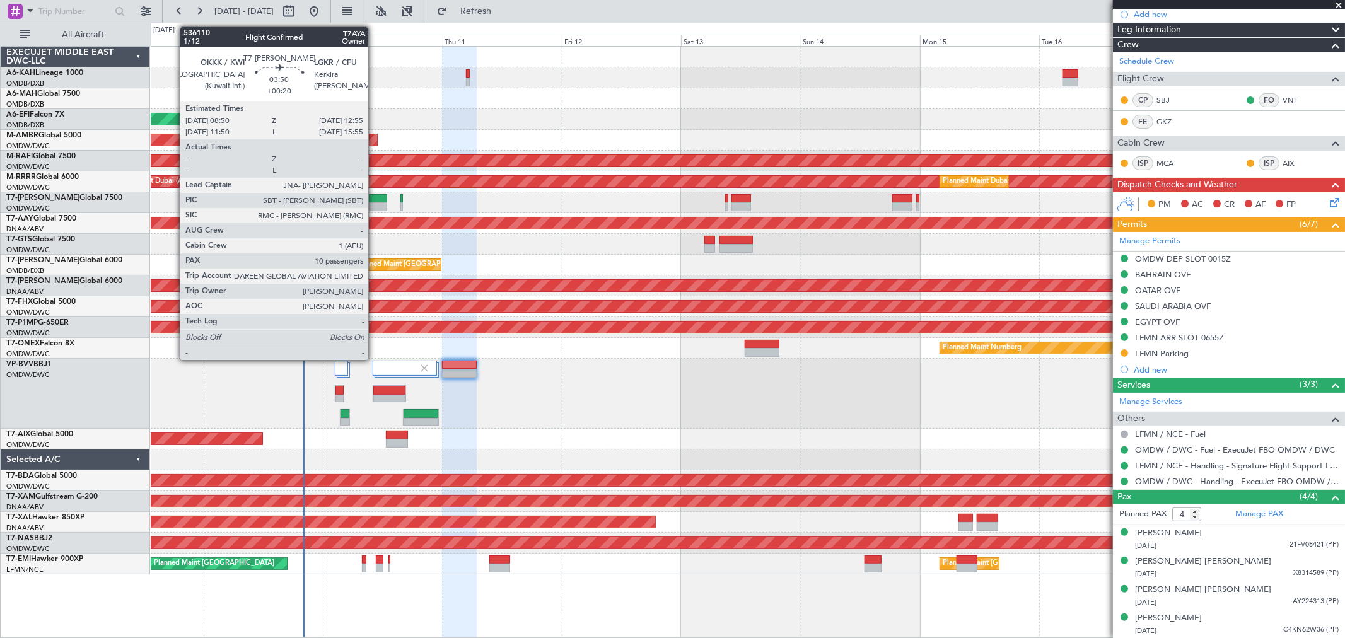
click at [375, 206] on div at bounding box center [376, 206] width 21 height 9
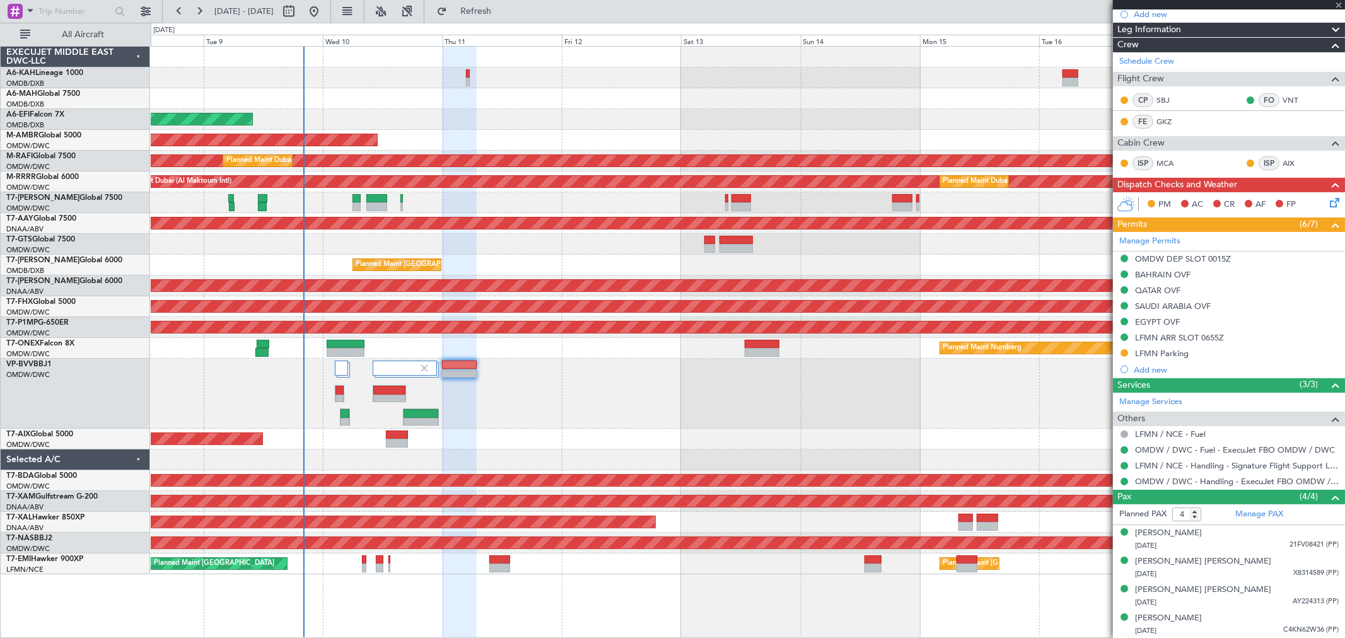
type input "+00:20"
type input "10"
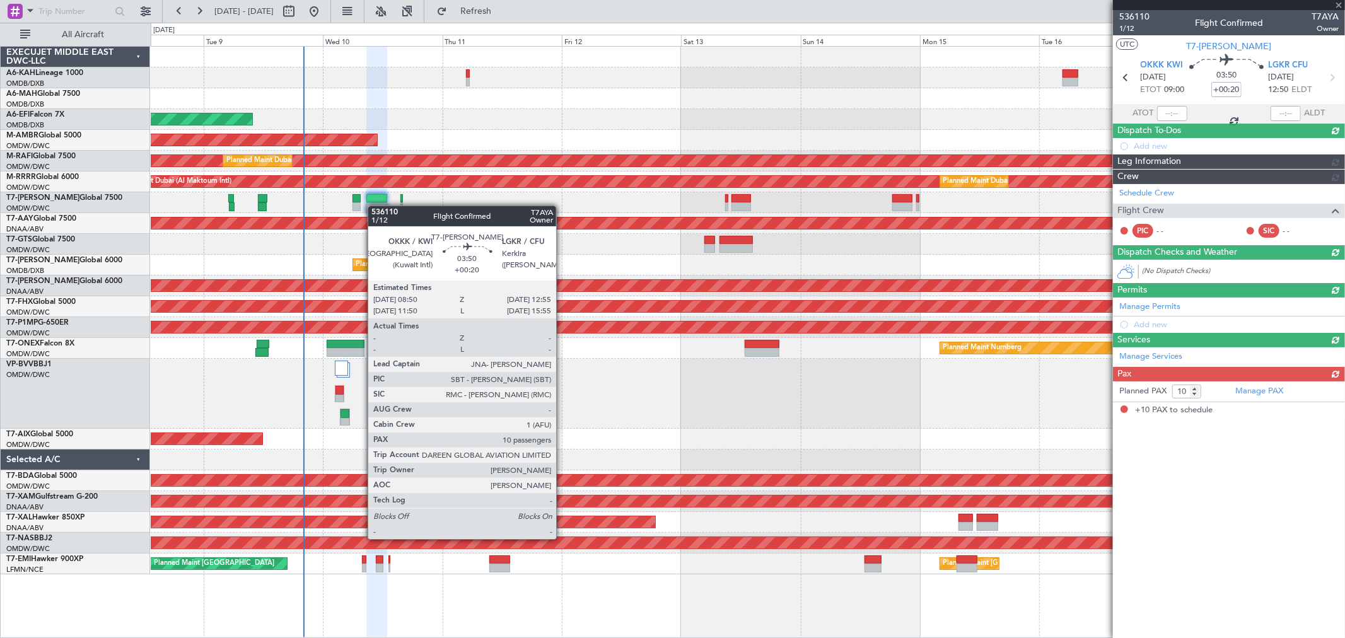
scroll to position [0, 0]
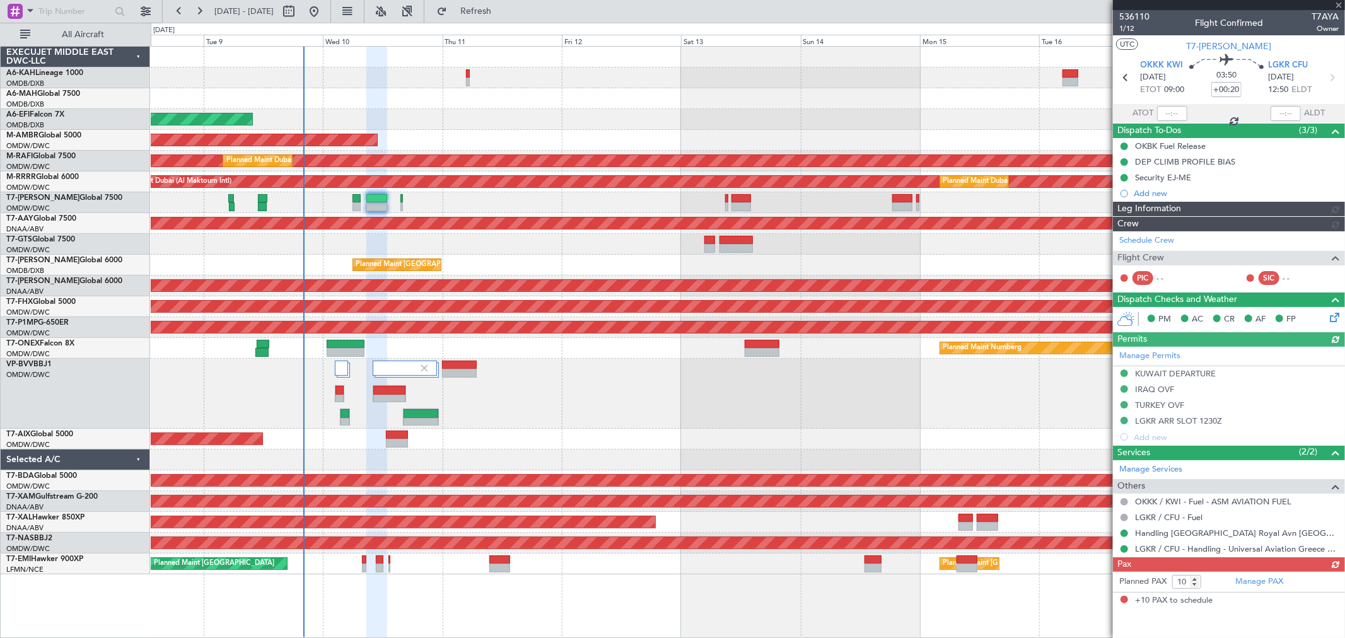
type input "[PERSON_NAME] ([PERSON_NAME])"
type input "7243"
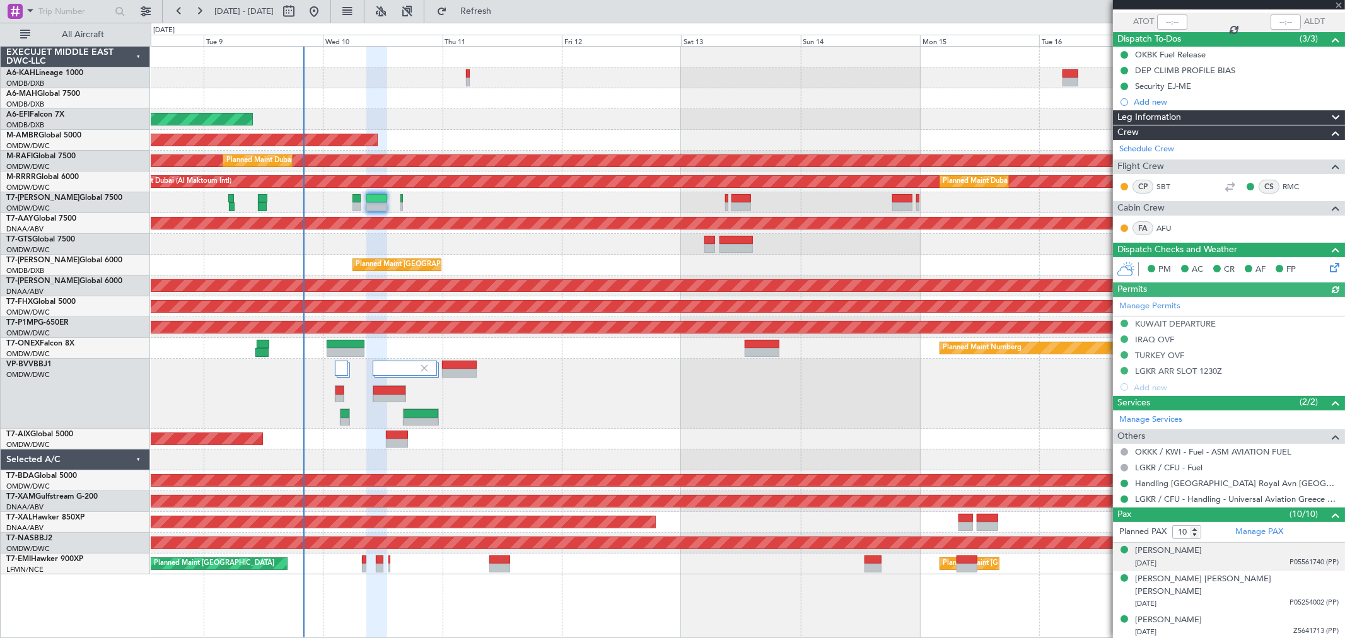
scroll to position [140, 0]
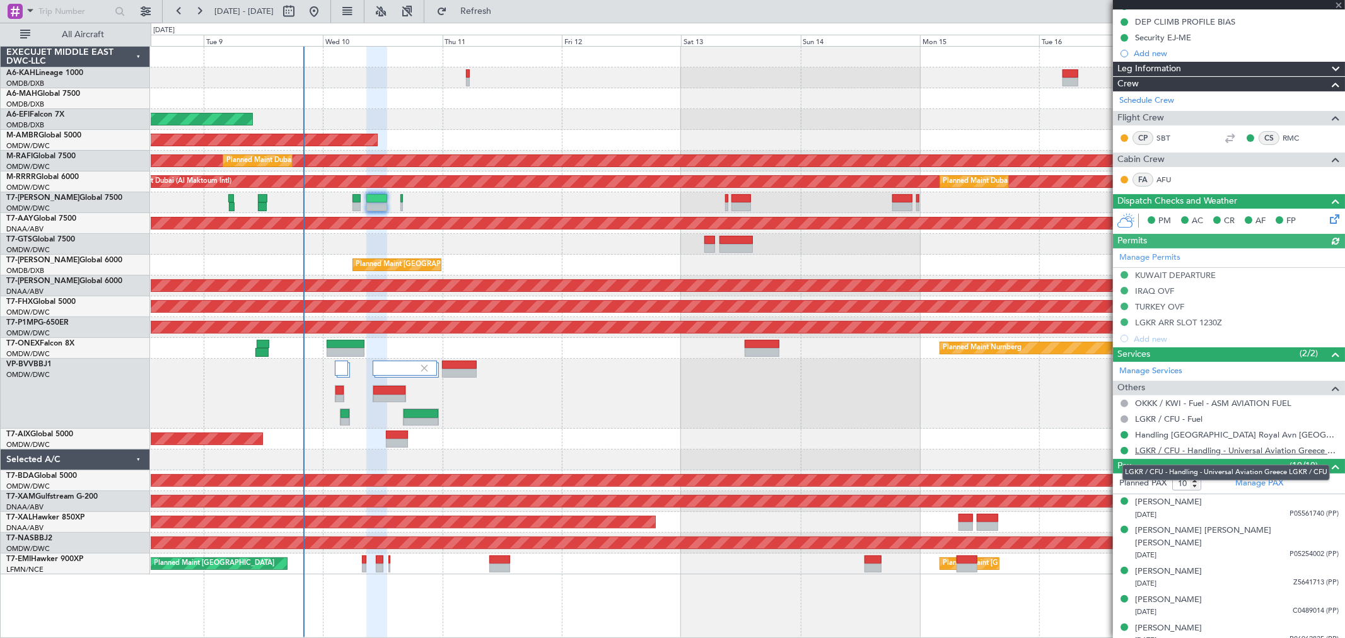
click at [1184, 454] on link "LGKR / CFU - Handling - Universal Aviation Greece LGKR / CFU" at bounding box center [1237, 450] width 204 height 11
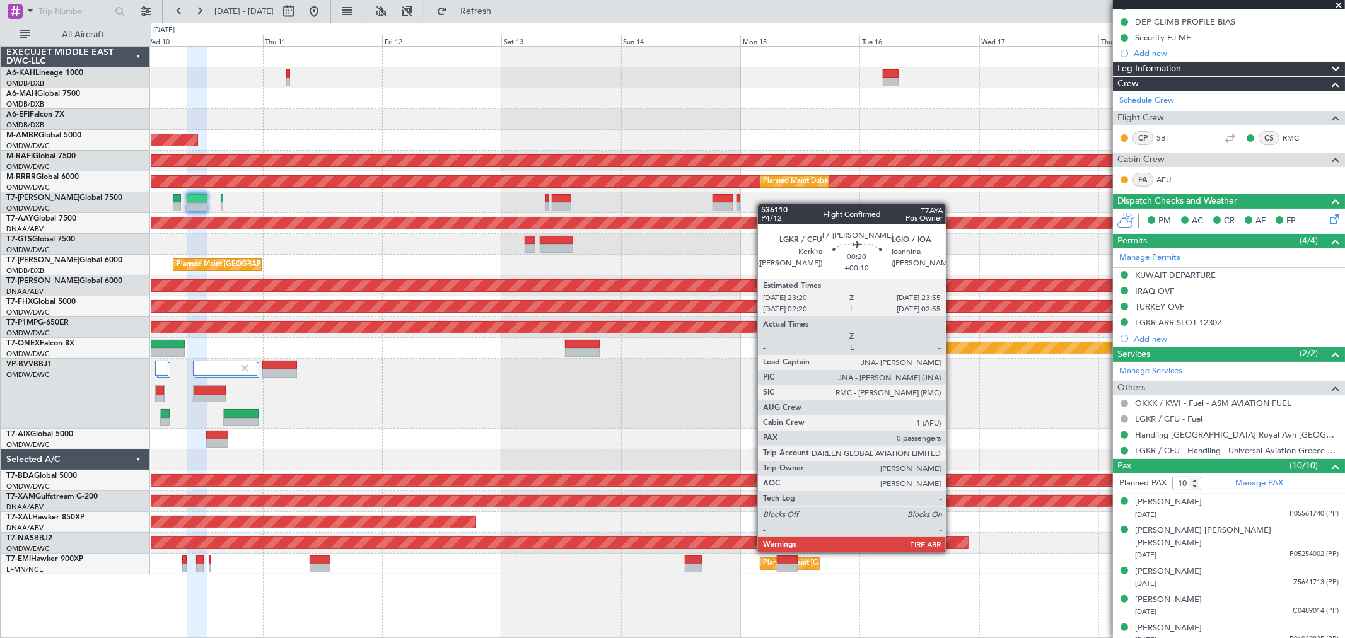
click at [746, 204] on div at bounding box center [748, 202] width 1194 height 21
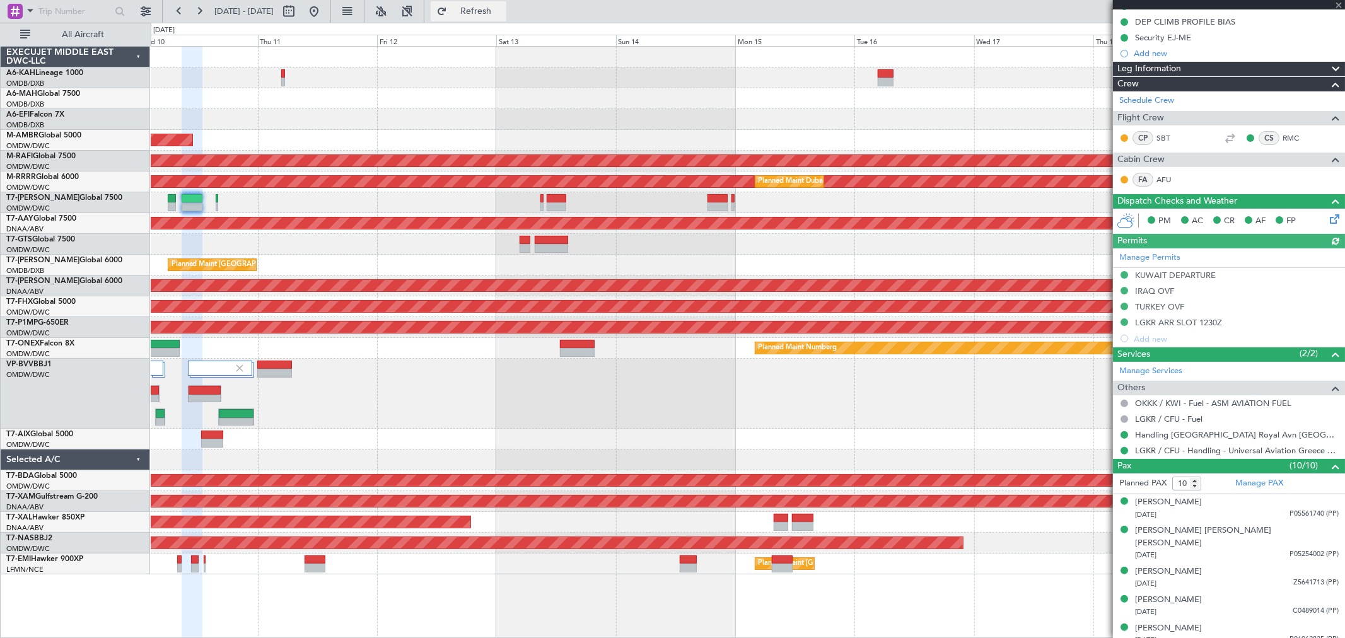
type input "[PERSON_NAME] ([PERSON_NAME])"
type input "7243"
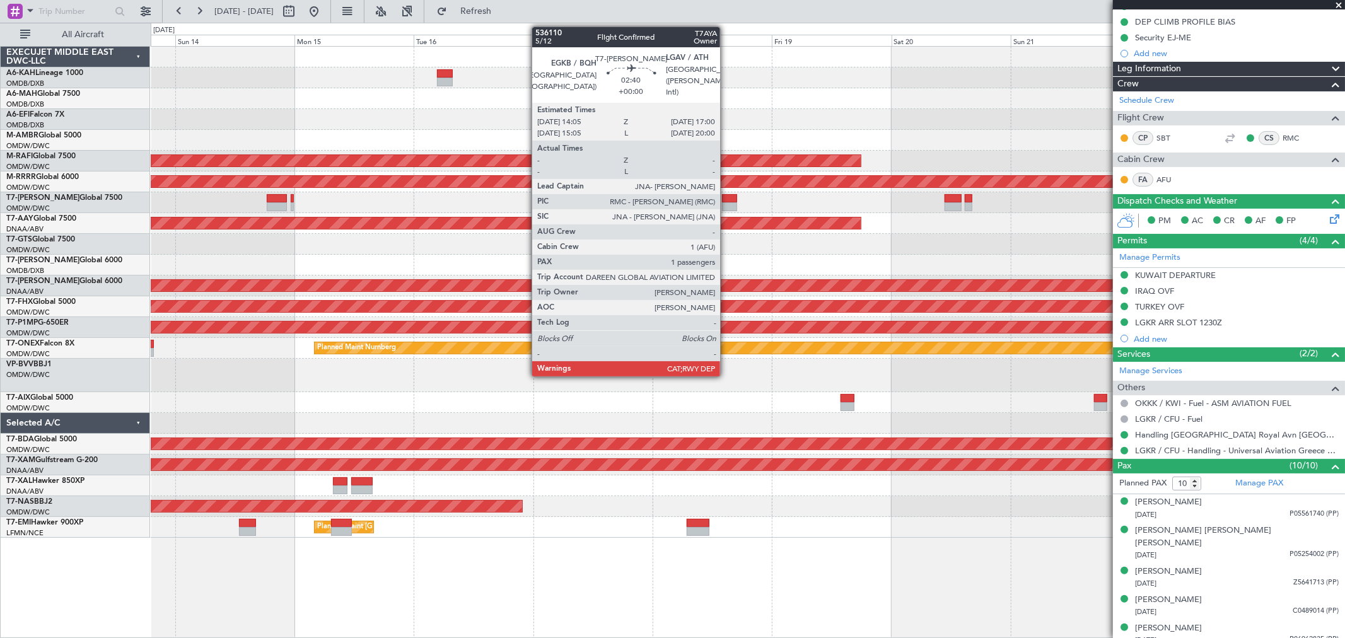
click at [727, 203] on div at bounding box center [729, 206] width 15 height 9
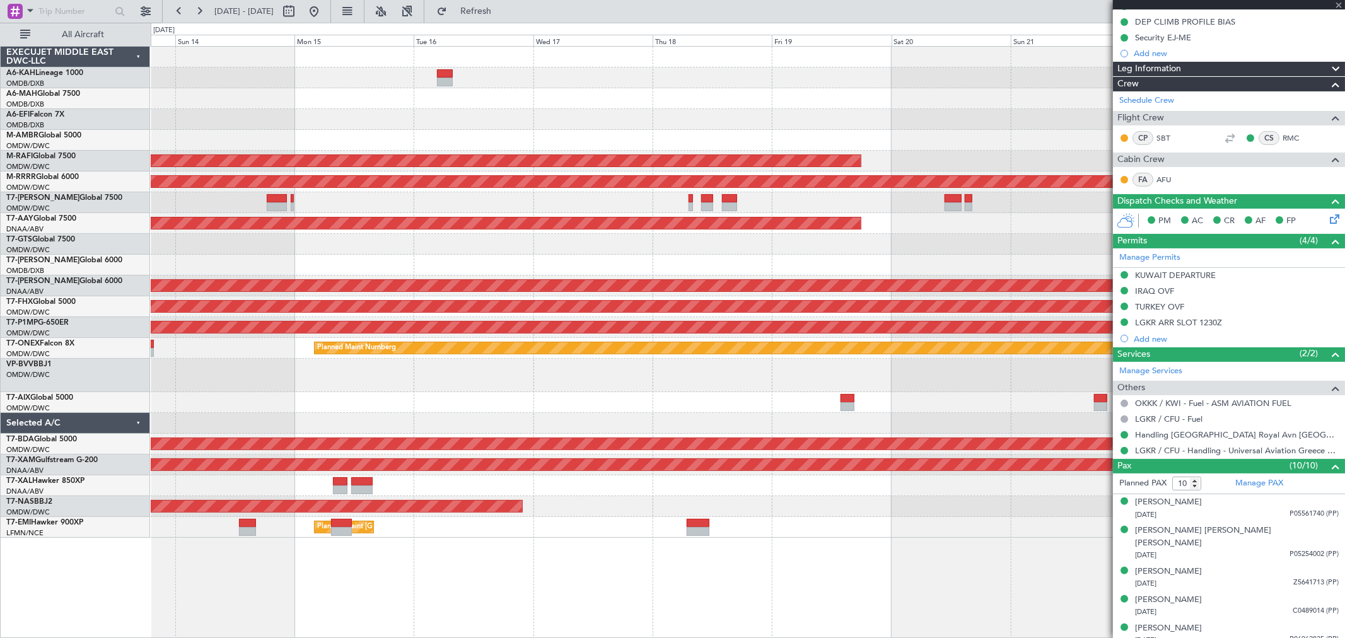
type input "1"
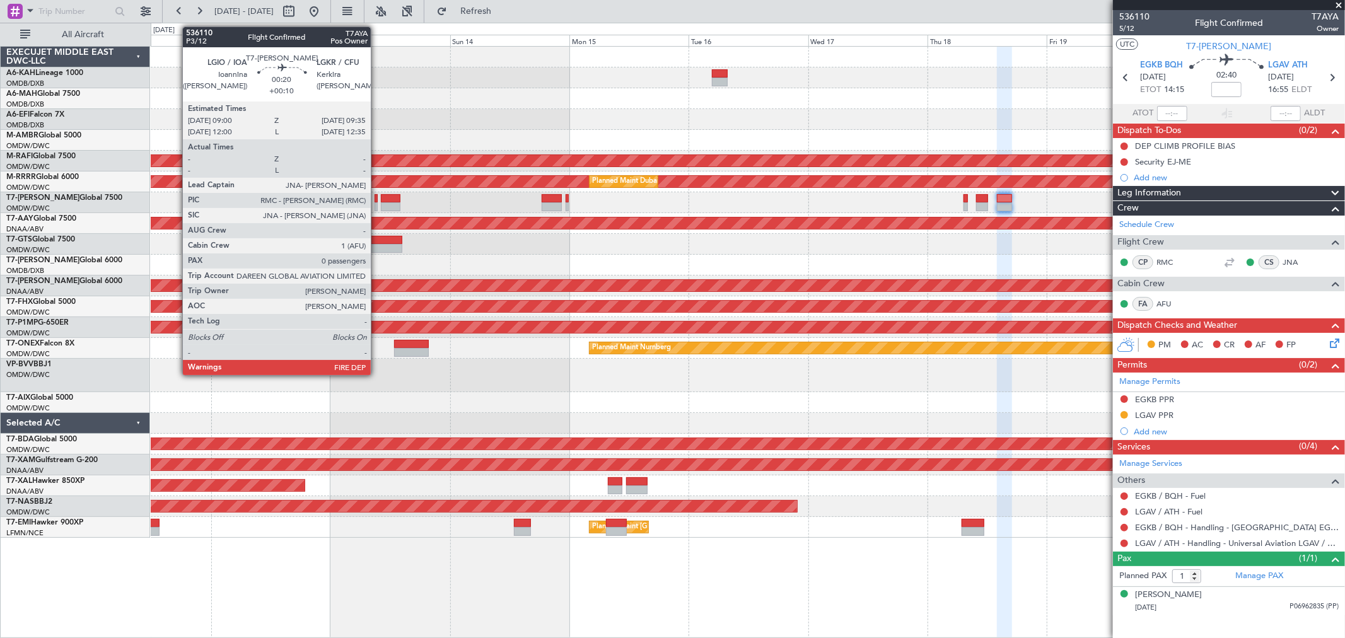
click at [377, 204] on div at bounding box center [376, 206] width 3 height 9
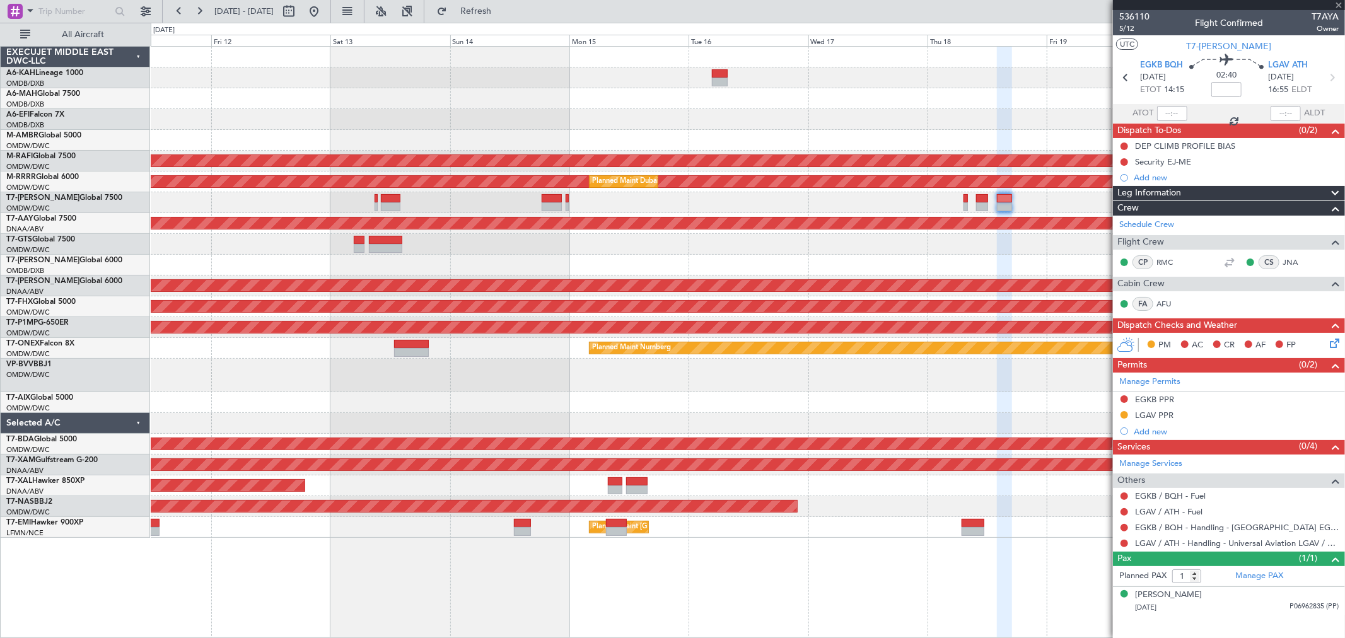
type input "+00:10"
type input "0"
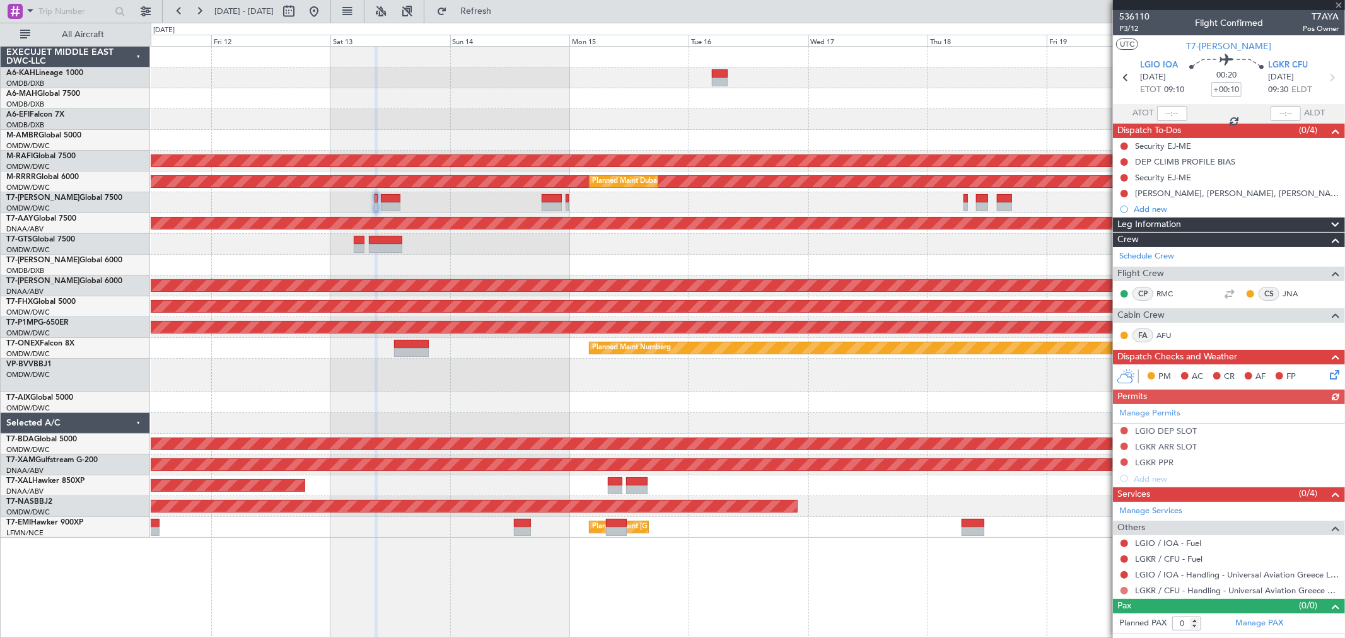
click at [1127, 590] on button at bounding box center [1125, 591] width 8 height 8
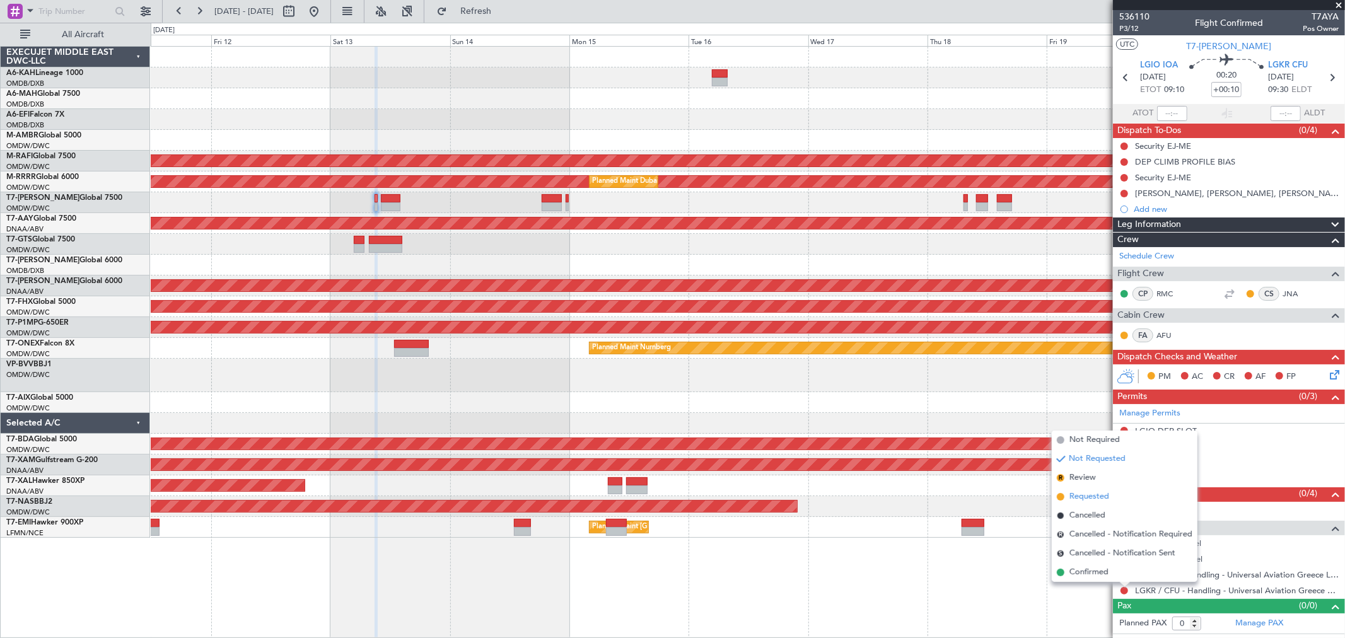
click at [1088, 493] on span "Requested" at bounding box center [1090, 497] width 40 height 13
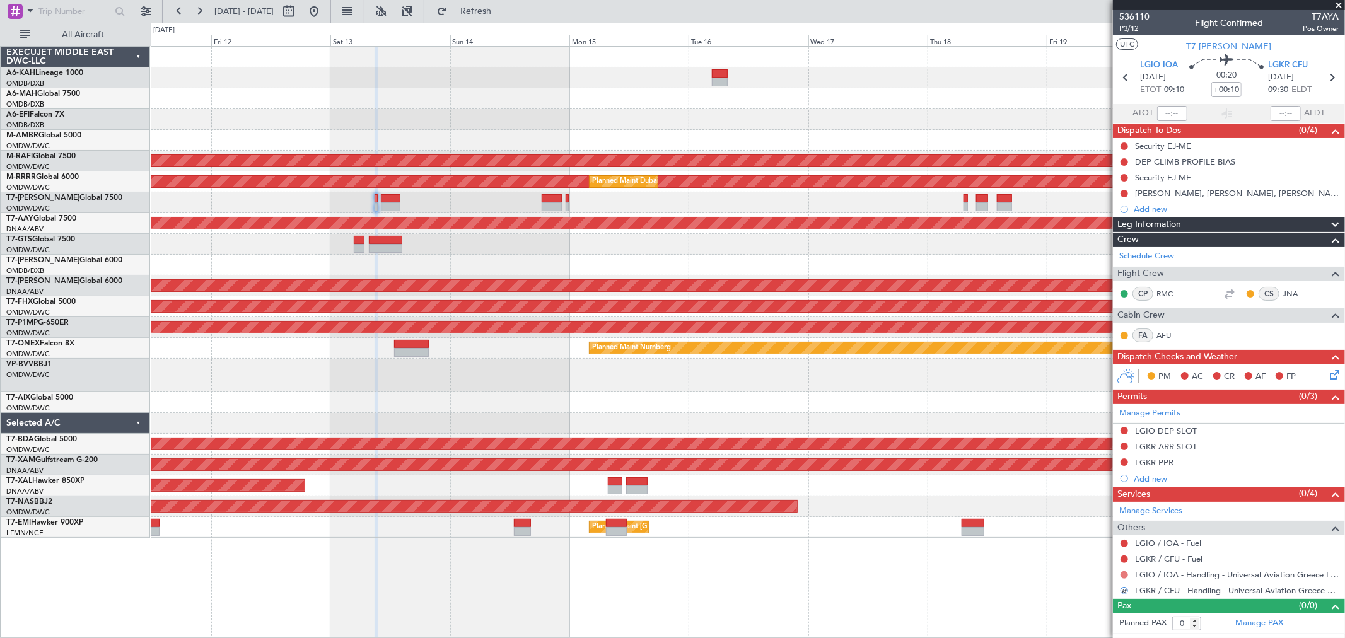
click at [1126, 576] on button at bounding box center [1125, 575] width 8 height 8
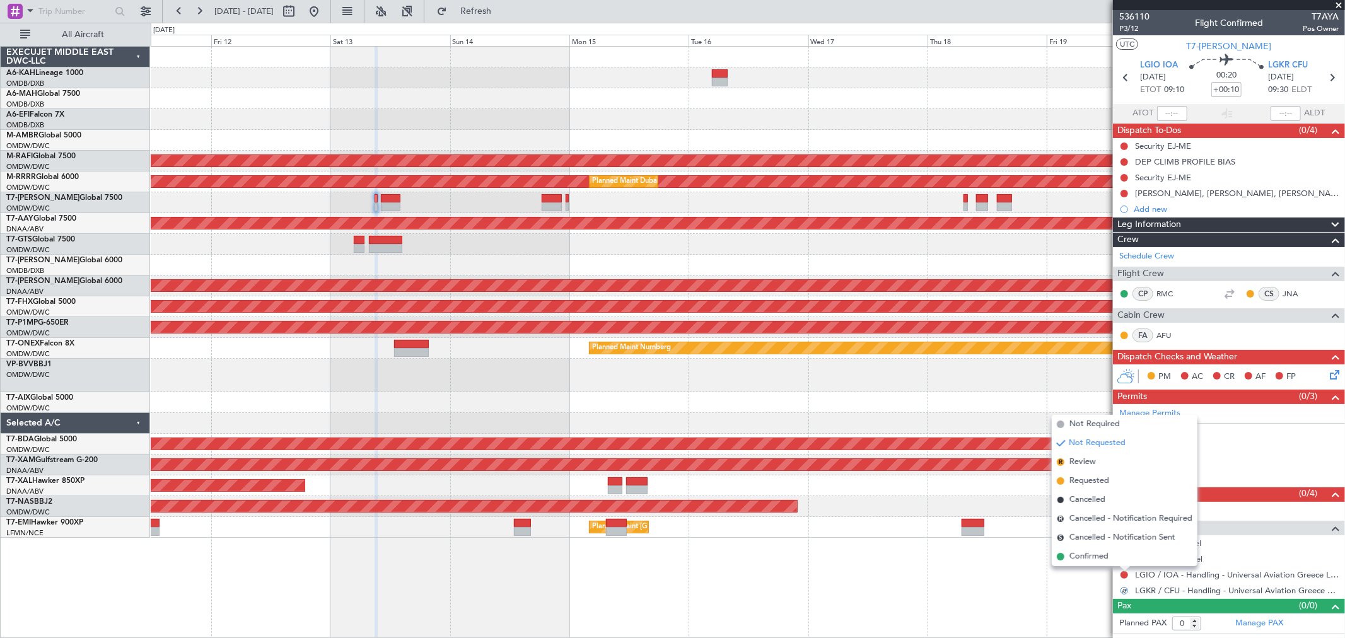
click at [1076, 481] on span "Requested" at bounding box center [1090, 481] width 40 height 13
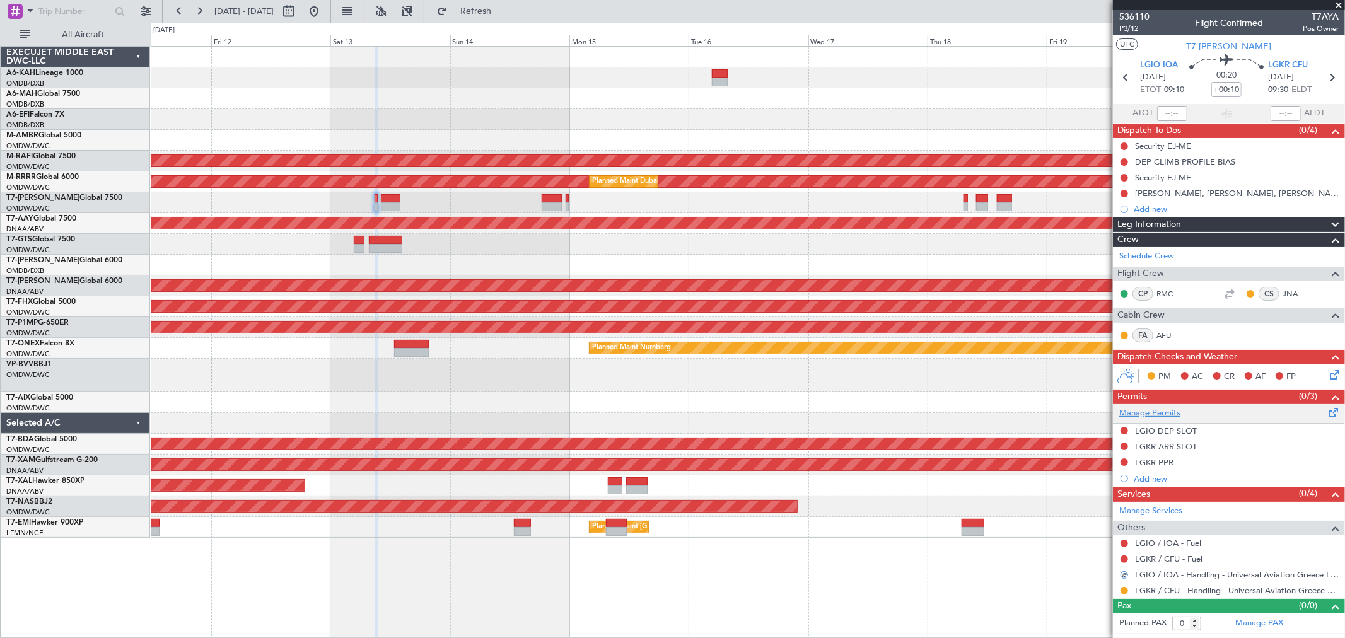
click at [1135, 407] on link "Manage Permits" at bounding box center [1150, 413] width 61 height 13
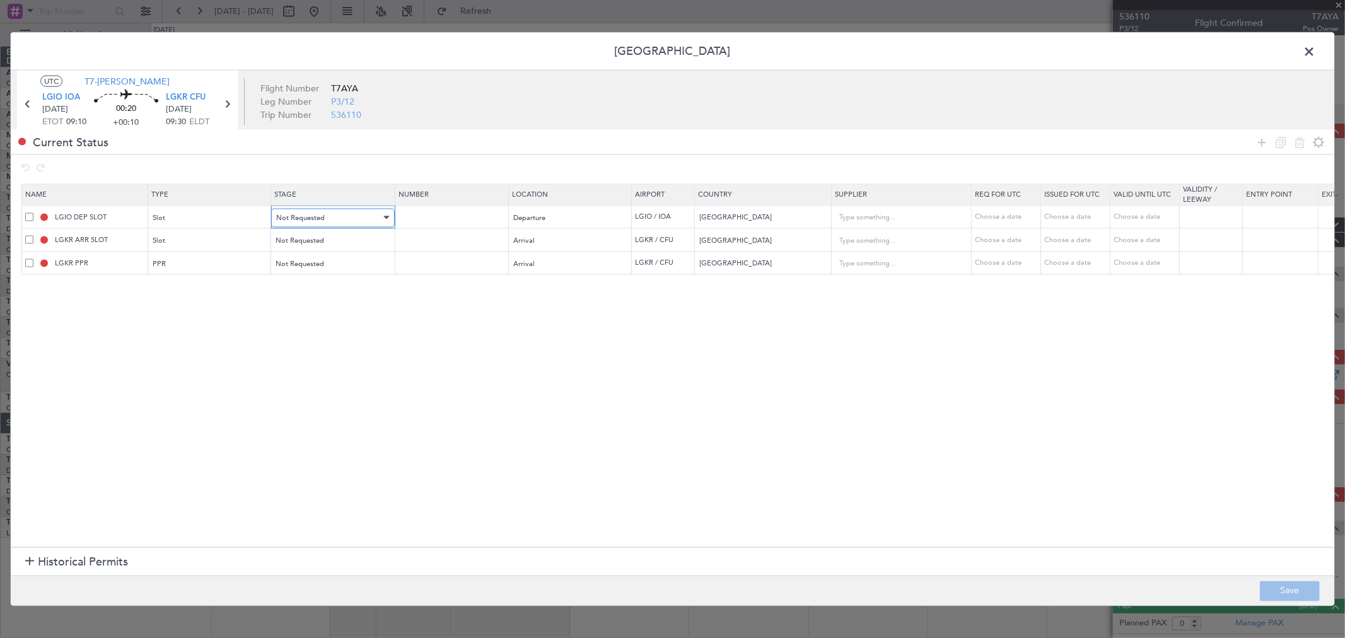
click at [353, 223] on div "Not Requested" at bounding box center [328, 217] width 105 height 19
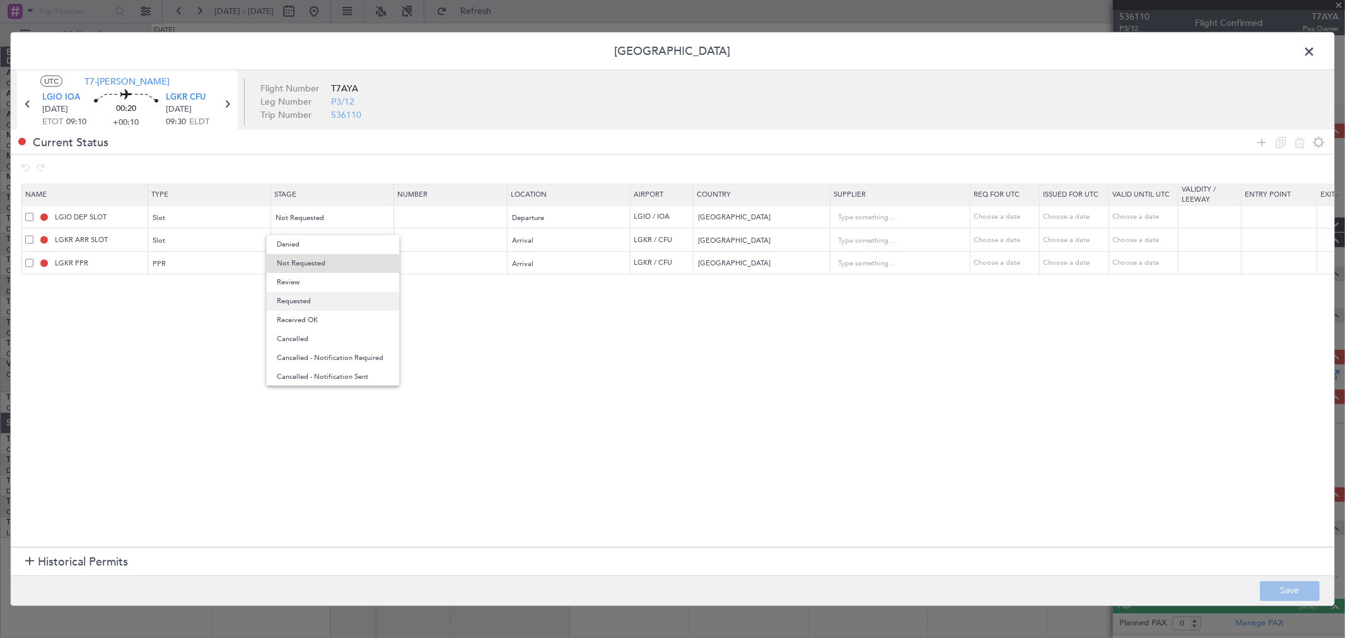
click at [299, 295] on span "Requested" at bounding box center [333, 301] width 112 height 19
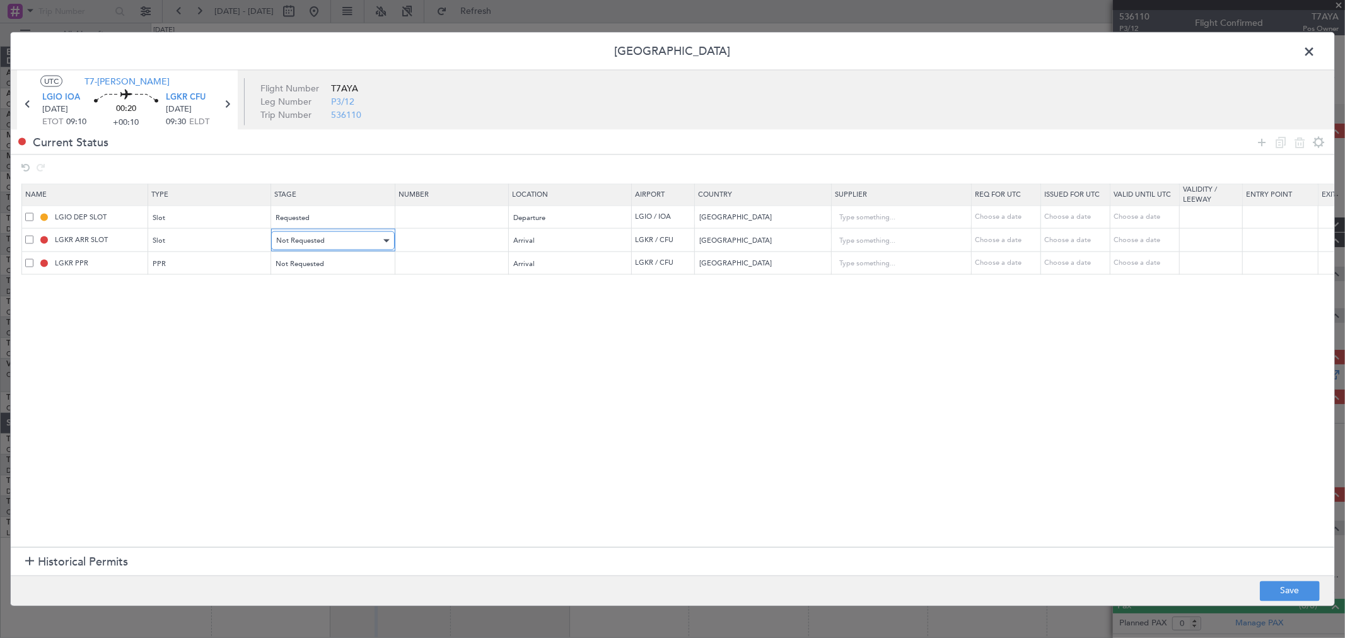
click at [313, 241] on span "Not Requested" at bounding box center [300, 240] width 49 height 9
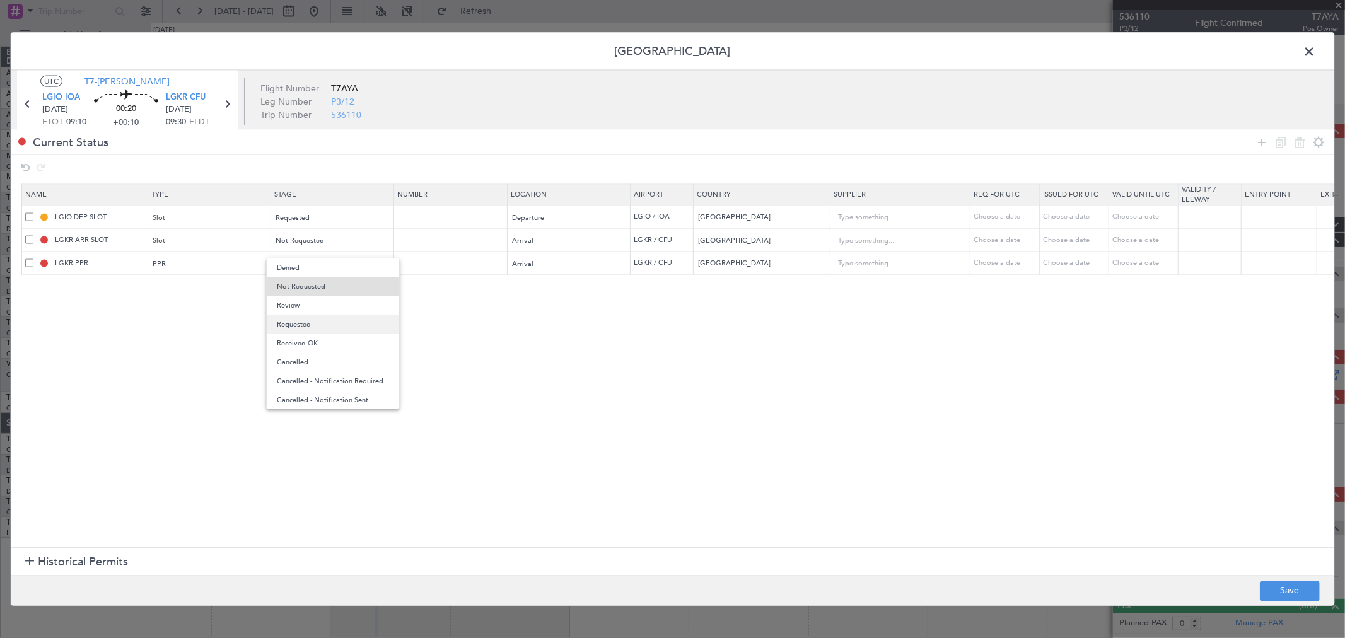
click at [310, 323] on span "Requested" at bounding box center [333, 324] width 112 height 19
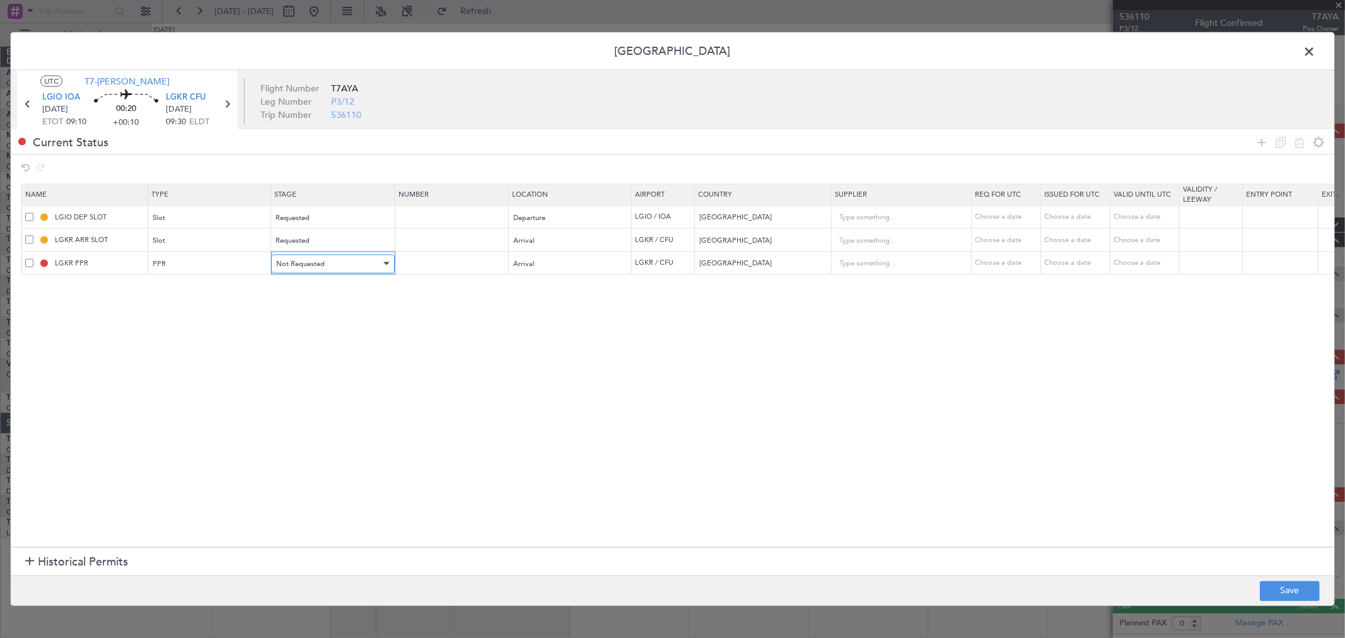
click at [319, 255] on div "Not Requested" at bounding box center [328, 263] width 105 height 19
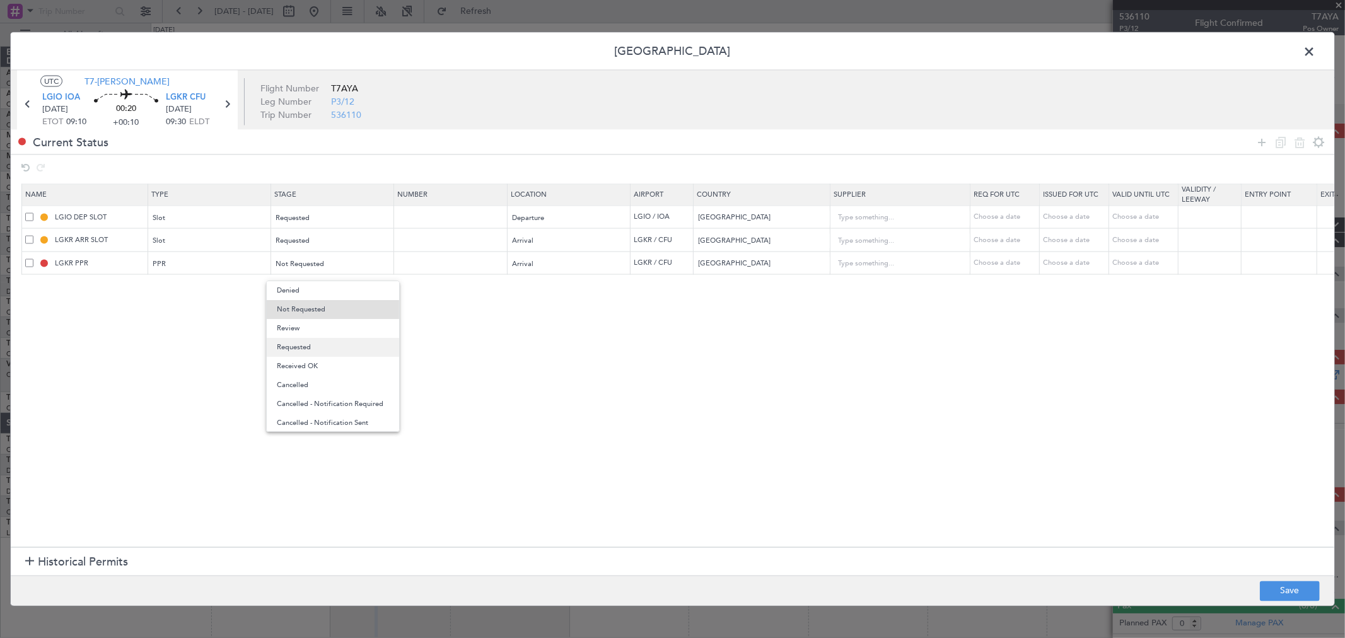
click at [315, 344] on span "Requested" at bounding box center [333, 347] width 112 height 19
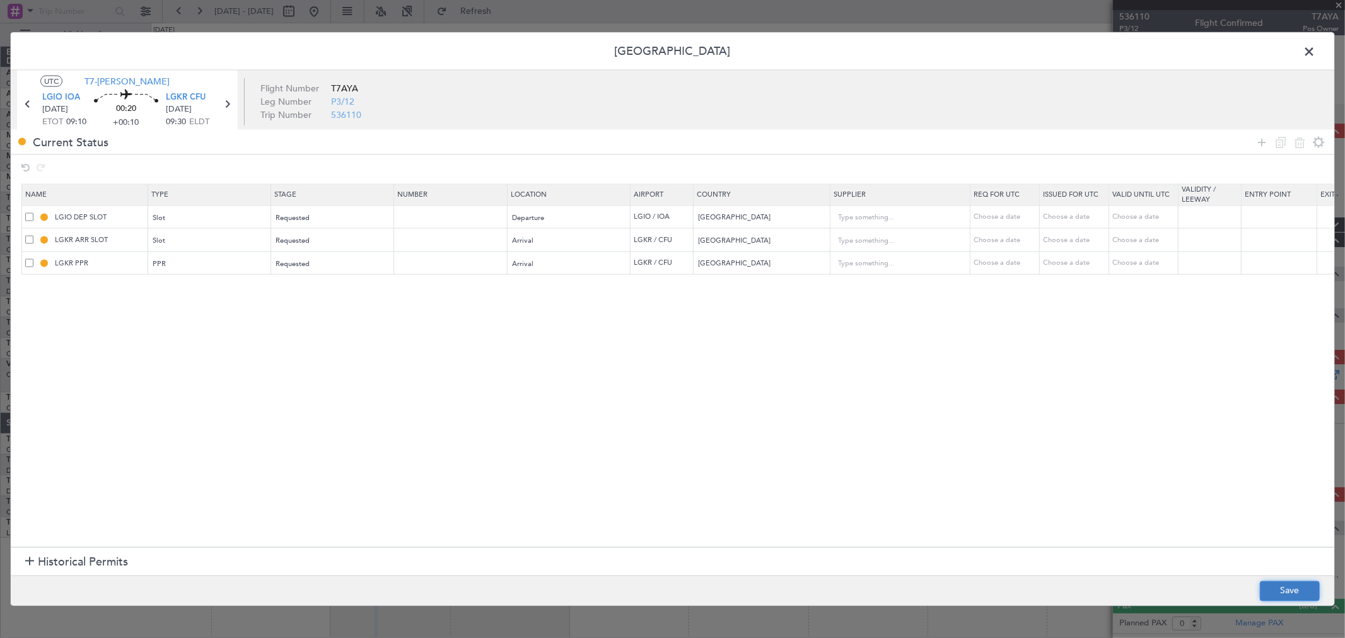
click at [1280, 588] on button "Save" at bounding box center [1290, 591] width 60 height 20
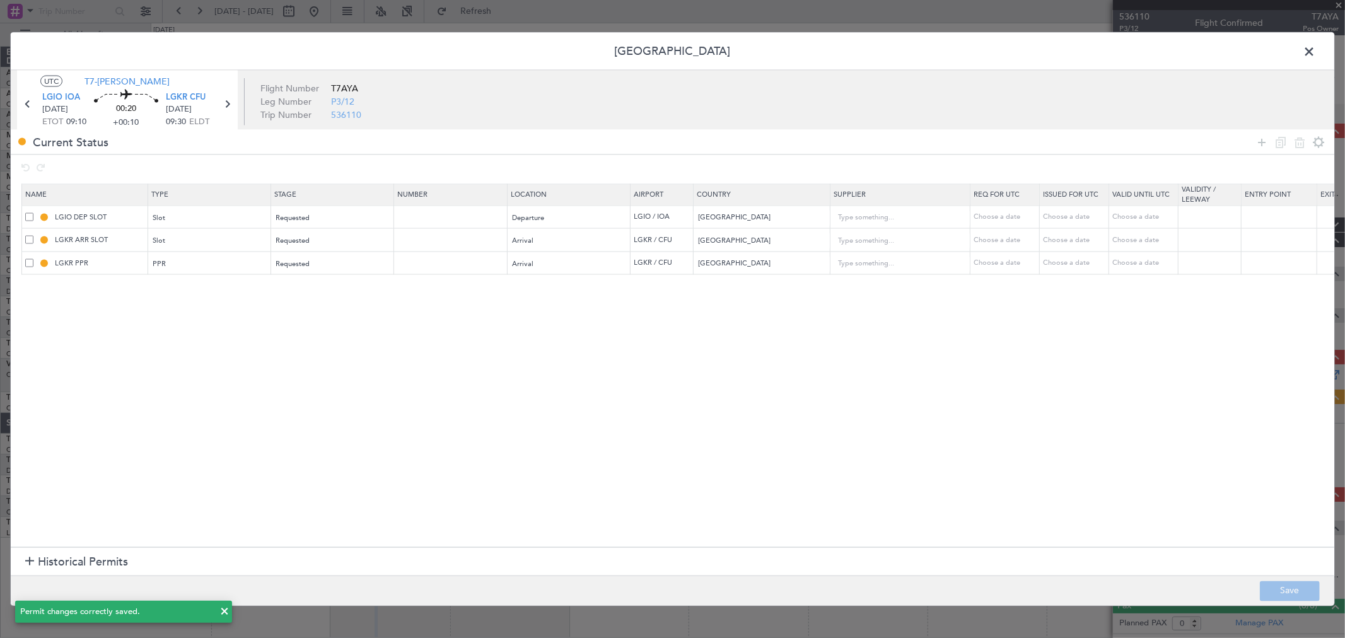
click at [1316, 46] on span at bounding box center [1316, 54] width 0 height 25
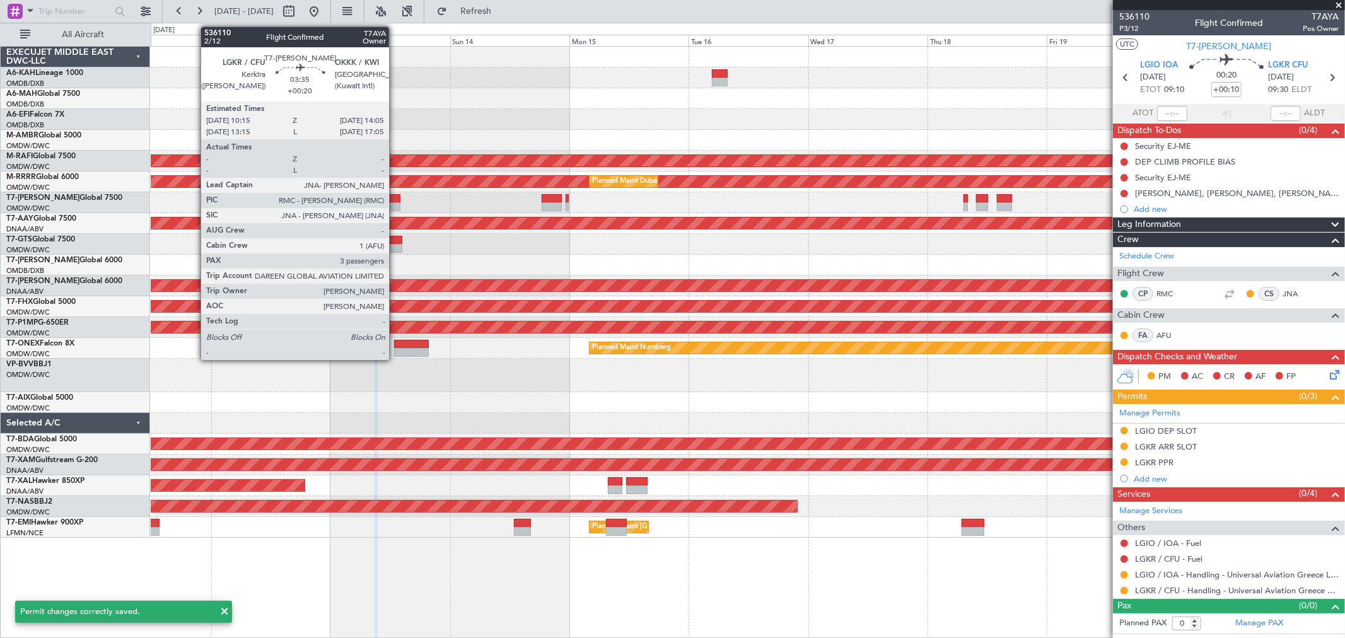
click at [395, 203] on div at bounding box center [391, 206] width 20 height 9
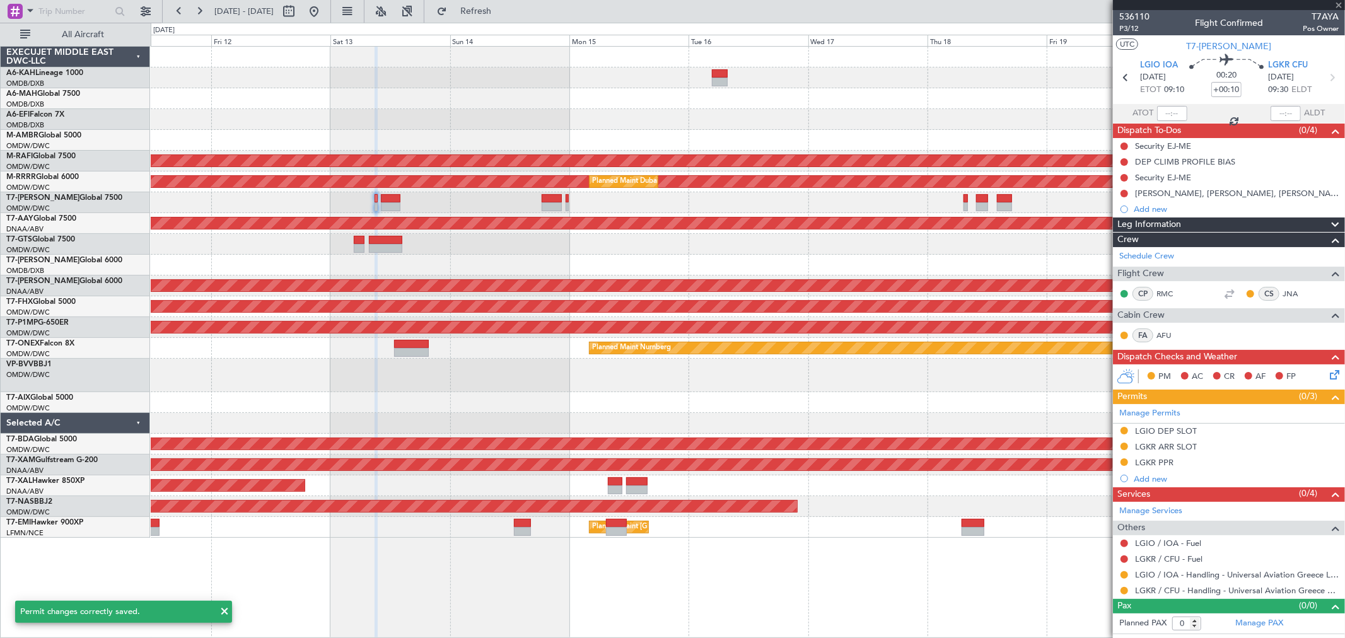
type input "+00:20"
type input "3"
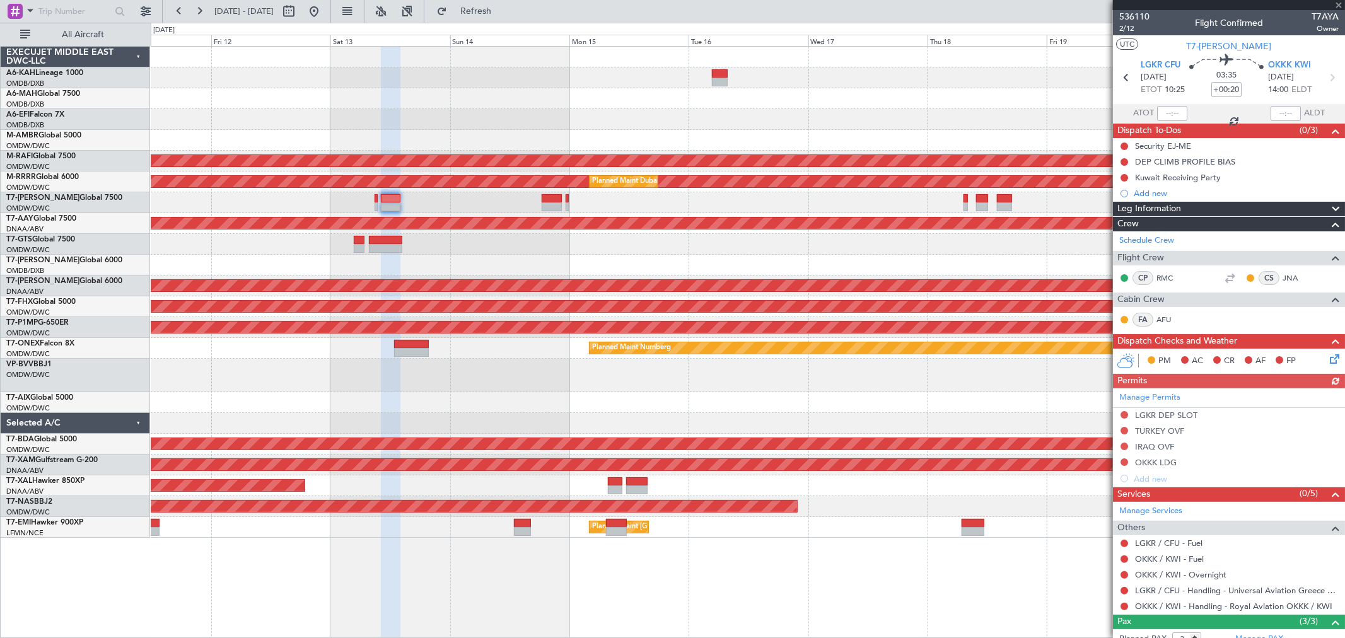
click at [1125, 413] on div "Manage Permits LGKR DEP SLOT TURKEY OVF IRAQ OVF OKKK LDG Add new" at bounding box center [1229, 438] width 232 height 98
click at [1125, 413] on button at bounding box center [1125, 415] width 8 height 8
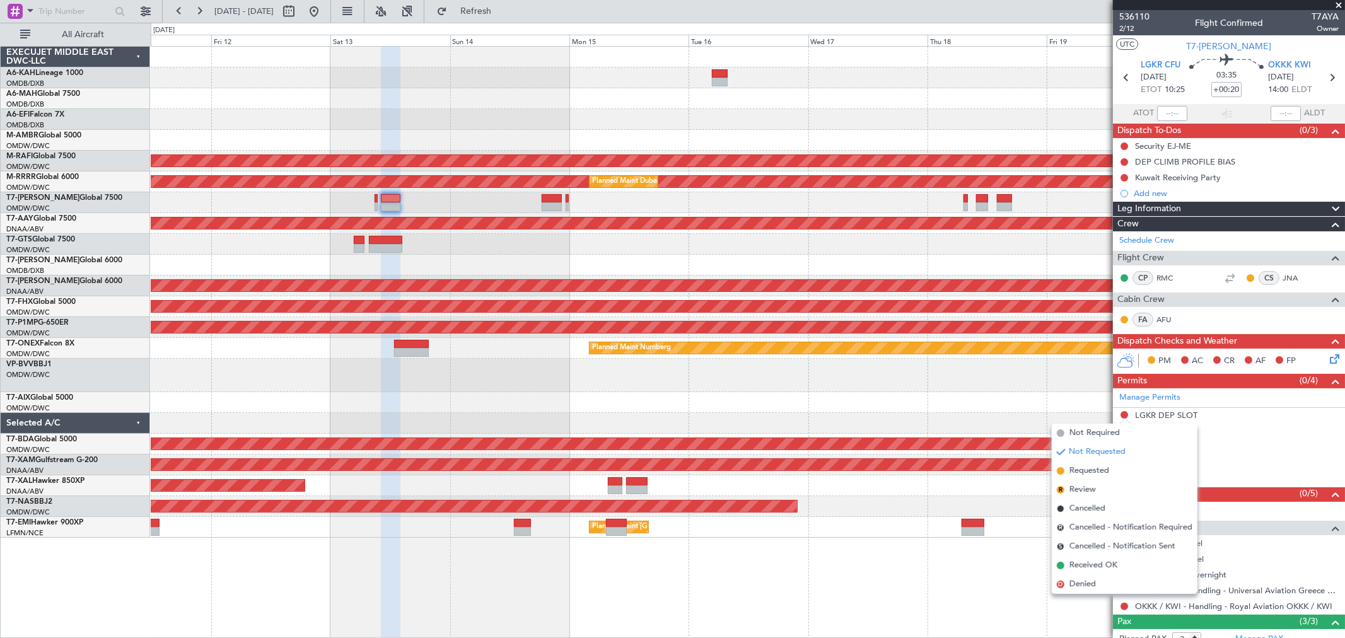
click at [1093, 469] on span "Requested" at bounding box center [1090, 471] width 40 height 13
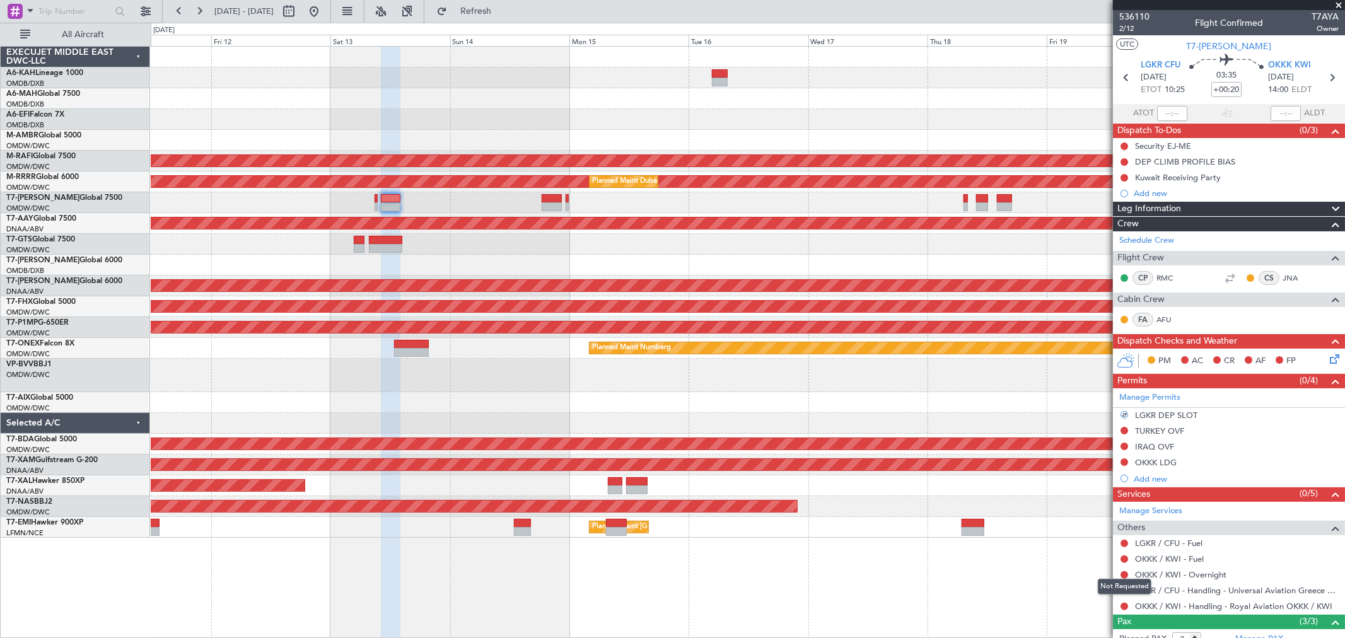
click at [1125, 588] on div "Not Requested" at bounding box center [1125, 587] width 54 height 16
click at [1124, 591] on button at bounding box center [1125, 591] width 8 height 8
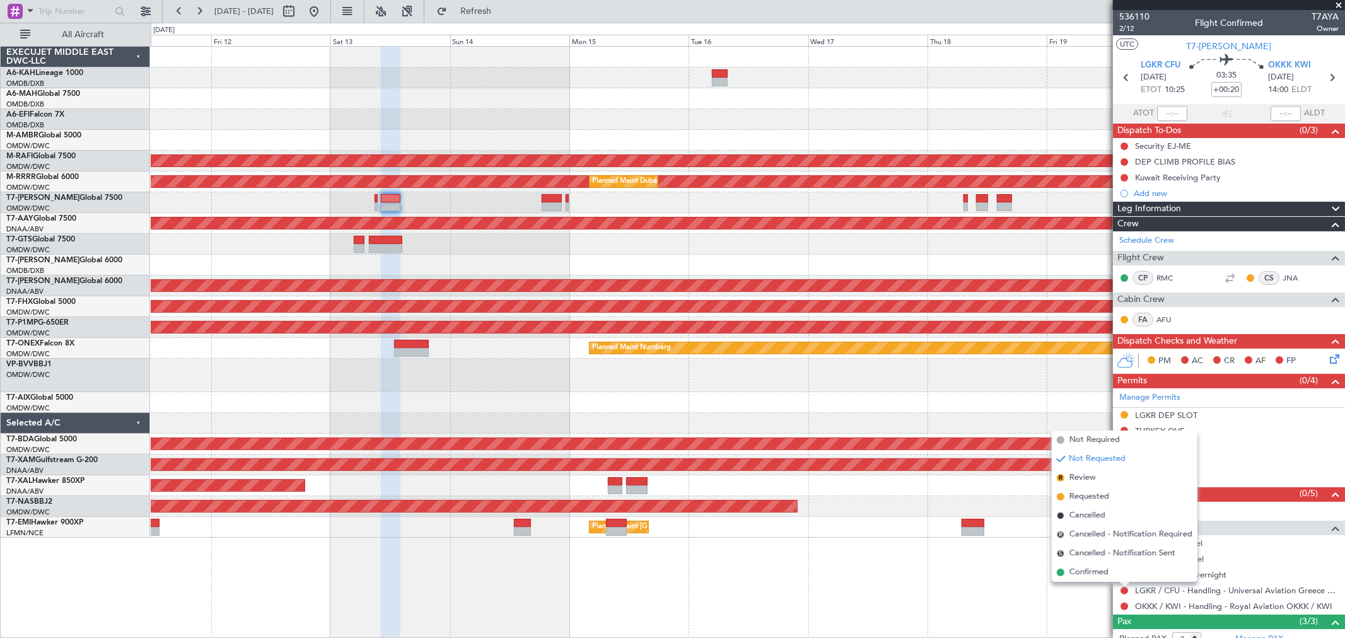
drag, startPoint x: 1077, startPoint y: 495, endPoint x: 607, endPoint y: 242, distance: 534.0
click at [1077, 496] on span "Requested" at bounding box center [1090, 497] width 40 height 13
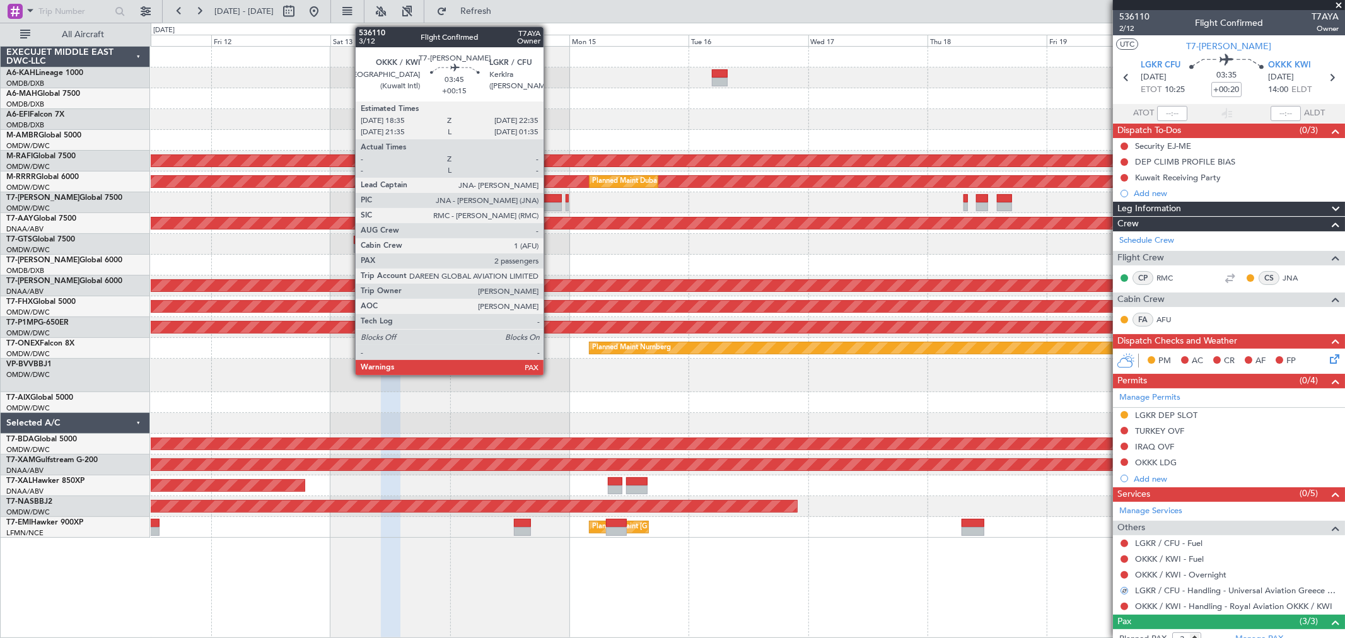
click at [550, 194] on div at bounding box center [552, 198] width 20 height 9
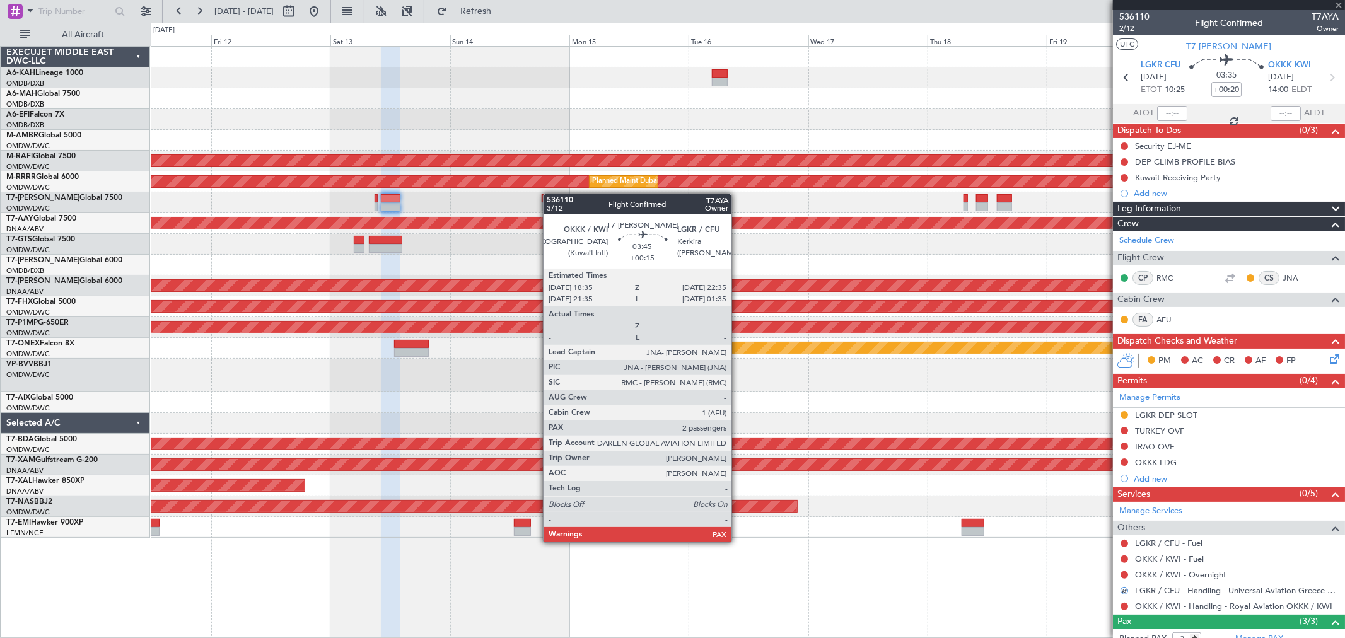
type input "+00:15"
type input "2"
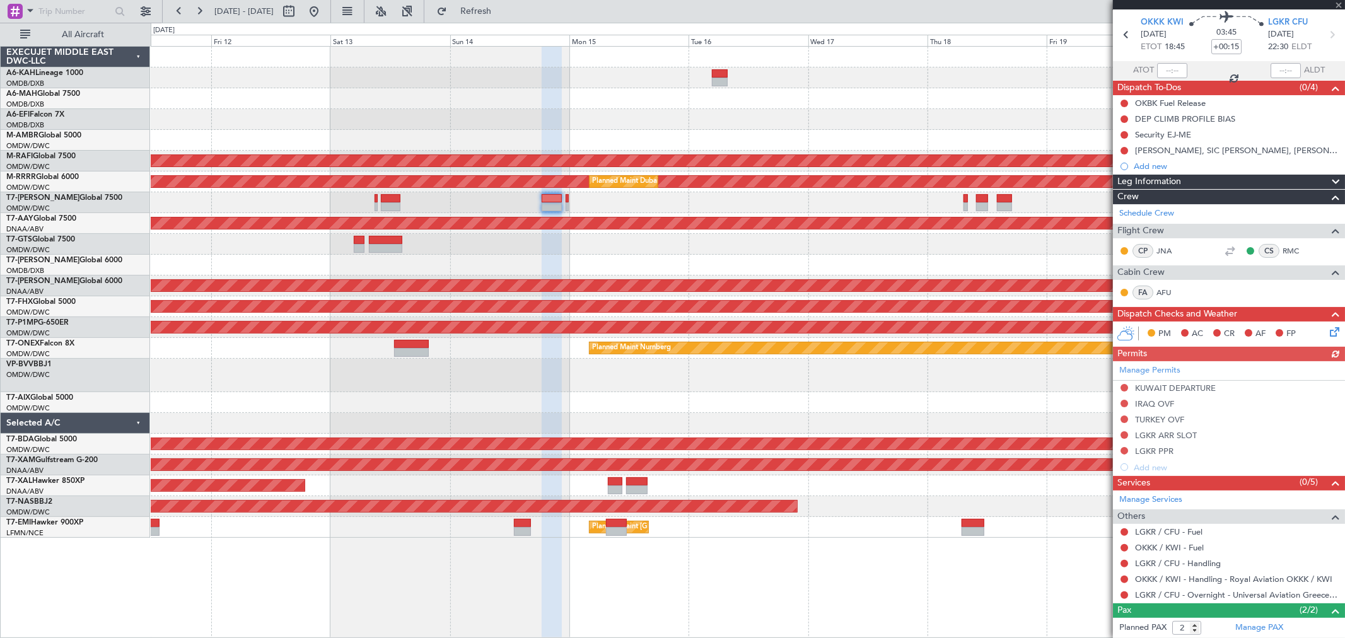
scroll to position [100, 0]
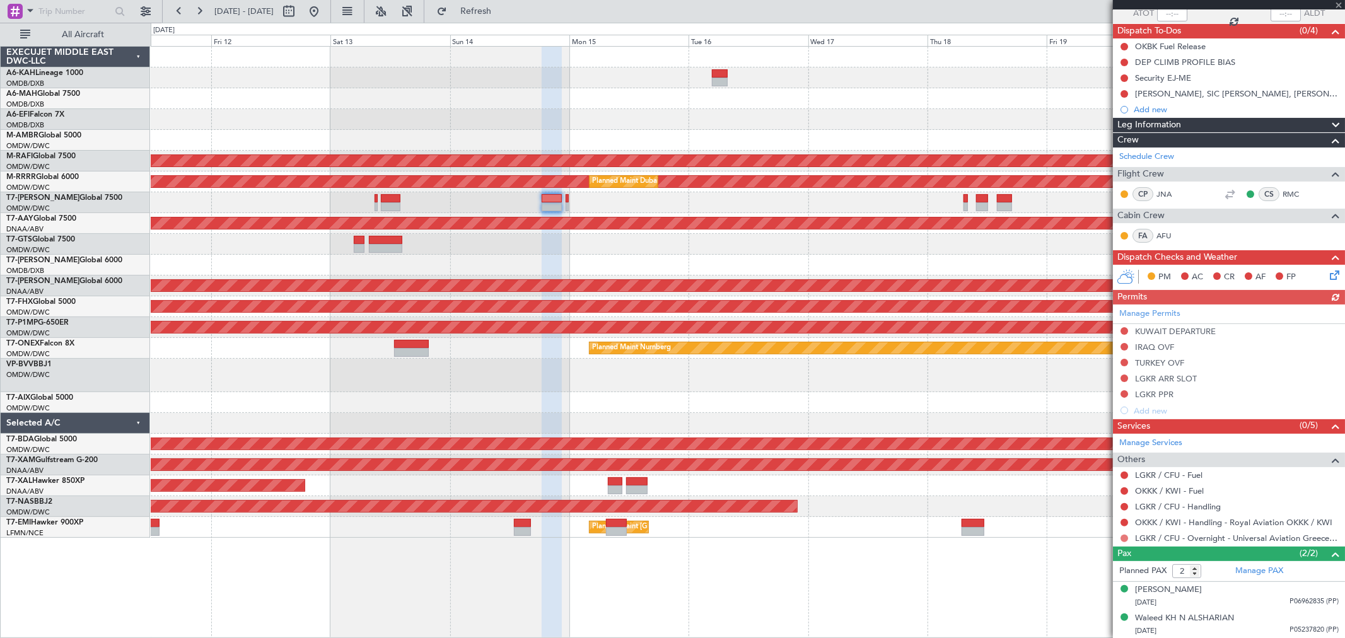
click at [1121, 538] on button at bounding box center [1125, 539] width 8 height 8
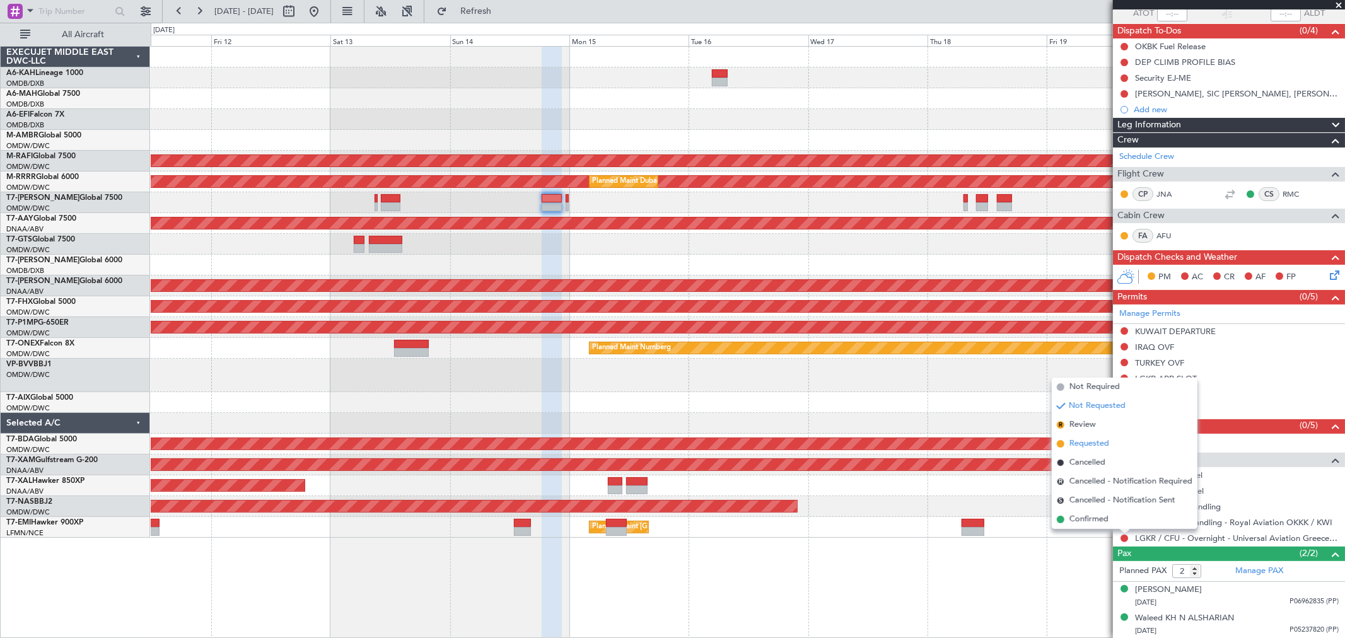
click at [1091, 443] on span "Requested" at bounding box center [1090, 444] width 40 height 13
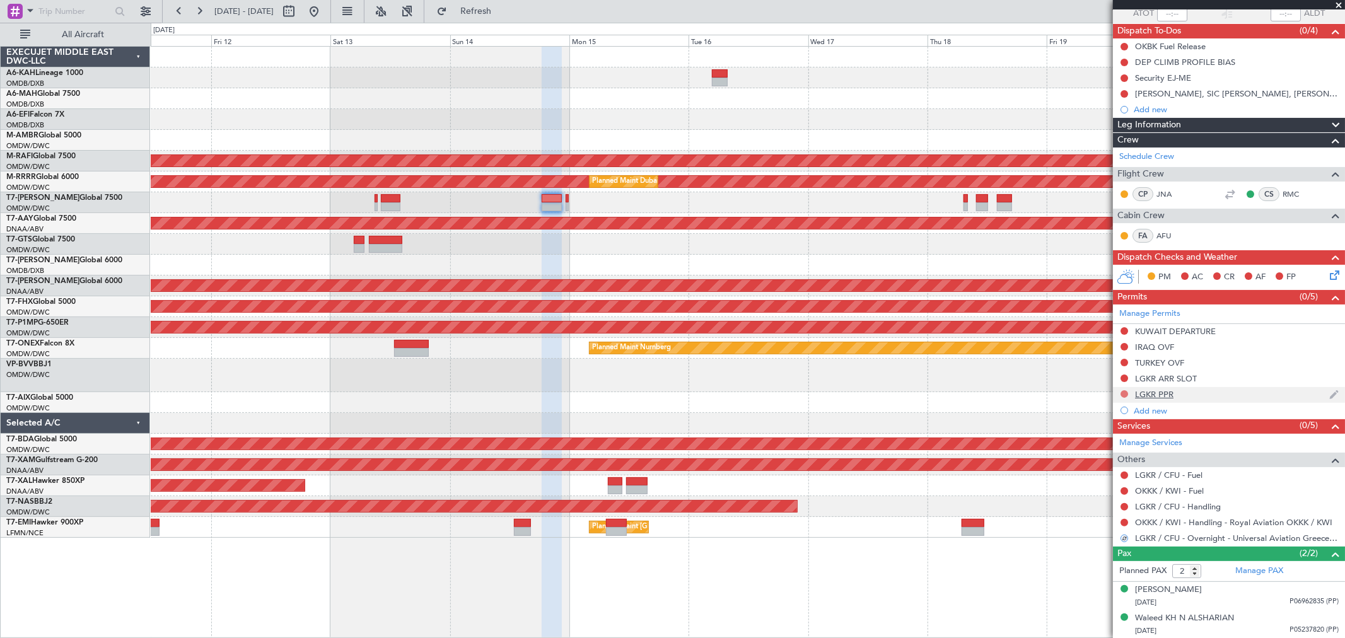
click at [1123, 394] on button at bounding box center [1125, 394] width 8 height 8
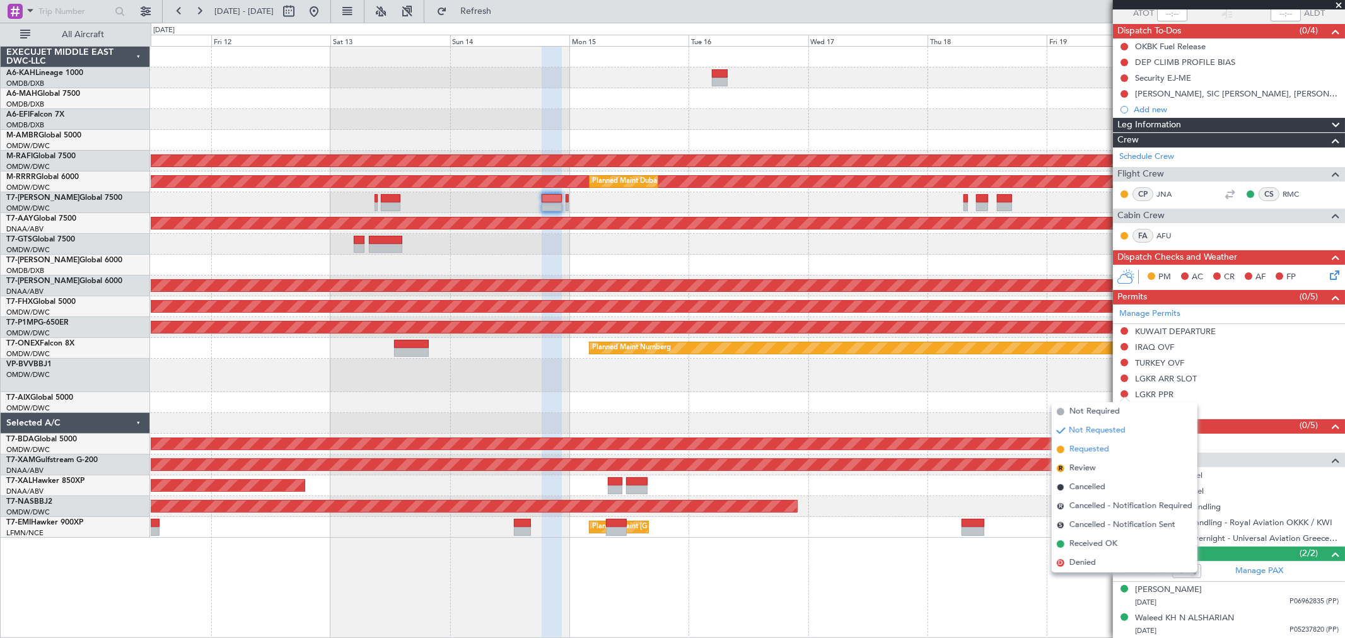
click at [1093, 448] on span "Requested" at bounding box center [1090, 449] width 40 height 13
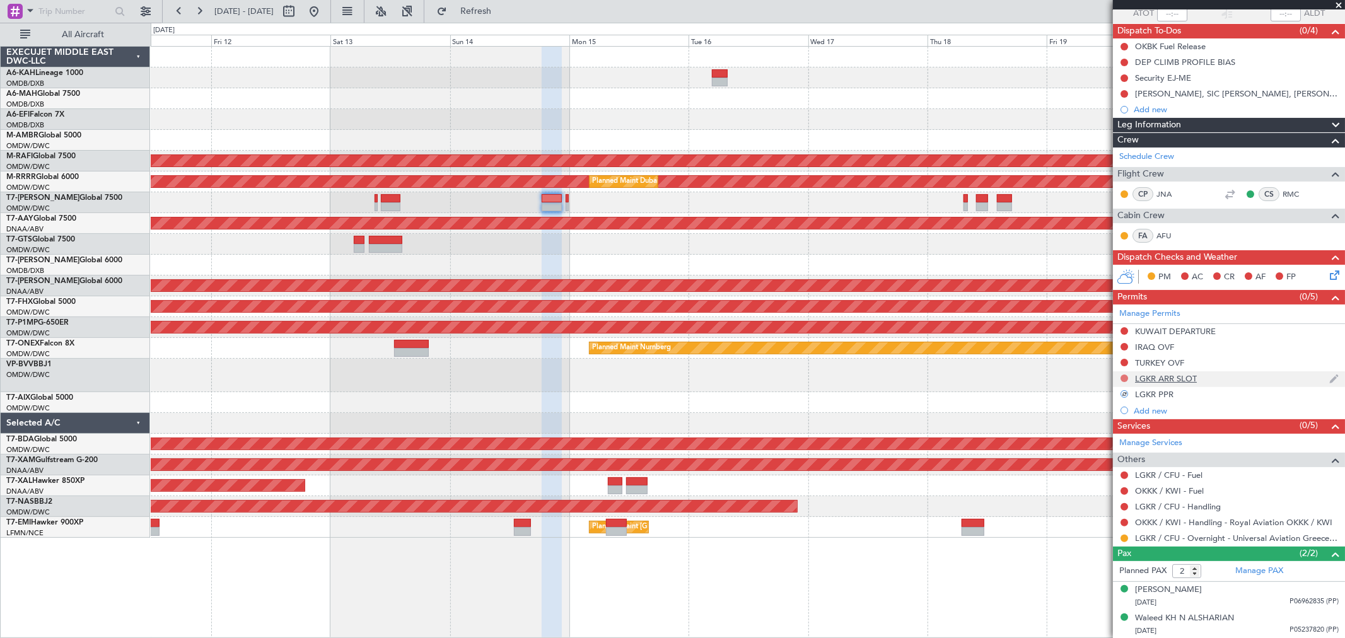
click at [1127, 380] on button at bounding box center [1125, 379] width 8 height 8
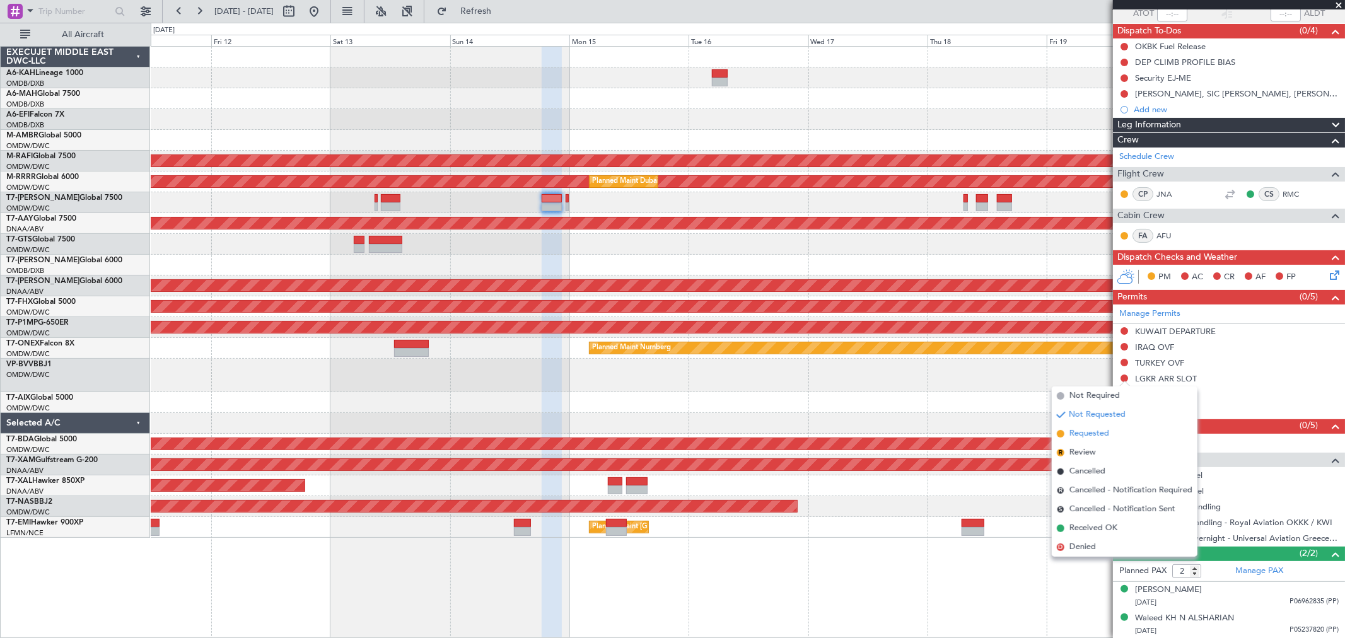
click at [1091, 434] on span "Requested" at bounding box center [1090, 434] width 40 height 13
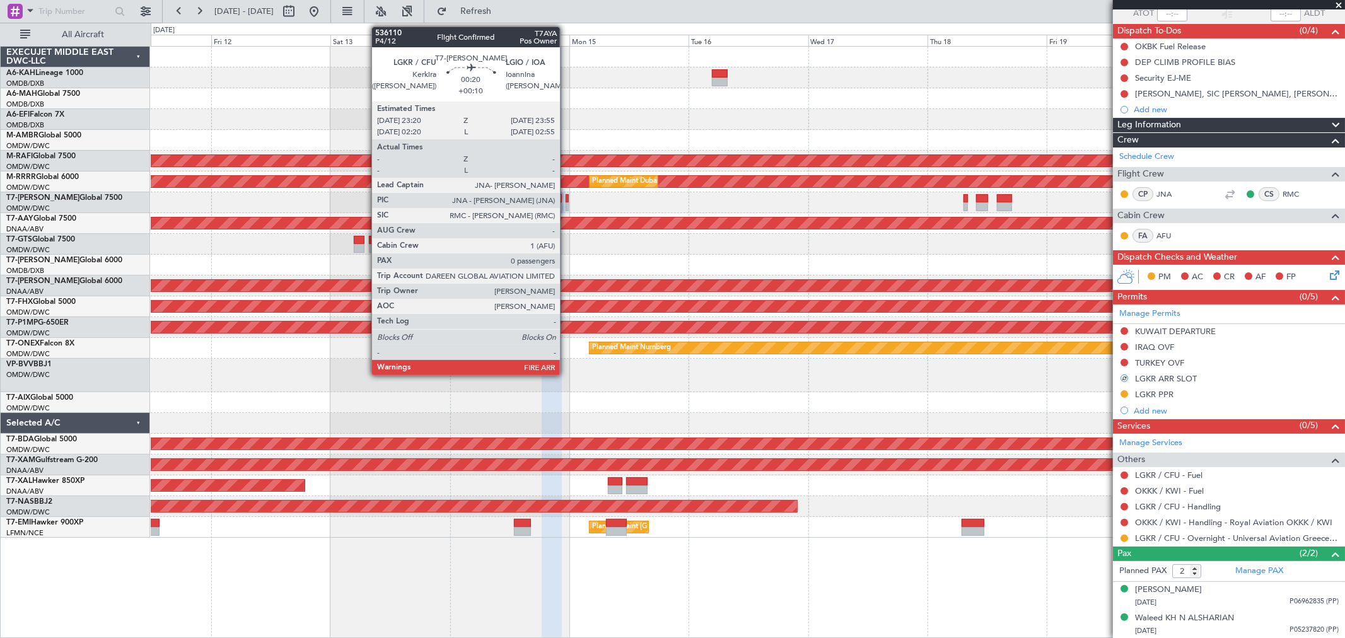
click at [566, 202] on div at bounding box center [567, 206] width 3 height 9
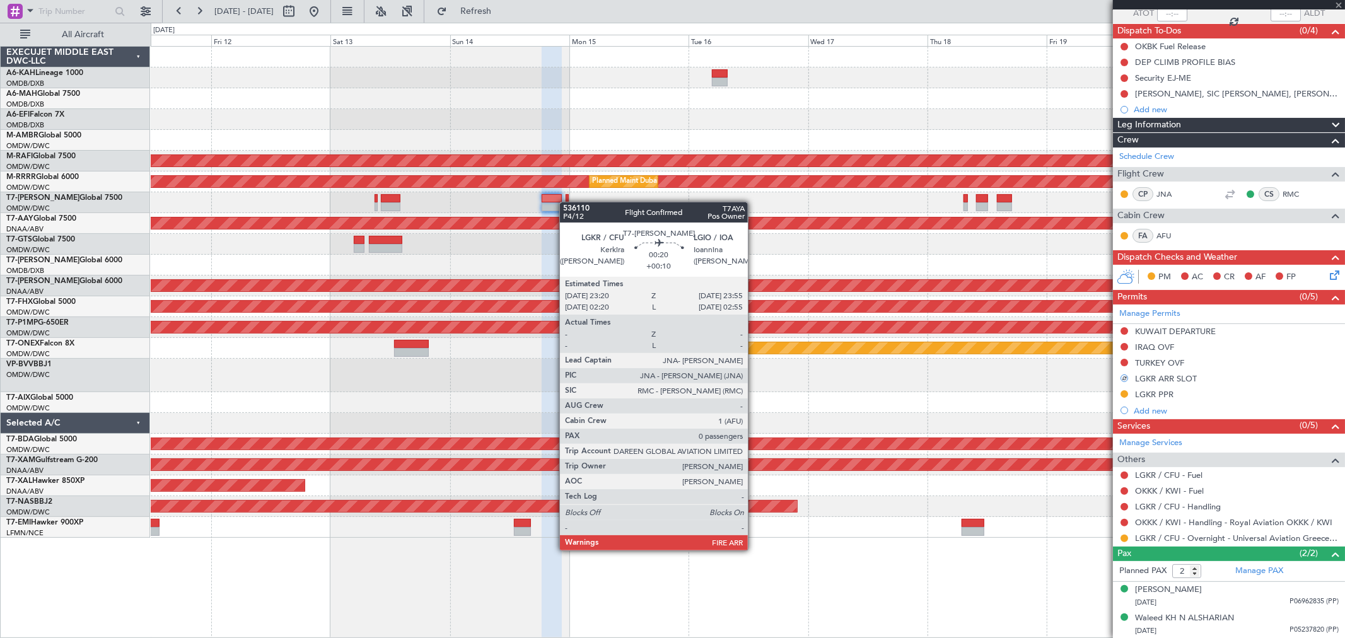
type input "+00:10"
type input "0"
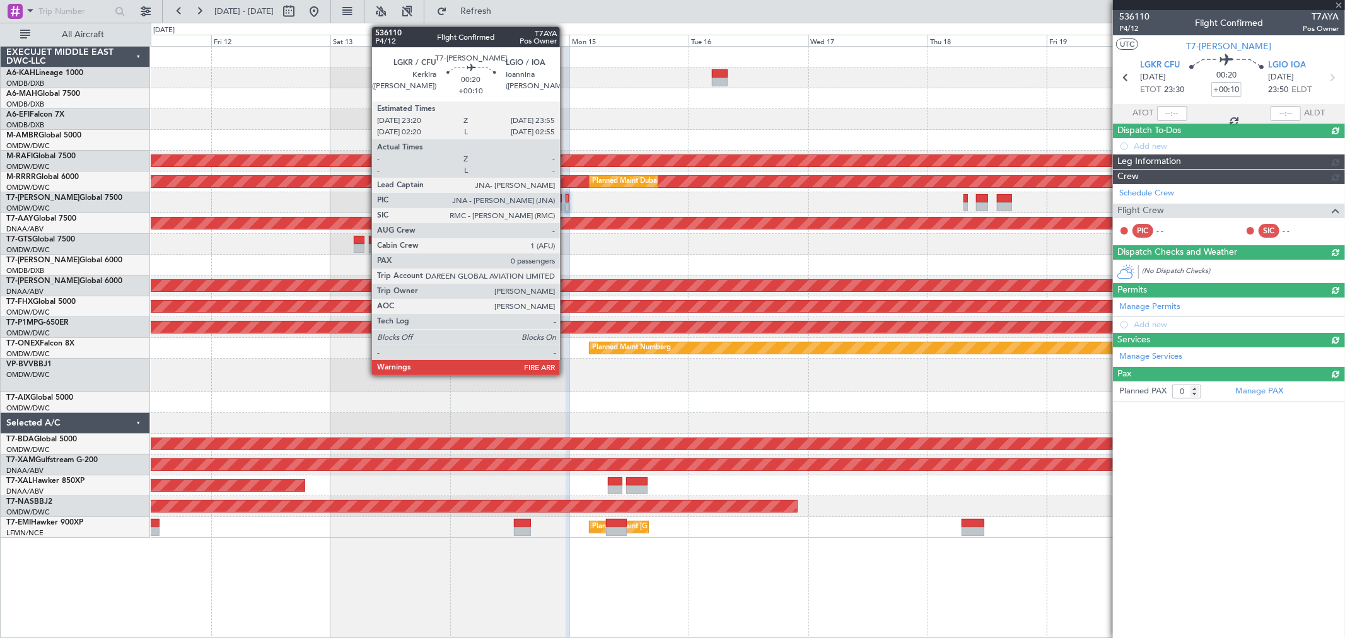
scroll to position [0, 0]
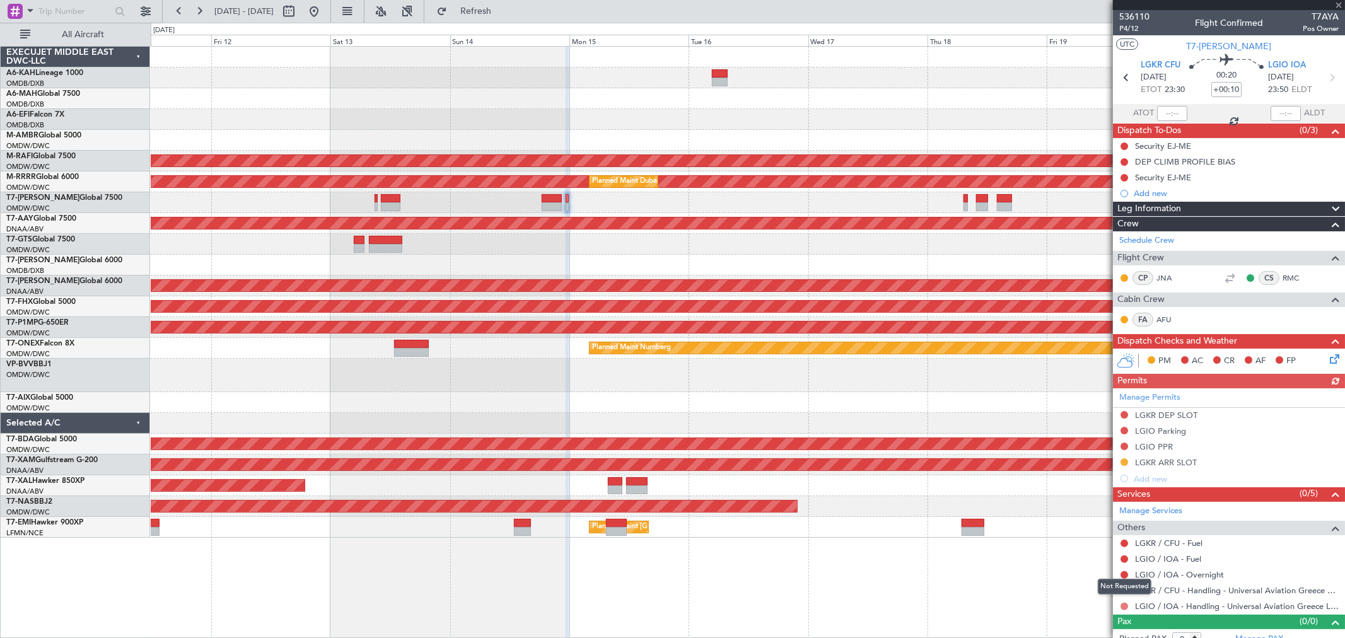
click at [1125, 604] on button at bounding box center [1125, 607] width 8 height 8
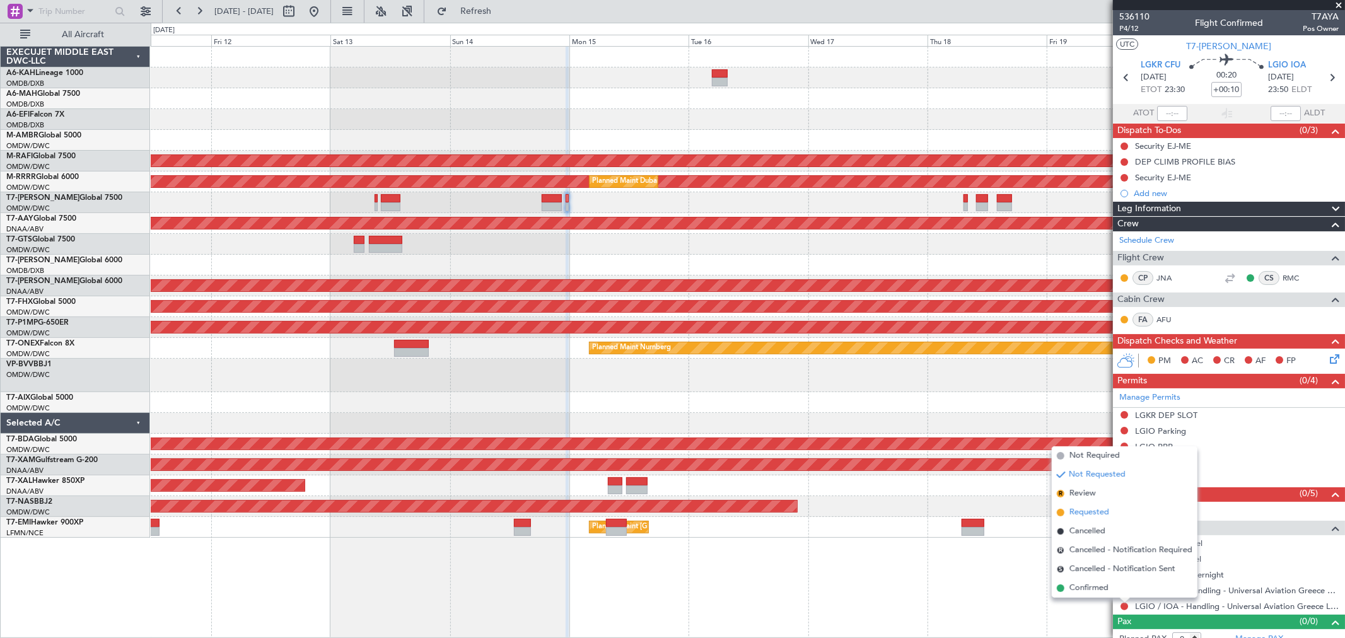
click at [1087, 512] on span "Requested" at bounding box center [1090, 512] width 40 height 13
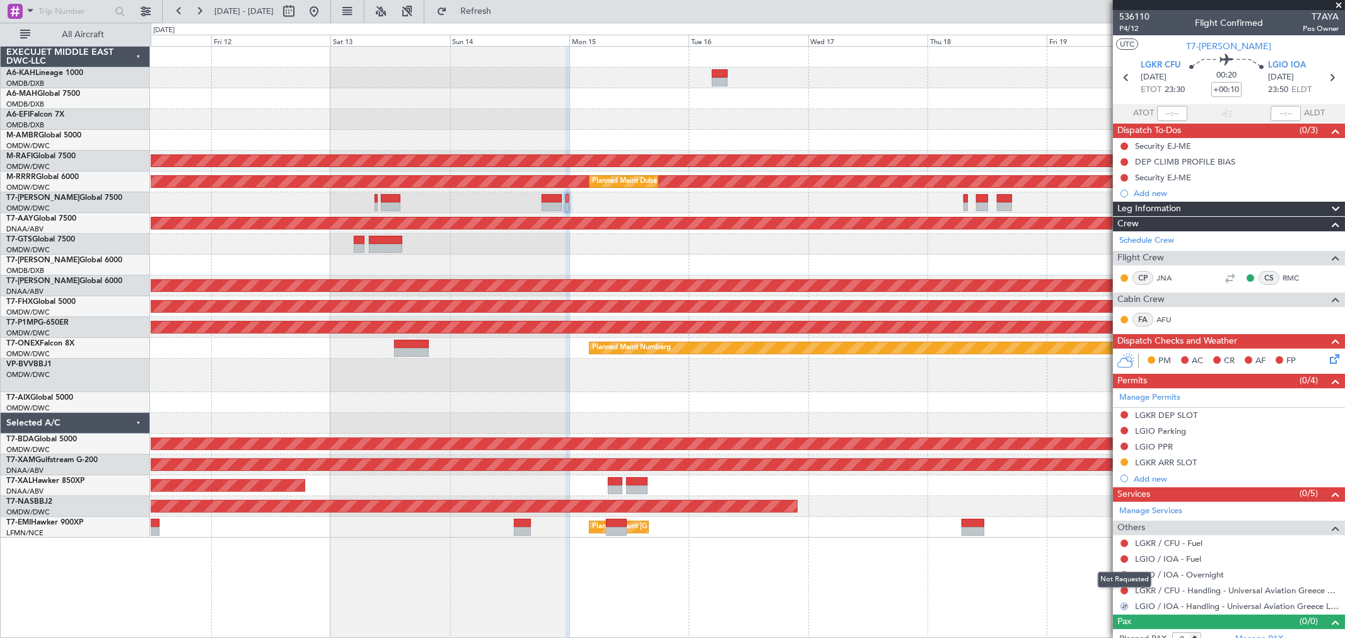
click at [1124, 592] on mat-tooltip-component "Not Requested" at bounding box center [1124, 579] width 71 height 33
click at [1123, 590] on button at bounding box center [1125, 591] width 8 height 8
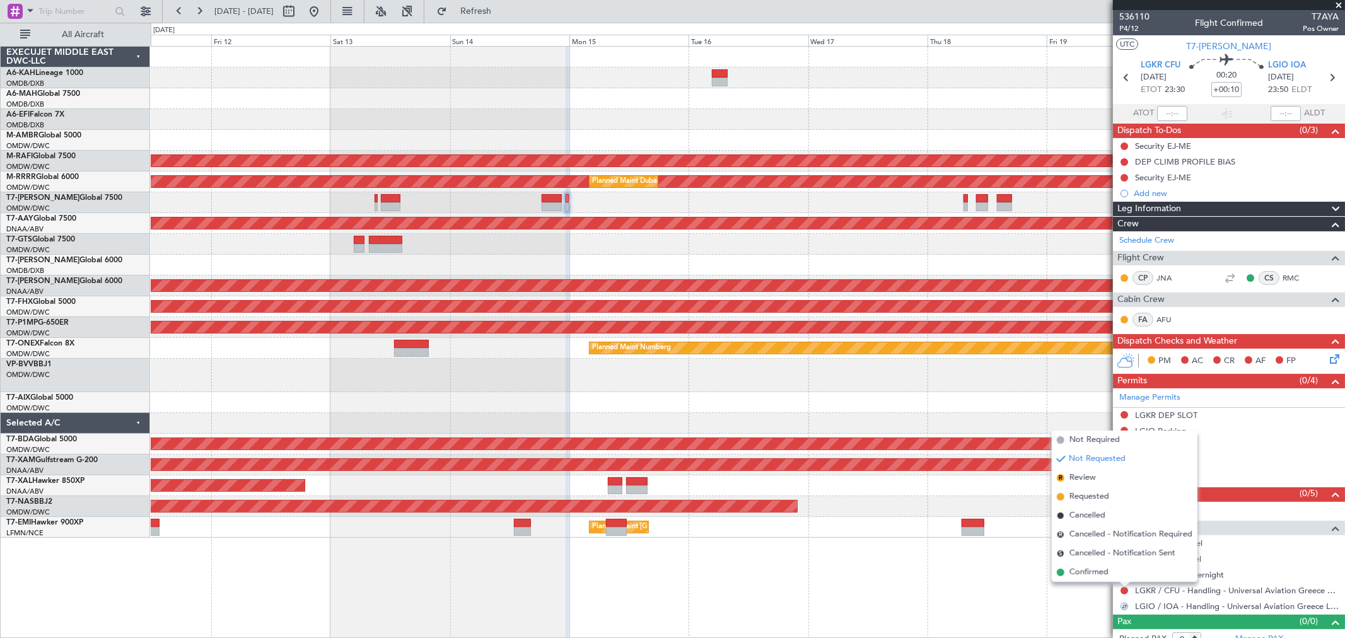
click at [1095, 495] on span "Requested" at bounding box center [1090, 497] width 40 height 13
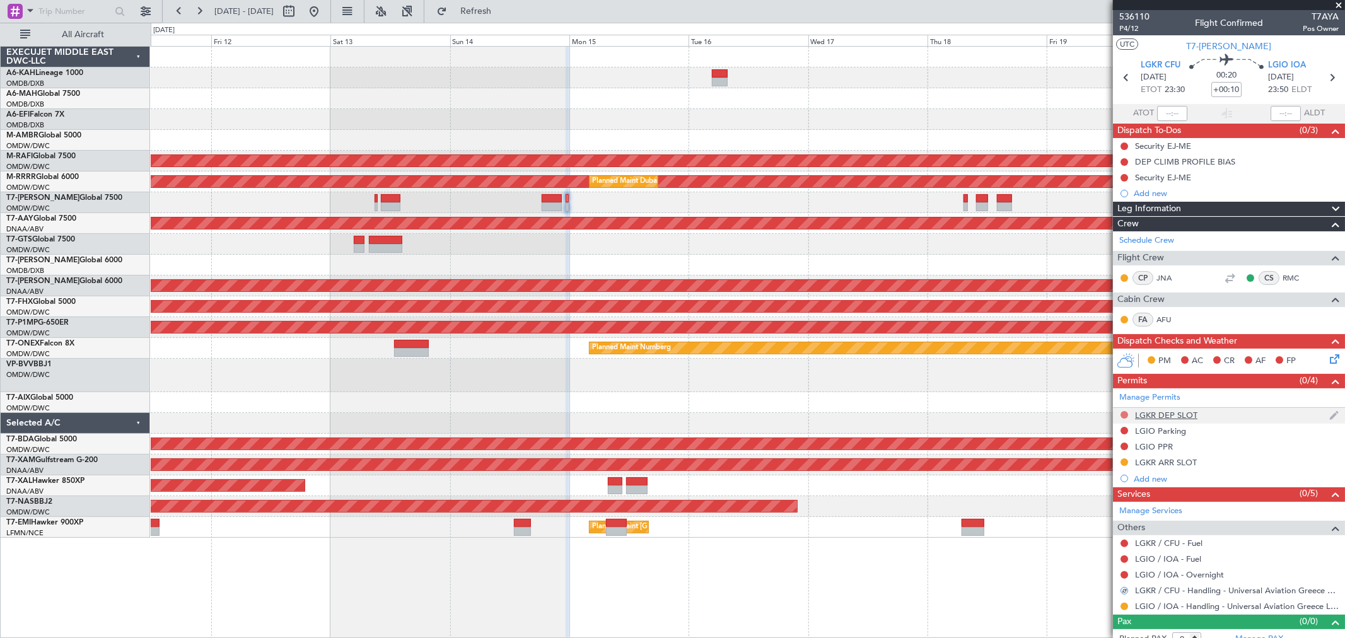
click at [1123, 413] on button at bounding box center [1125, 415] width 8 height 8
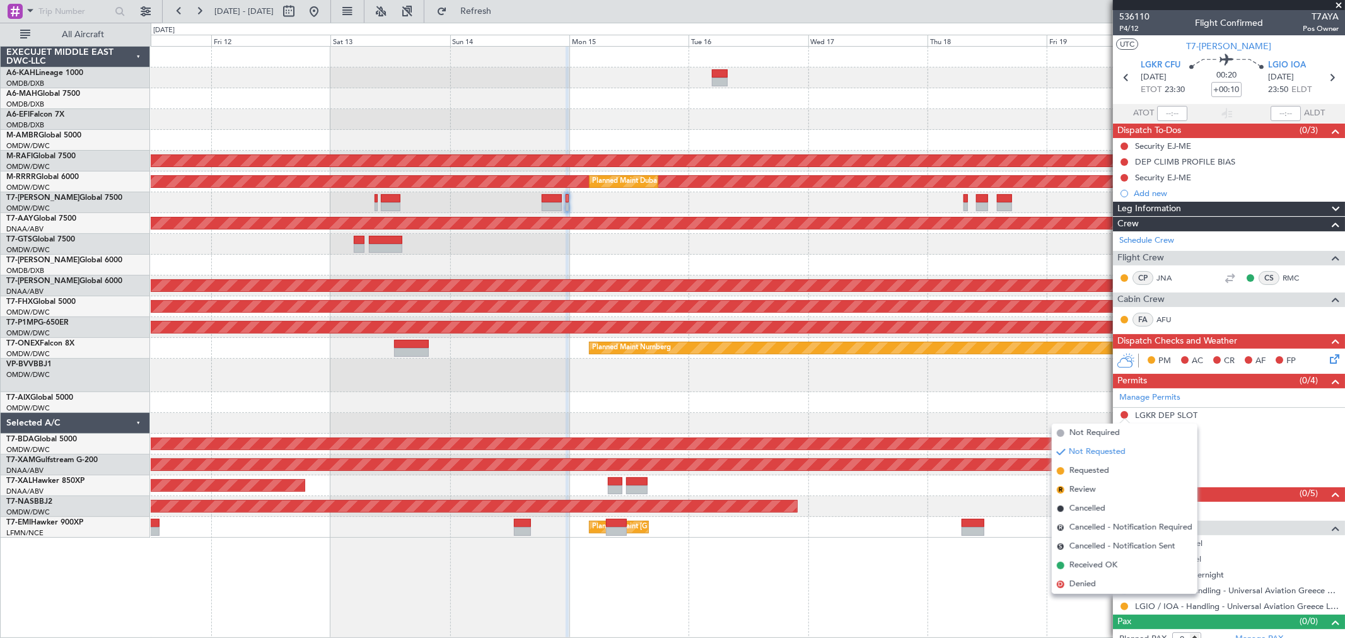
drag, startPoint x: 1095, startPoint y: 468, endPoint x: 1111, endPoint y: 454, distance: 21.0
click at [1095, 469] on span "Requested" at bounding box center [1090, 471] width 40 height 13
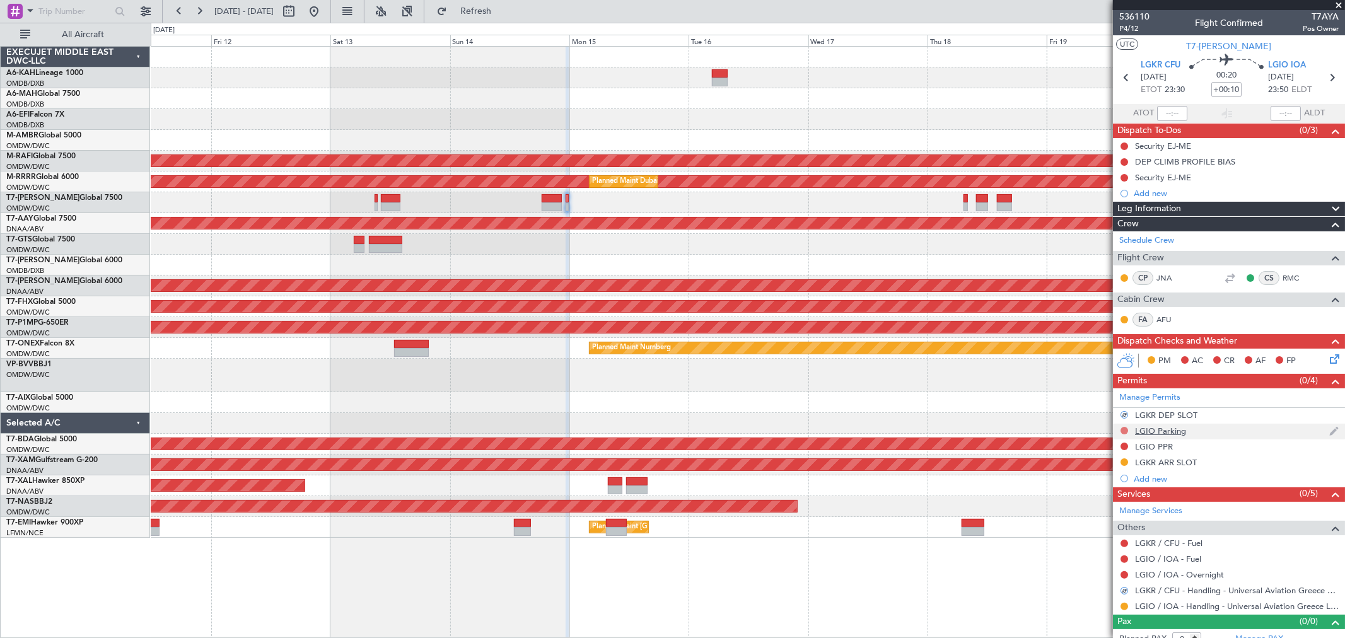
click at [1121, 433] on button at bounding box center [1125, 431] width 8 height 8
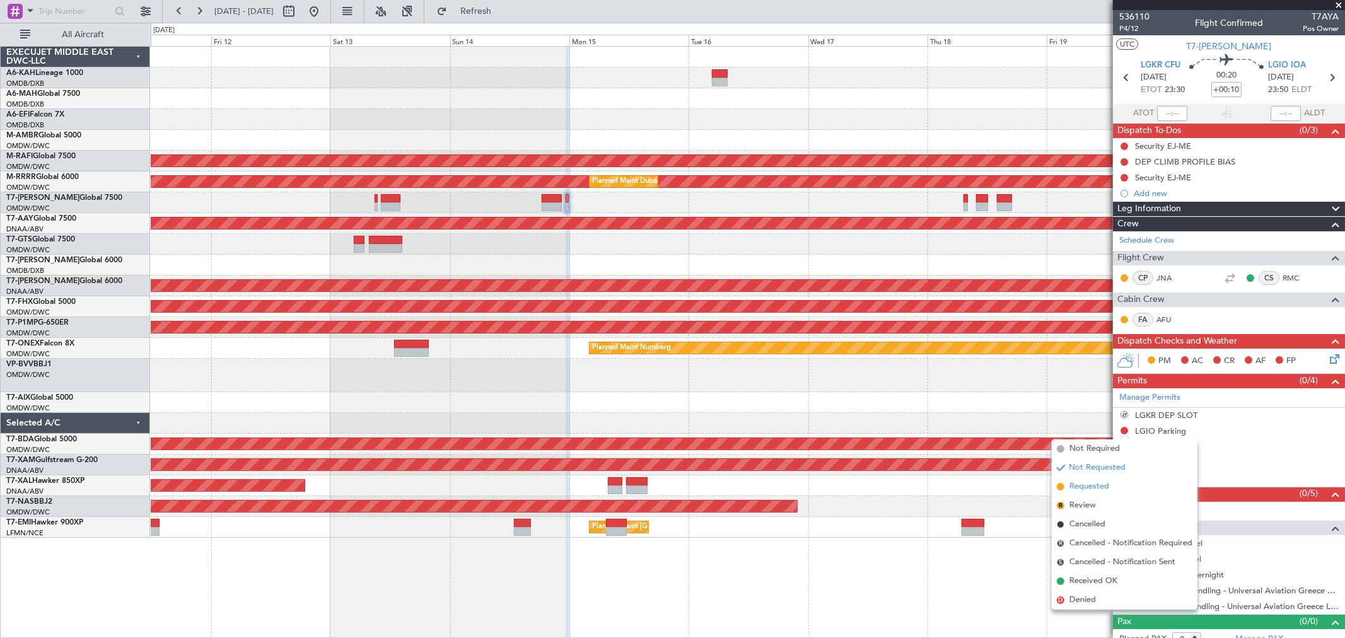
click at [1104, 482] on span "Requested" at bounding box center [1090, 487] width 40 height 13
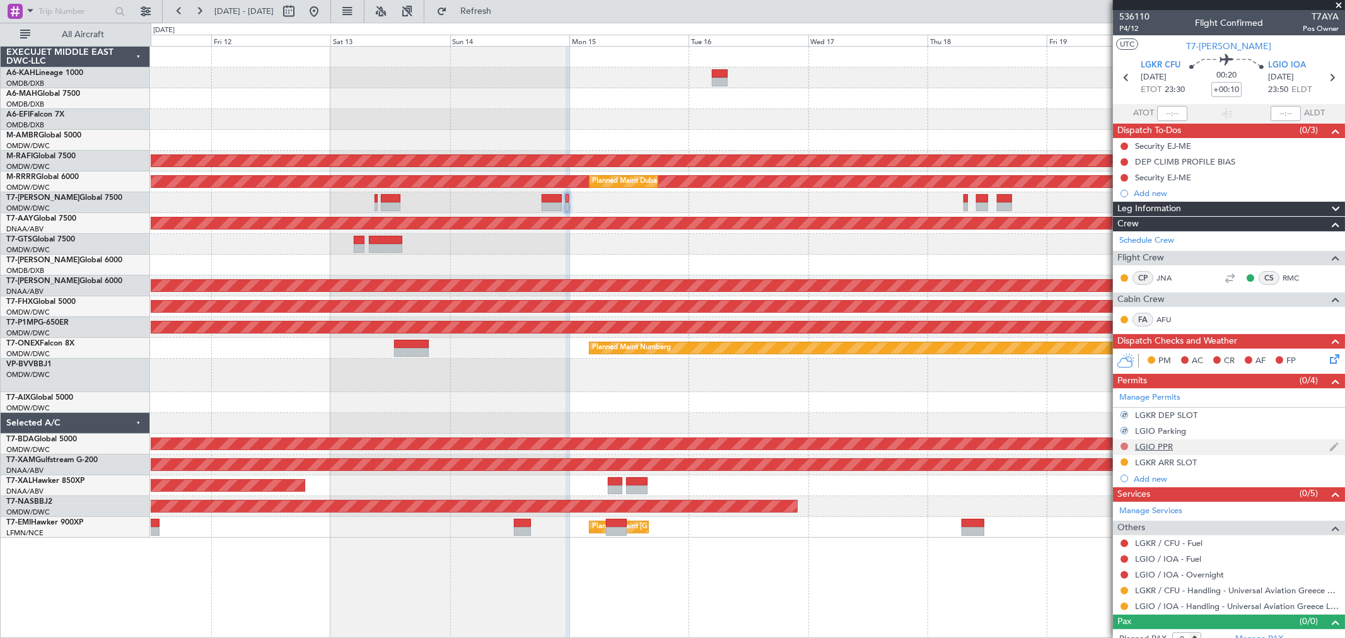
click at [1121, 446] on button at bounding box center [1125, 447] width 8 height 8
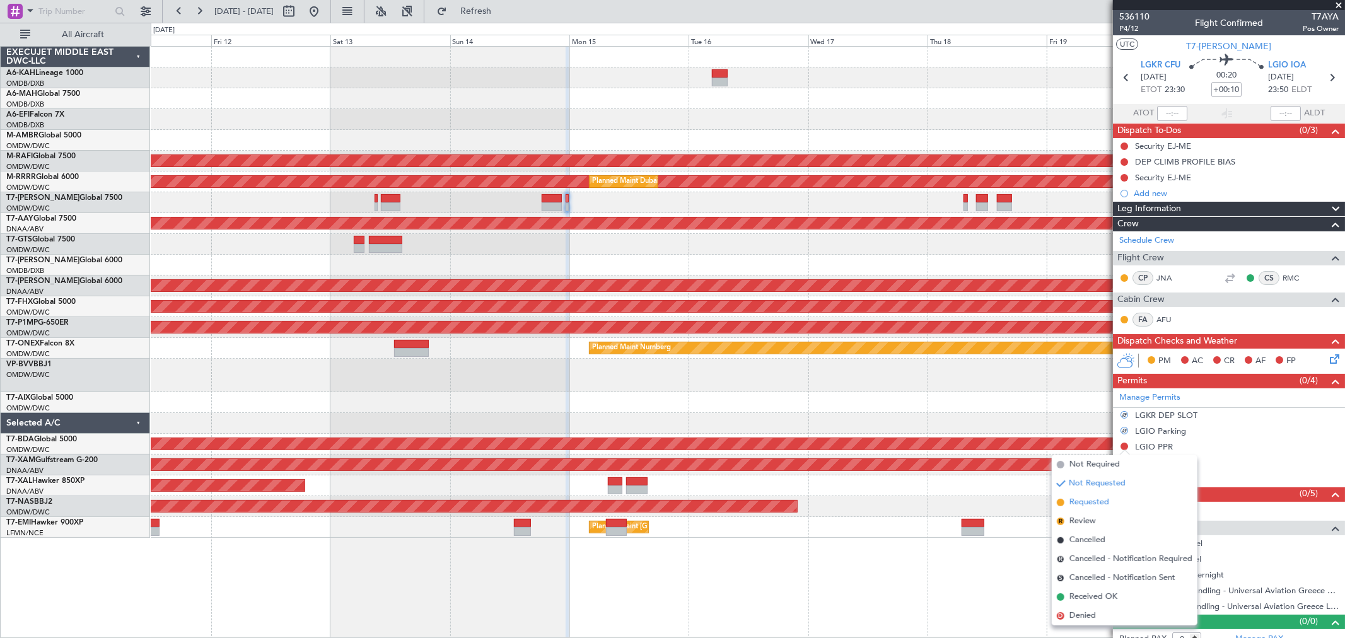
click at [1094, 495] on li "Requested" at bounding box center [1125, 502] width 146 height 19
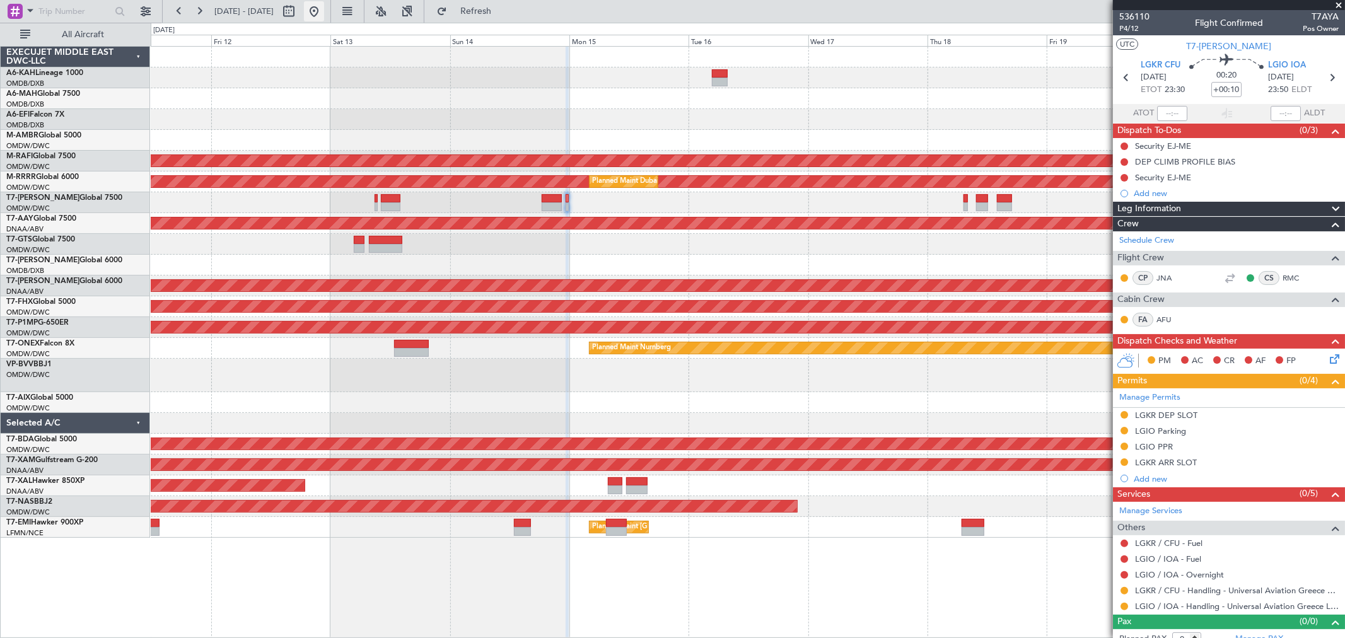
click at [324, 11] on button at bounding box center [314, 11] width 20 height 20
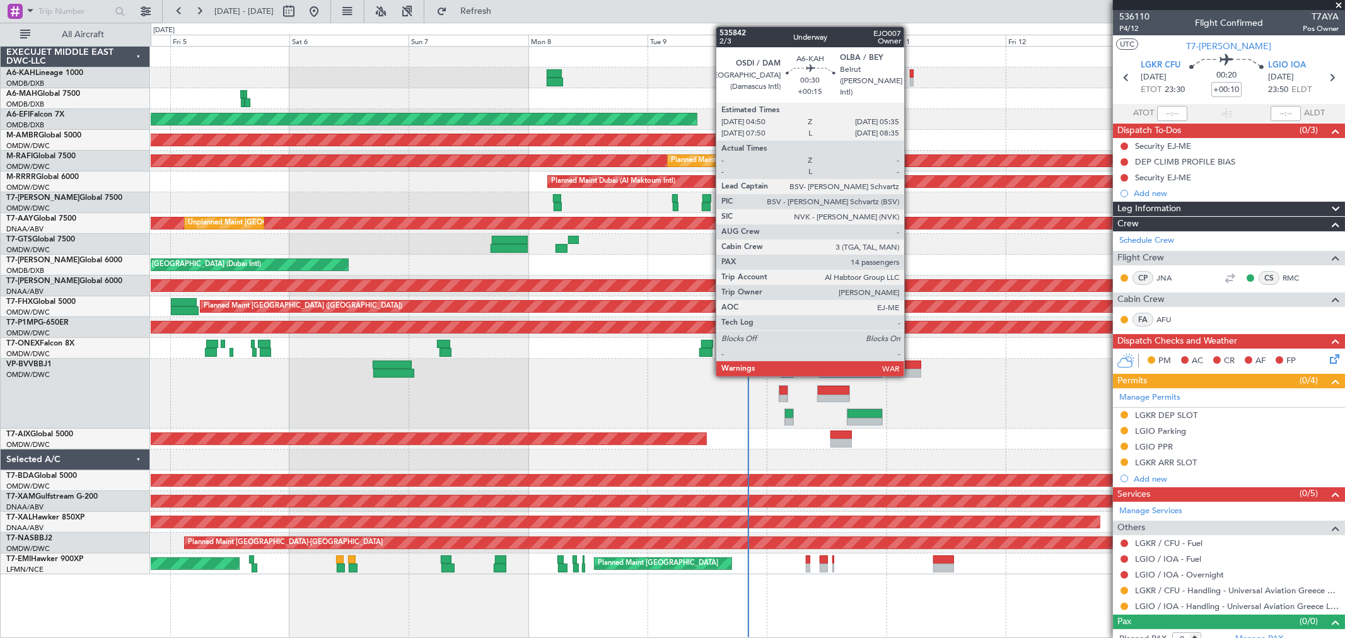
click at [911, 78] on div at bounding box center [912, 82] width 4 height 9
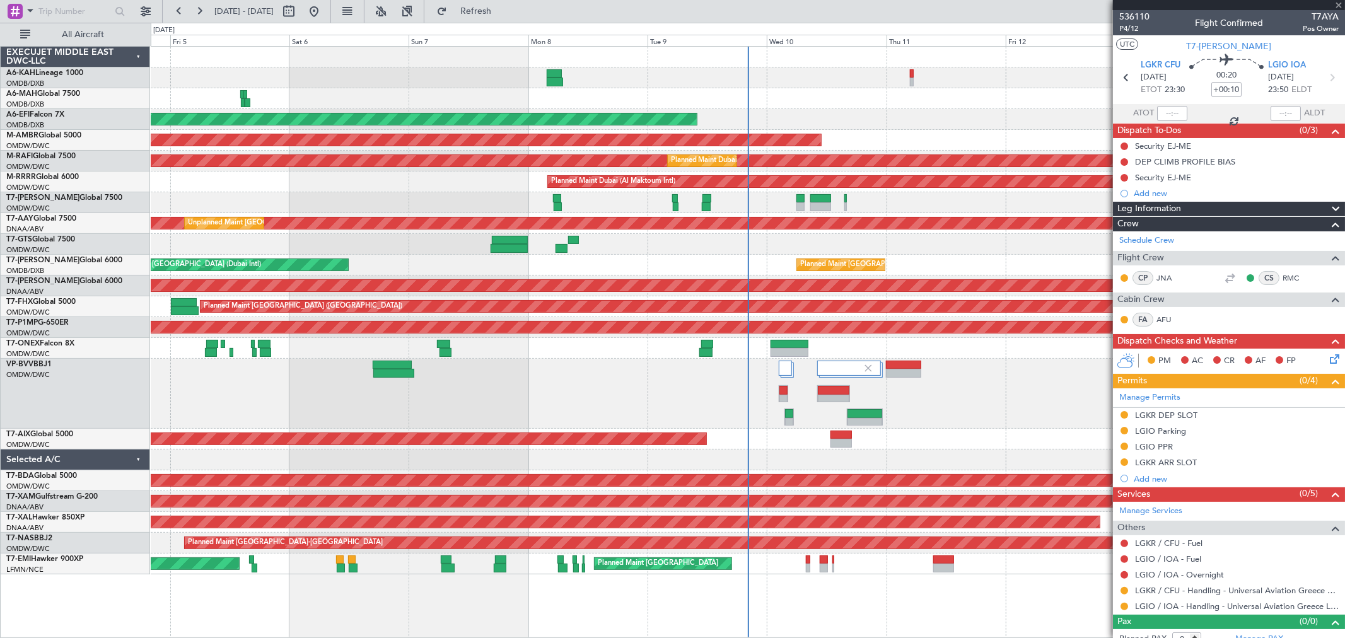
type input "+00:15"
type input "14"
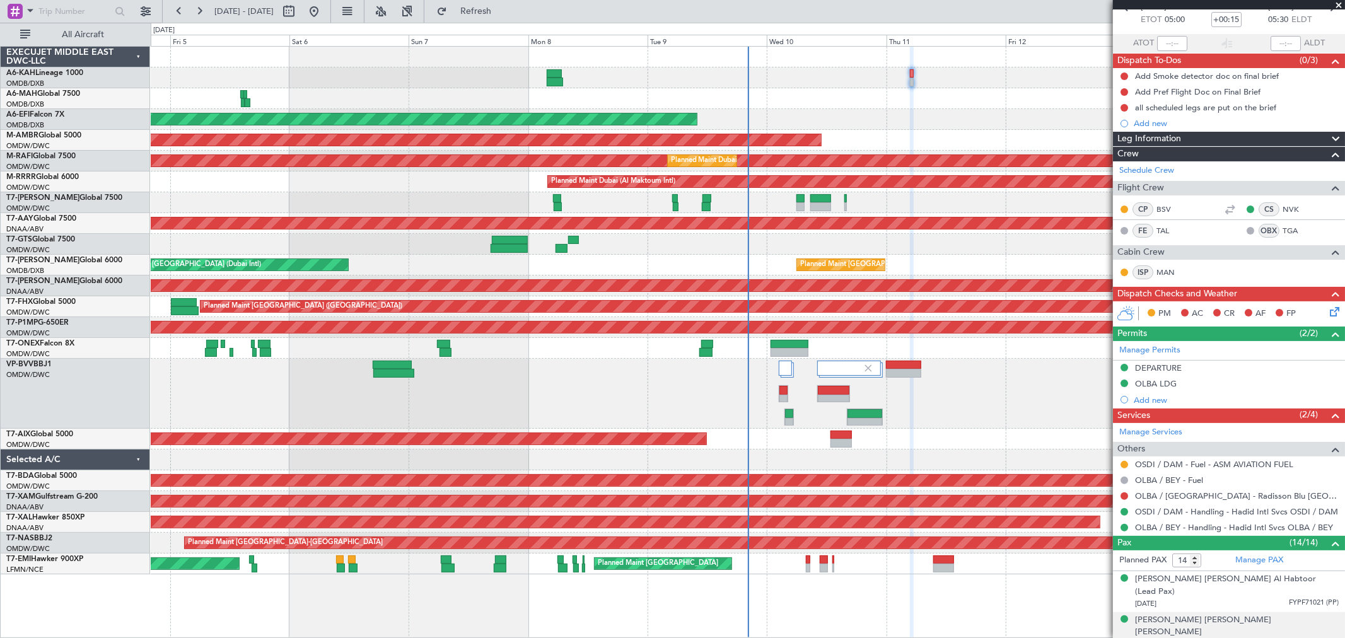
scroll to position [280, 0]
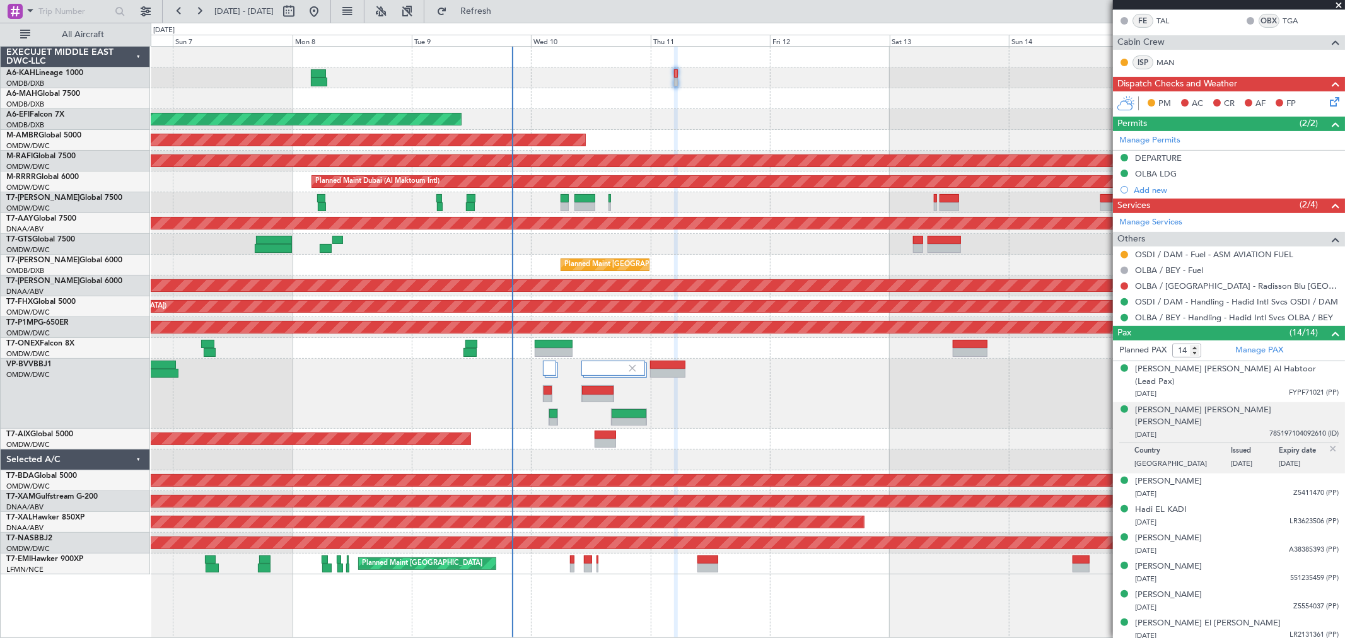
click at [739, 90] on div "Planned Maint Dubai (Al Maktoum Intl) Planned Maint Dubai (Dubai Intl) Planned …" at bounding box center [748, 311] width 1194 height 528
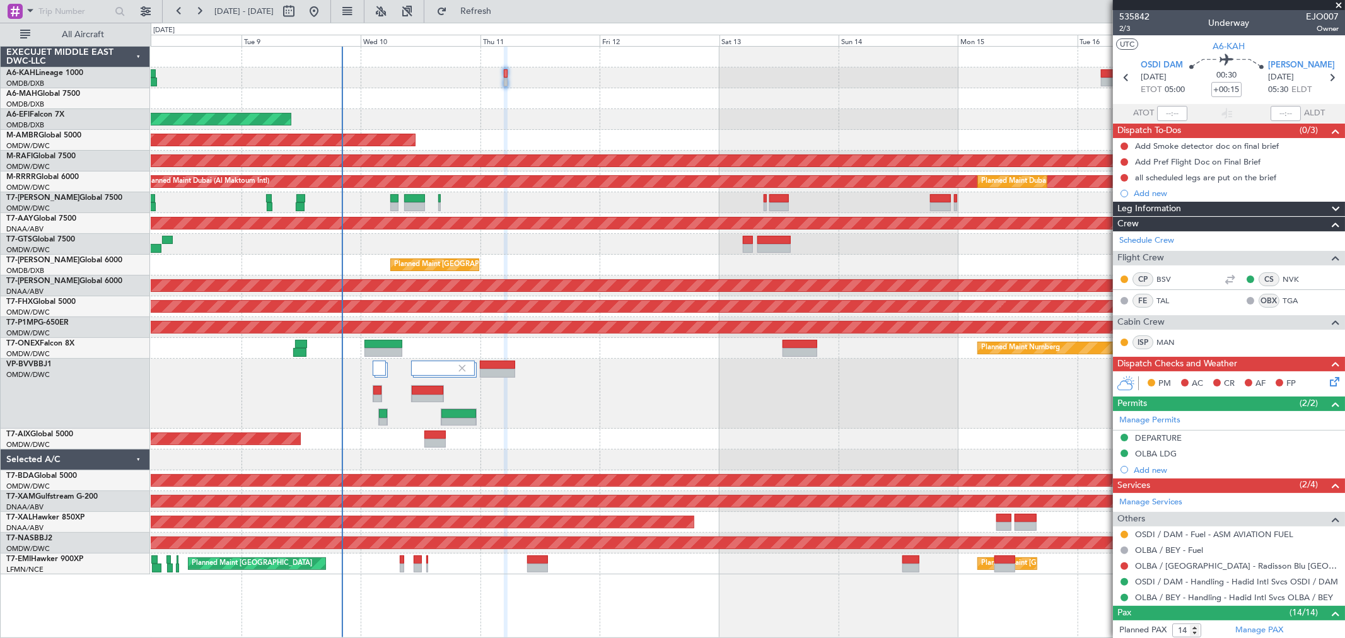
click at [555, 108] on div at bounding box center [748, 98] width 1194 height 21
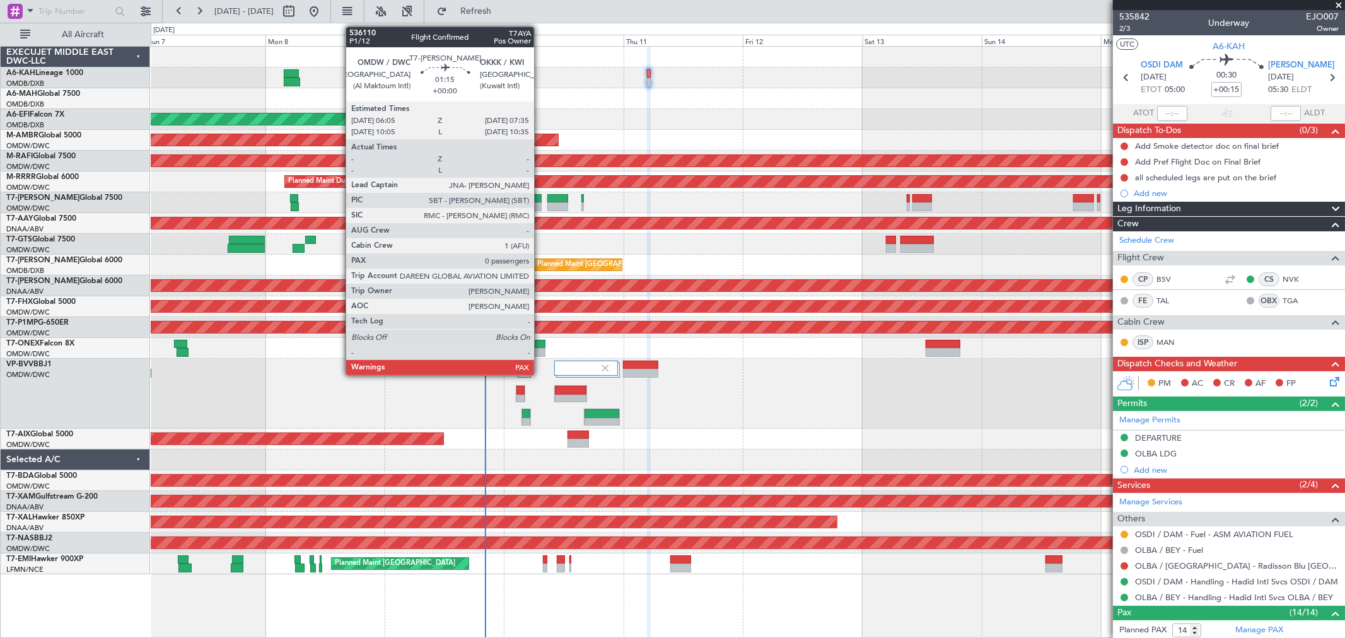
click at [541, 208] on div at bounding box center [538, 206] width 8 height 9
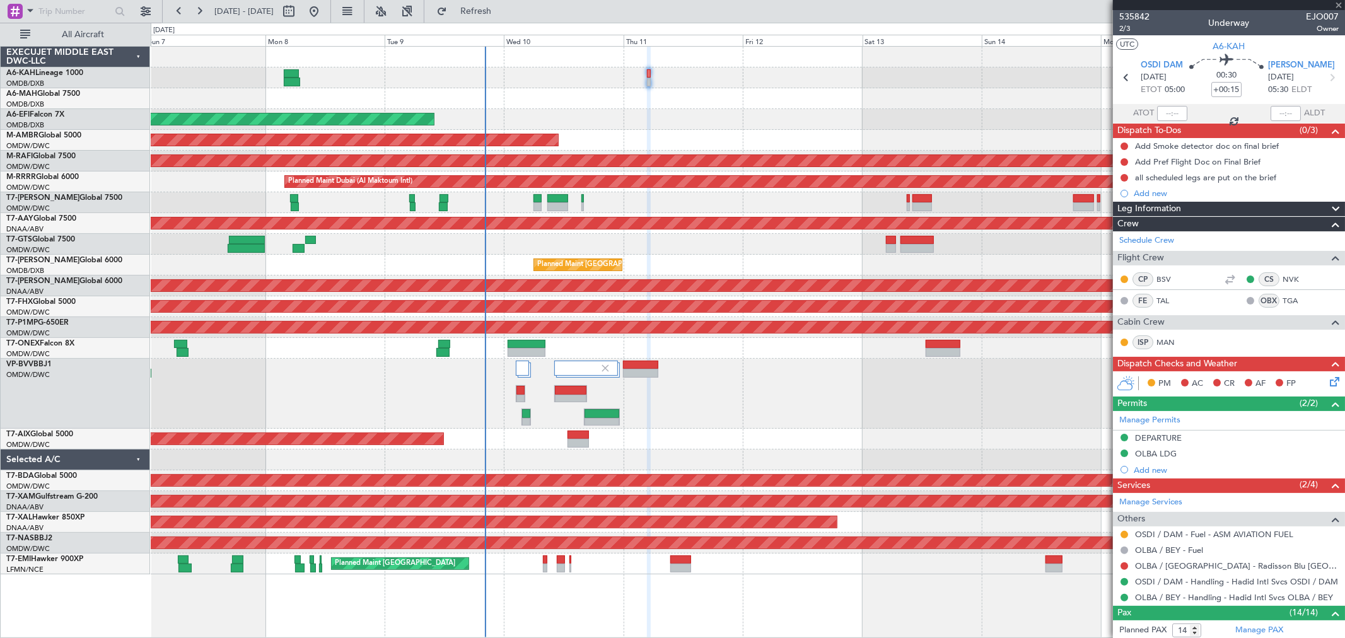
type input "0"
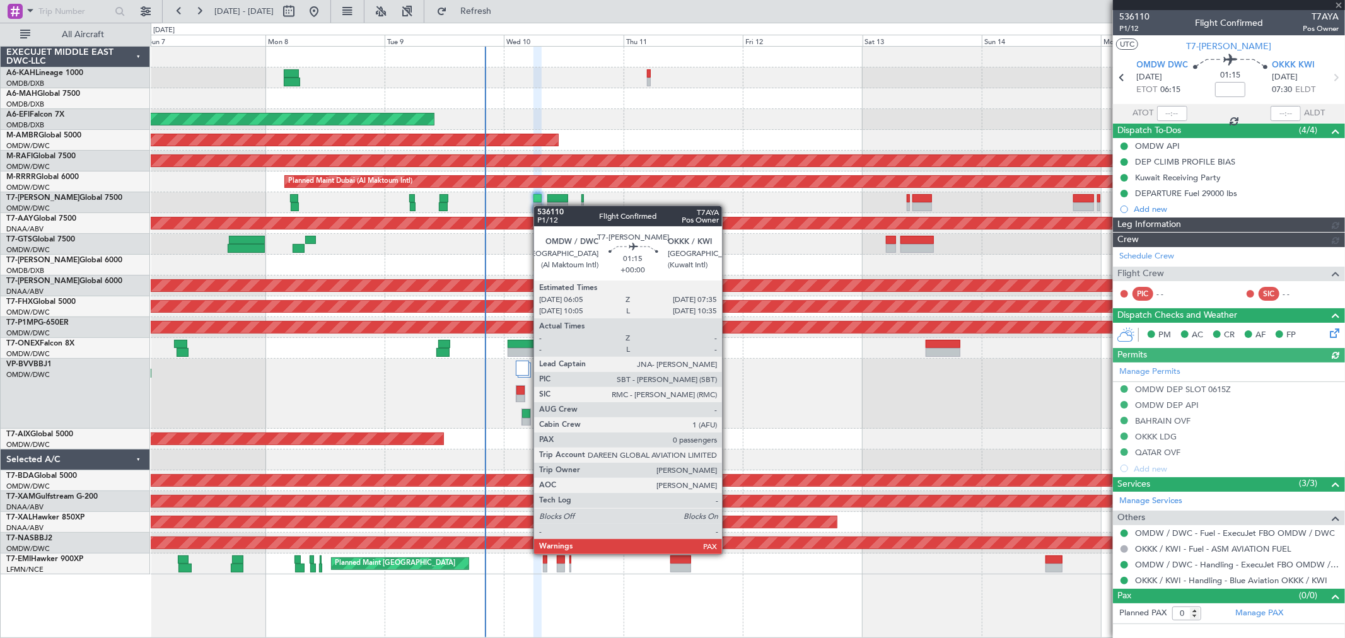
type input "[PERSON_NAME] ([PERSON_NAME])"
type input "7171"
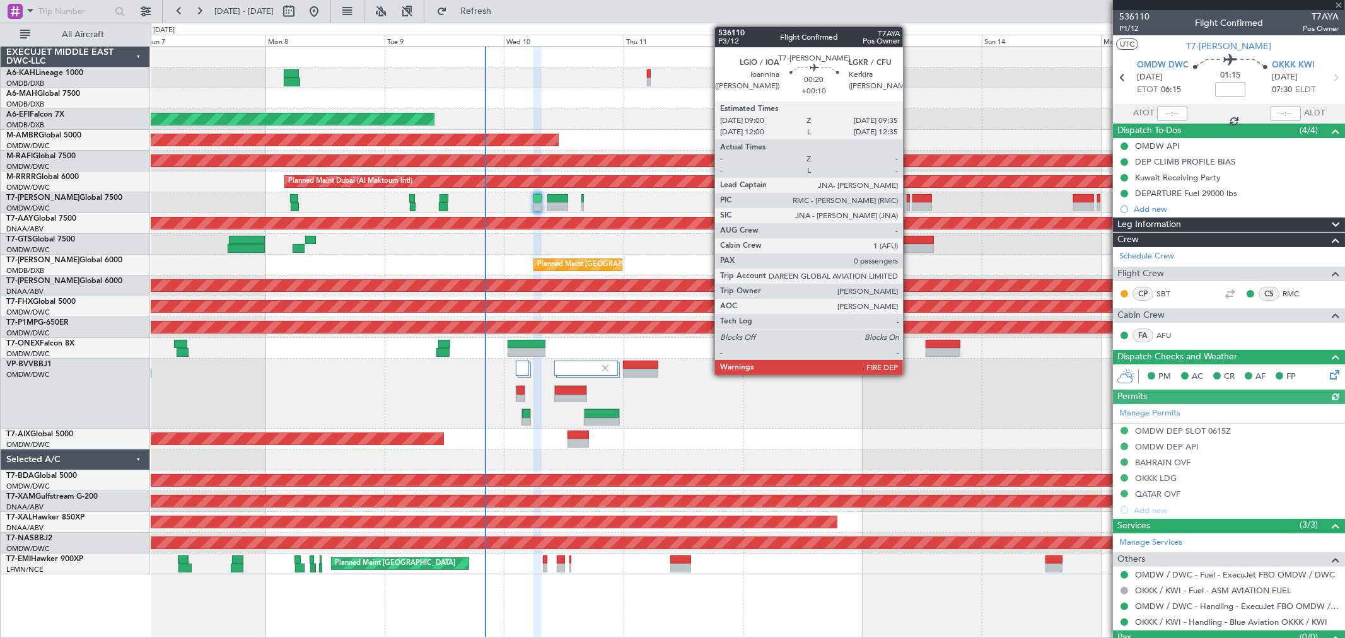
click at [910, 199] on div at bounding box center [908, 198] width 3 height 9
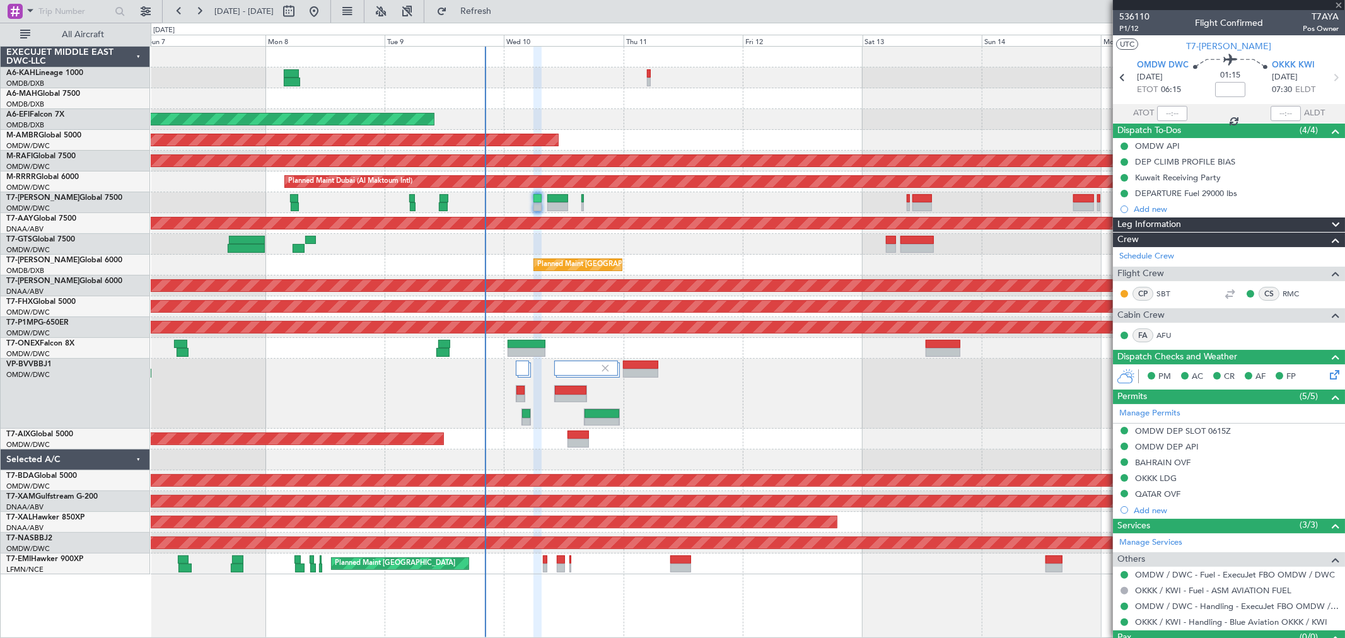
type input "+00:10"
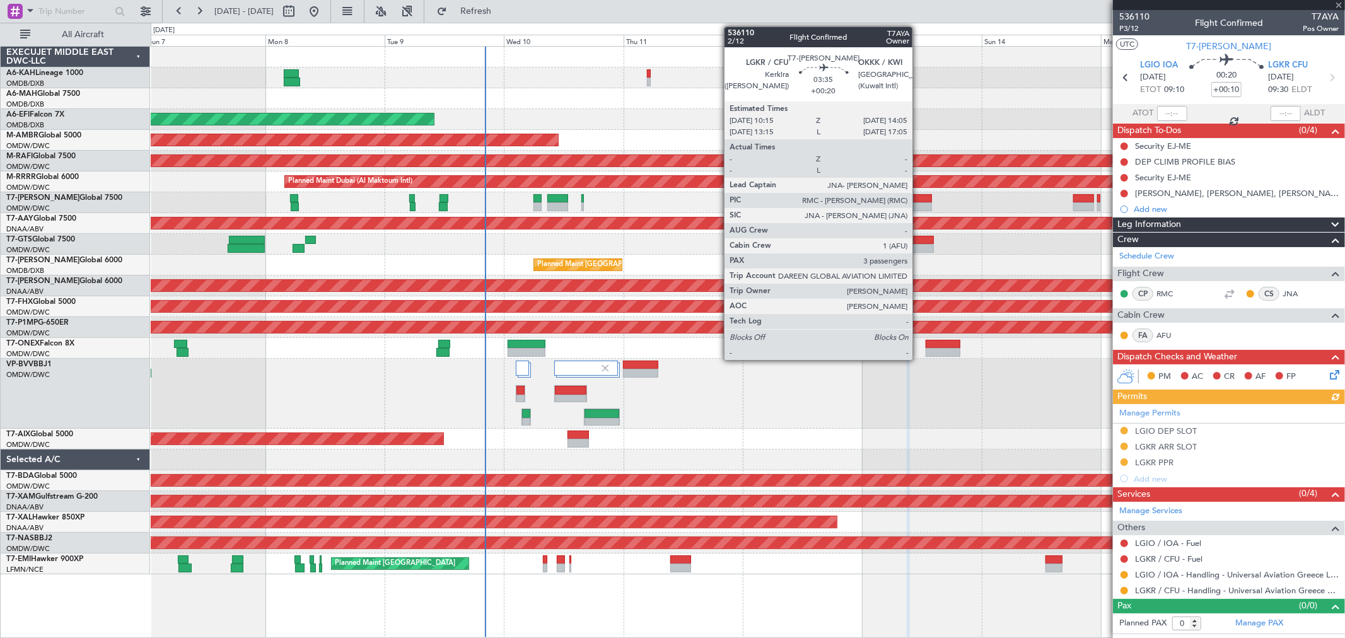
click at [919, 204] on div at bounding box center [923, 206] width 20 height 9
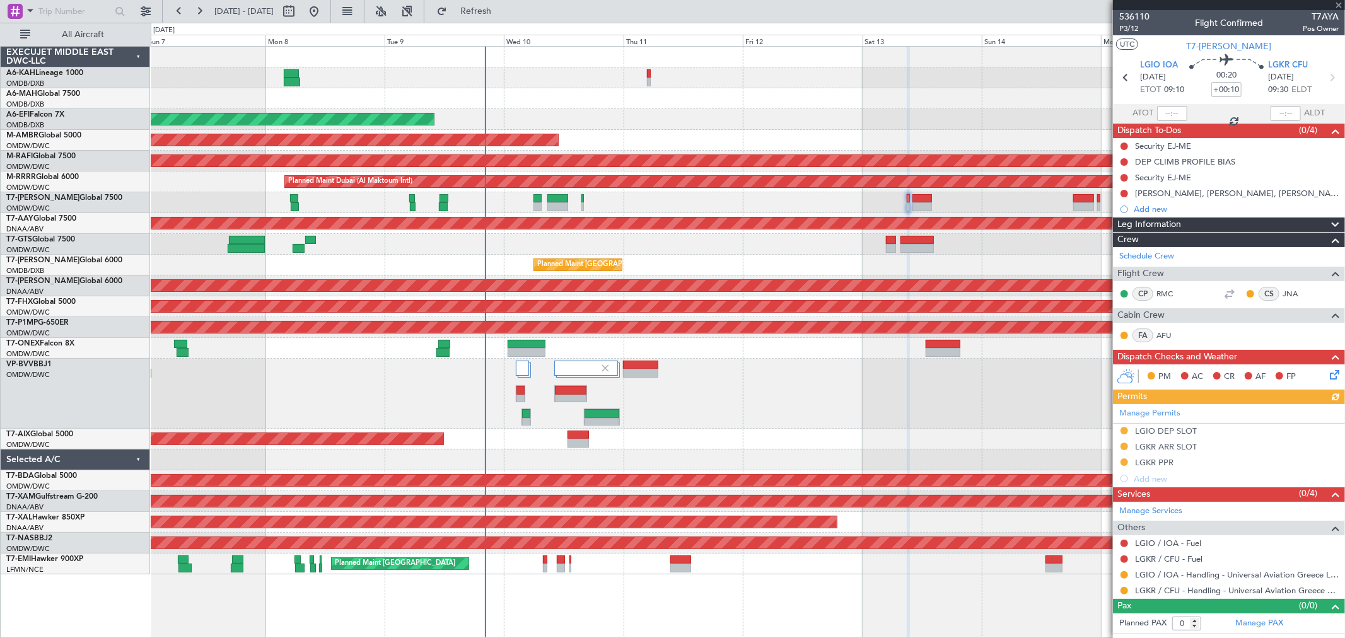
type input "+00:20"
type input "3"
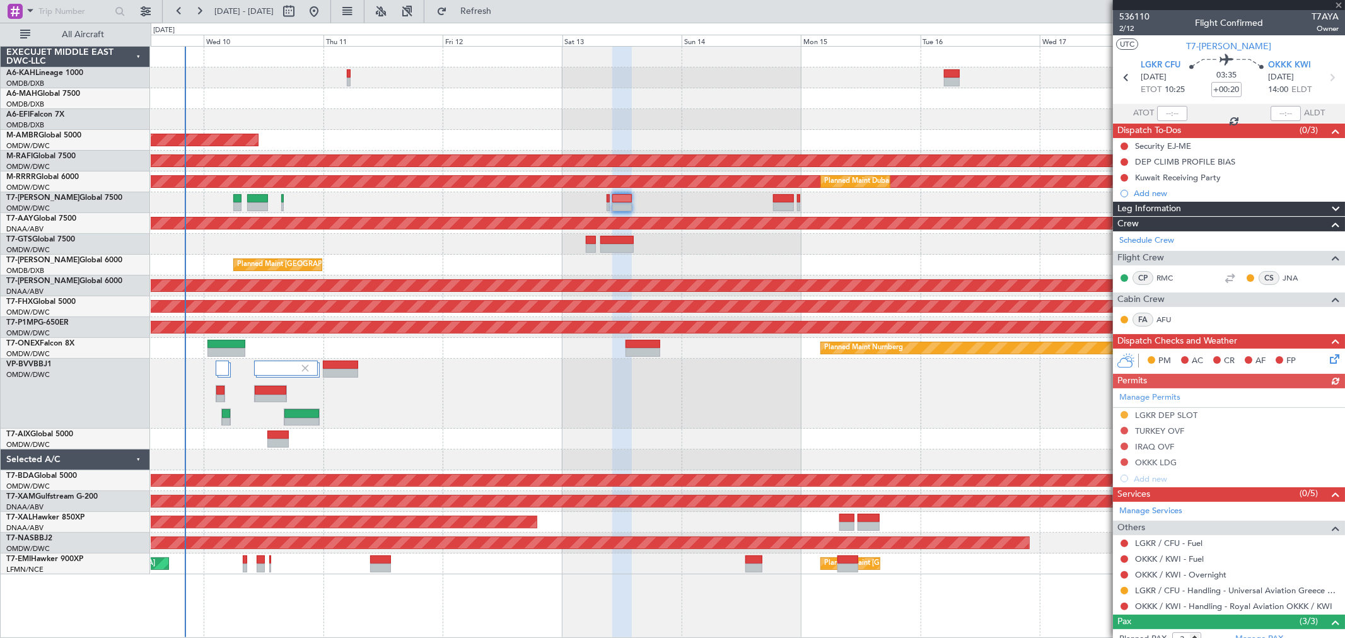
click at [664, 125] on div "Planned Maint Dubai (Al Maktoum Intl) AOG Maint Dubai (Al Maktoum Intl) Planned…" at bounding box center [748, 311] width 1194 height 528
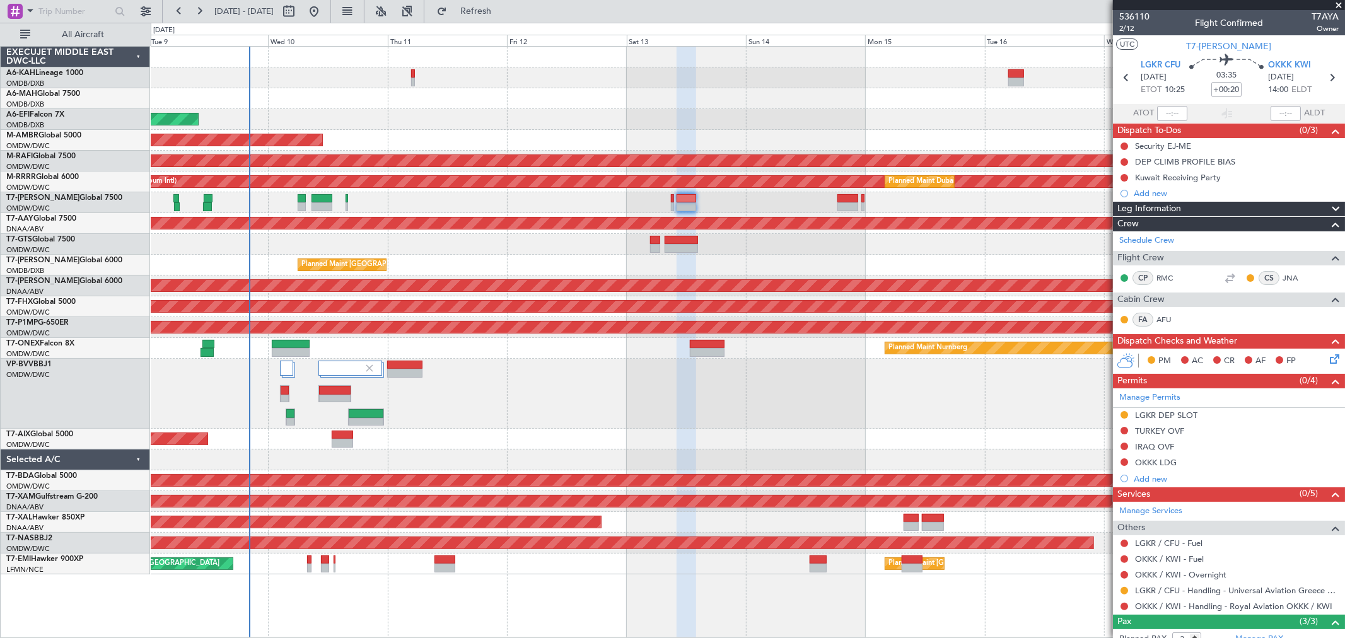
click at [514, 263] on div "Planned Maint [GEOGRAPHIC_DATA] ([GEOGRAPHIC_DATA] Intl)" at bounding box center [748, 265] width 1194 height 21
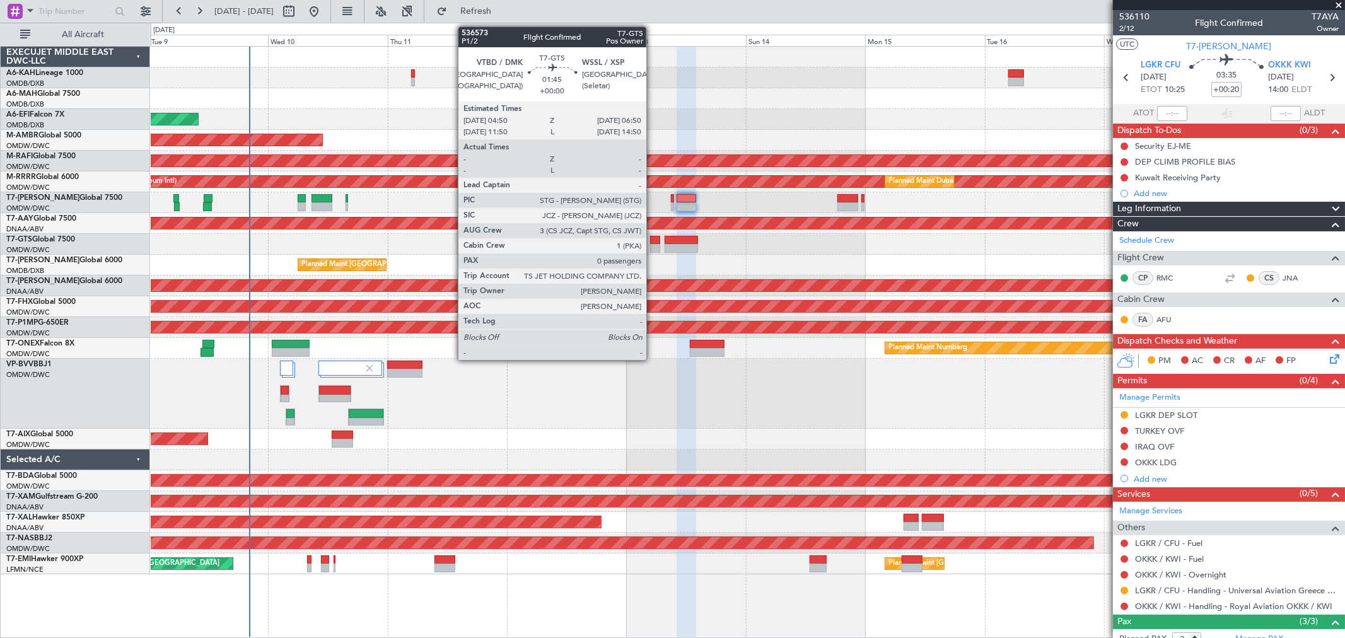
click at [653, 246] on div at bounding box center [655, 248] width 10 height 9
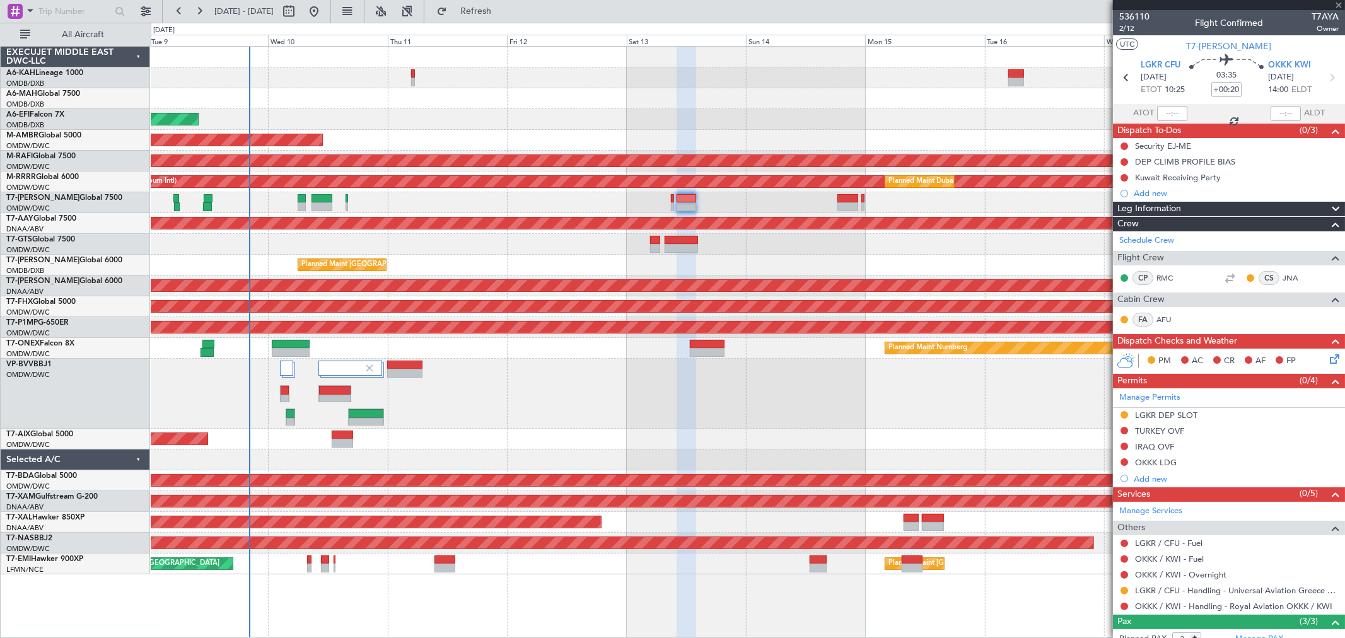
type input "0"
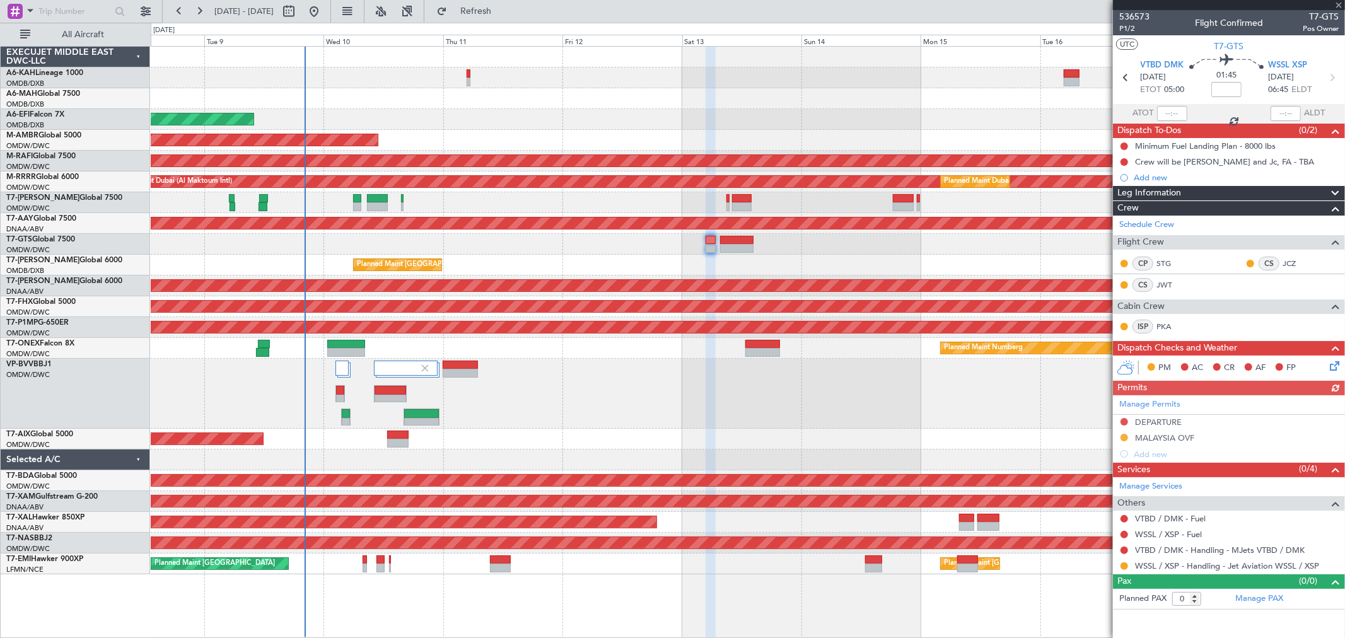
click at [546, 262] on div "Planned Maint [GEOGRAPHIC_DATA] ([GEOGRAPHIC_DATA] Intl) AOG Maint [GEOGRAPHIC_…" at bounding box center [748, 265] width 1194 height 21
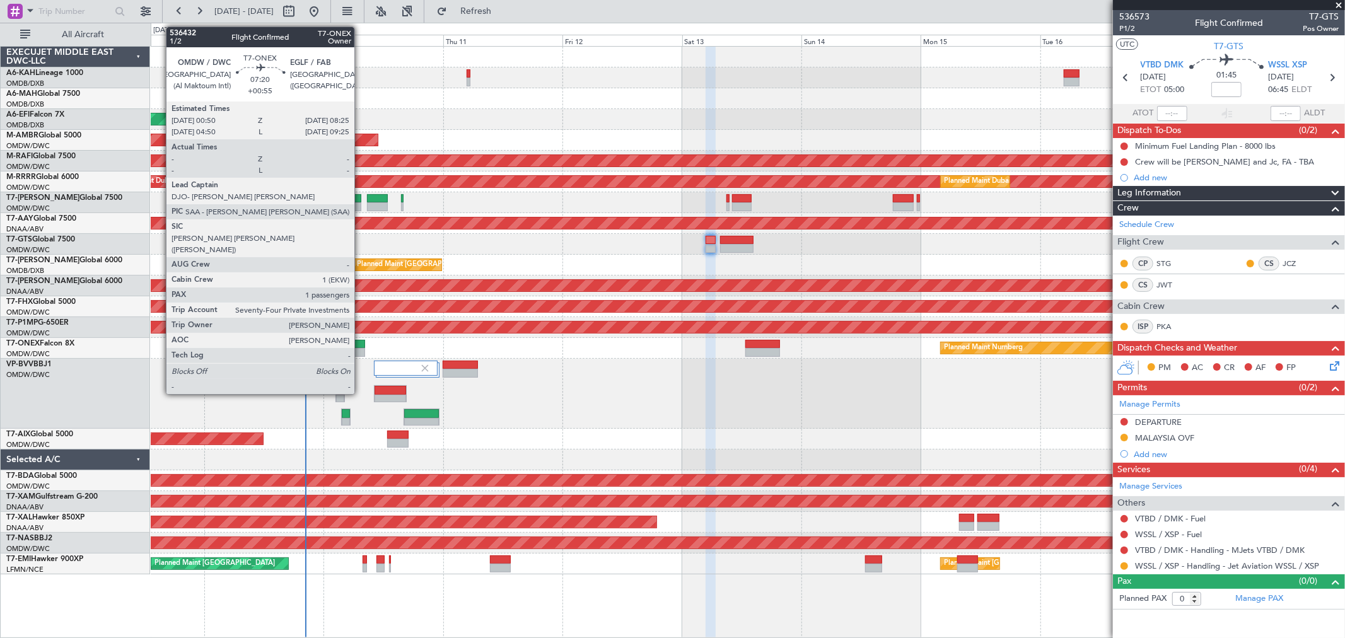
click at [361, 343] on div at bounding box center [346, 344] width 38 height 9
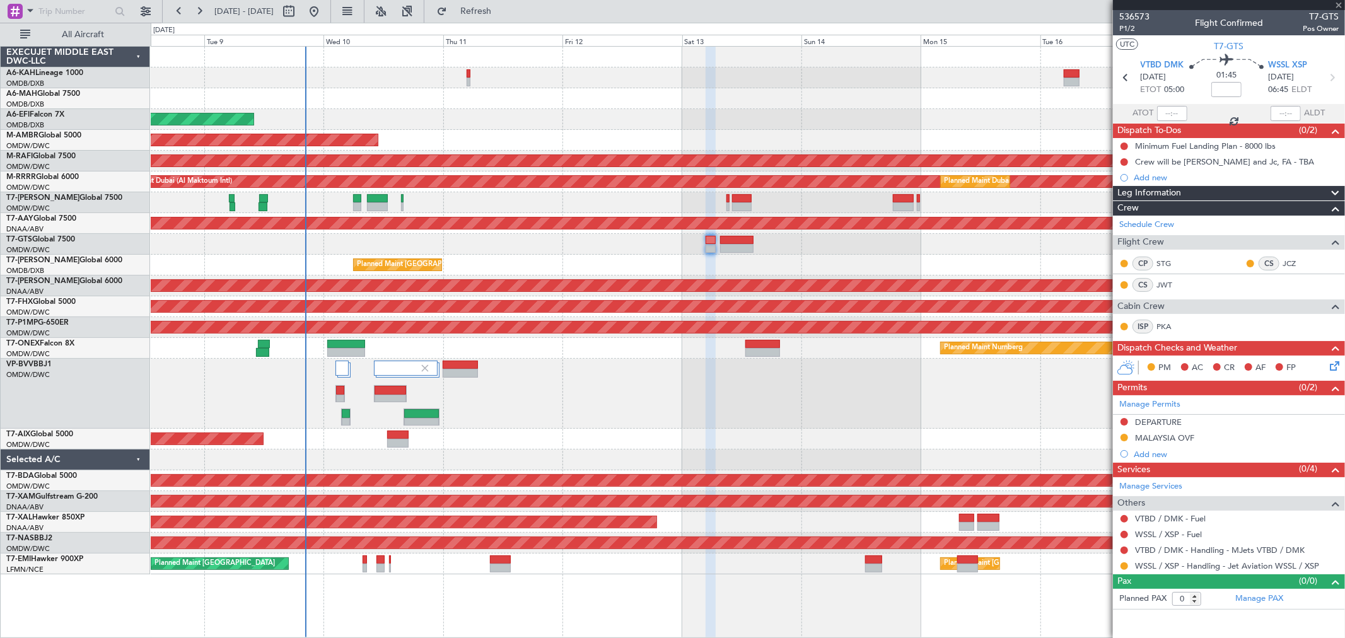
type input "+00:55"
type input "1"
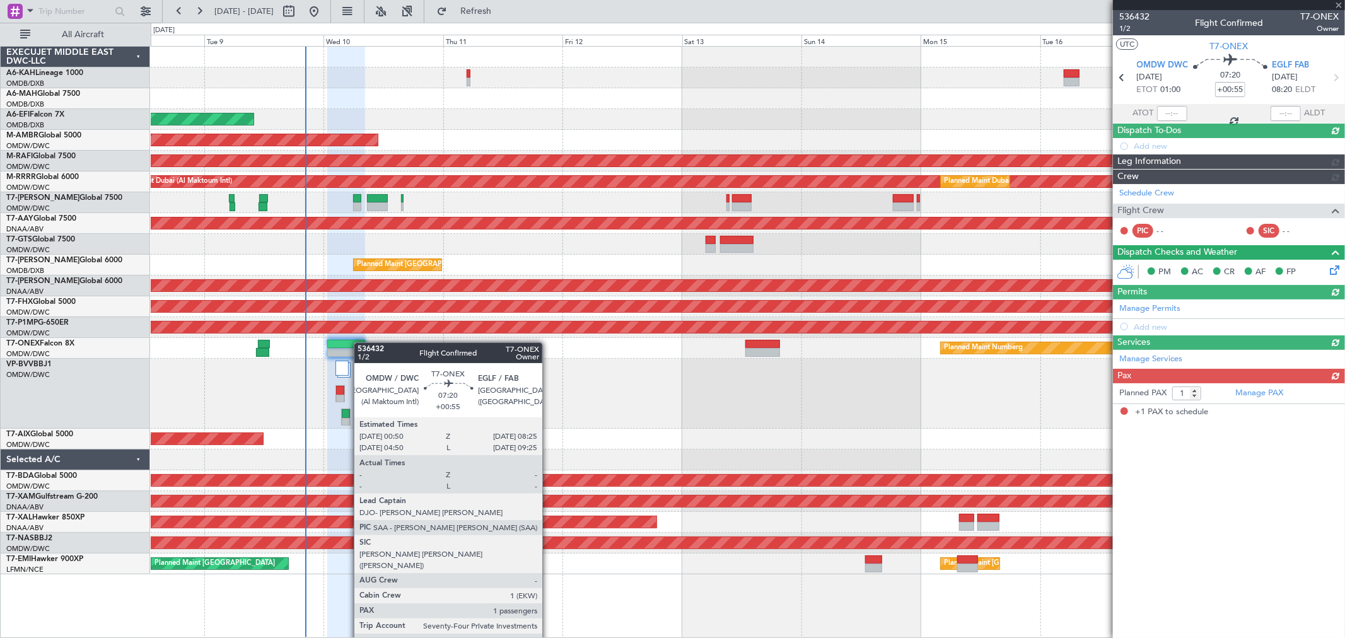
type input "[PERSON_NAME] ([PERSON_NAME])"
type input "7210"
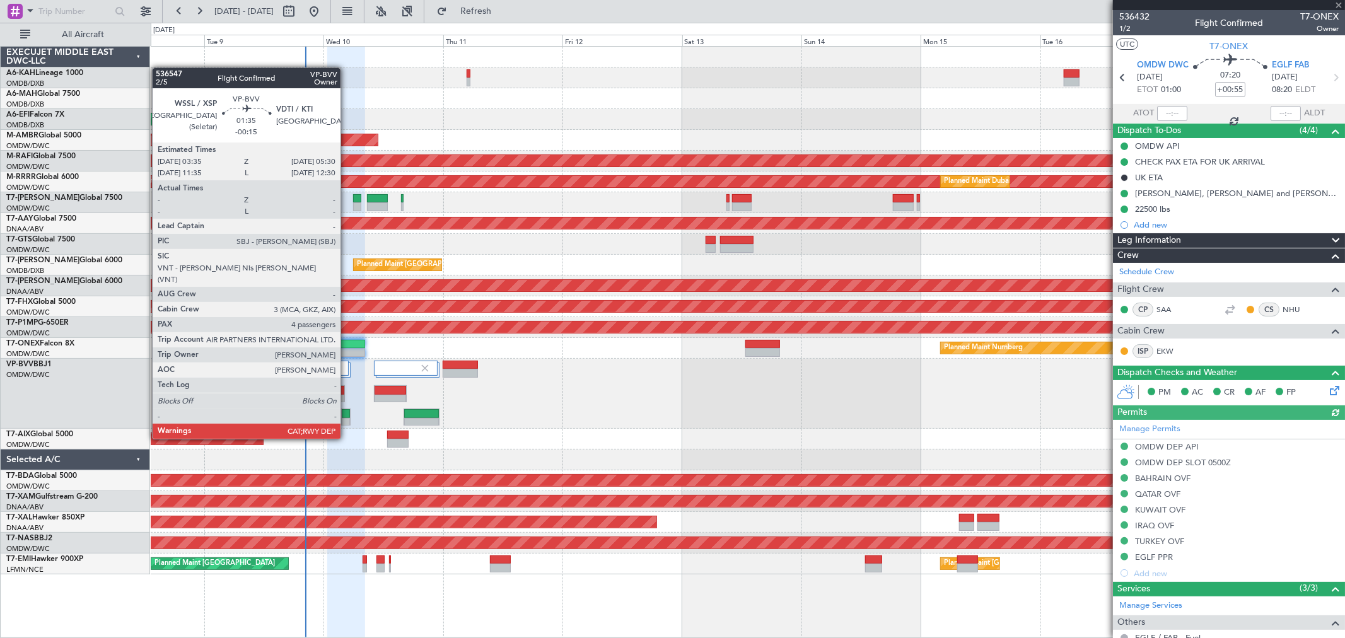
click at [347, 414] on div at bounding box center [346, 413] width 9 height 9
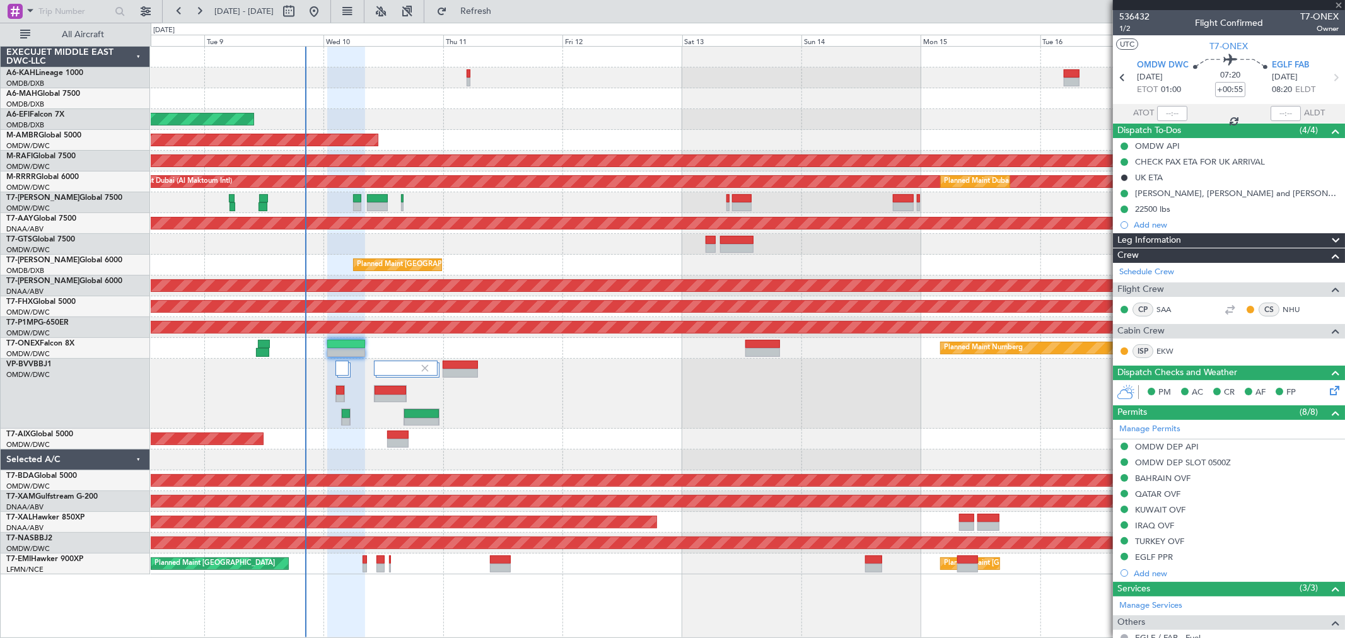
type input "-00:15"
type input "4"
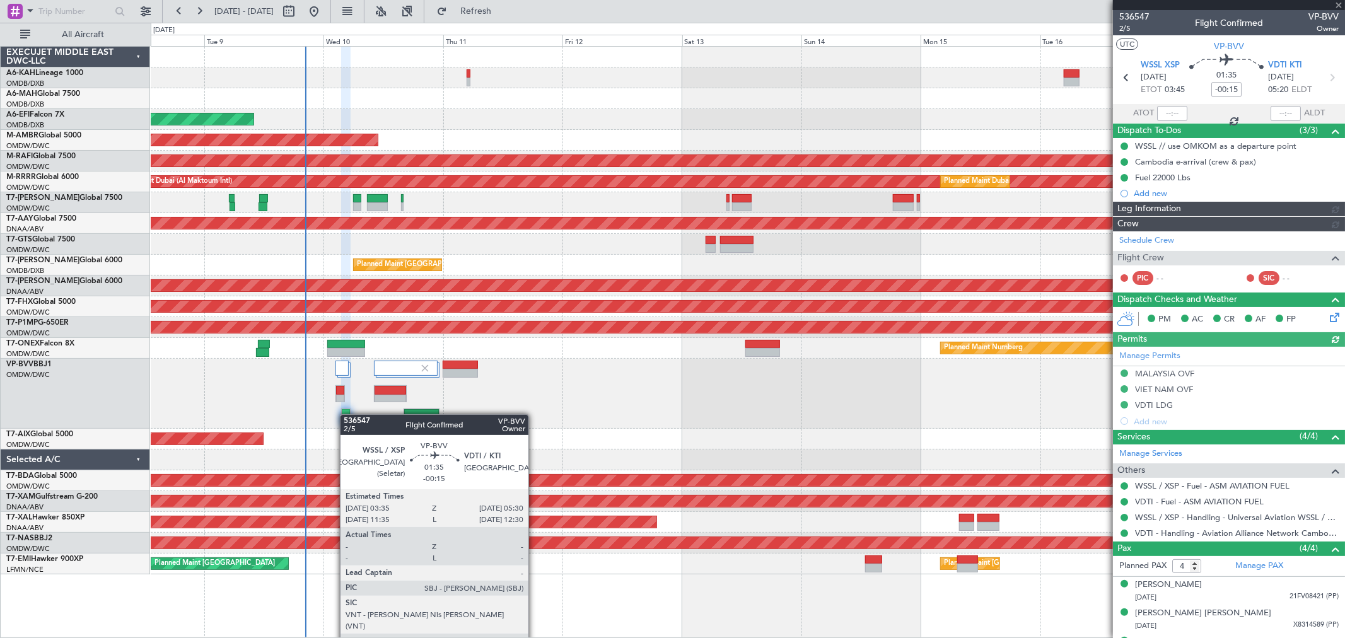
type input "[PERSON_NAME] ([PERSON_NAME])"
type input "7238"
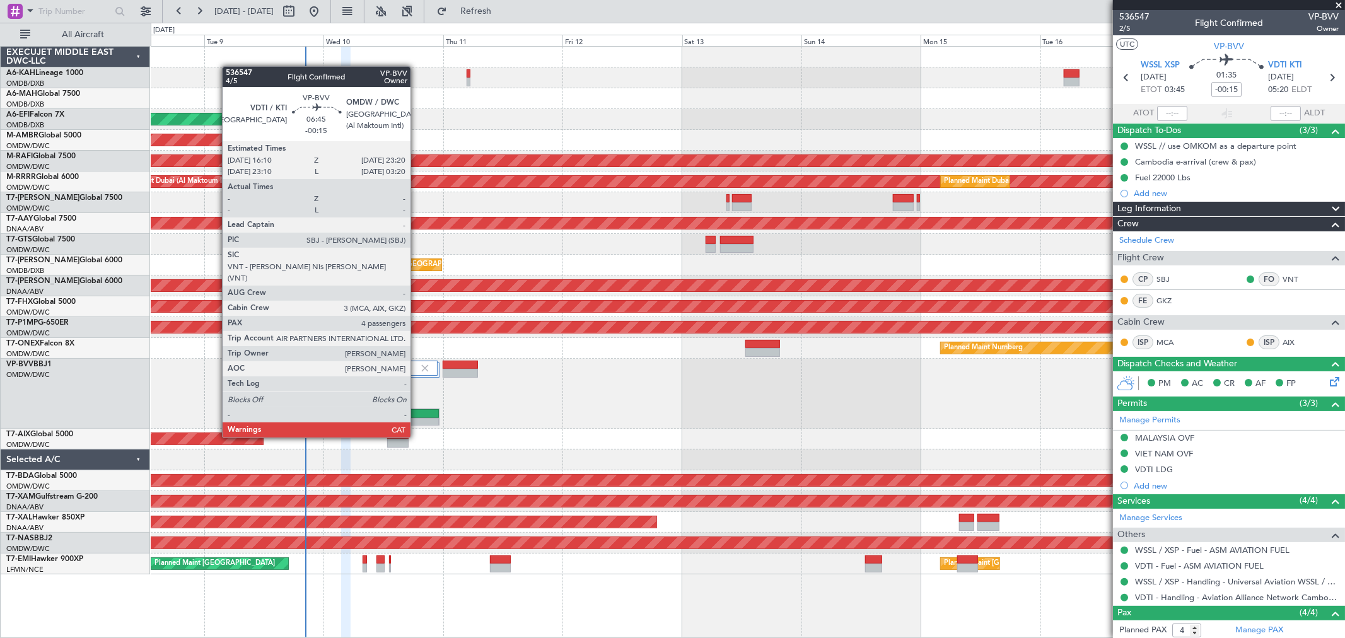
click at [417, 415] on div at bounding box center [421, 413] width 35 height 9
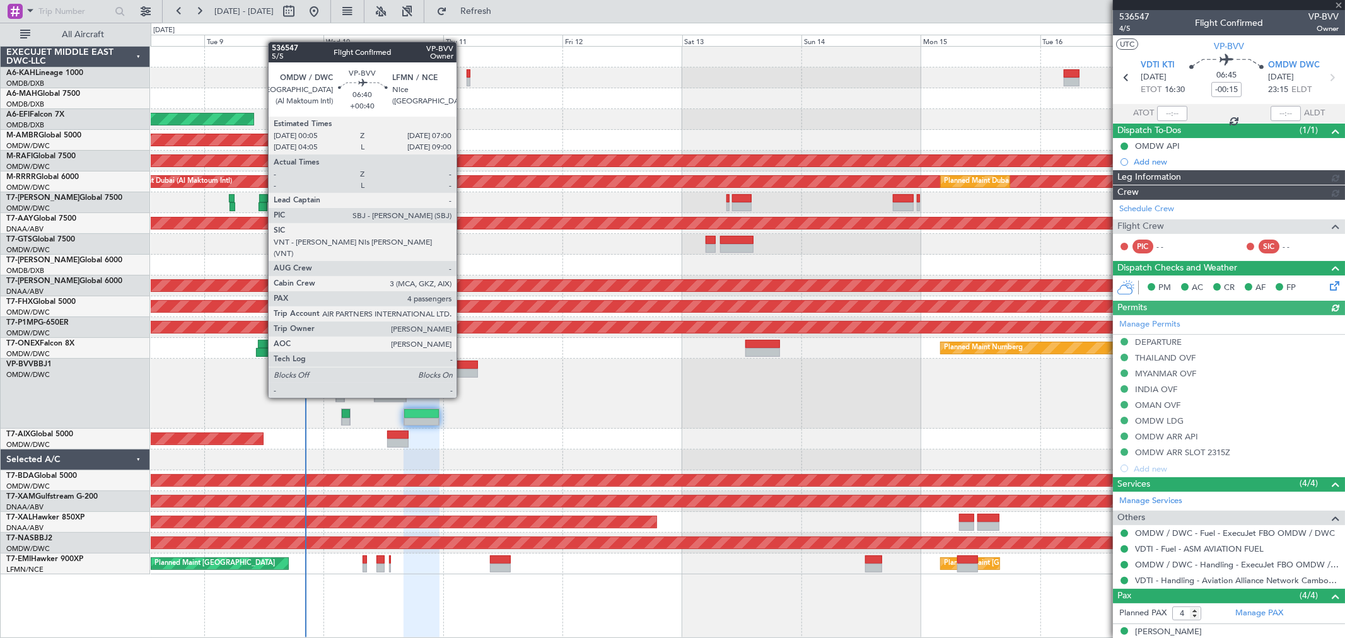
type input "[PERSON_NAME] ([PERSON_NAME])"
type input "7239"
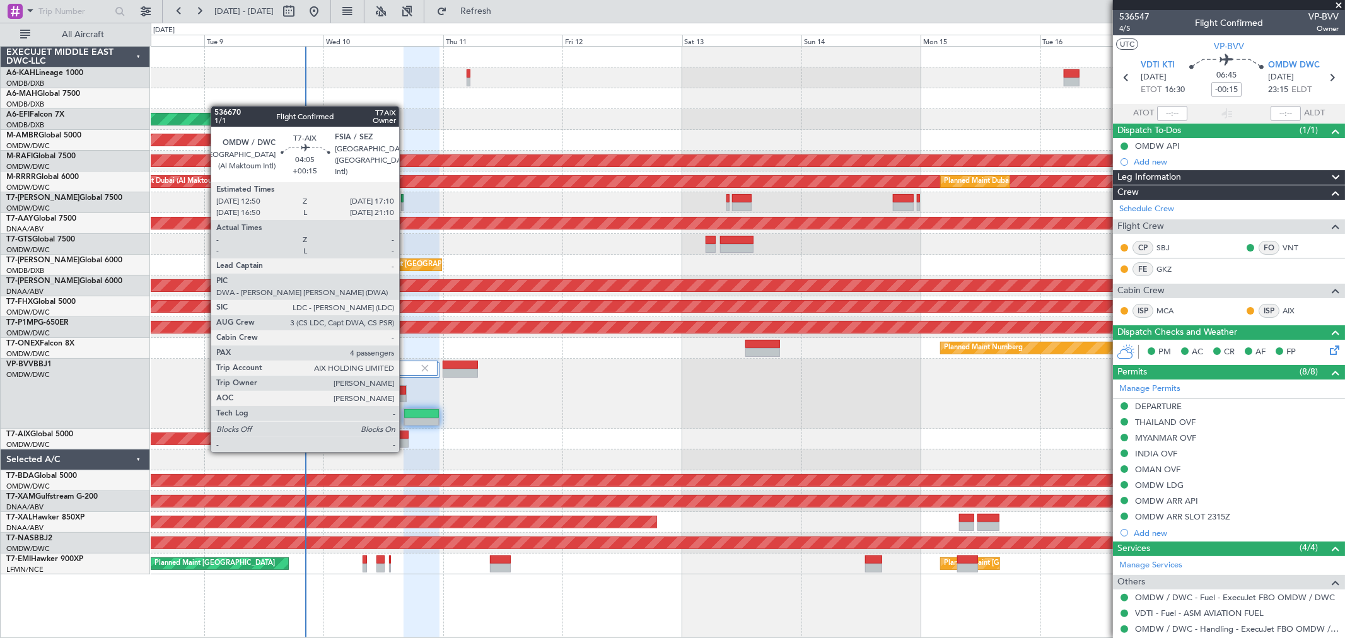
click at [406, 439] on div at bounding box center [398, 443] width 22 height 9
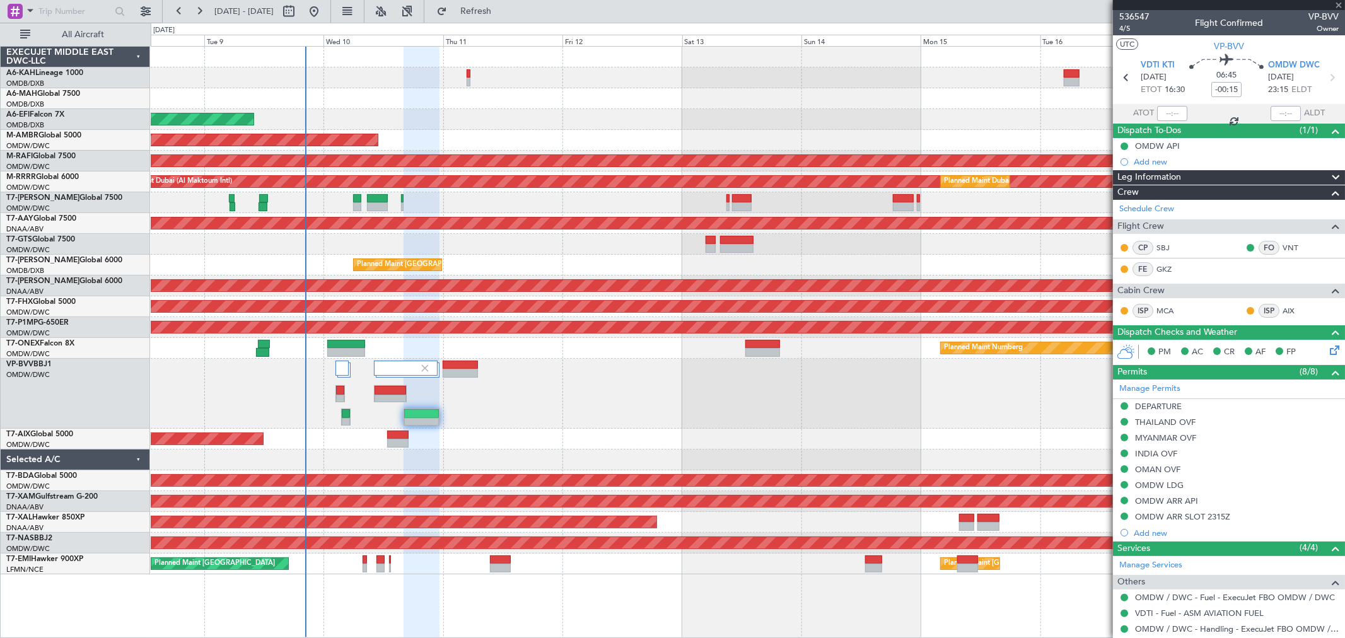
type input "+00:15"
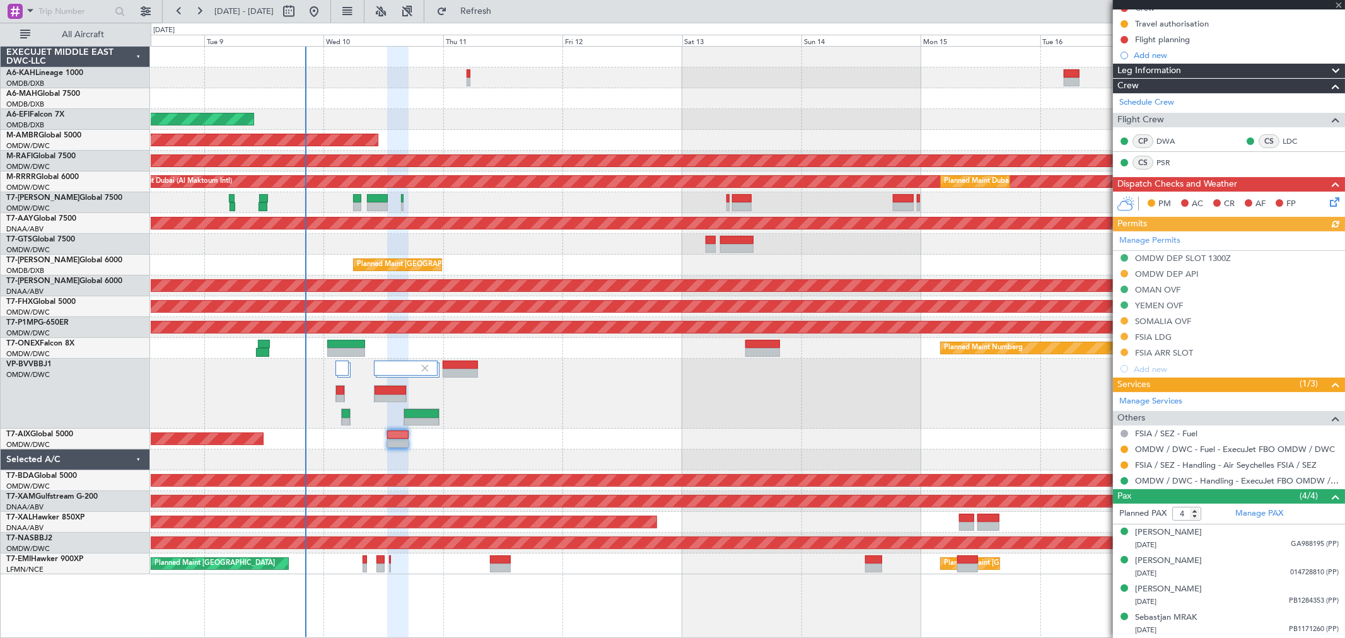
scroll to position [45, 0]
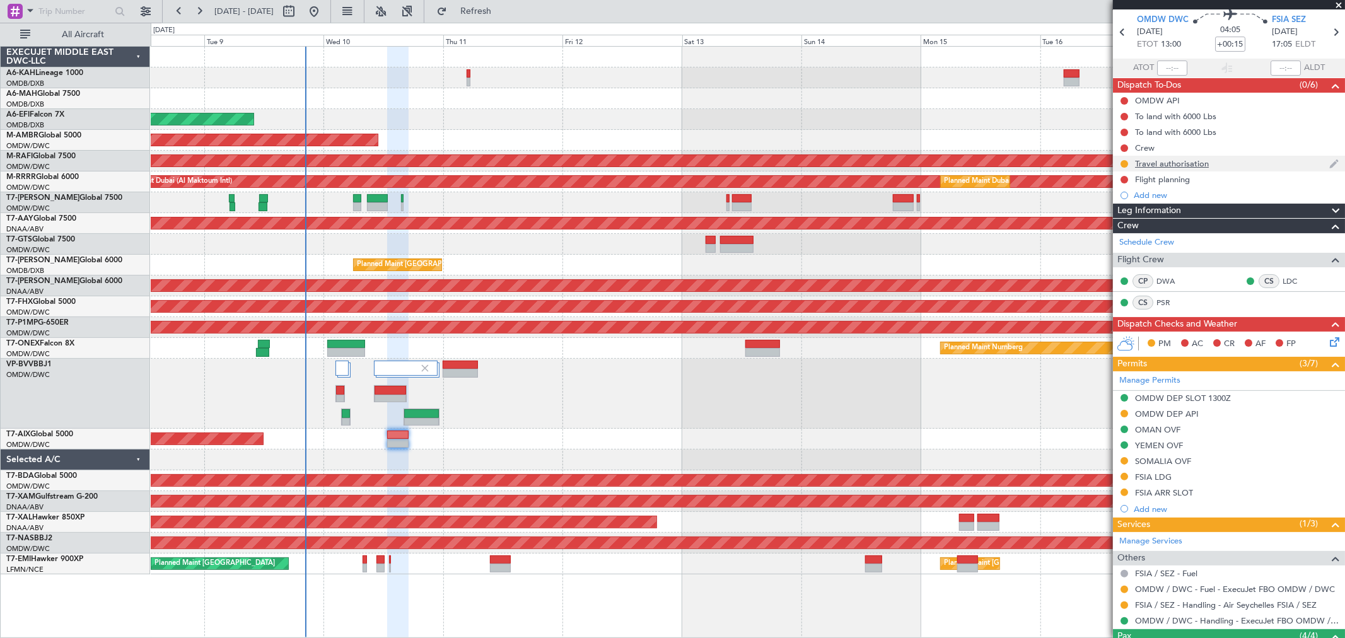
click at [1216, 156] on div "Travel authorisation" at bounding box center [1229, 164] width 232 height 16
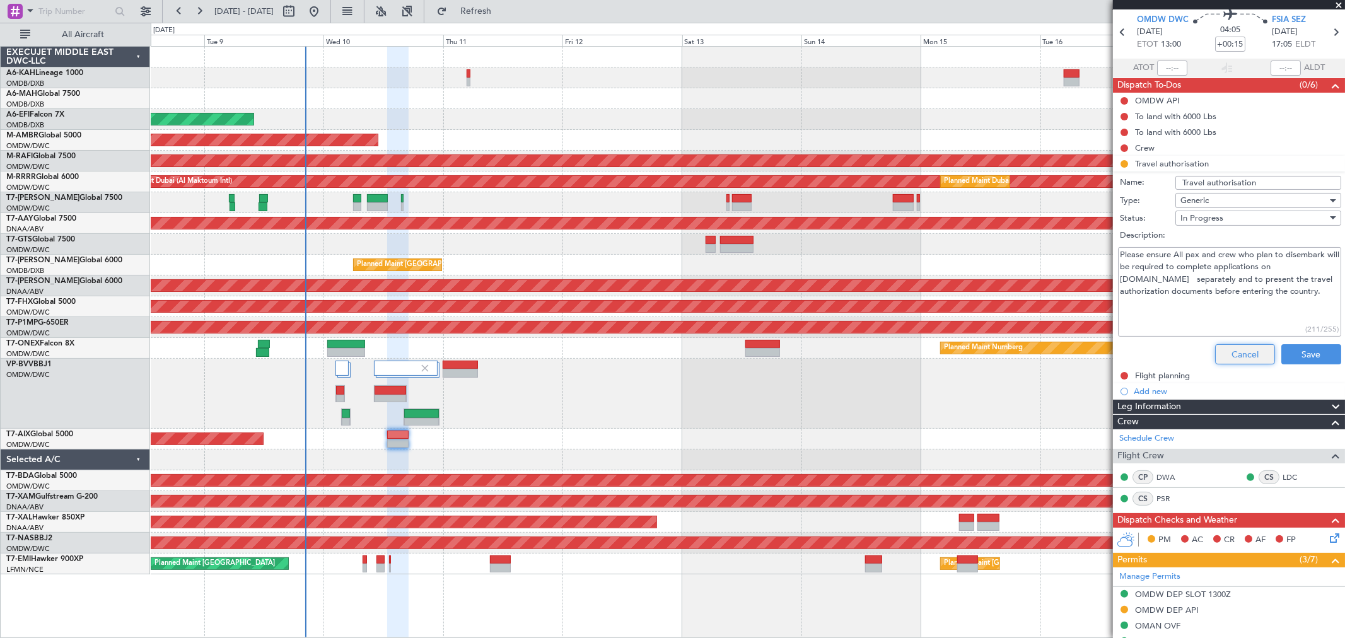
click at [1241, 351] on button "Cancel" at bounding box center [1245, 354] width 60 height 20
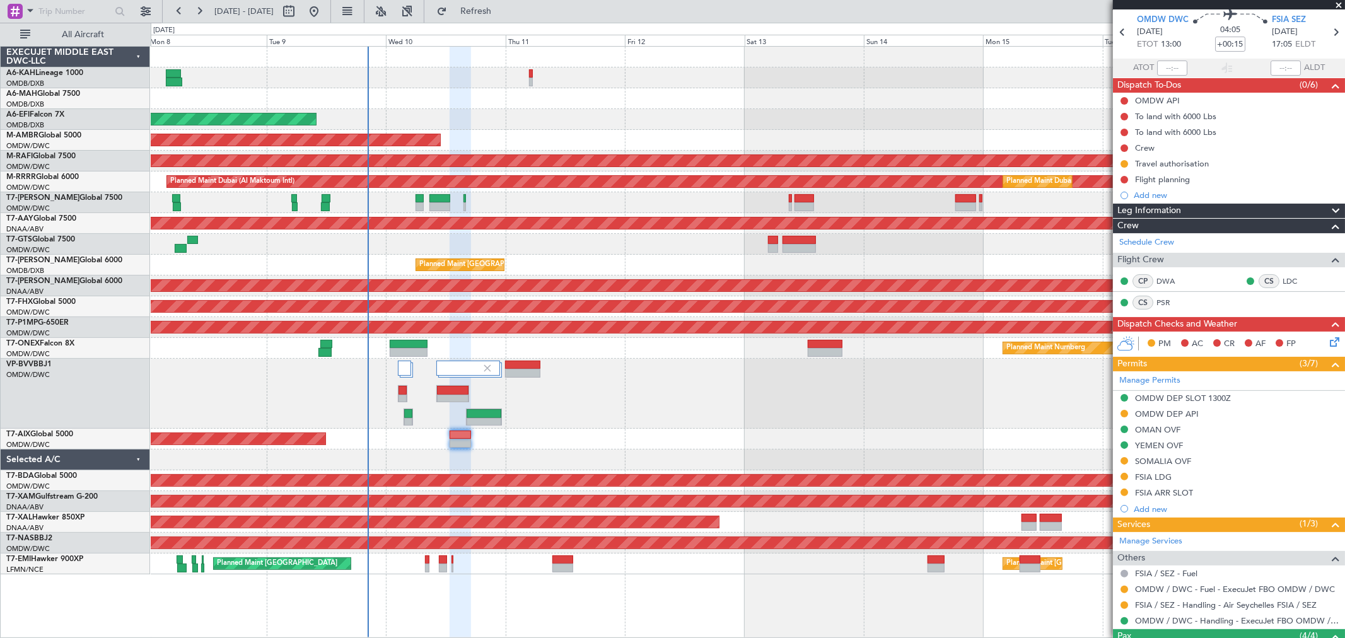
click at [645, 394] on div at bounding box center [748, 394] width 1194 height 70
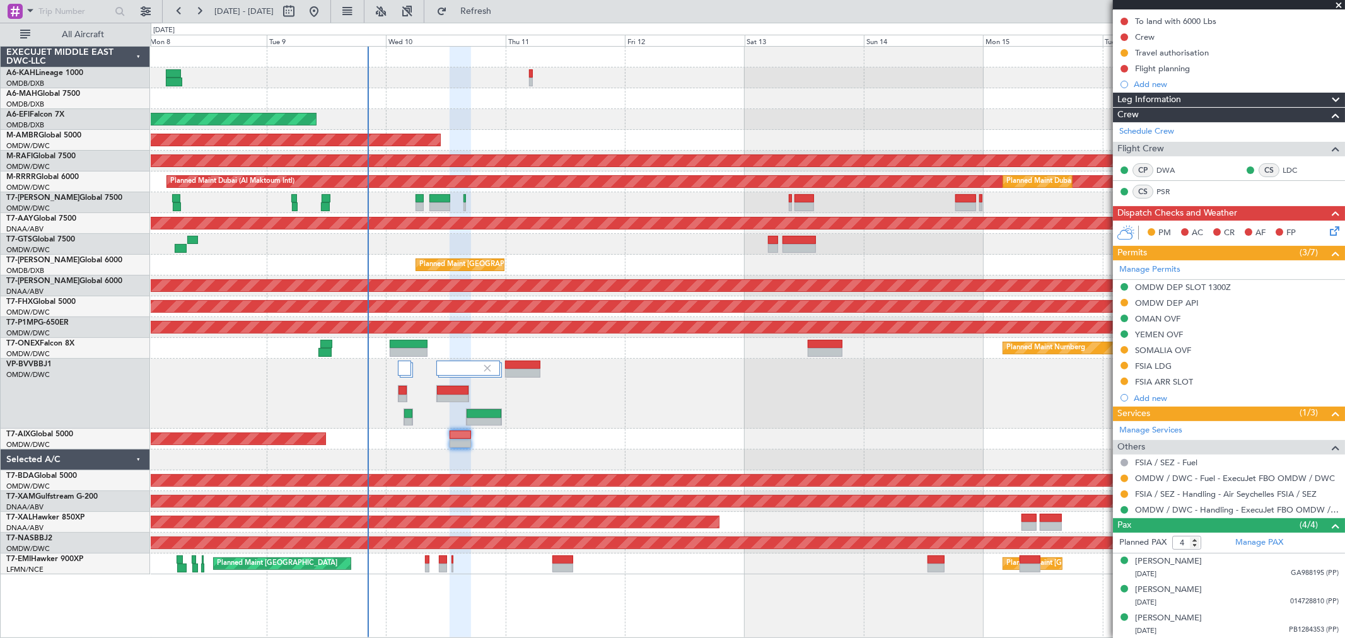
scroll to position [185, 0]
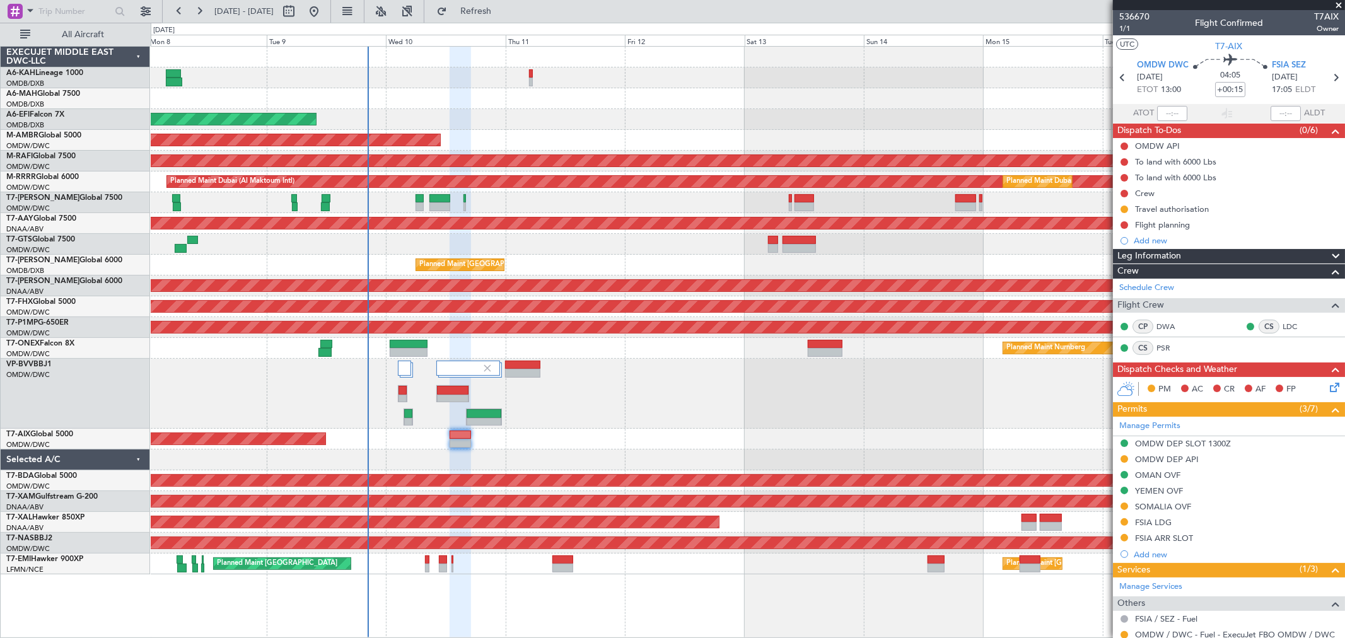
scroll to position [185, 0]
